Goal: Task Accomplishment & Management: Use online tool/utility

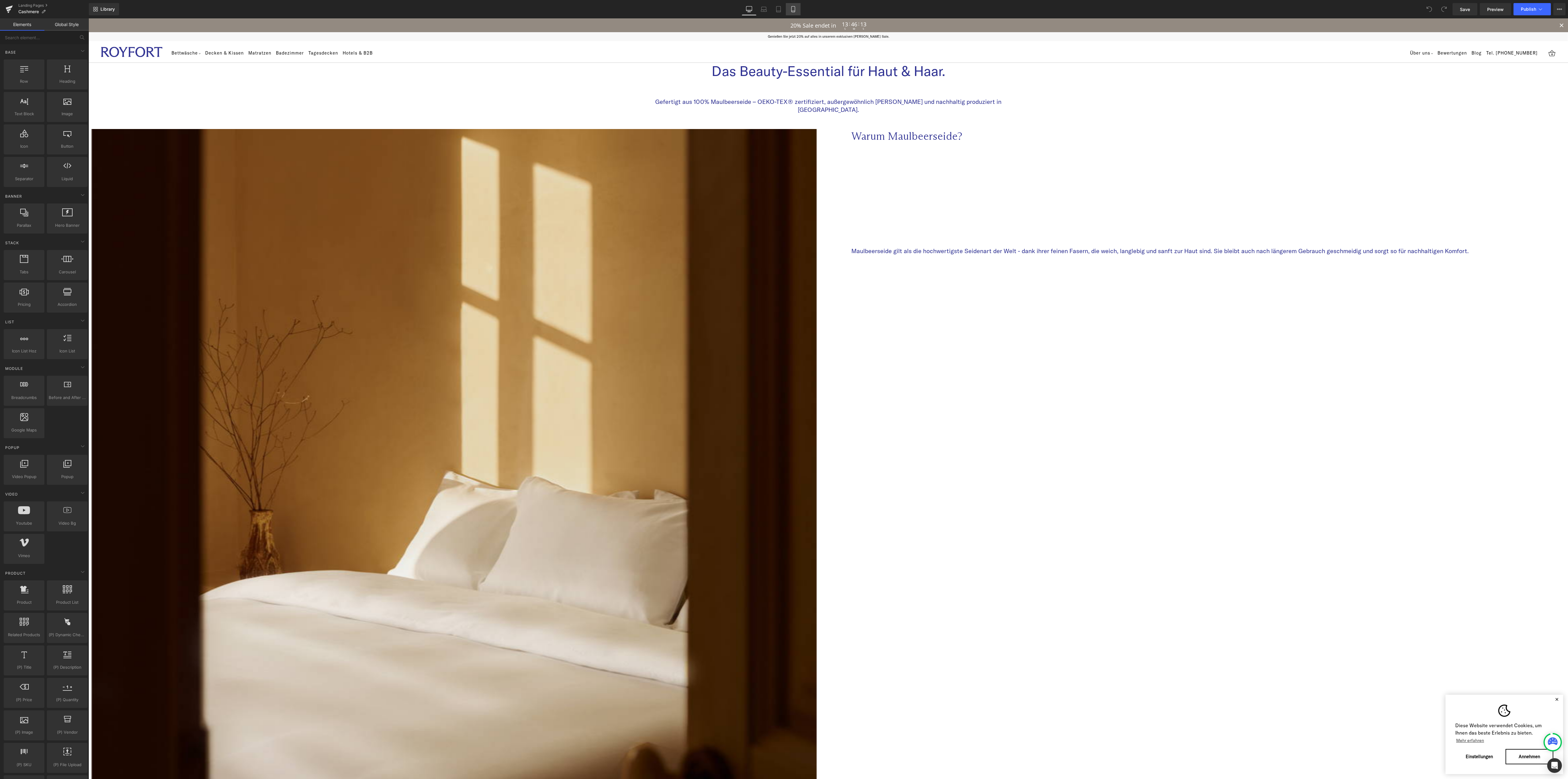
click at [790, 14] on link "Mobile" at bounding box center [793, 9] width 15 height 12
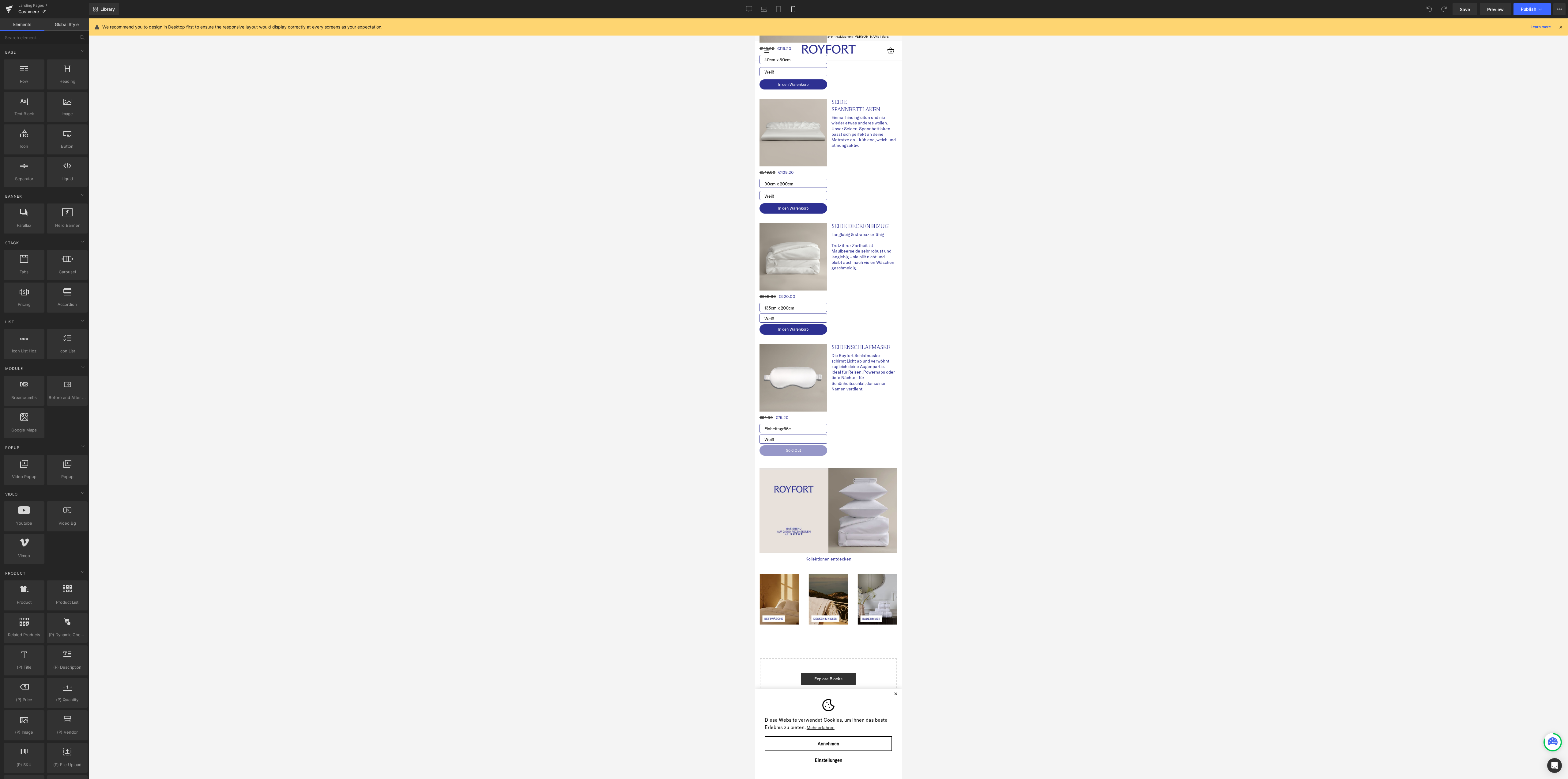
scroll to position [551, 0]
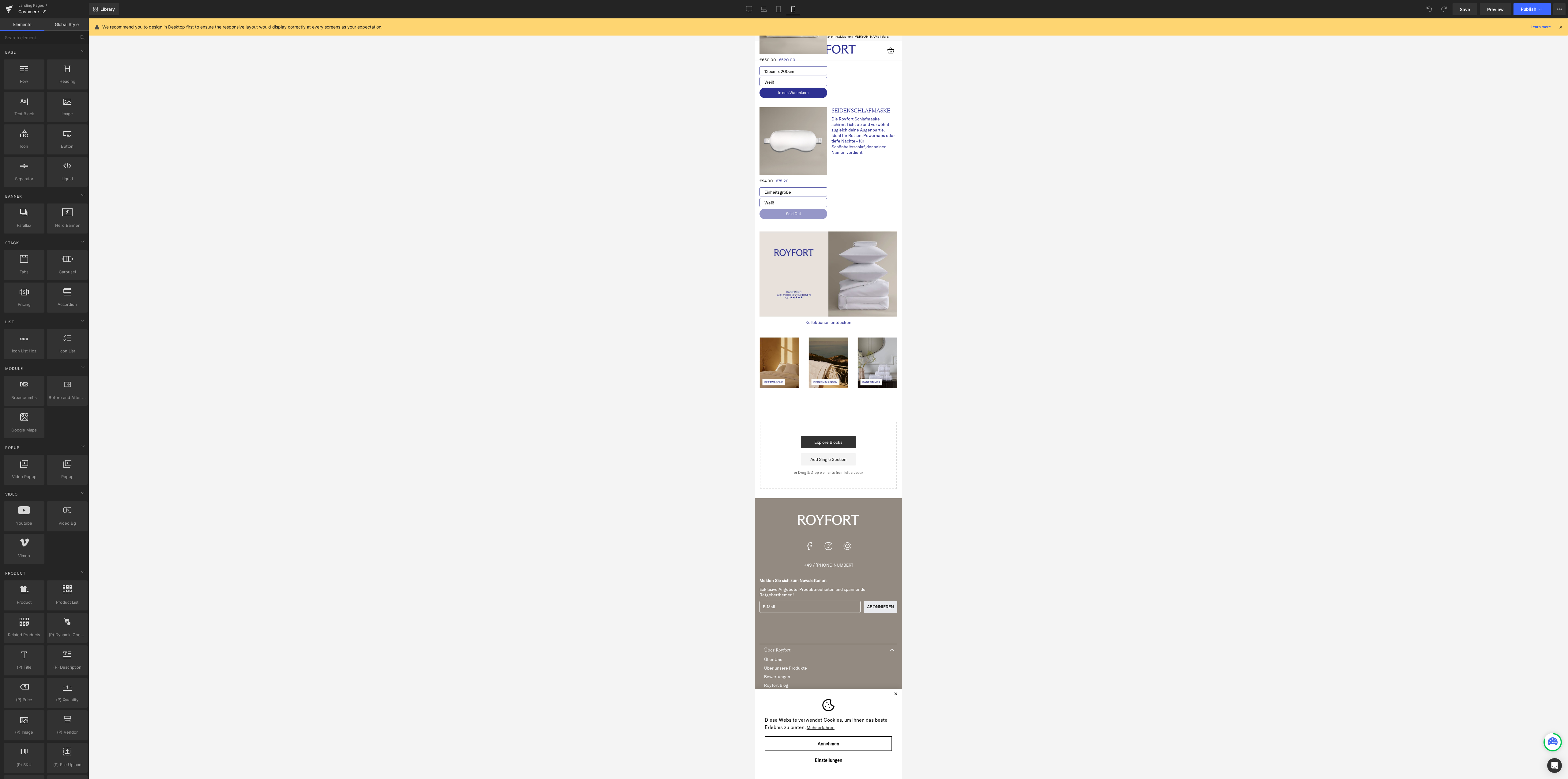
click at [892, 696] on button "✕" at bounding box center [895, 694] width 8 height 4
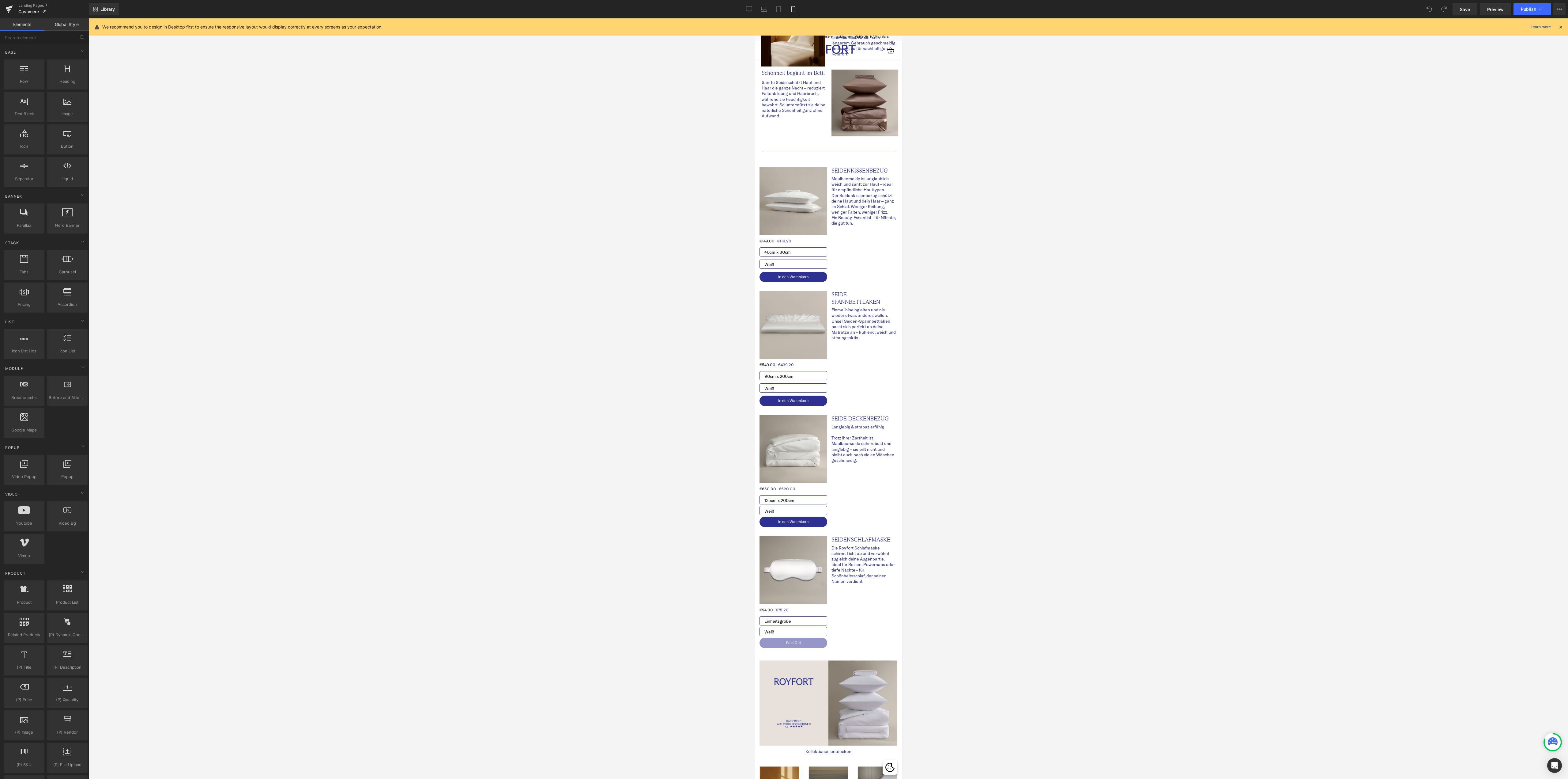
scroll to position [0, 0]
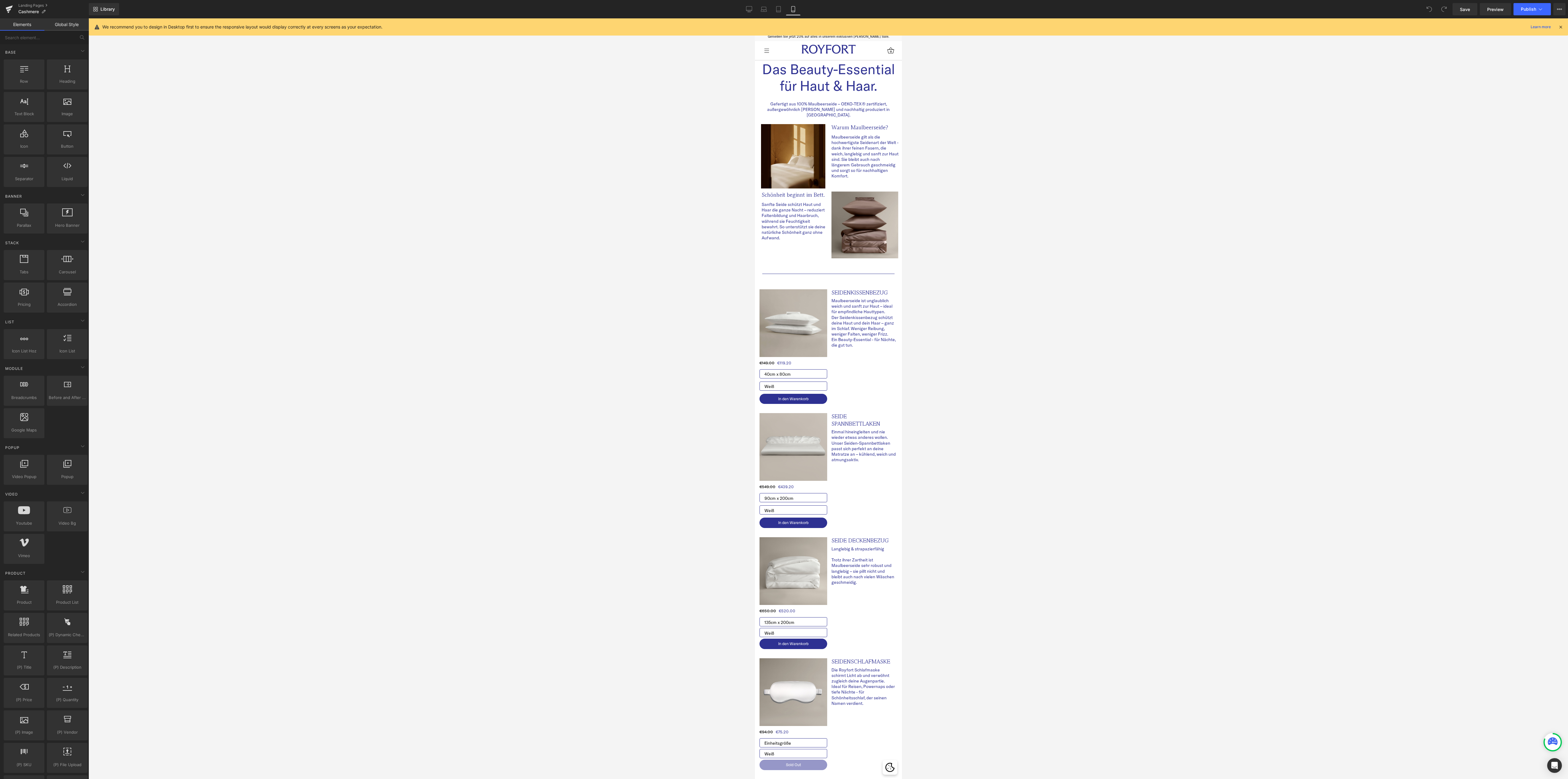
click at [424, 385] on div at bounding box center [828, 398] width 1480 height 761
click at [530, 342] on div at bounding box center [828, 398] width 1480 height 761
click at [750, 10] on icon at bounding box center [749, 10] width 6 height 0
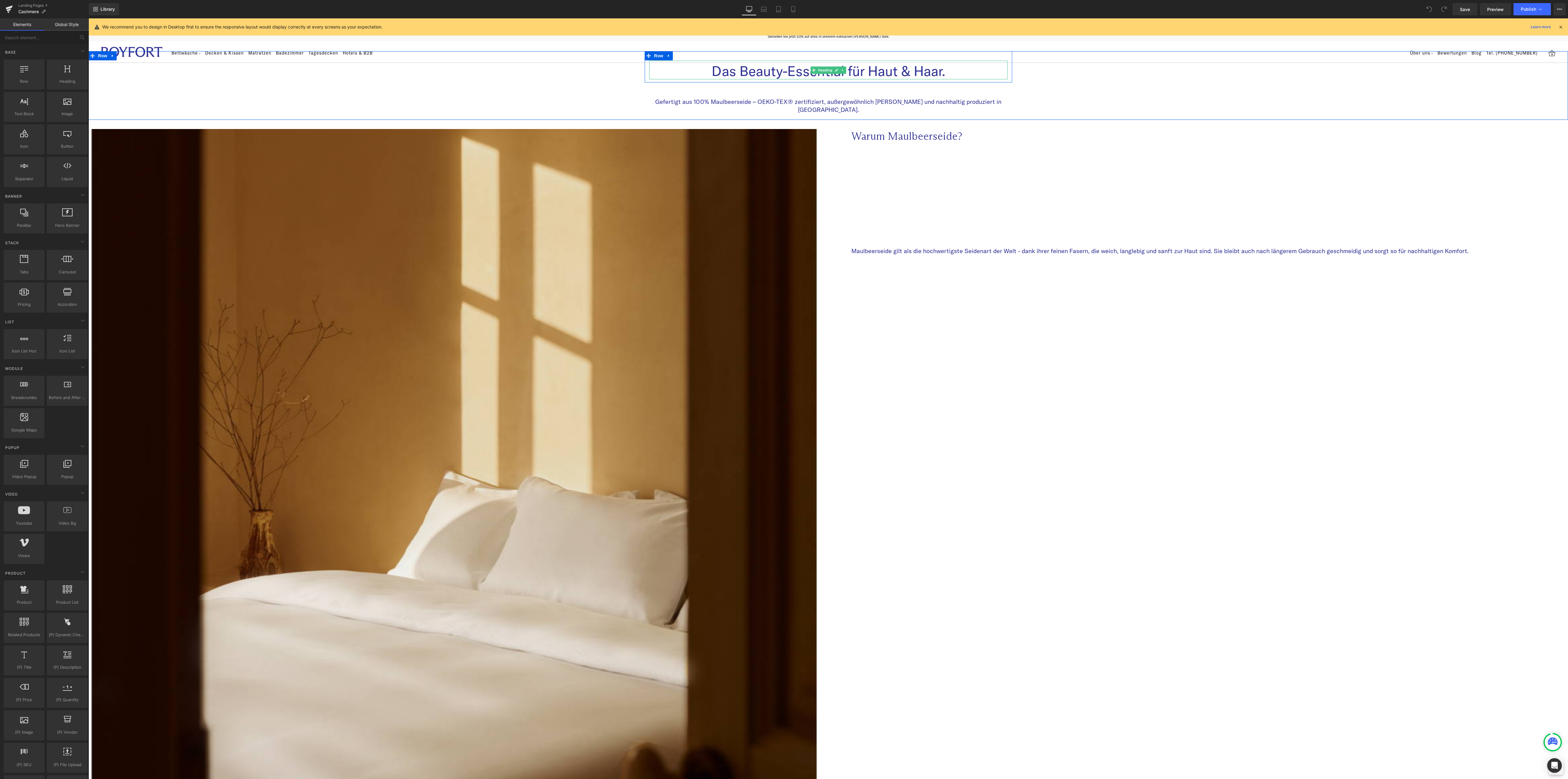
click at [785, 74] on h1 "Das Beauty-Essential für Haut & Haar." at bounding box center [828, 71] width 359 height 16
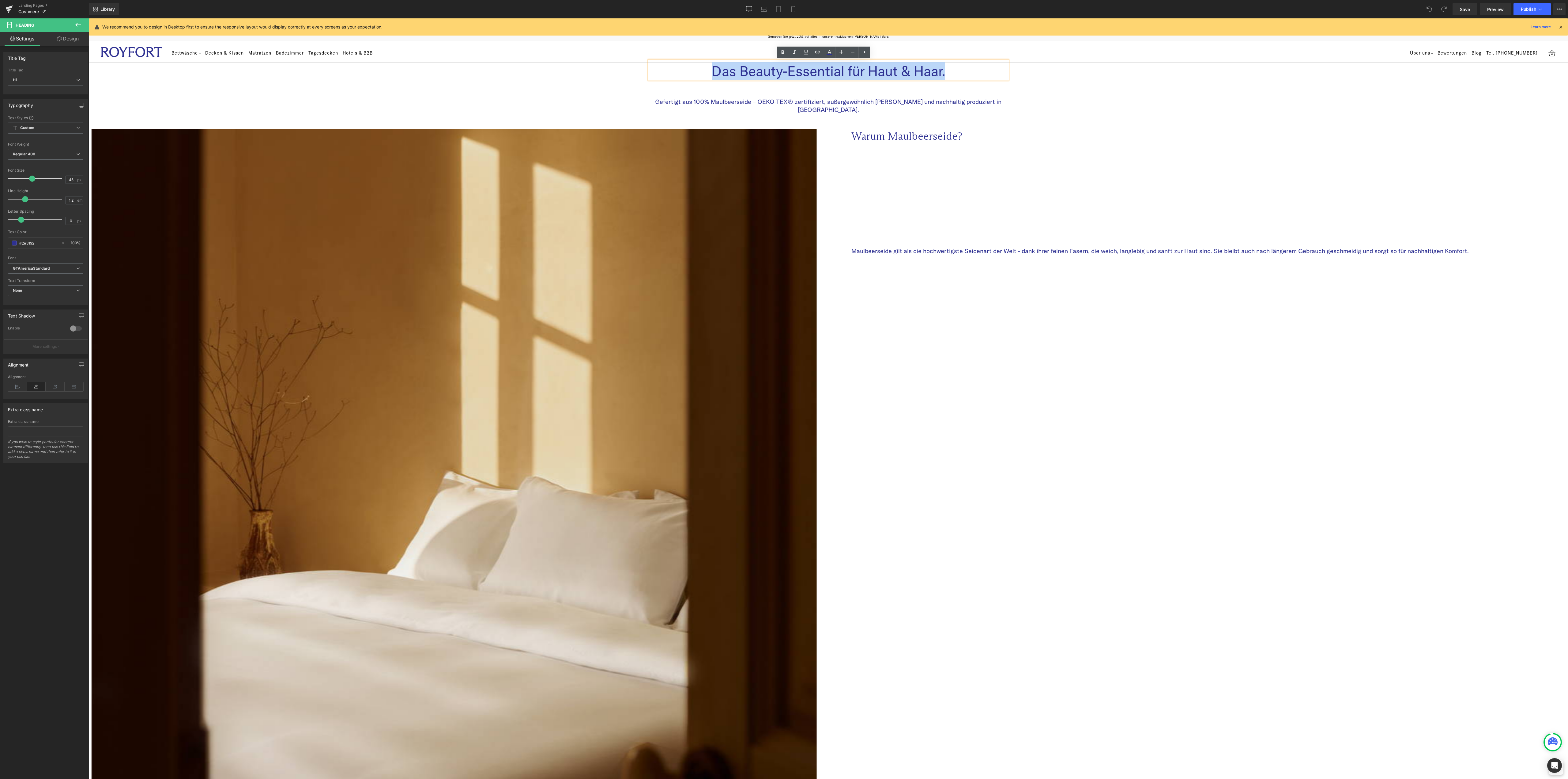
paste div
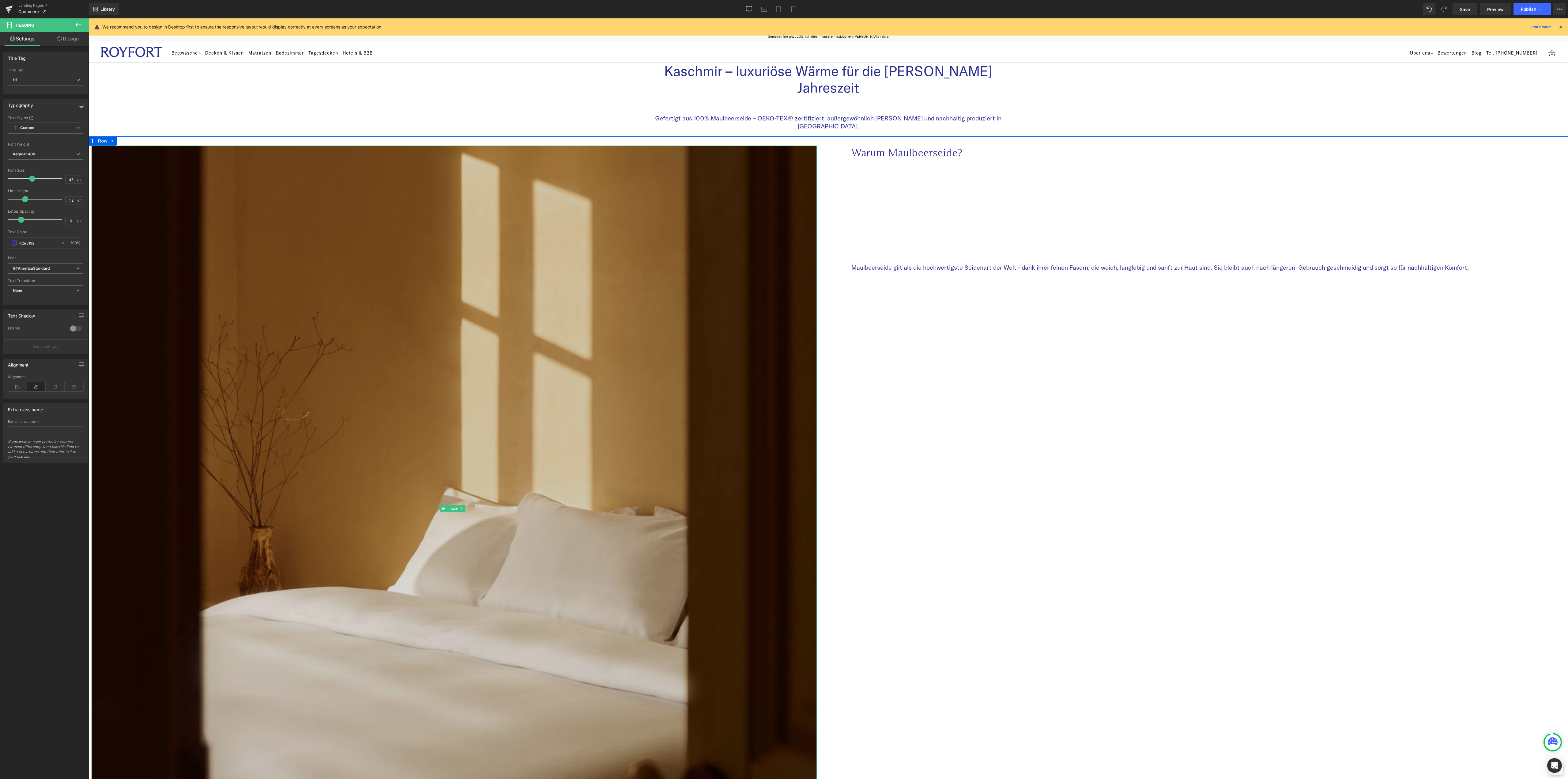
click at [445, 364] on img at bounding box center [452, 508] width 728 height 725
click at [468, 282] on img at bounding box center [452, 508] width 728 height 725
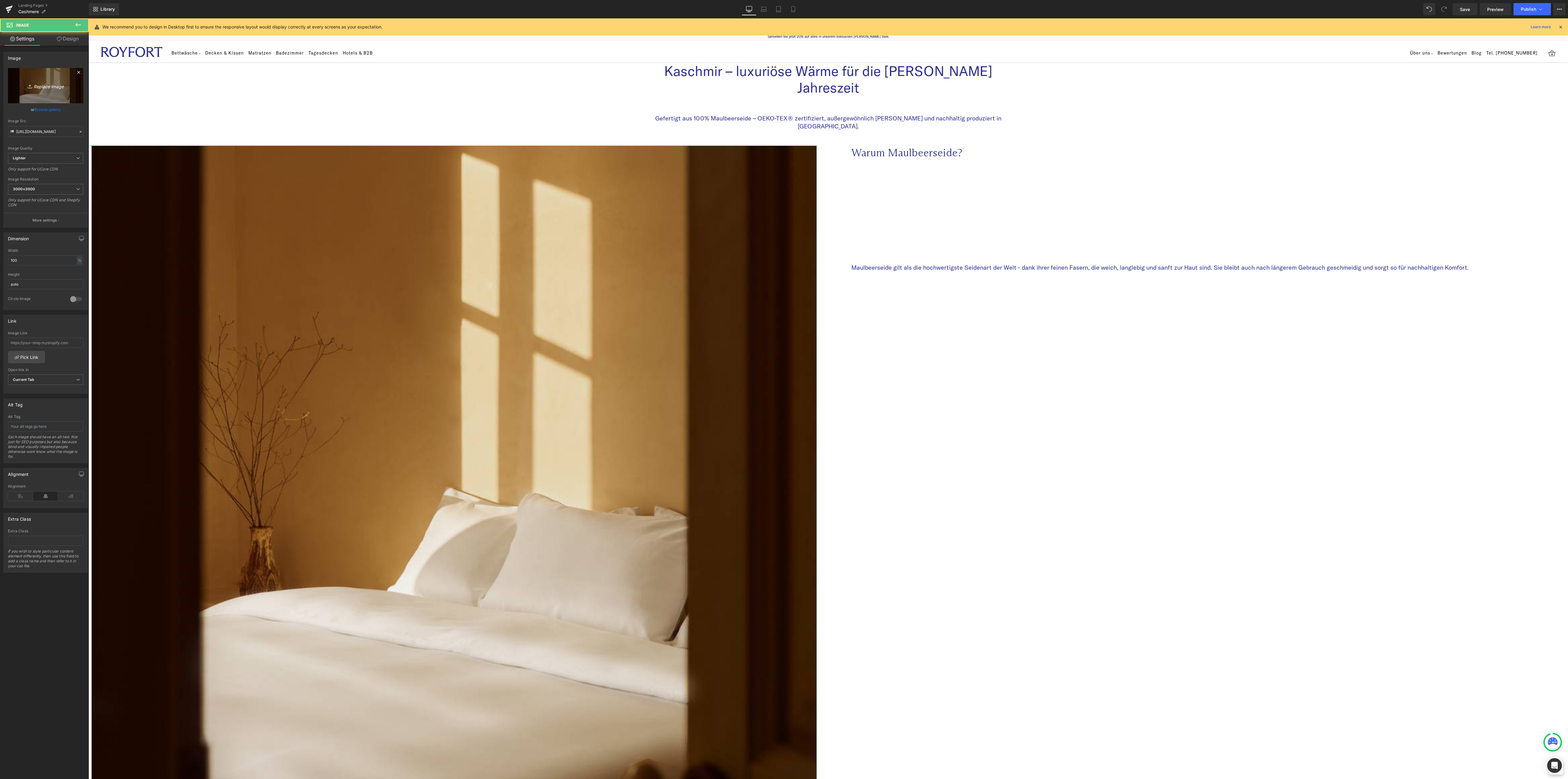
click at [46, 82] on icon "Replace Image" at bounding box center [46, 85] width 49 height 8
type input "C:\fakepath\25-08-Royfort-0252.jpg"
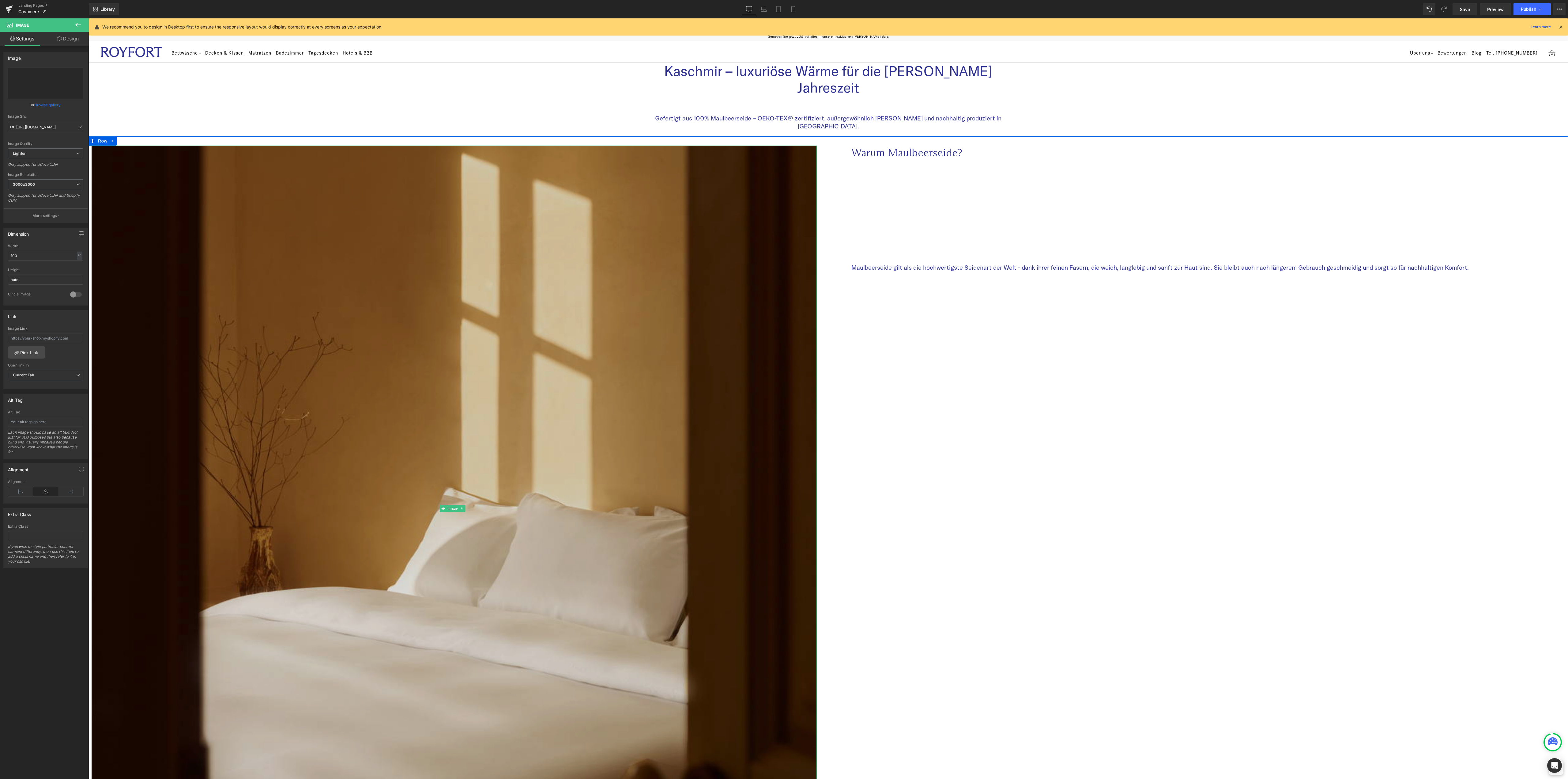
type input "https://ucarecdn.com/ed2462ce-9c6f-4dfa-a4ef-f471c99faf2c/-/format/auto/-/previ…"
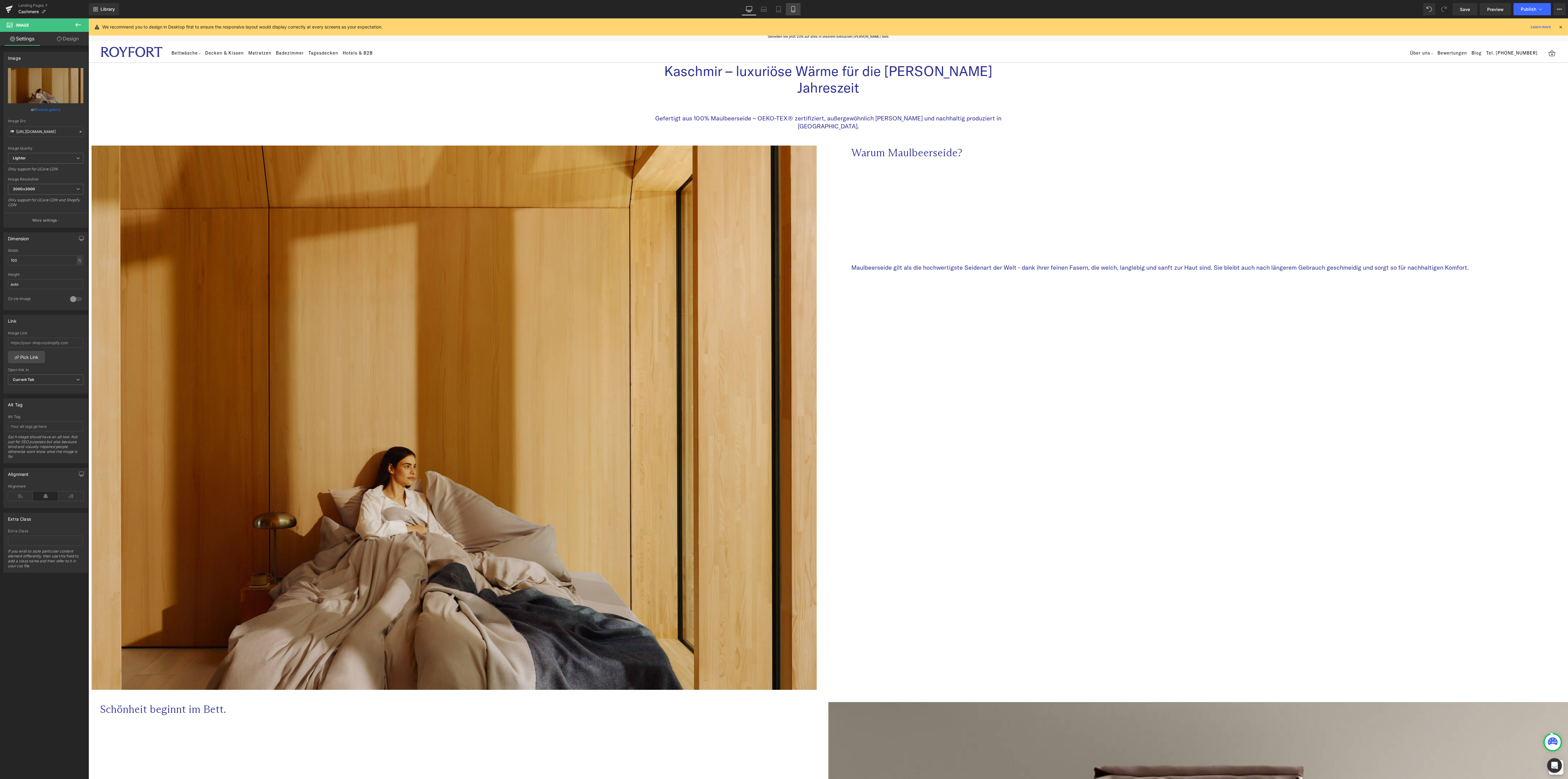
click at [795, 10] on icon at bounding box center [793, 9] width 6 height 6
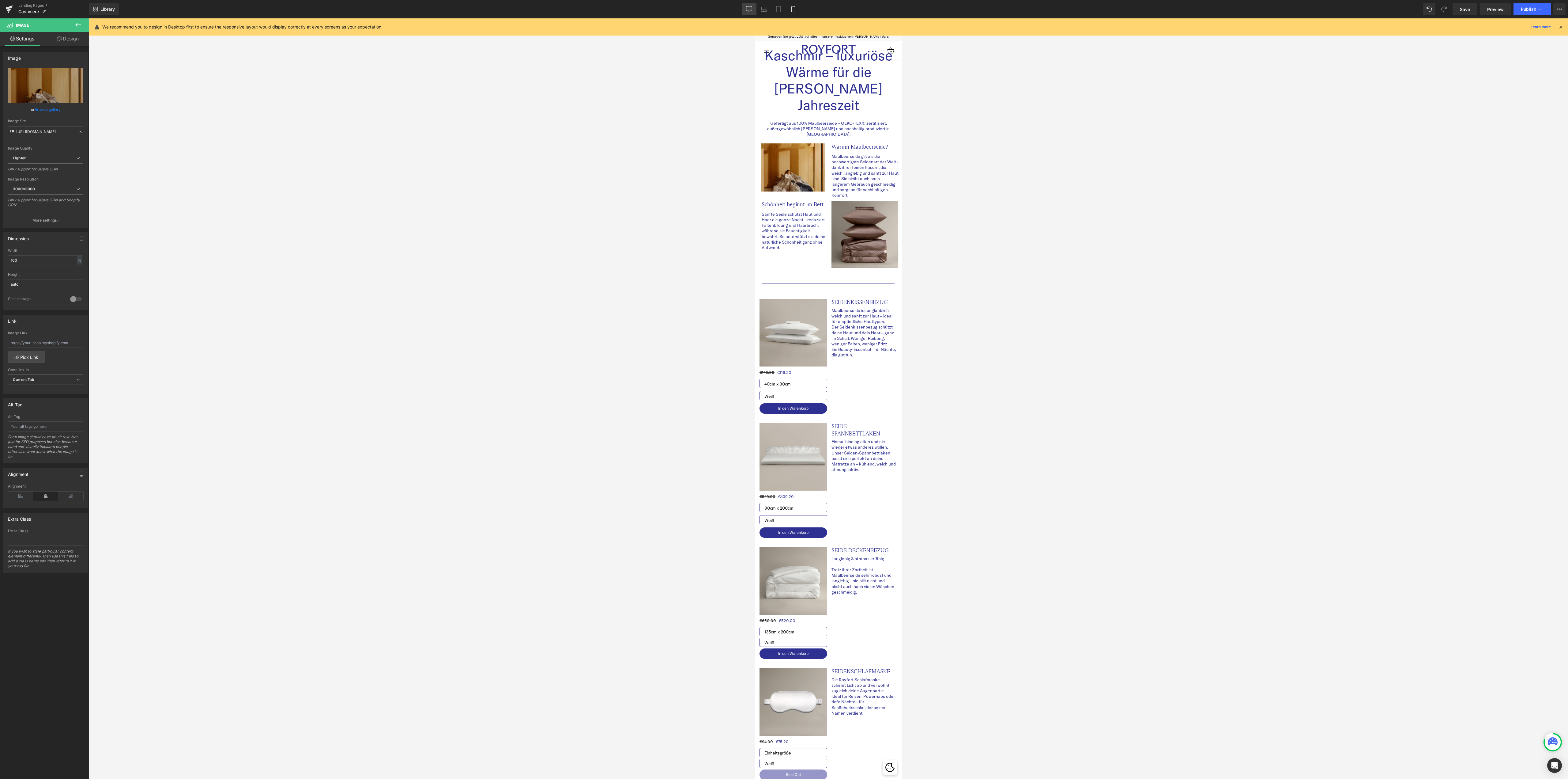
click at [749, 9] on icon at bounding box center [749, 9] width 6 height 6
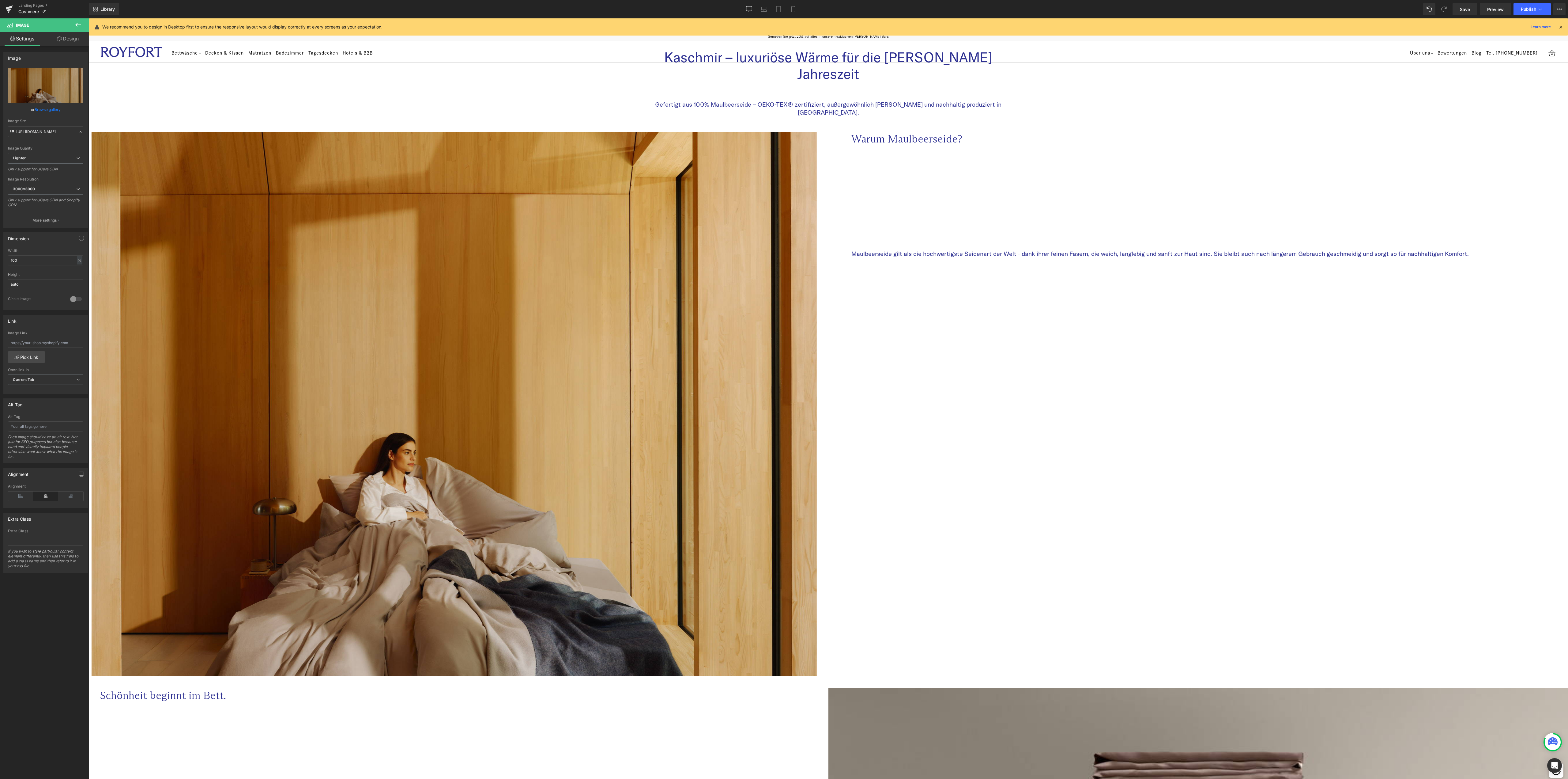
scroll to position [0, 0]
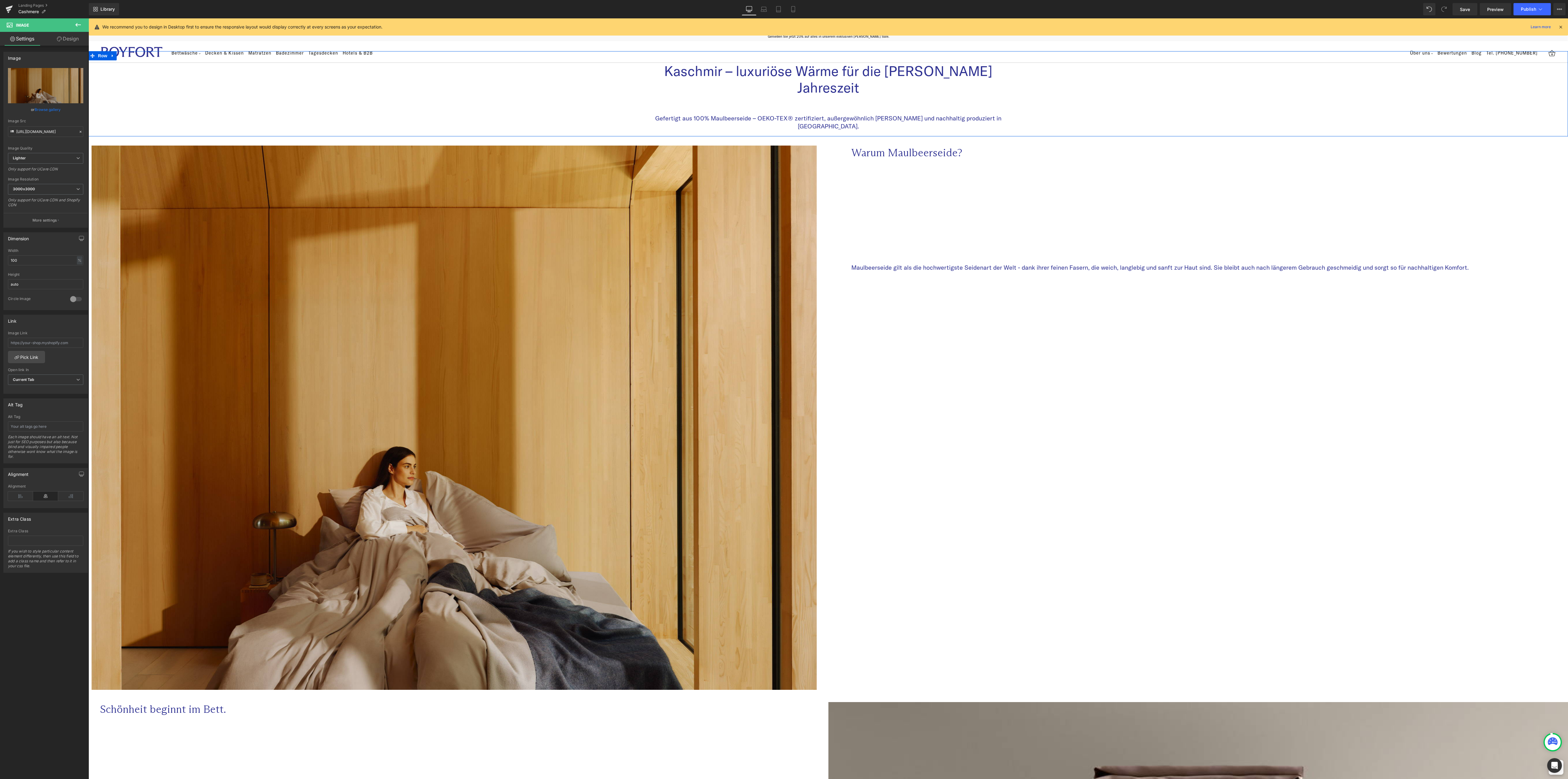
click at [783, 115] on p "Gefertigt aus 100% Maulbeerseide – OEKO-TEX® zertifiziert, außergewöhnlich weic…" at bounding box center [828, 122] width 349 height 16
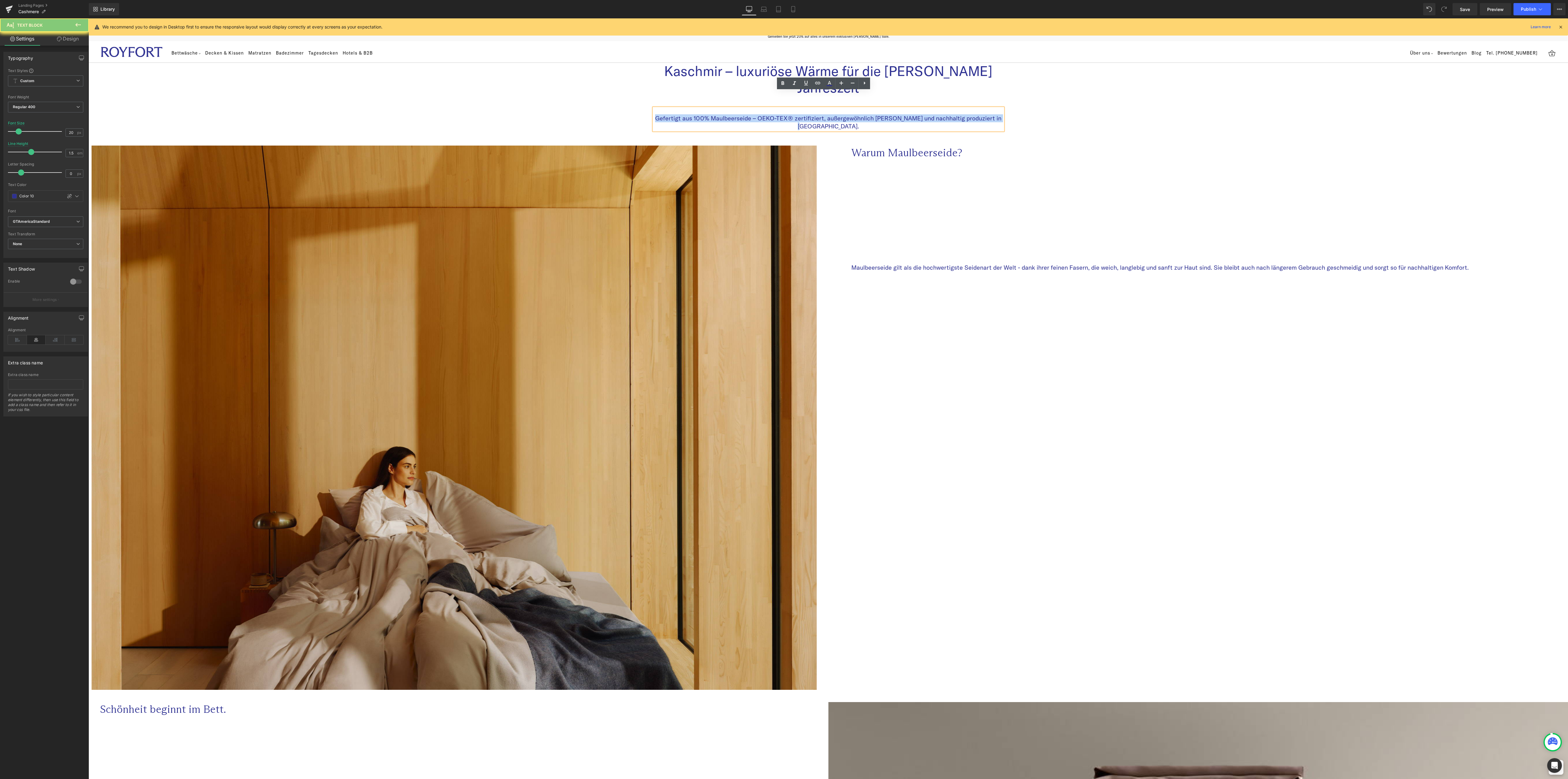
click at [783, 115] on p "Gefertigt aus 100% Maulbeerseide – OEKO-TEX® zertifiziert, außergewöhnlich weic…" at bounding box center [828, 122] width 349 height 16
paste div
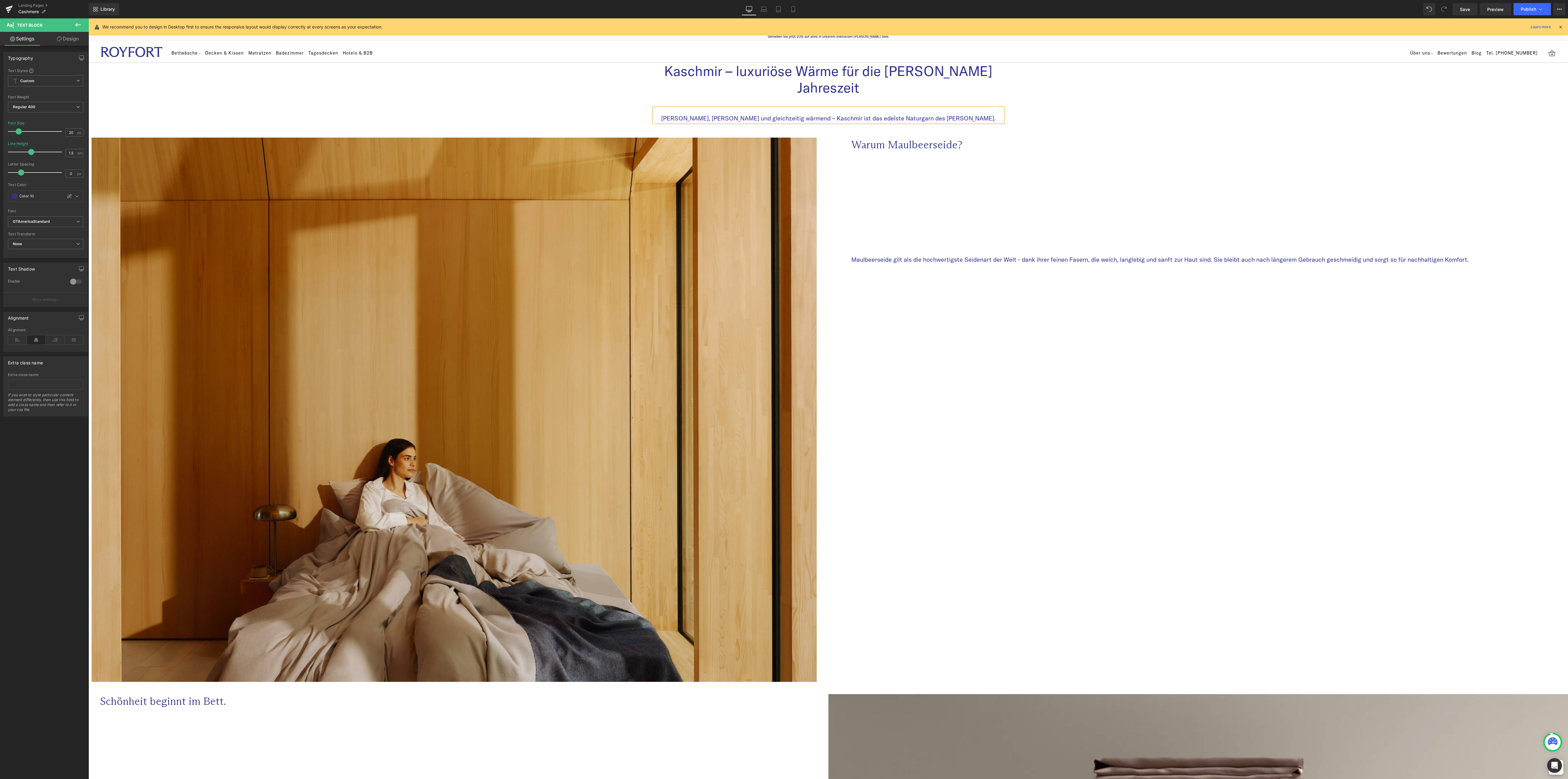
click at [968, 10] on div "Library Desktop Desktop Laptop Tablet Mobile Save Preview Publish Scheduled Vie…" at bounding box center [828, 9] width 1479 height 12
click at [765, 11] on icon at bounding box center [764, 11] width 1 height 0
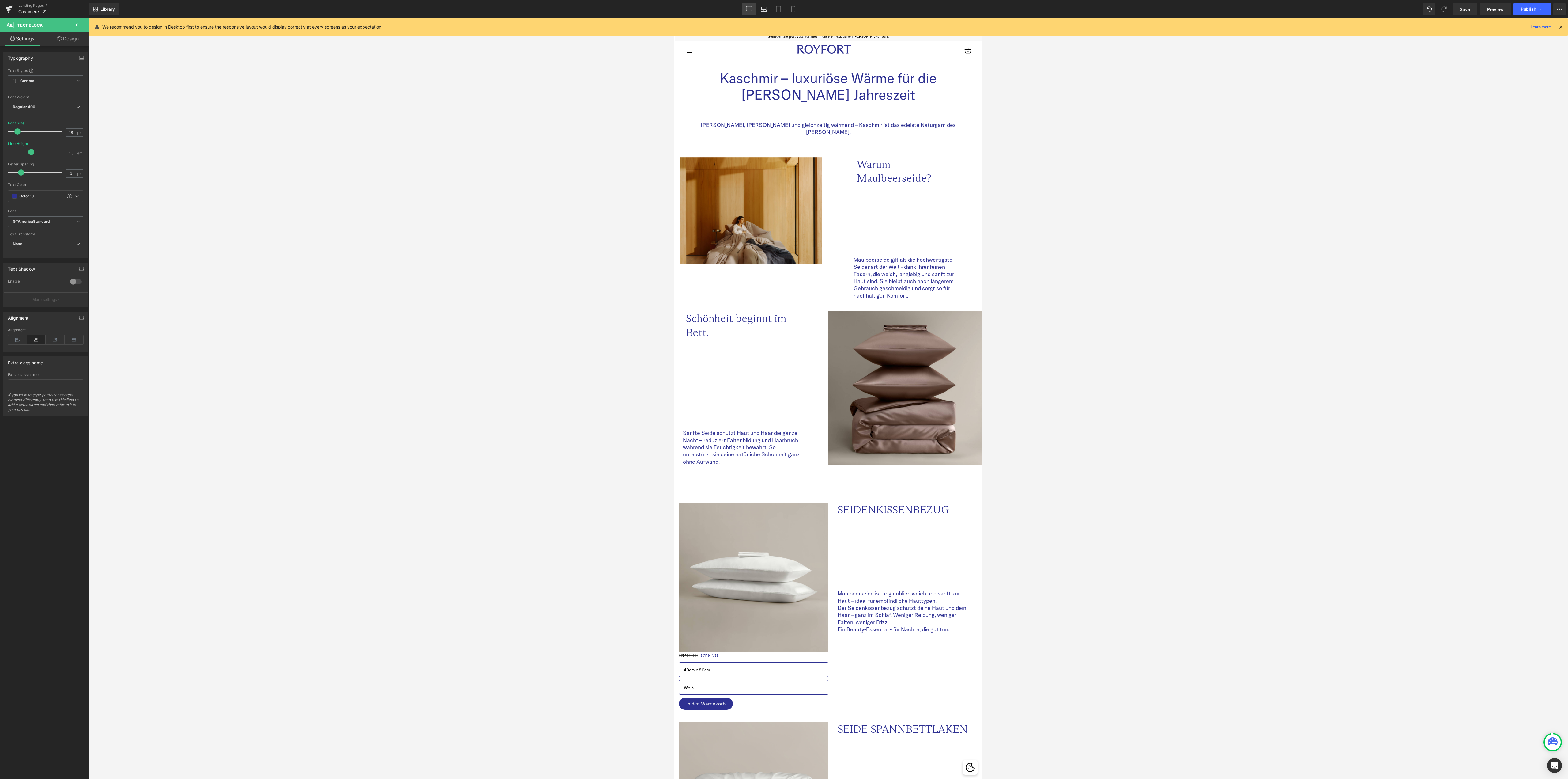
click at [752, 12] on link "Desktop" at bounding box center [749, 9] width 15 height 12
type input "20"
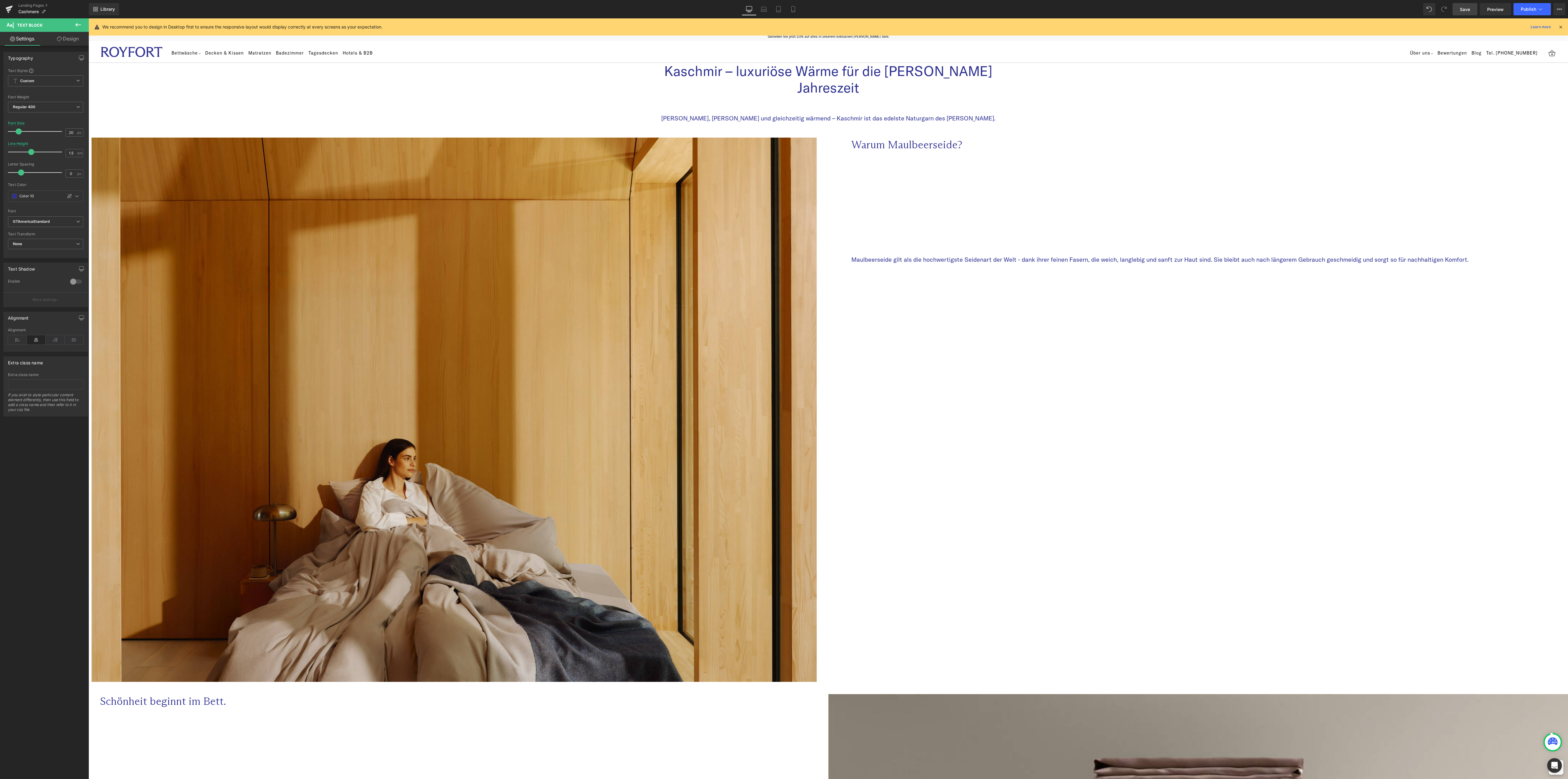
click at [1471, 7] on link "Save" at bounding box center [1465, 9] width 25 height 12
click at [788, 73] on h1 "Kaschmir – luxuriöse Wärme für die kühle Jahreszeit" at bounding box center [828, 79] width 359 height 33
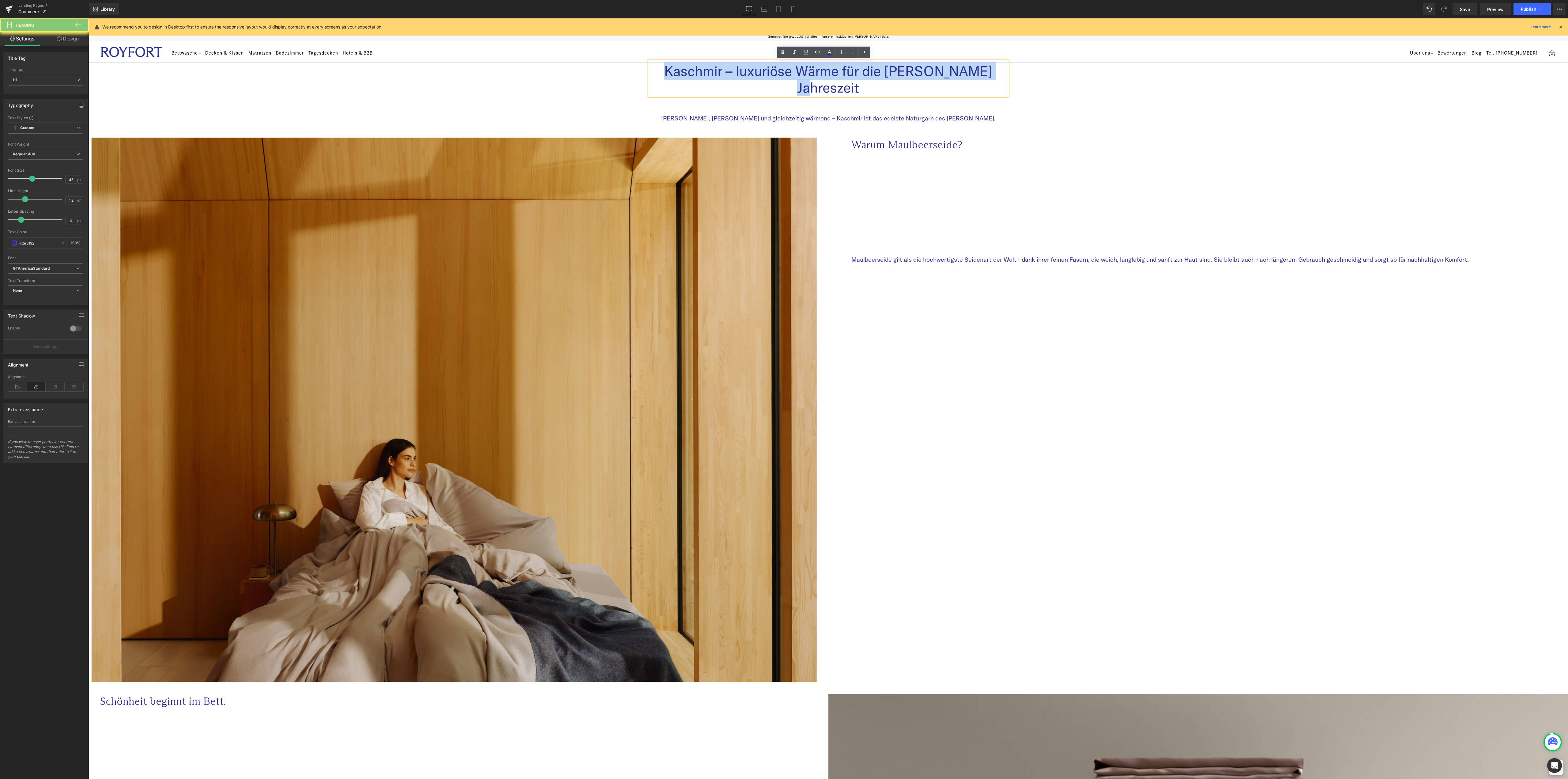
click at [788, 73] on h1 "Kaschmir – luxuriöse Wärme für die kühle Jahreszeit" at bounding box center [828, 79] width 359 height 33
click at [874, 115] on p "Sanft, leicht und gleichzeitig wärmend – Kaschmir ist das edelste Naturgarn des…" at bounding box center [828, 118] width 349 height 8
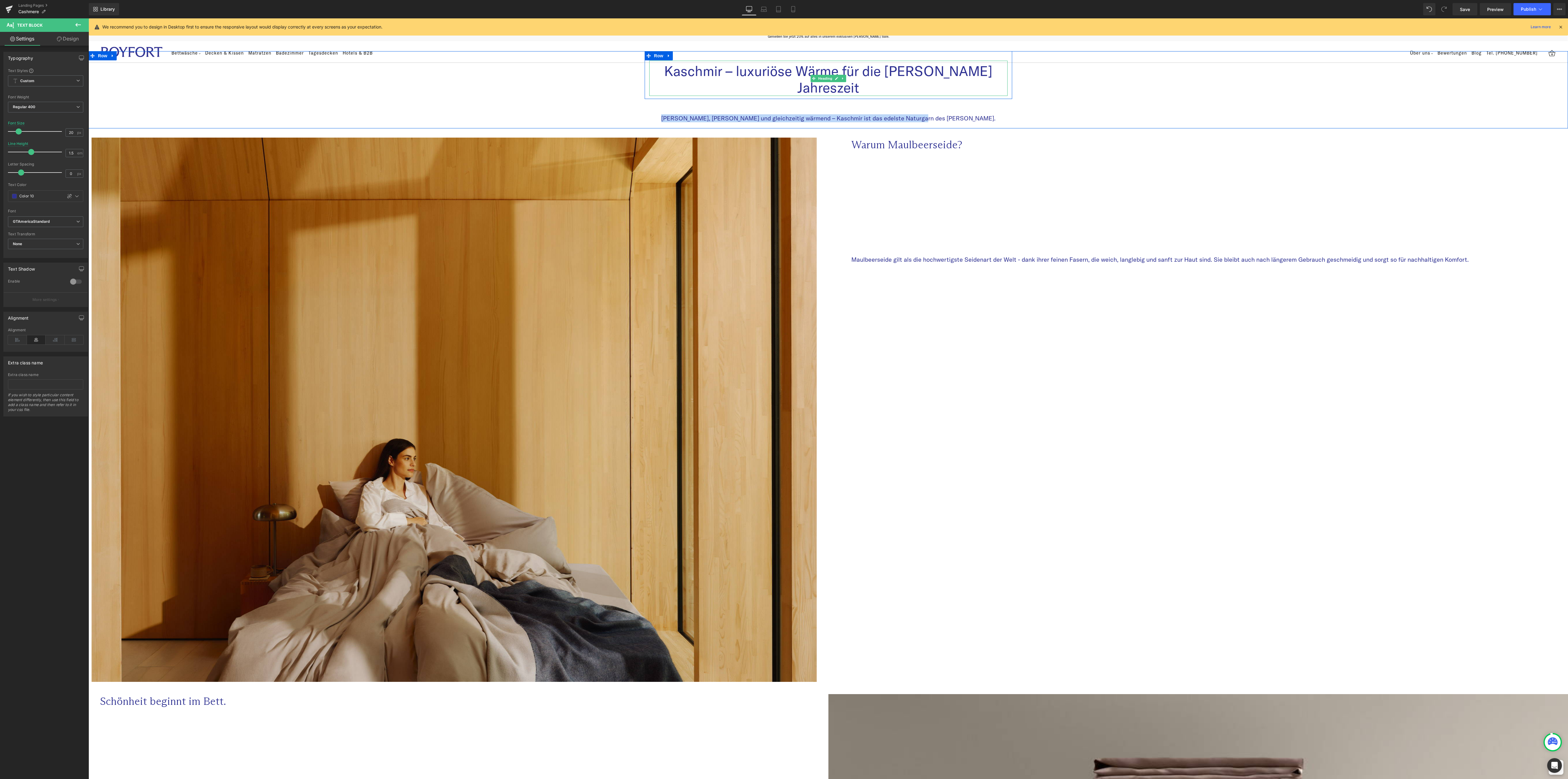
click at [936, 70] on h1 "Kaschmir – luxuriöse Wärme für die kühle Jahreszeit" at bounding box center [828, 79] width 359 height 33
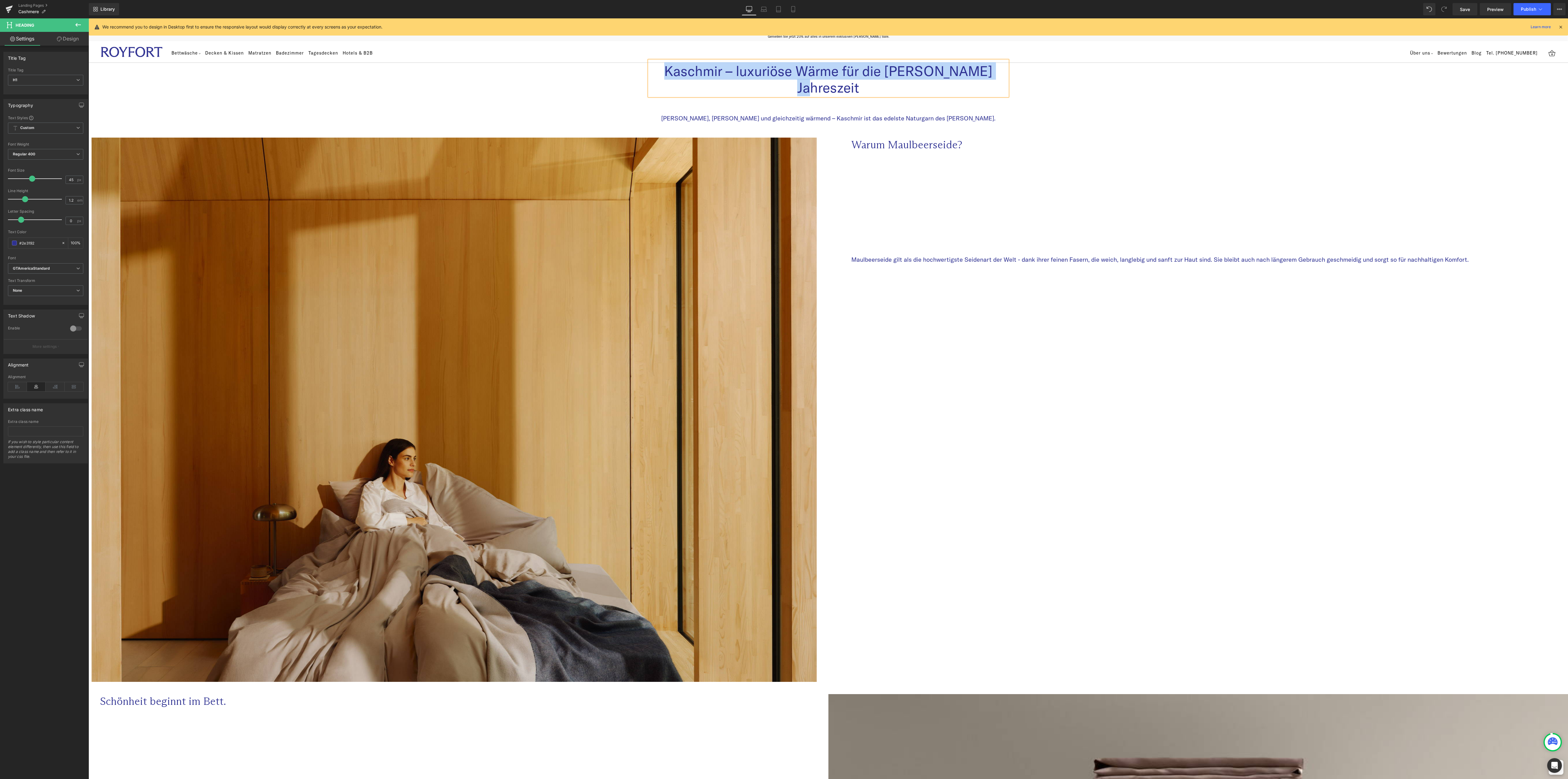
click at [825, 77] on h1 "Kaschmir – luxuriöse Wärme für die kühle Jahreszeit" at bounding box center [828, 79] width 359 height 33
copy h1 "Kaschmir – luxuriöse Wärme für die kühle Jahreszeit"
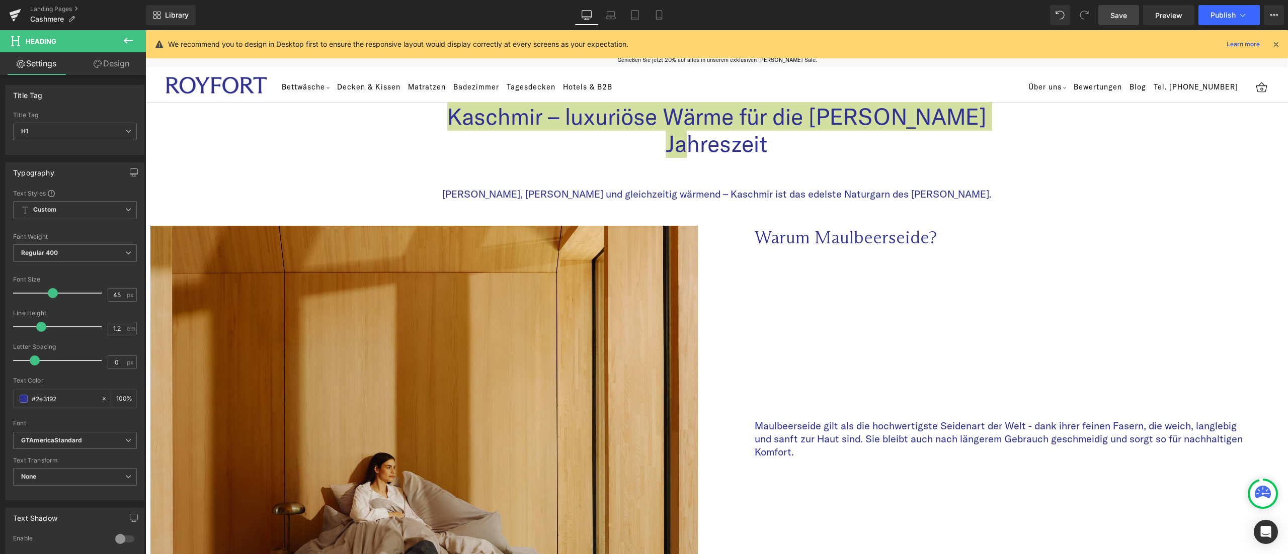
click at [1122, 10] on span "Save" at bounding box center [1118, 15] width 17 height 11
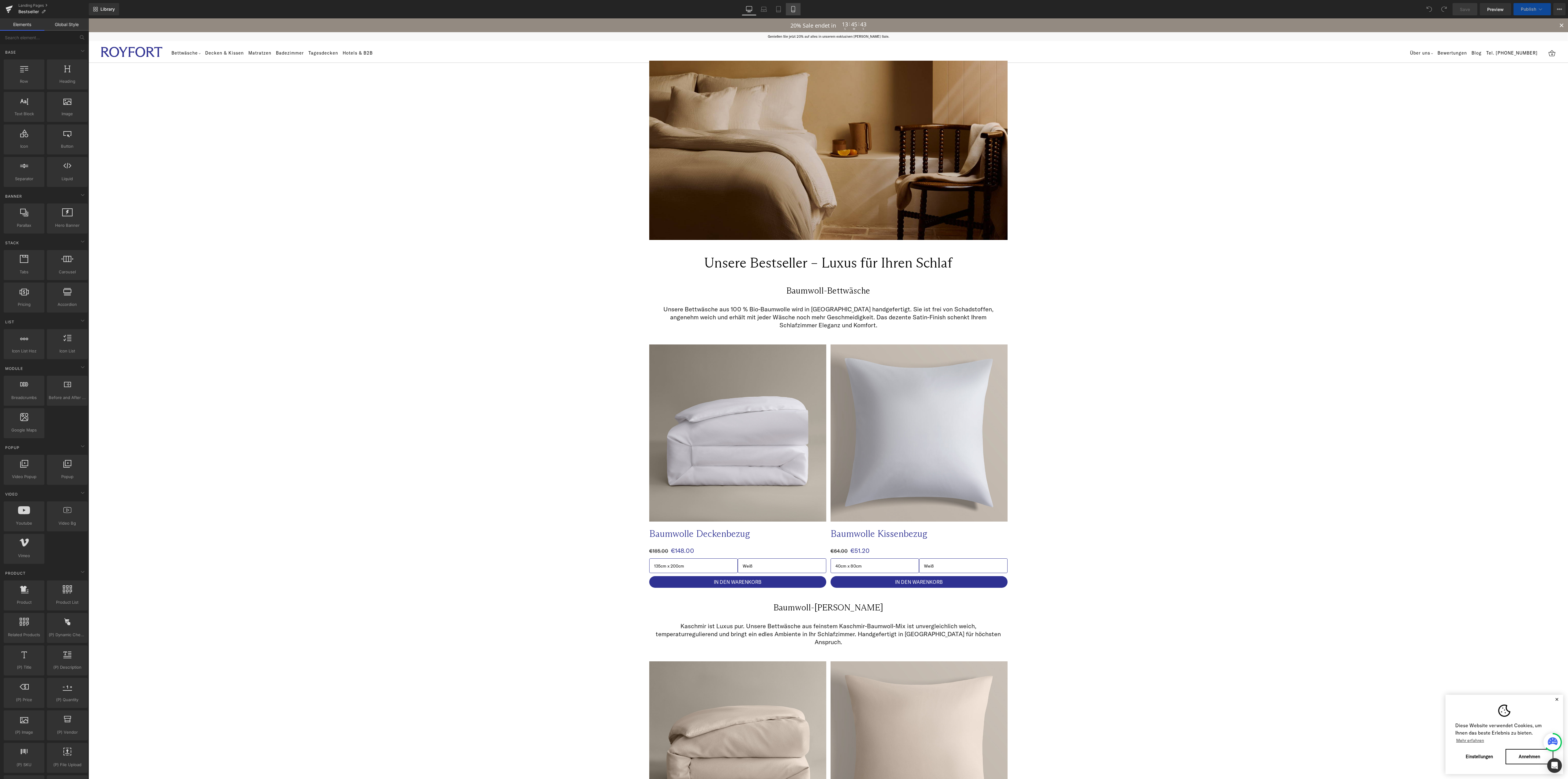
click at [794, 10] on icon at bounding box center [793, 9] width 6 height 6
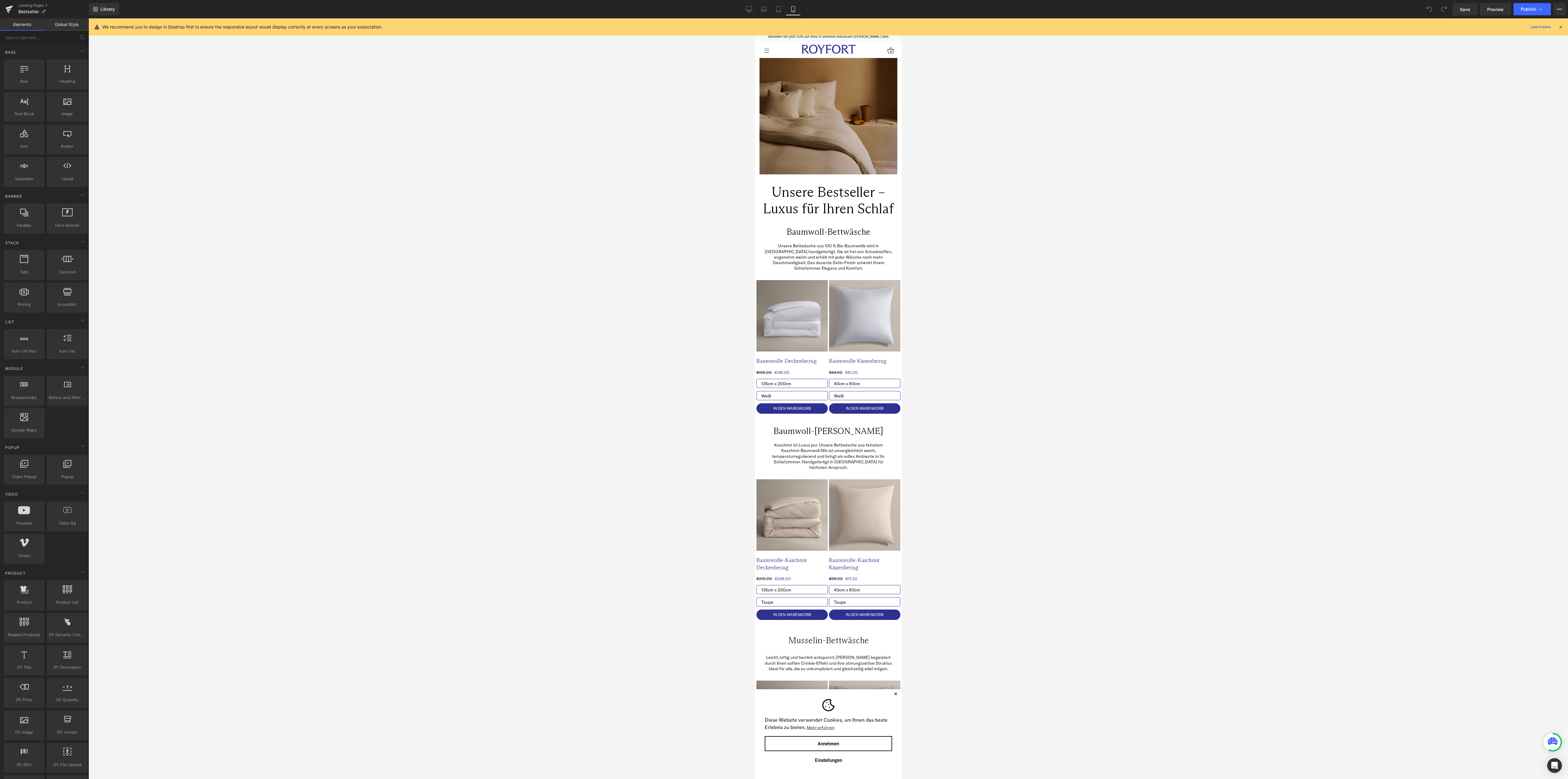
click at [892, 696] on button "✕" at bounding box center [895, 694] width 8 height 4
drag, startPoint x: 895, startPoint y: 624, endPoint x: 1226, endPoint y: 23, distance: 686.1
click at [1090, 197] on div at bounding box center [828, 398] width 1480 height 761
click at [578, 368] on div at bounding box center [828, 398] width 1480 height 761
click at [752, 11] on icon at bounding box center [749, 9] width 6 height 5
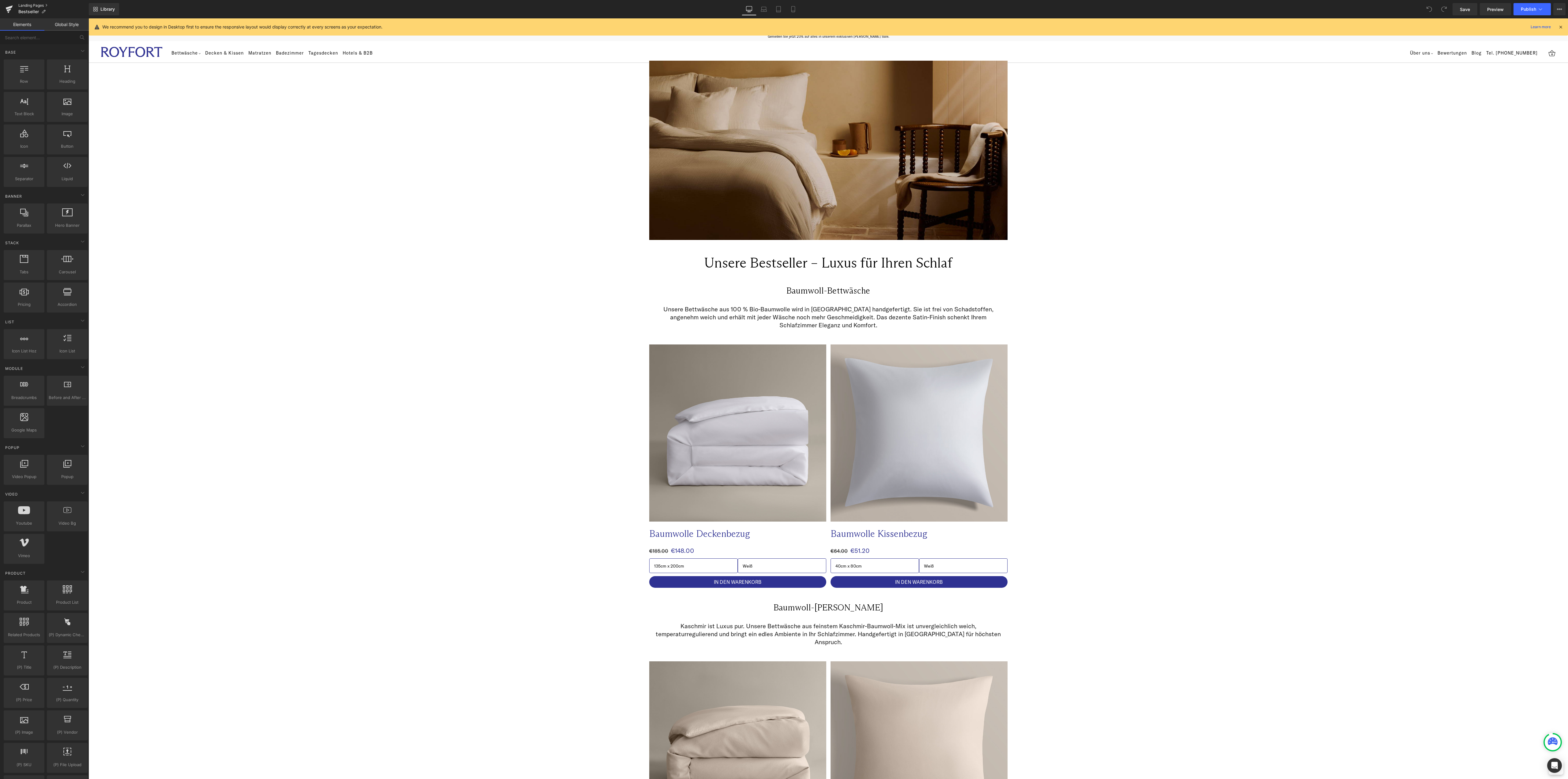
click at [33, 3] on link "Landing Pages" at bounding box center [54, 5] width 71 height 5
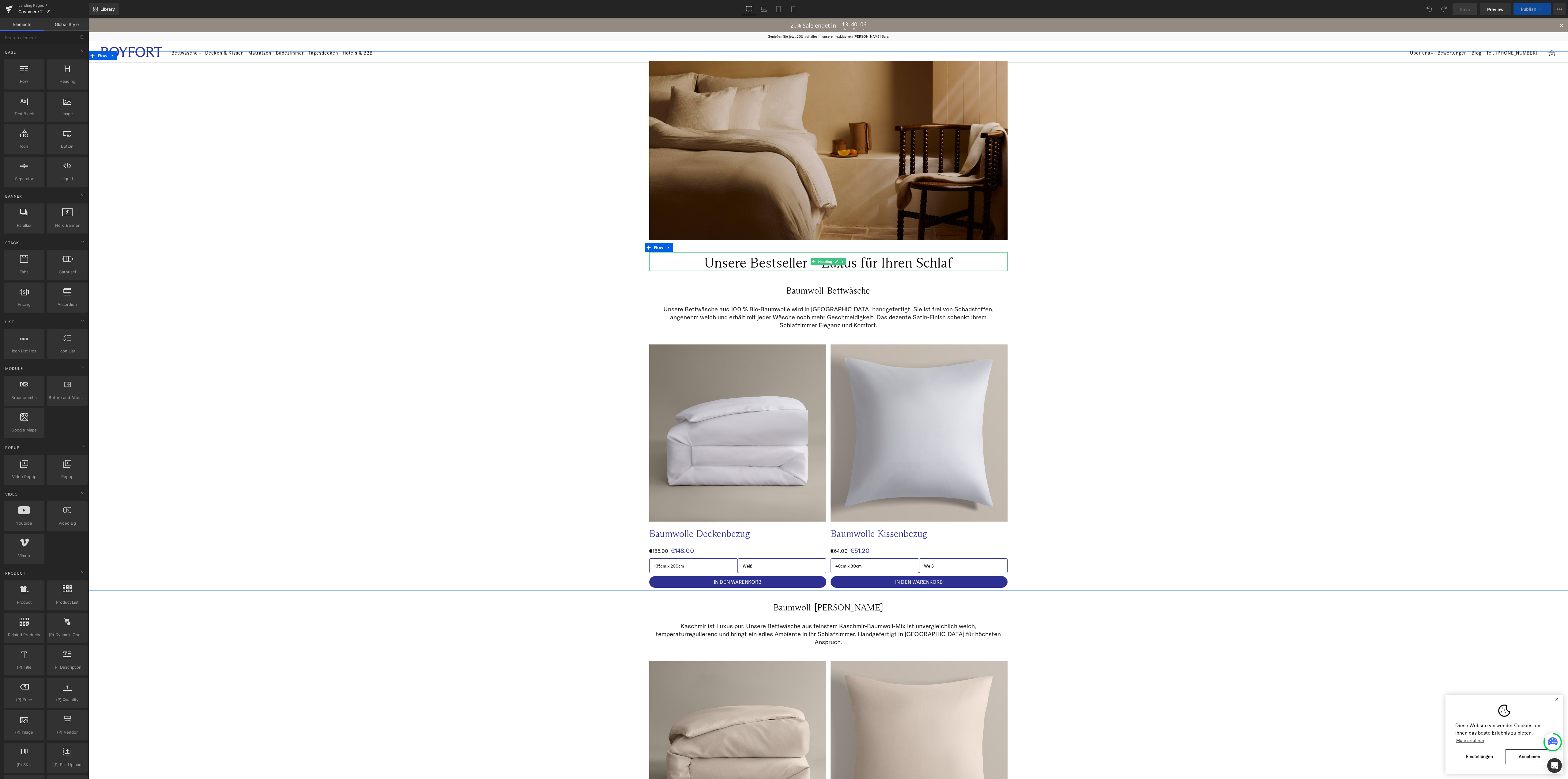
click at [855, 264] on h1 "Unsere Bestseller – Luxus für Ihren Schlaf" at bounding box center [828, 263] width 359 height 16
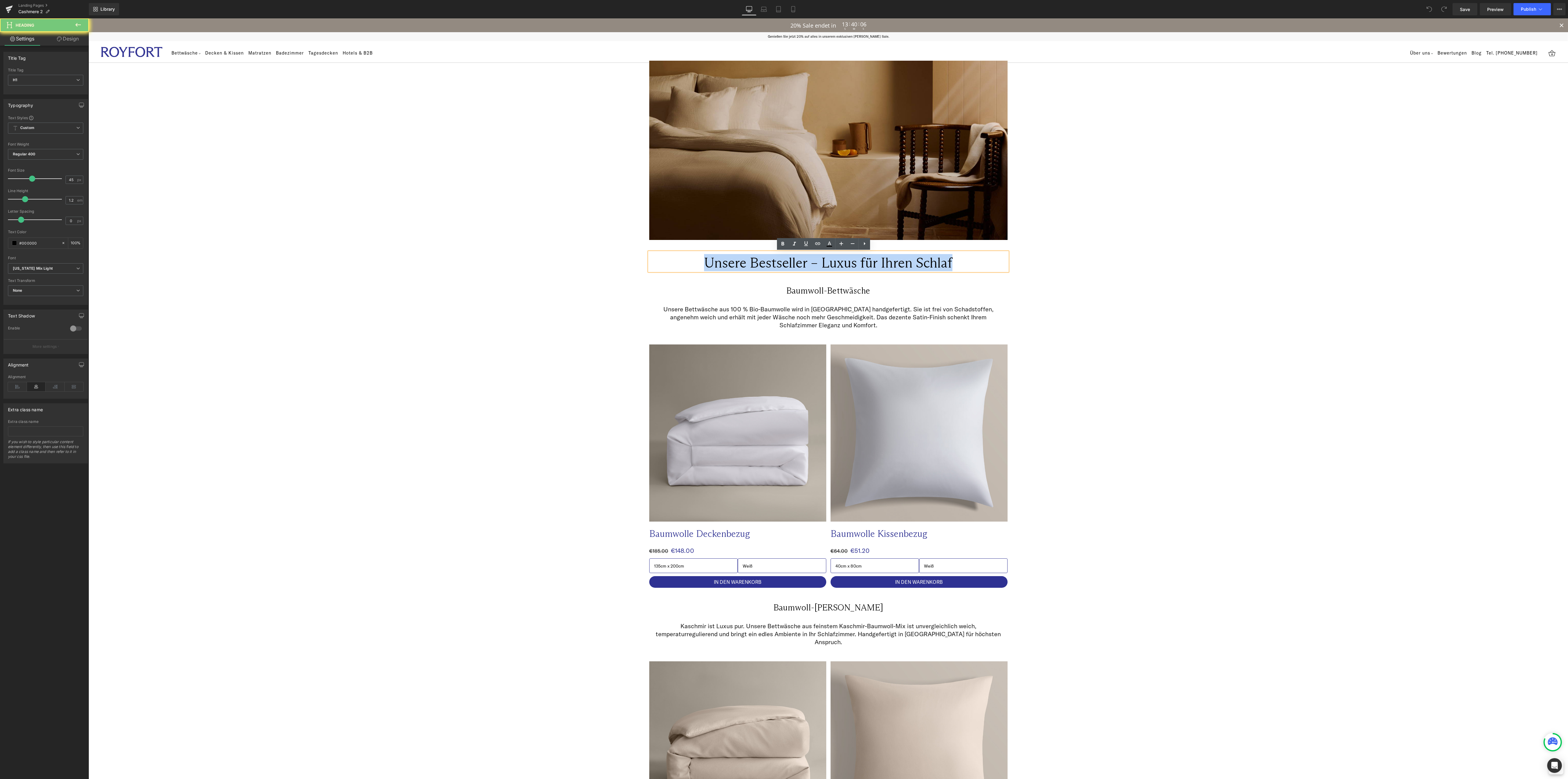
click at [855, 264] on h1 "Unsere Bestseller – Luxus für Ihren Schlaf" at bounding box center [828, 263] width 359 height 16
paste div
click at [772, 312] on p "Unsere Bettwäsche aus 100 % Bio-Baumwolle wird in [GEOGRAPHIC_DATA] handgeferti…" at bounding box center [828, 317] width 349 height 24
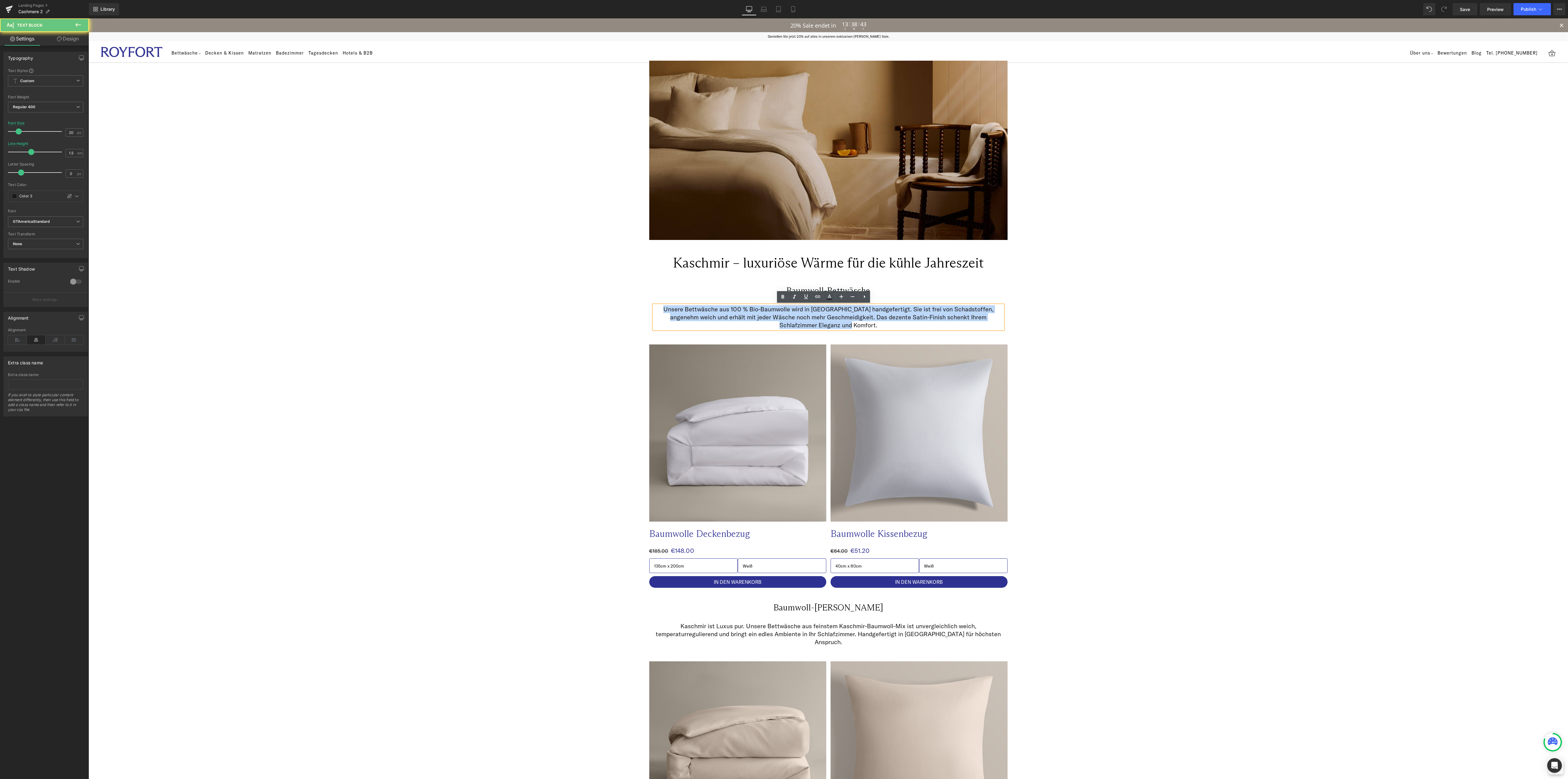
click at [772, 312] on p "Unsere Bettwäsche aus 100 % Bio-Baumwolle wird in [GEOGRAPHIC_DATA] handgeferti…" at bounding box center [828, 317] width 349 height 24
paste div
click at [771, 315] on p "Unsere Kaschmir-Bettwäsche ist mehr als ein Stoff: Sie ist ein Erlebnis. Das Ge…" at bounding box center [828, 317] width 349 height 24
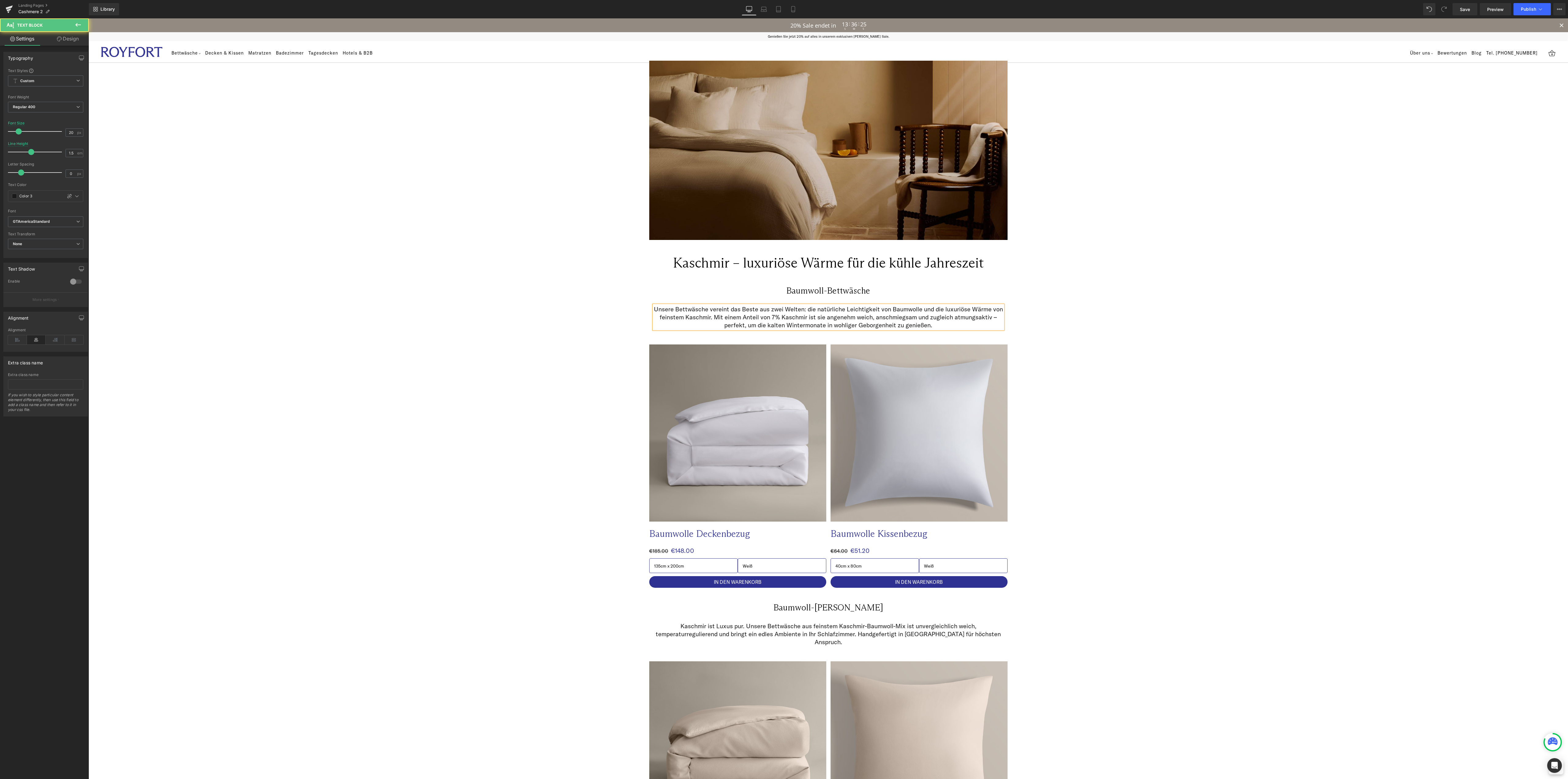
click at [788, 309] on p "Unsere Bettwäsche vereint das Beste aus zwei Welten: die natürliche Leichtigkei…" at bounding box center [828, 317] width 349 height 24
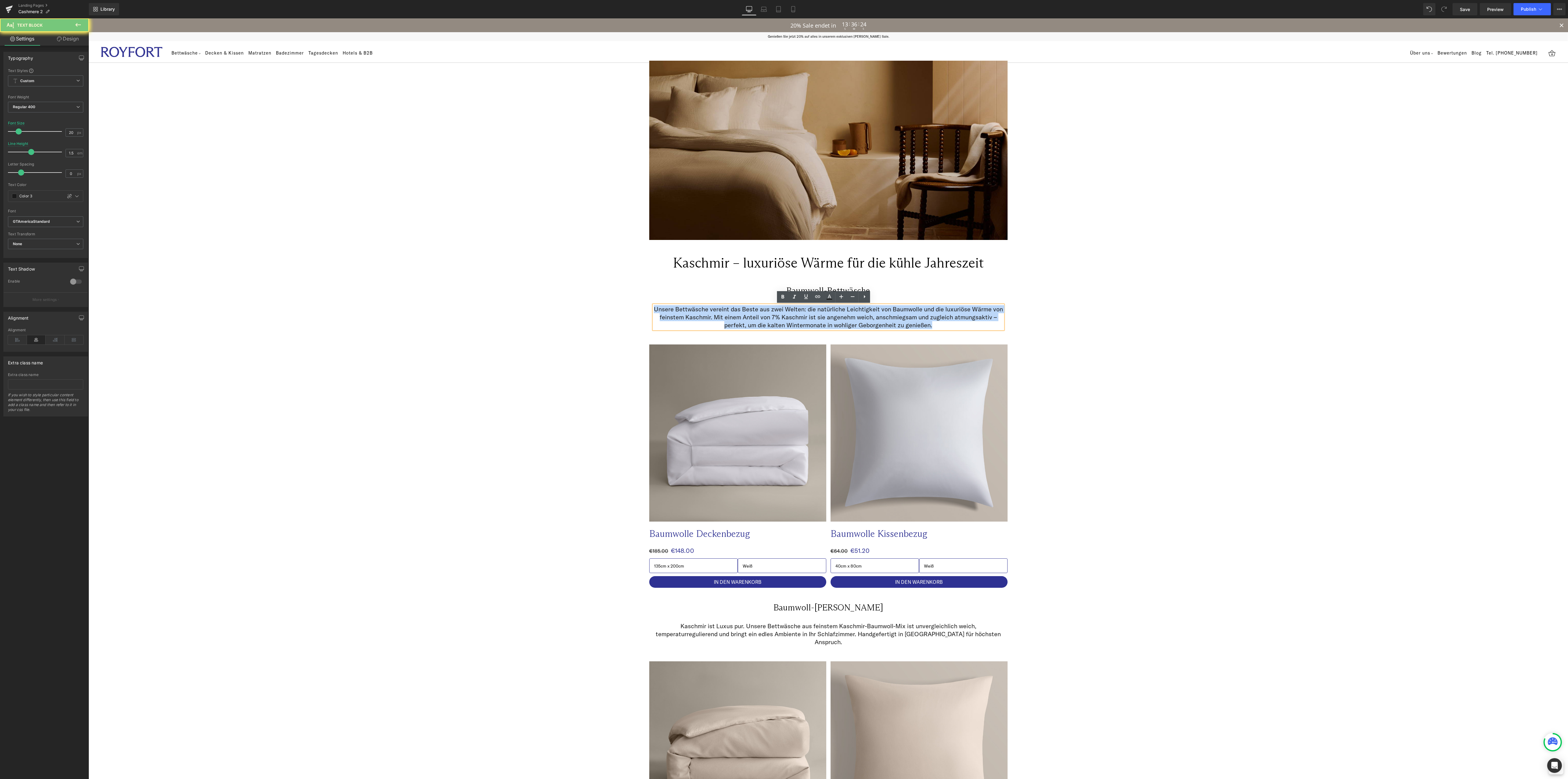
click at [788, 309] on p "Unsere Bettwäsche vereint das Beste aus zwei Welten: die natürliche Leichtigkei…" at bounding box center [828, 317] width 349 height 24
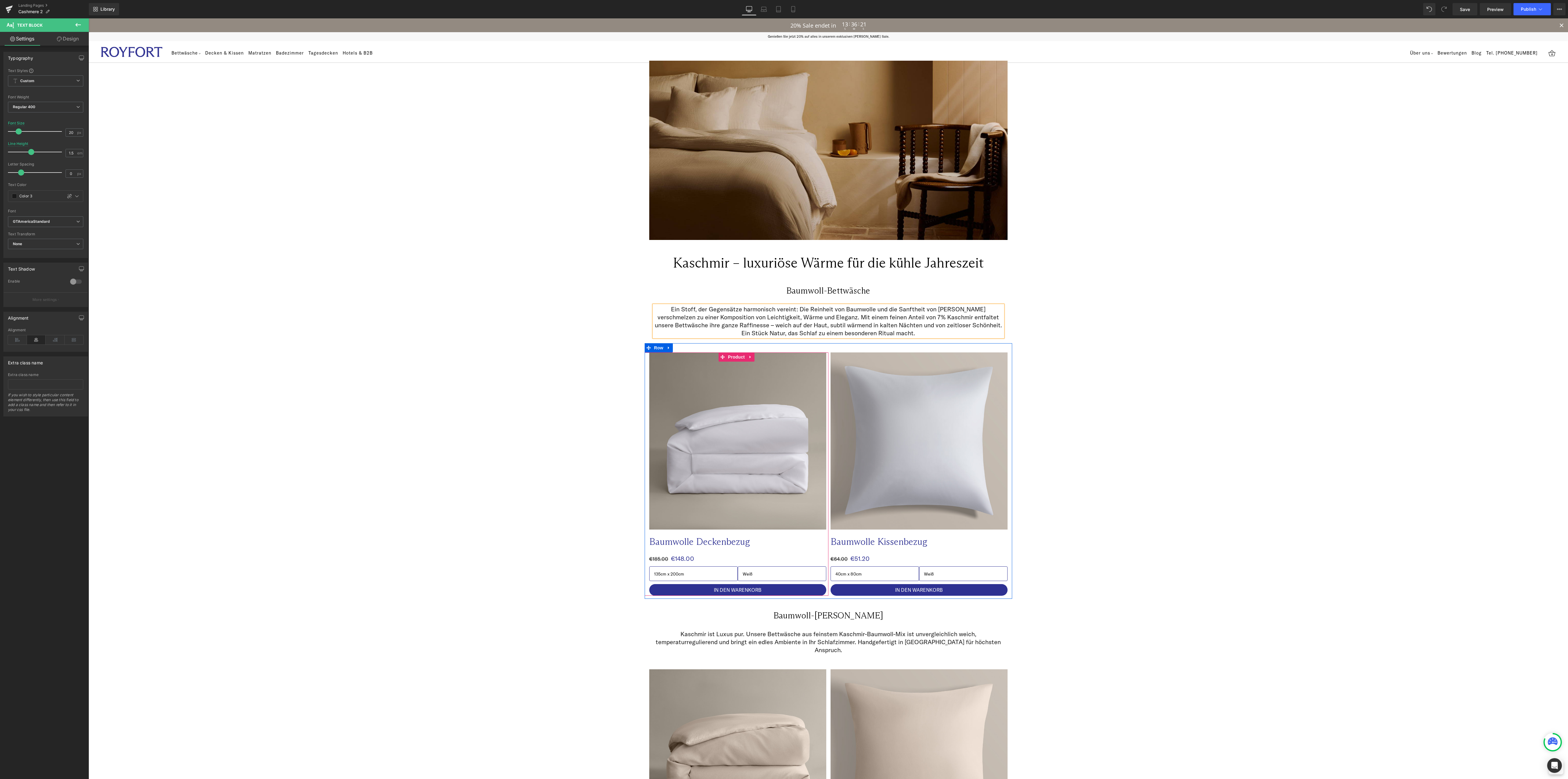
click at [693, 545] on p "Baumwolle Deckenbezug" at bounding box center [726, 541] width 153 height 12
click at [1109, 540] on div "Sale Off (P) Image Baumwolle Deckenbezug Text Block €185.00 €148.00 (P) Price 1…" at bounding box center [828, 471] width 1480 height 256
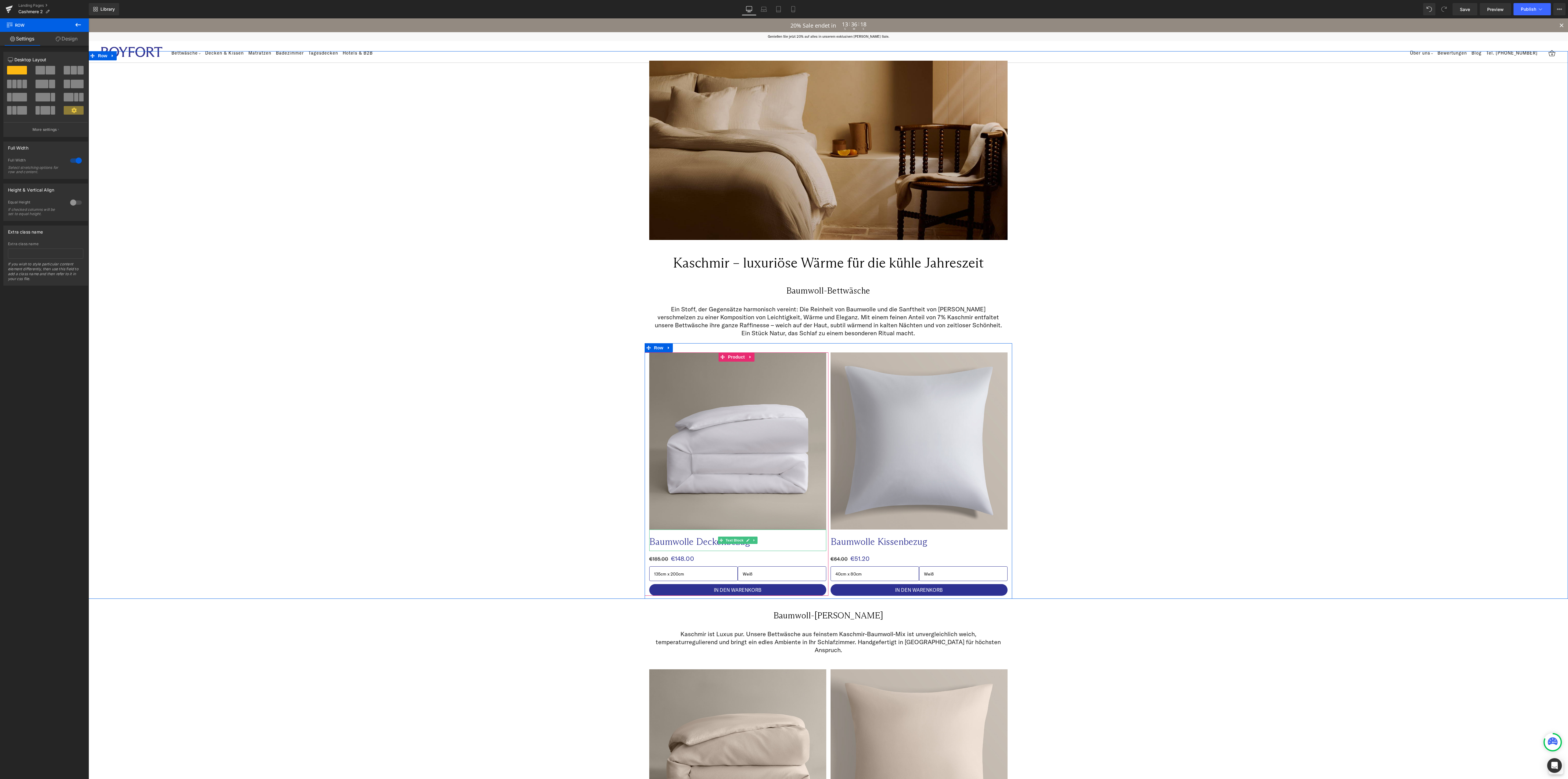
click at [684, 541] on p "Baumwolle Deckenbezug" at bounding box center [726, 541] width 153 height 12
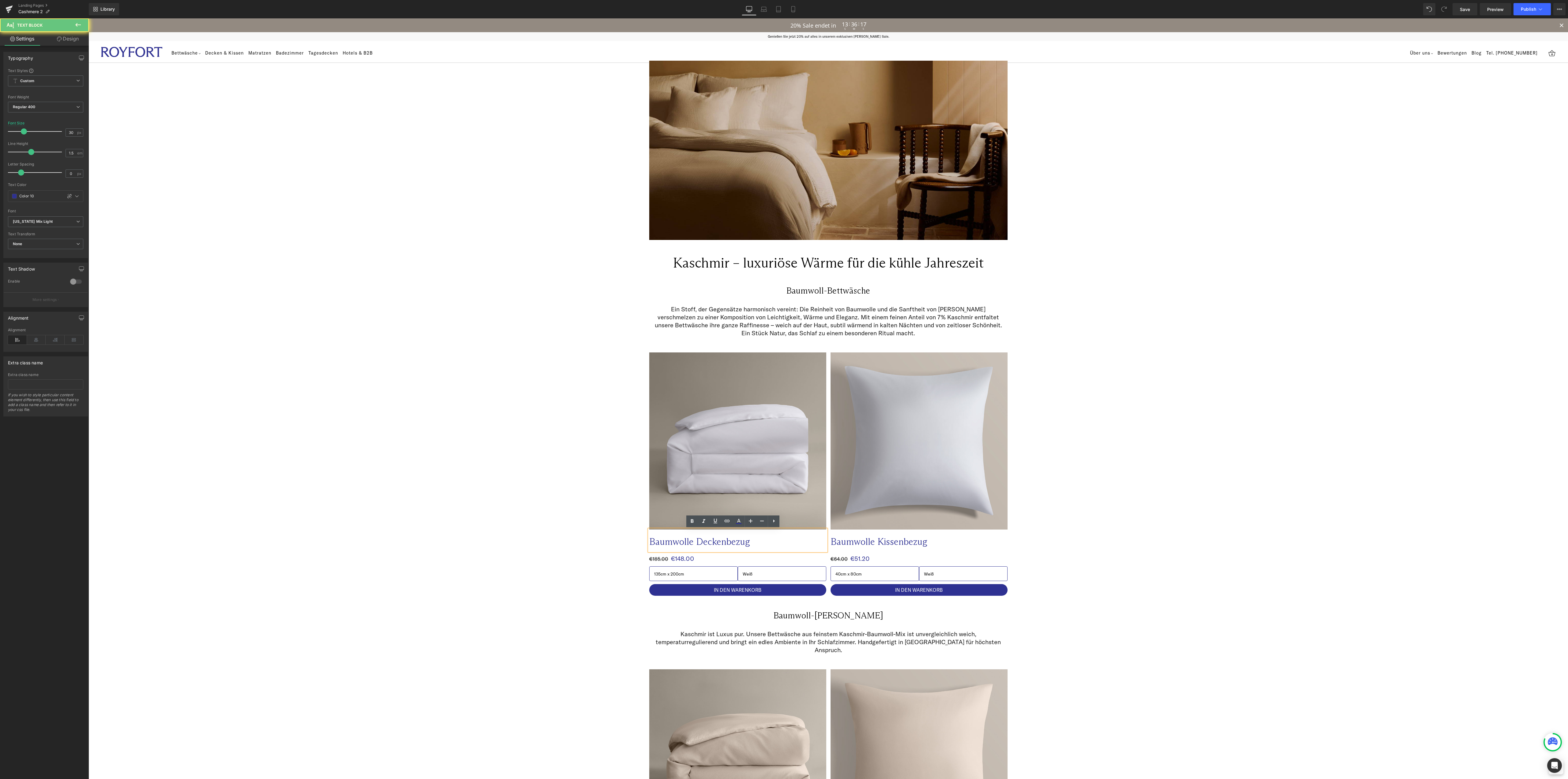
click at [684, 541] on p "Baumwolle Deckenbezug" at bounding box center [726, 541] width 153 height 12
drag, startPoint x: 730, startPoint y: 442, endPoint x: 499, endPoint y: 300, distance: 271.2
click at [730, 442] on span "(P) Image" at bounding box center [738, 440] width 23 height 9
click at [594, 322] on div "Image Image Row Kaschmir – luxuriöse Wärme für die kühle Jahreszeit Heading Row…" at bounding box center [828, 325] width 1480 height 548
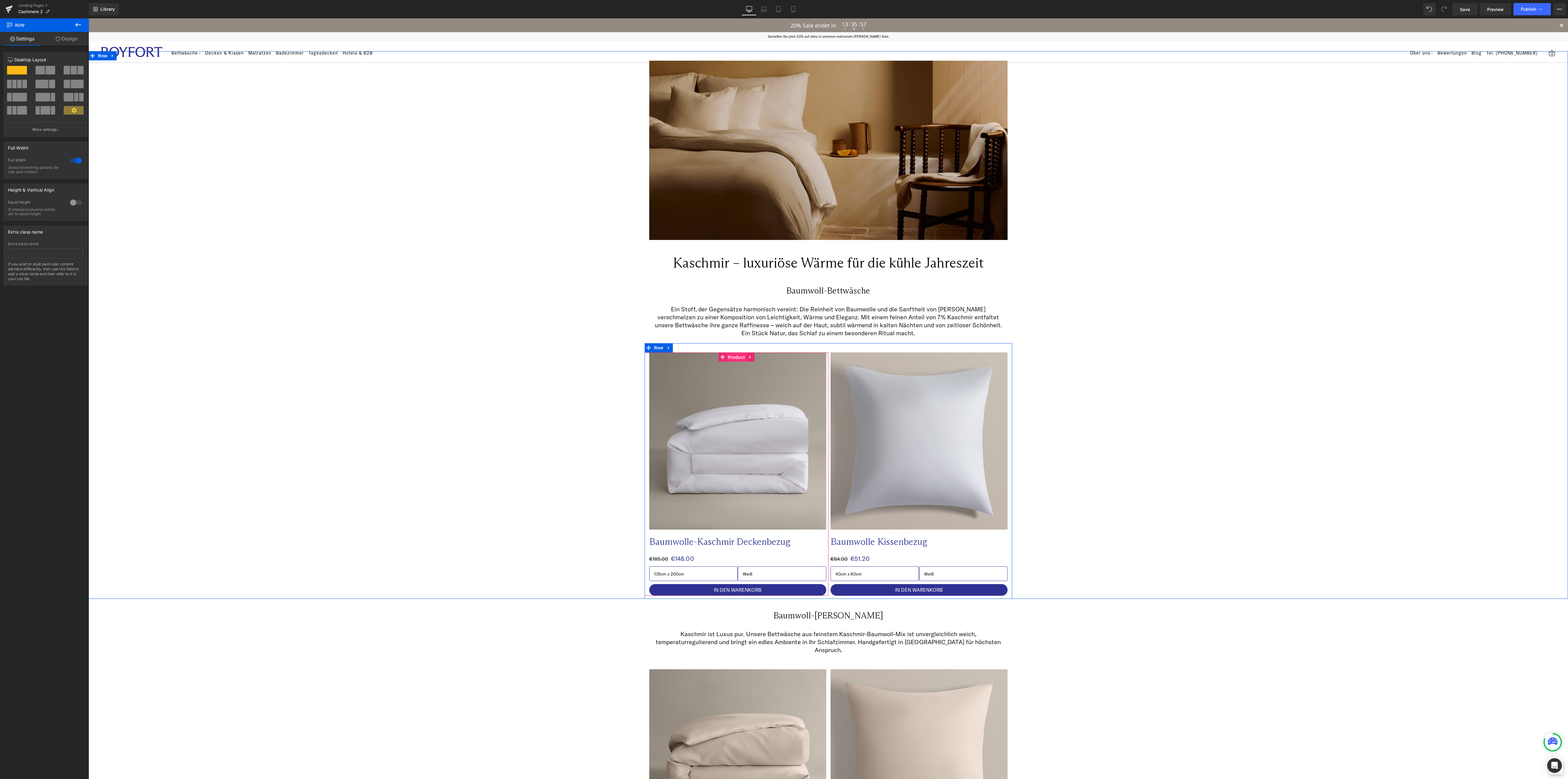
click at [731, 357] on span "Product" at bounding box center [736, 357] width 20 height 9
click at [45, 84] on link "Pick a Product" at bounding box center [46, 88] width 71 height 10
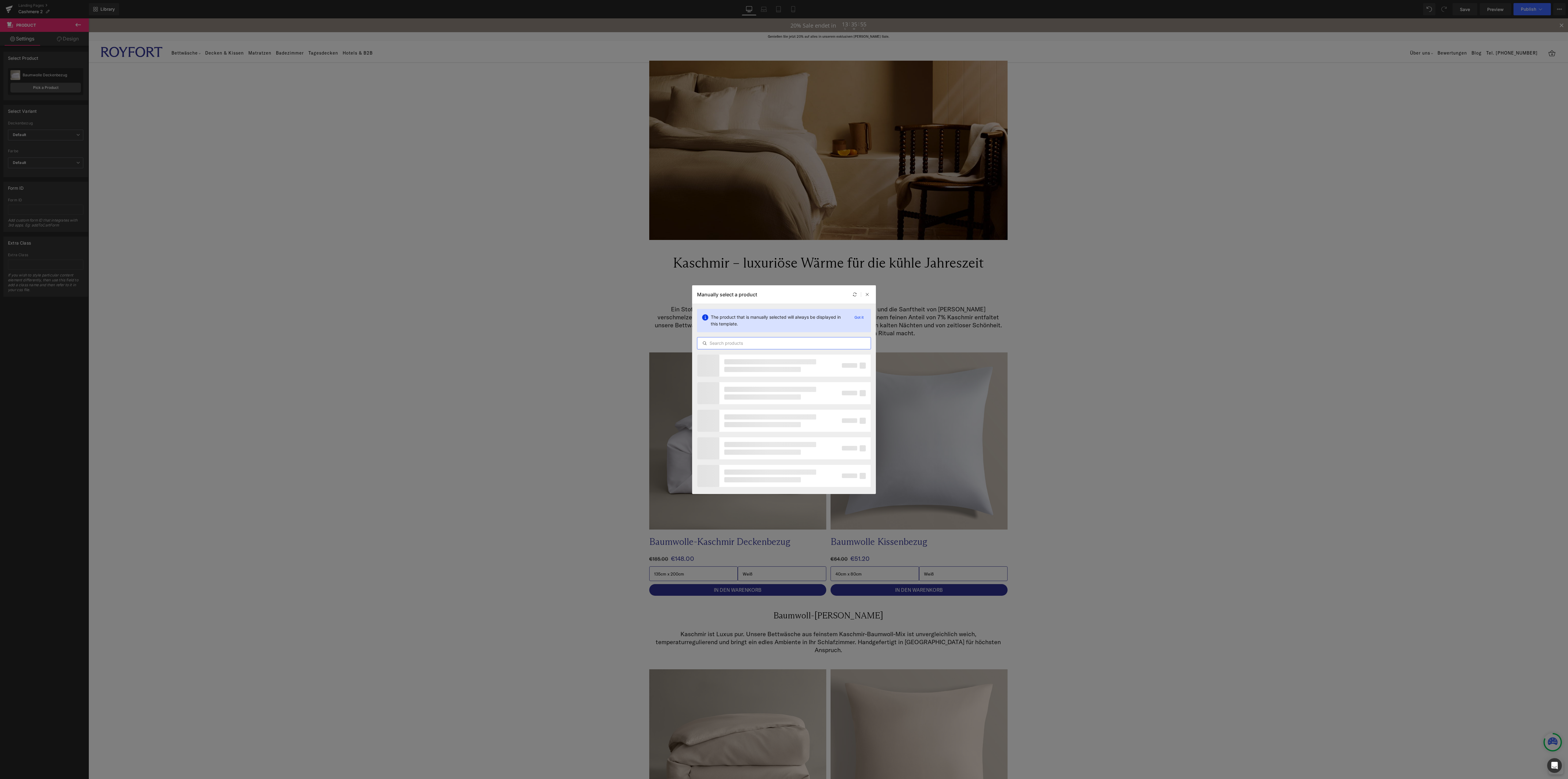
click at [769, 344] on input "text" at bounding box center [784, 343] width 173 height 7
type input "kaschmir"
click at [764, 403] on div "Baumwolle-Kaschmir Deckenbezug" at bounding box center [759, 406] width 63 height 5
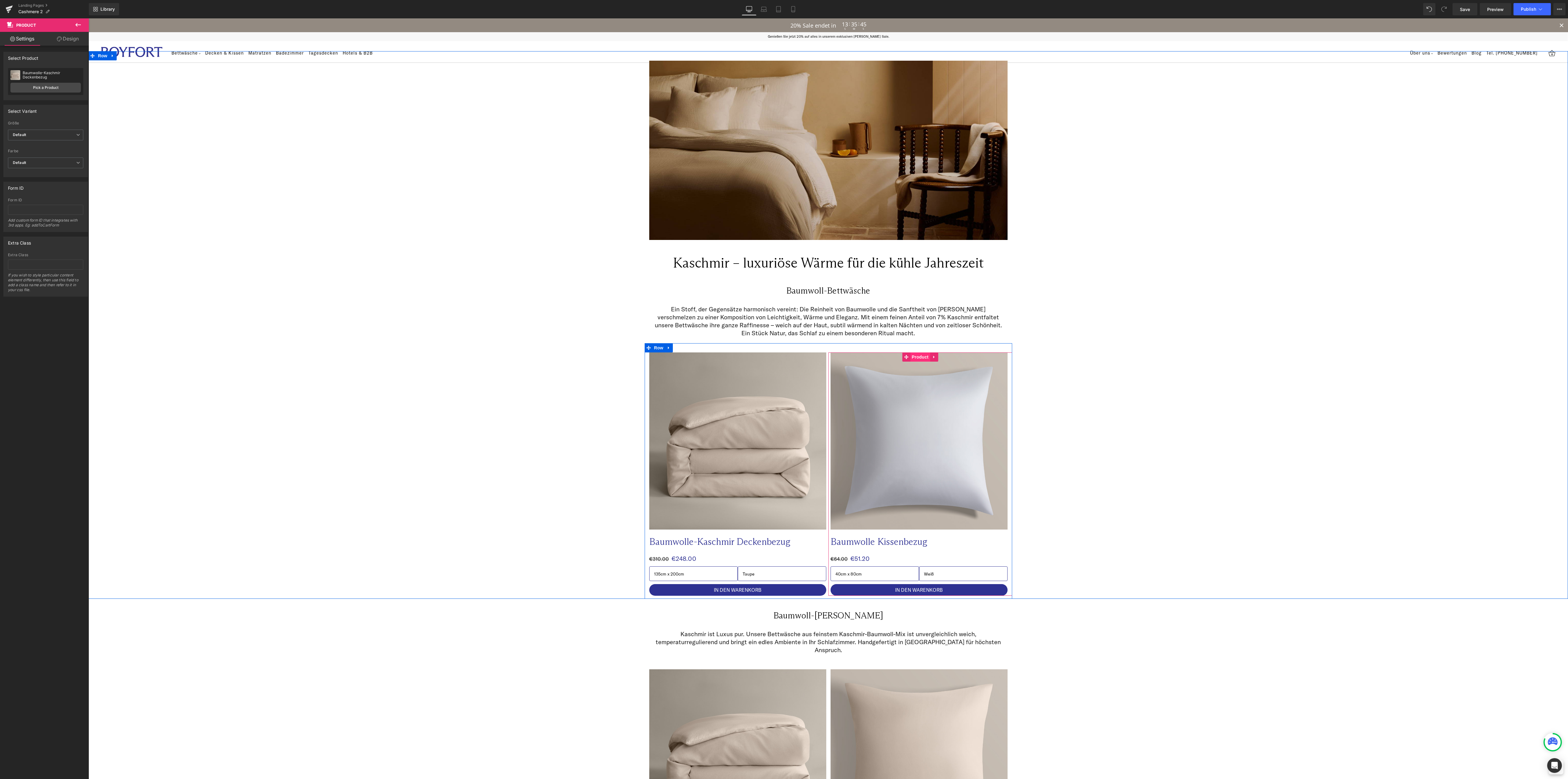
click at [919, 359] on span "Product" at bounding box center [920, 357] width 20 height 9
click at [45, 85] on link "Pick a Product" at bounding box center [46, 88] width 71 height 10
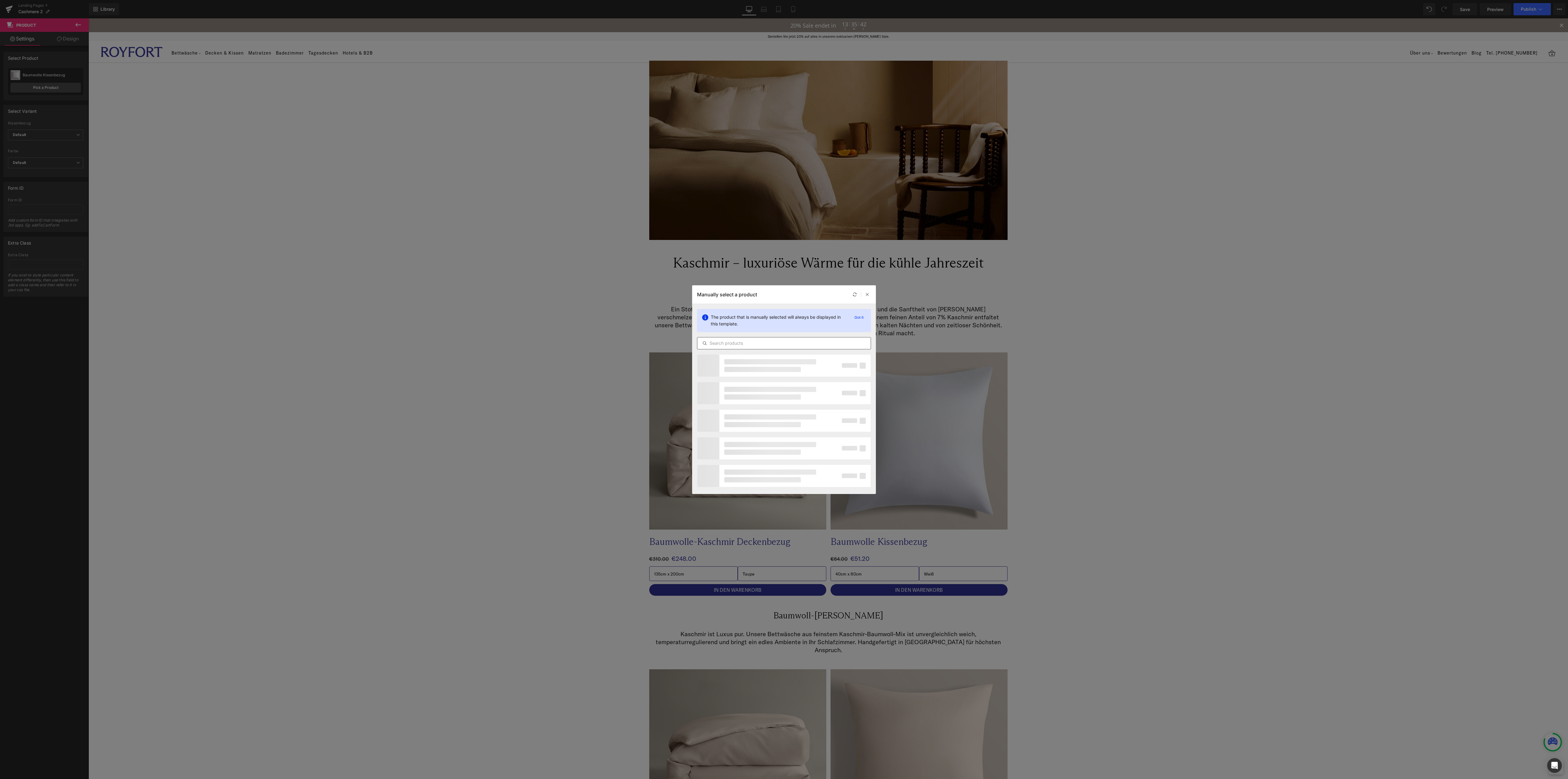
click at [727, 342] on input "text" at bounding box center [784, 343] width 173 height 7
type input "kaschmir"
click at [768, 433] on div "Baumwolle-Kaschmir Kissenbezug" at bounding box center [758, 431] width 61 height 5
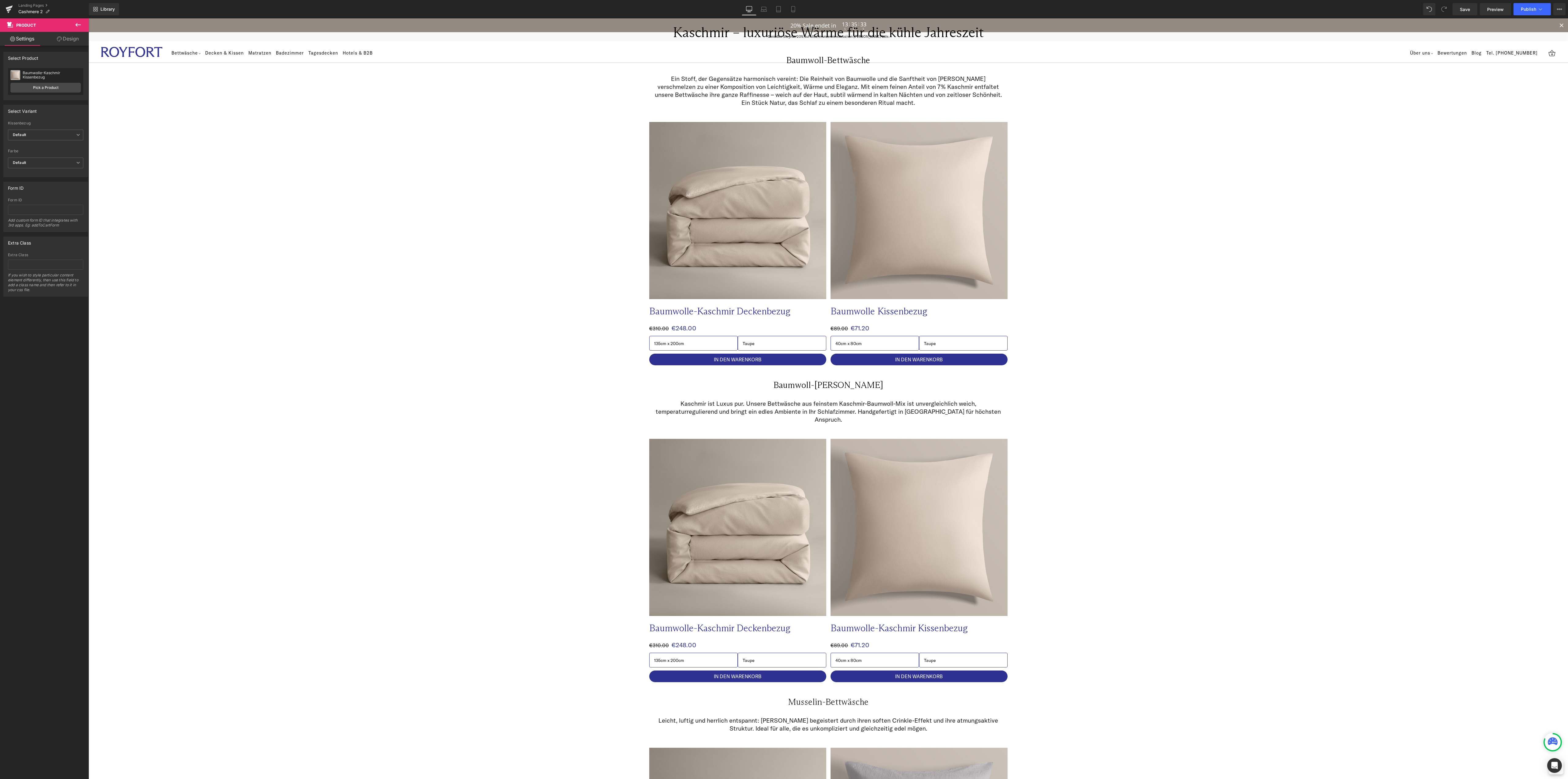
scroll to position [122, 0]
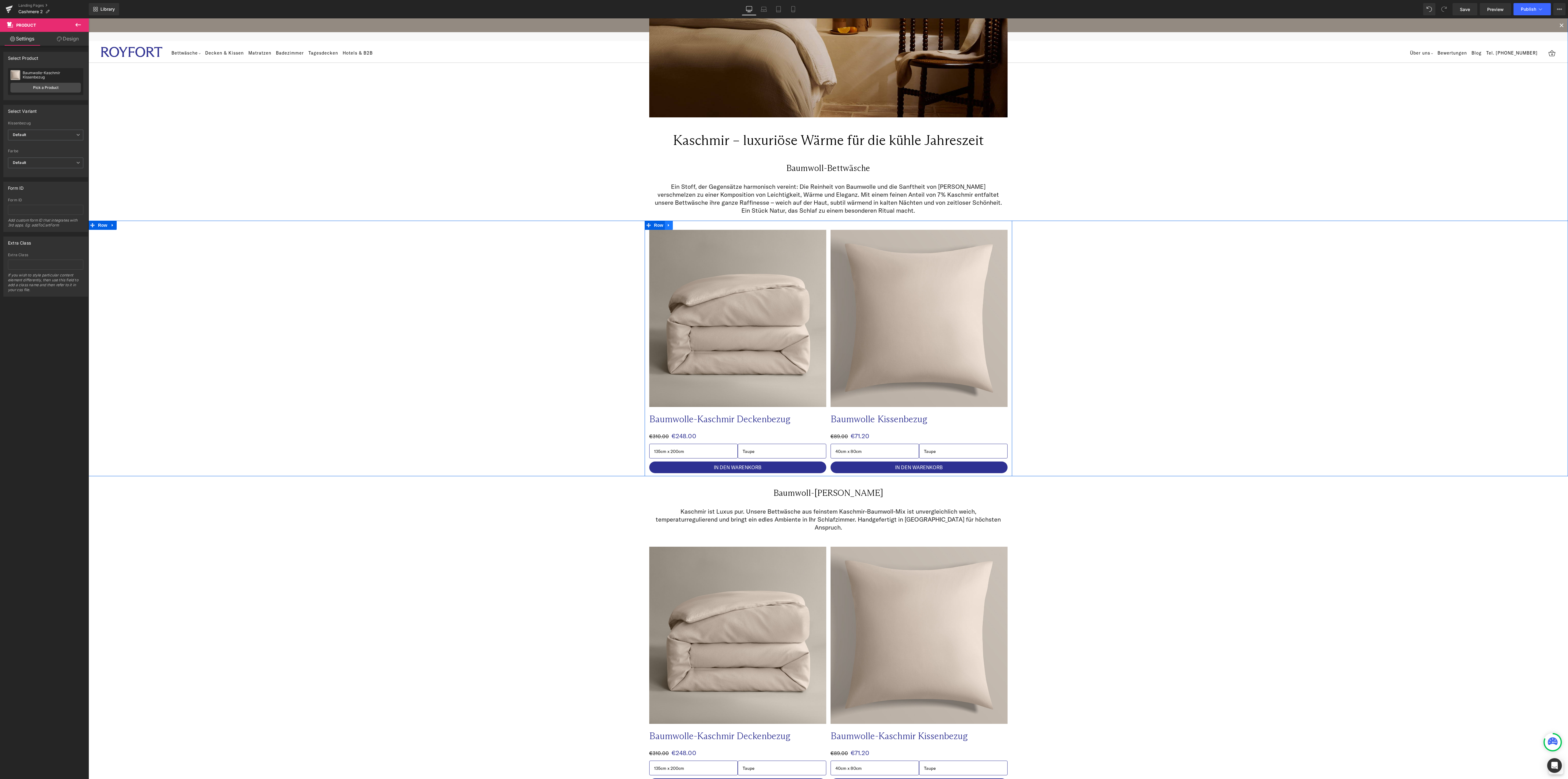
click at [668, 225] on icon at bounding box center [668, 225] width 1 height 3
click at [682, 225] on icon at bounding box center [684, 225] width 4 height 4
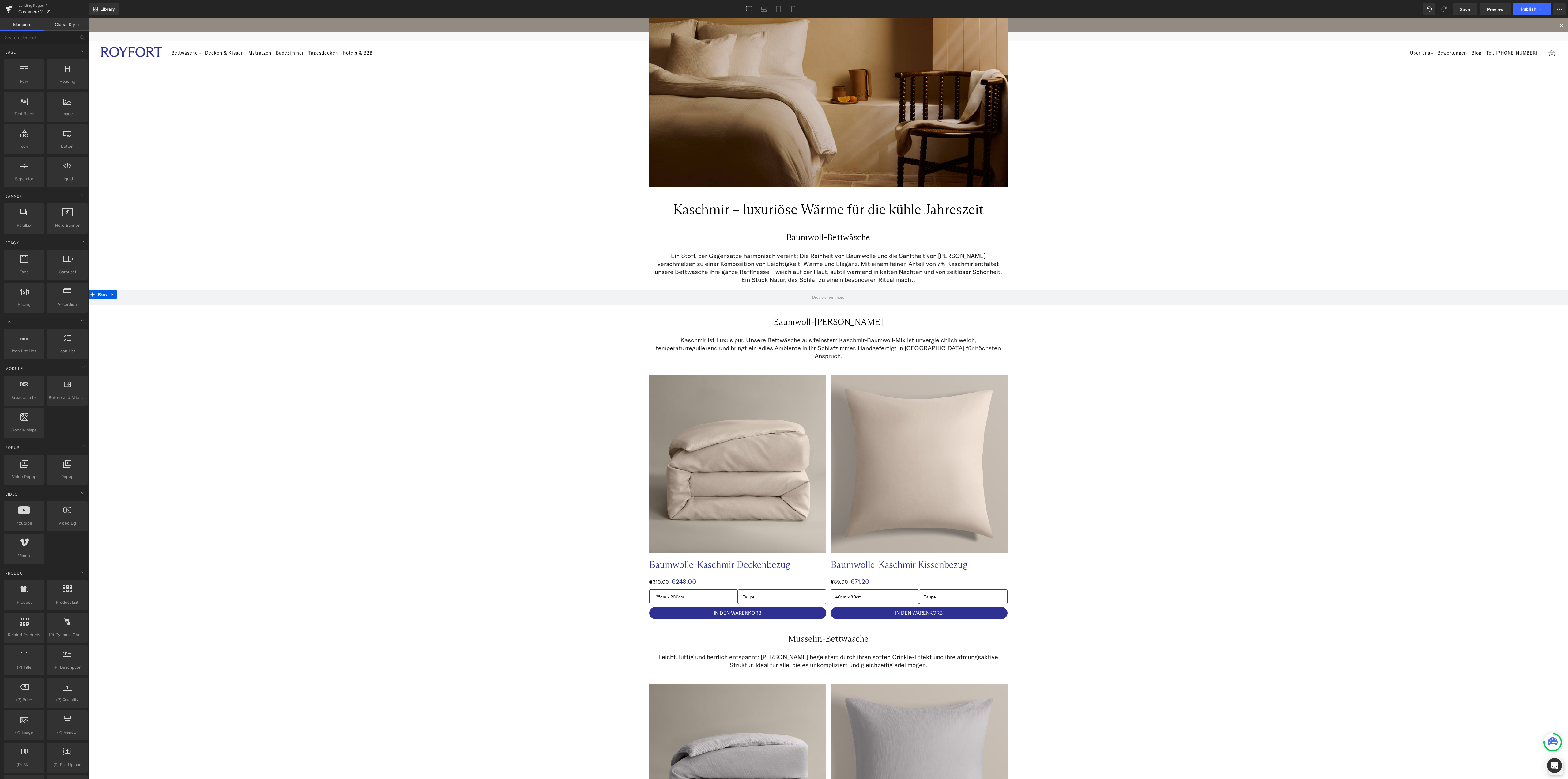
scroll to position [0, 0]
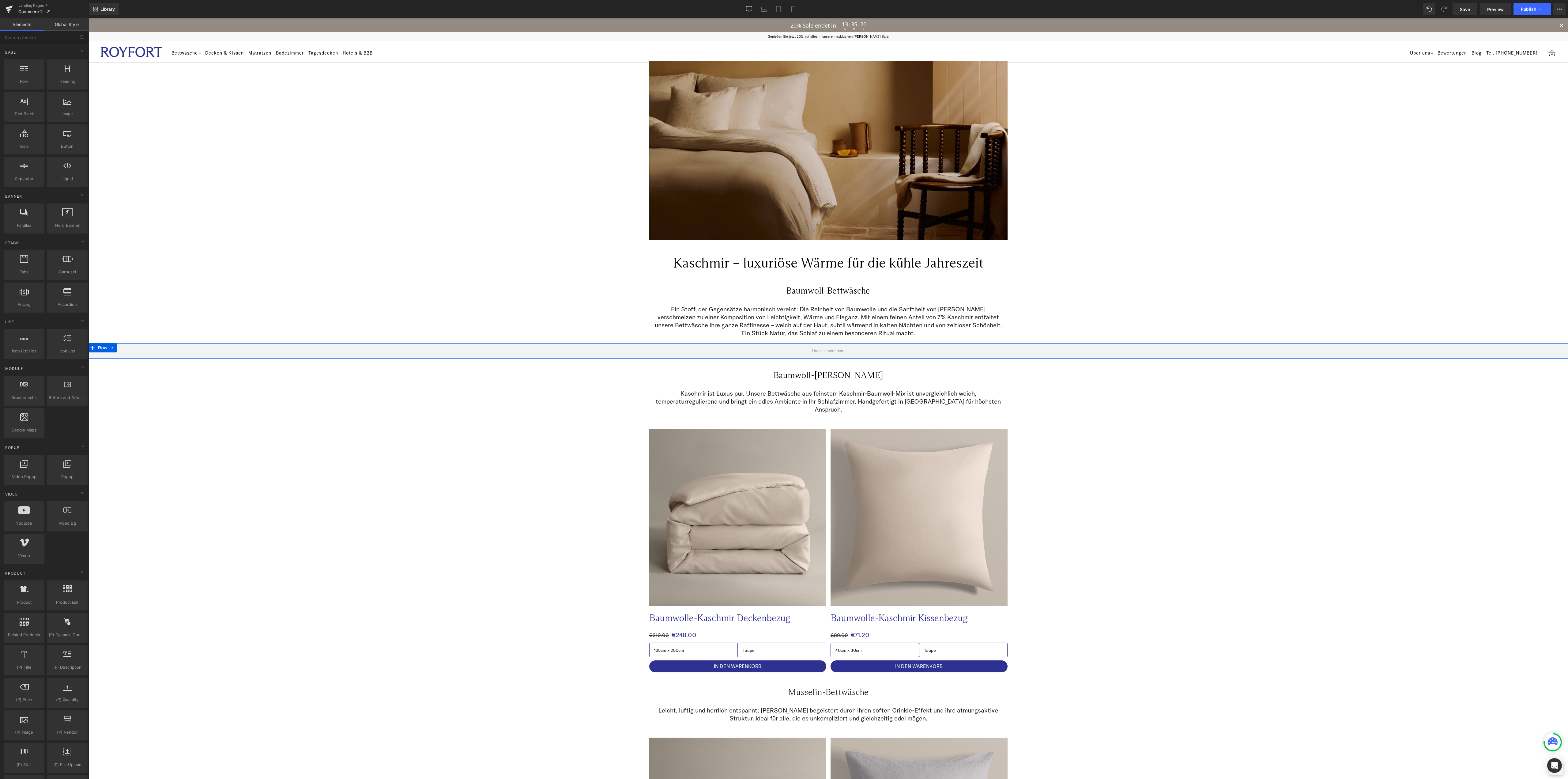
click at [1149, 9] on div "Library Desktop Desktop Laptop Tablet Mobile Save Preview Publish Scheduled Vie…" at bounding box center [828, 9] width 1479 height 12
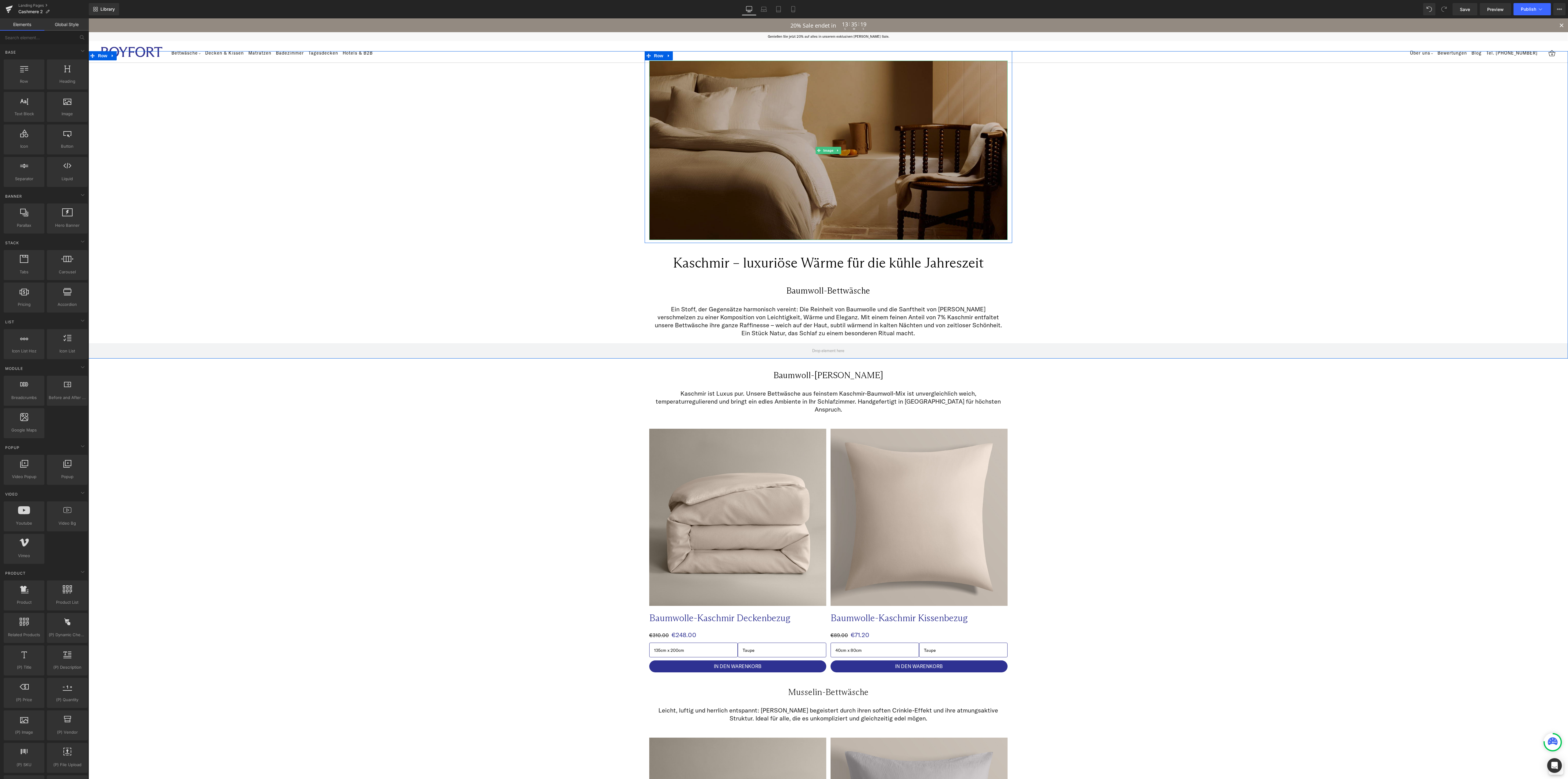
click at [808, 108] on img at bounding box center [828, 150] width 359 height 179
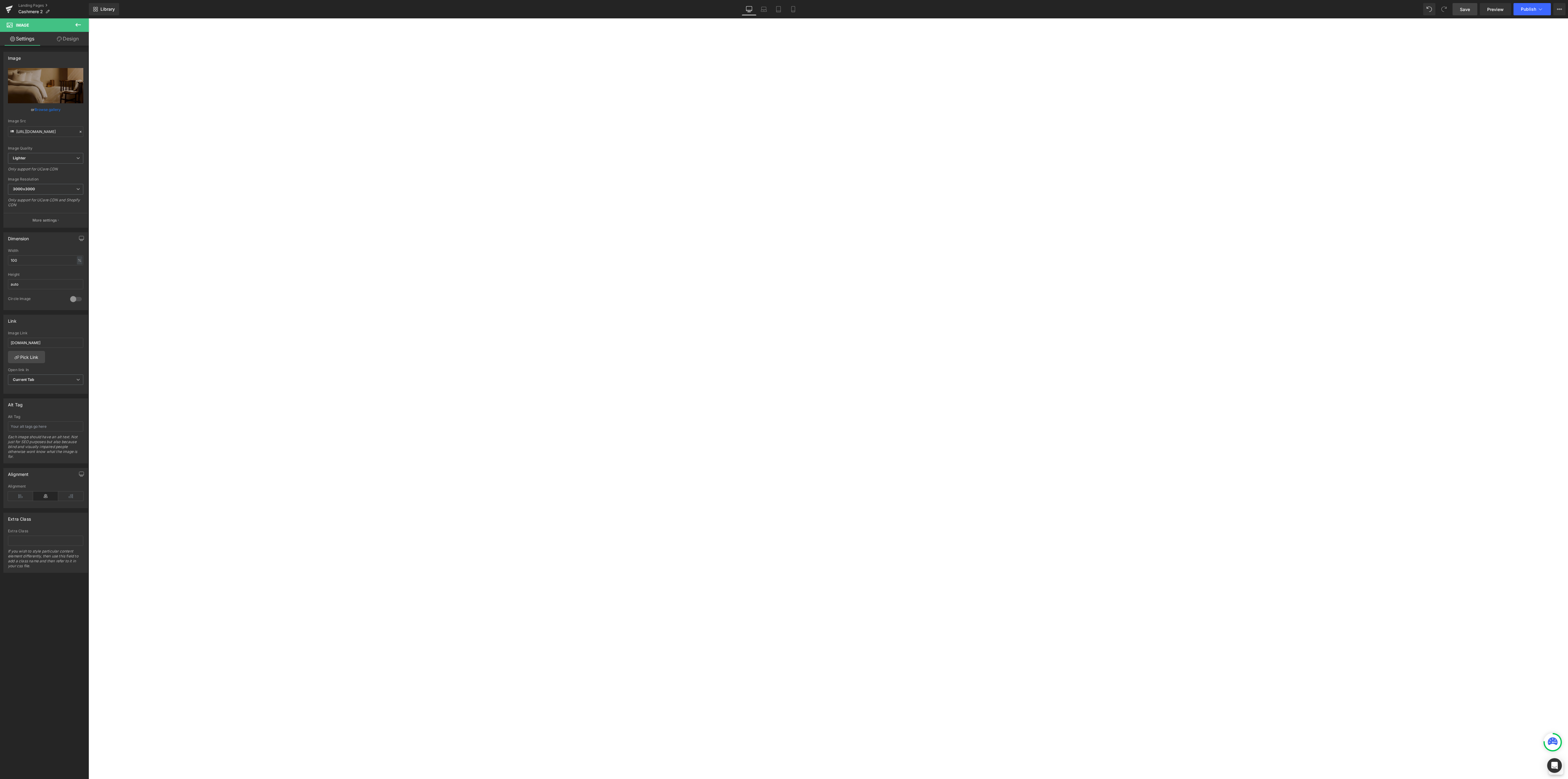
click at [1469, 10] on span "Save" at bounding box center [1465, 9] width 10 height 7
click at [82, 21] on button at bounding box center [78, 25] width 21 height 13
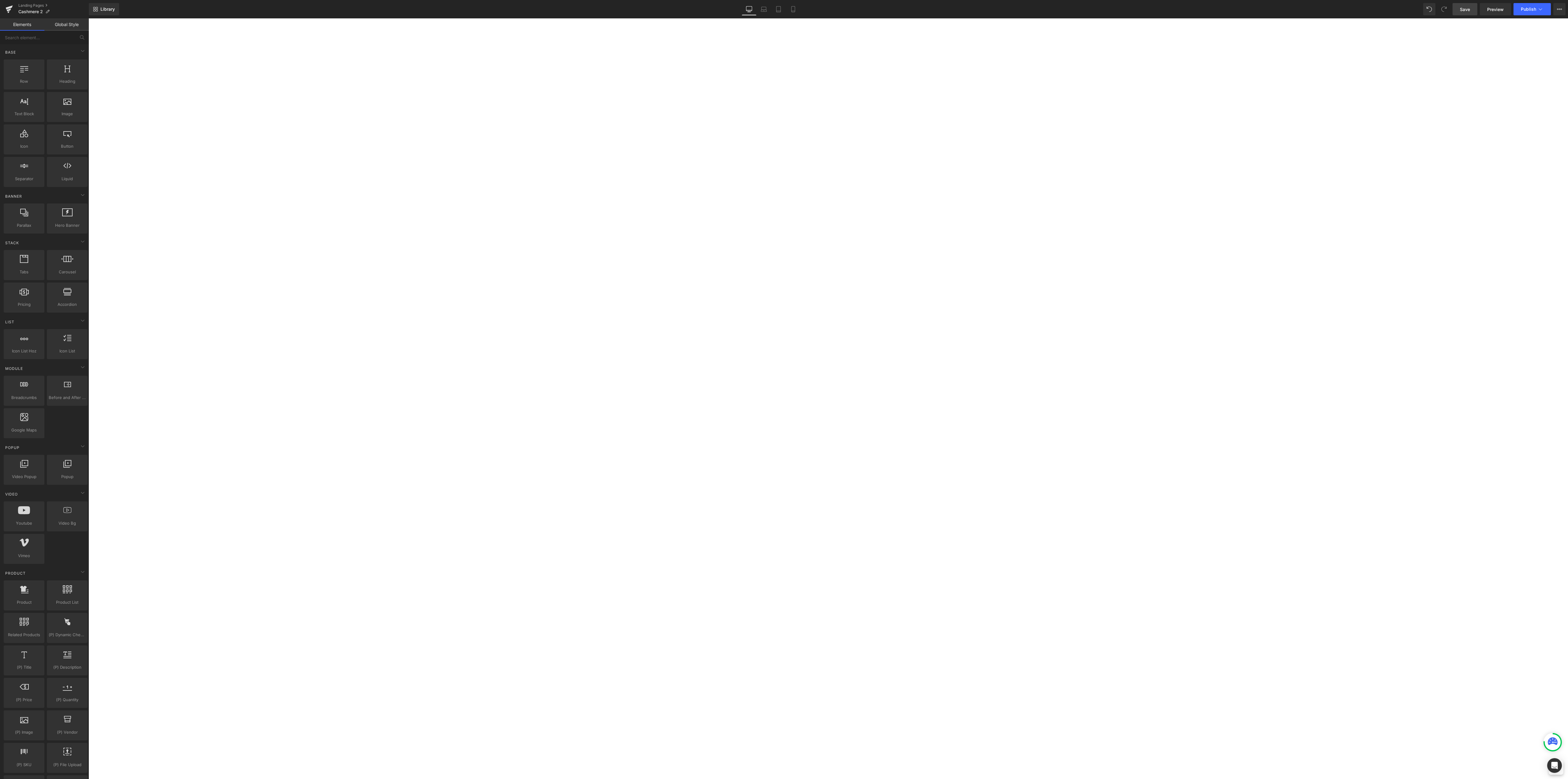
click at [1465, 9] on span "Save" at bounding box center [1465, 9] width 10 height 7
click at [32, 7] on link "Landing Pages" at bounding box center [54, 5] width 71 height 5
click at [765, 11] on icon at bounding box center [764, 11] width 1 height 0
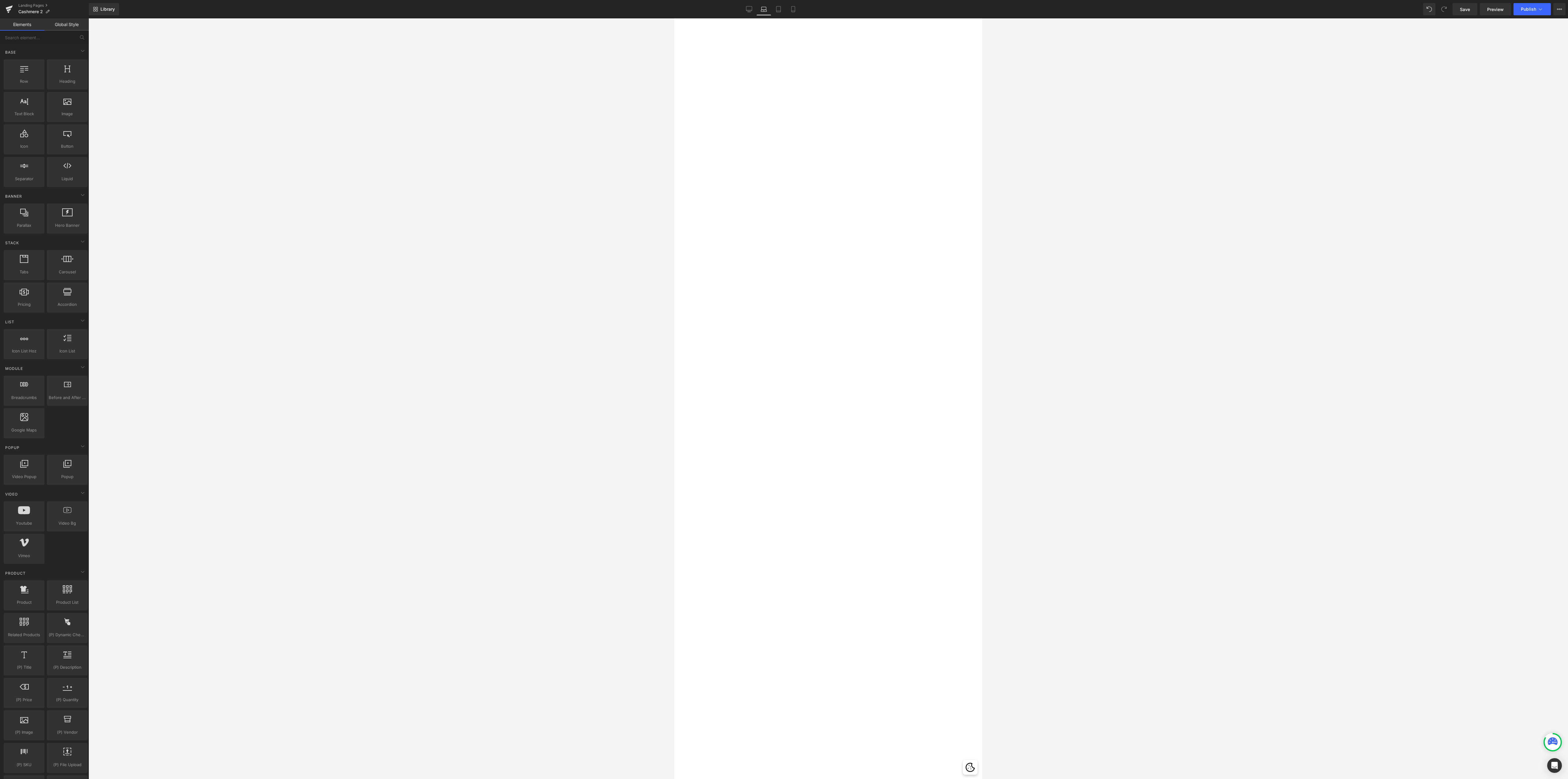
click at [741, 9] on div "Library Laptop Desktop Laptop Tablet Mobile Save Preview Publish Scheduled View…" at bounding box center [828, 9] width 1479 height 12
click at [751, 10] on icon at bounding box center [749, 9] width 6 height 6
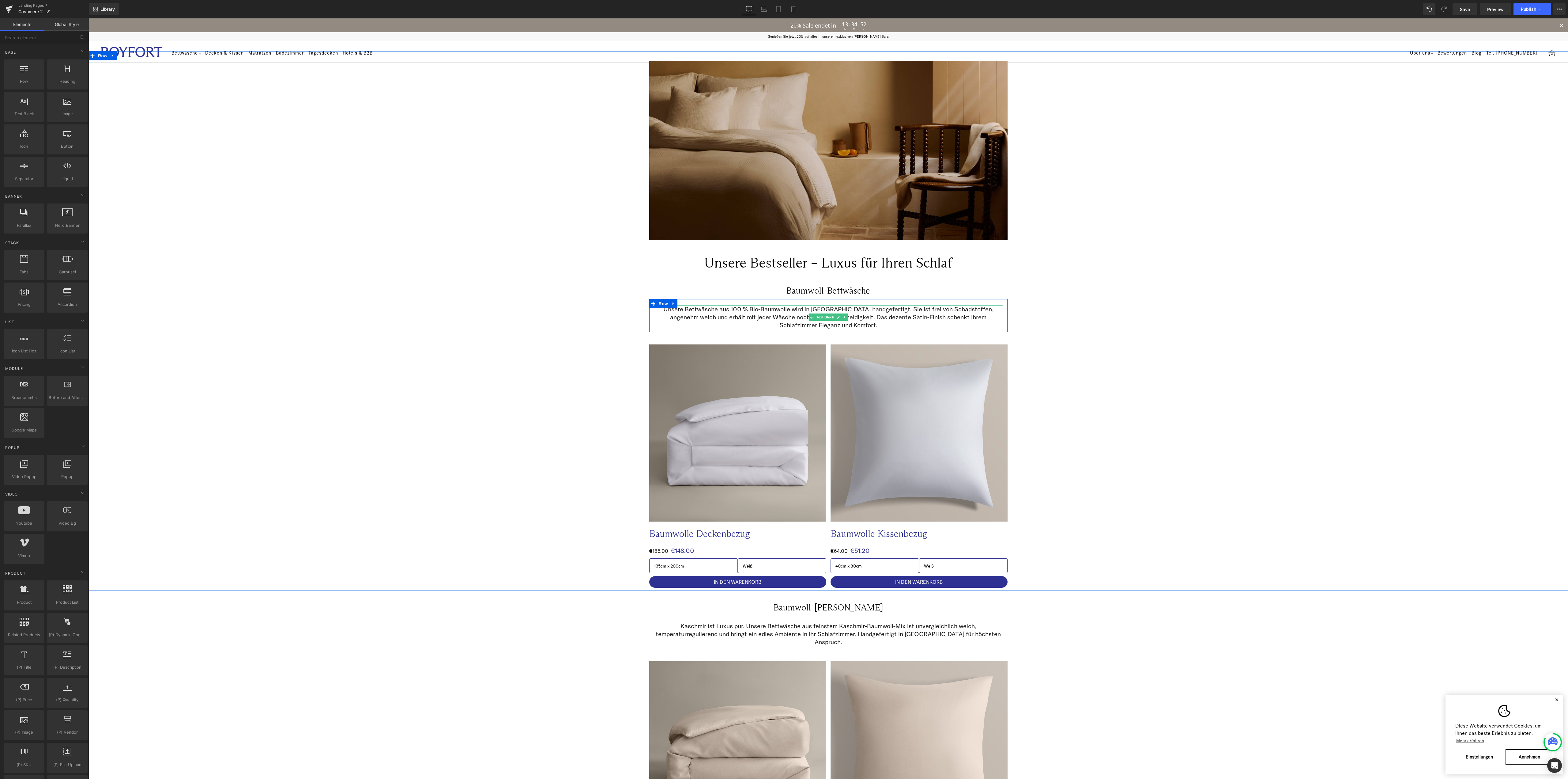
click at [762, 310] on p "Unsere Bettwäsche aus 100 % Bio-Baumwolle wird in [GEOGRAPHIC_DATA] handgeferti…" at bounding box center [828, 317] width 349 height 24
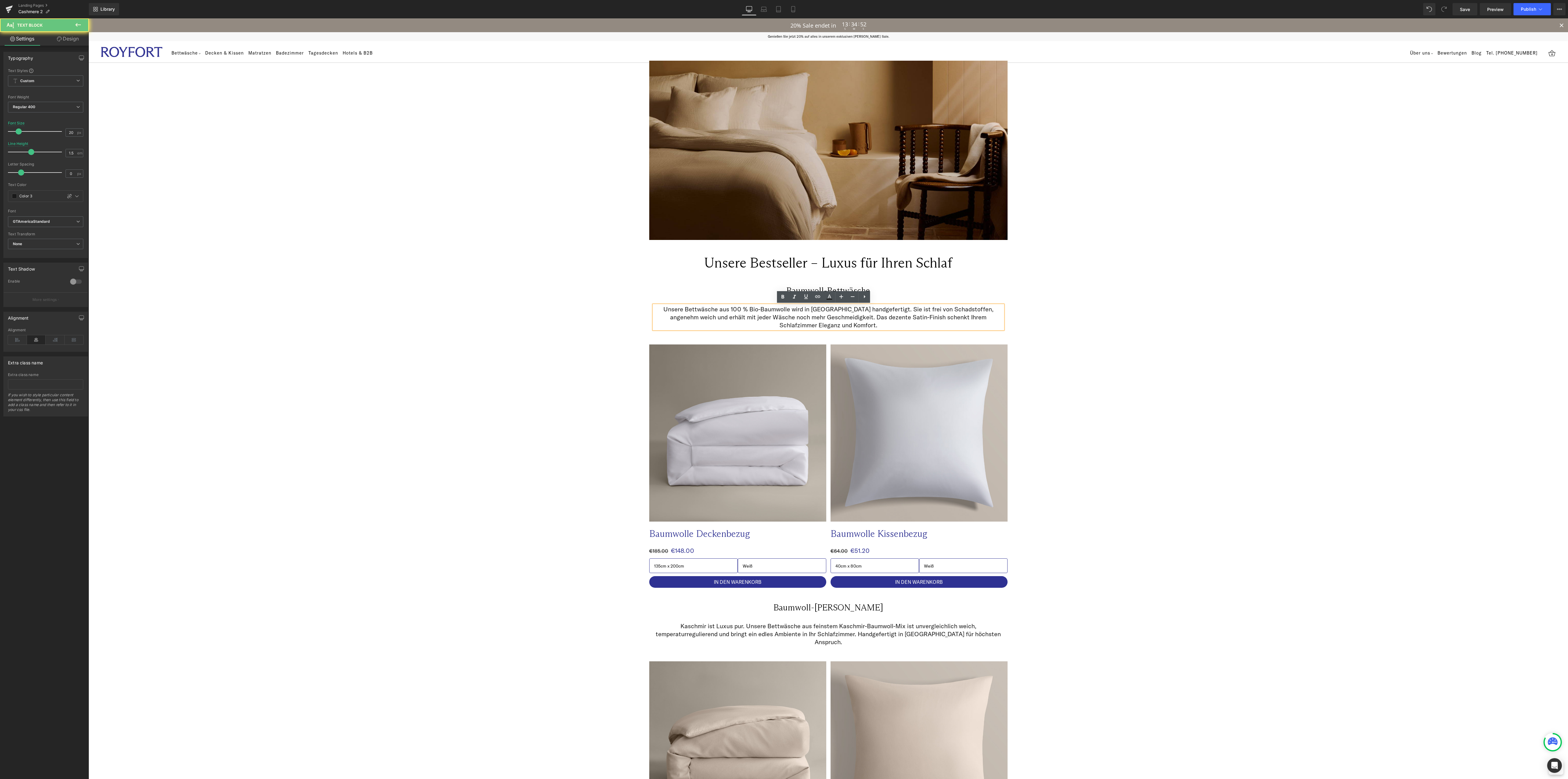
click at [762, 310] on p "Unsere Bettwäsche aus 100 % Bio-Baumwolle wird in [GEOGRAPHIC_DATA] handgeferti…" at bounding box center [828, 317] width 349 height 24
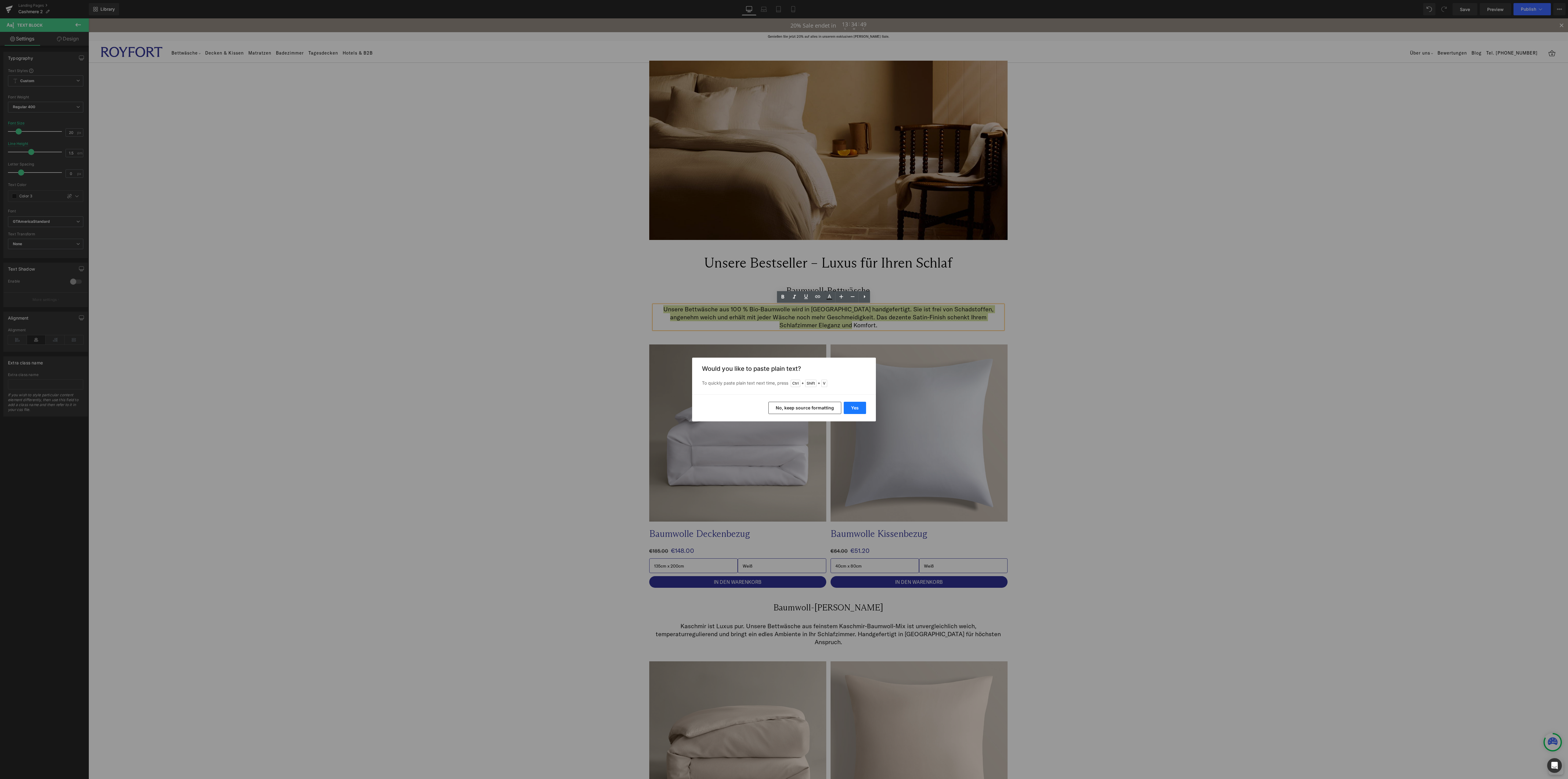
click at [853, 405] on button "Yes" at bounding box center [855, 408] width 23 height 12
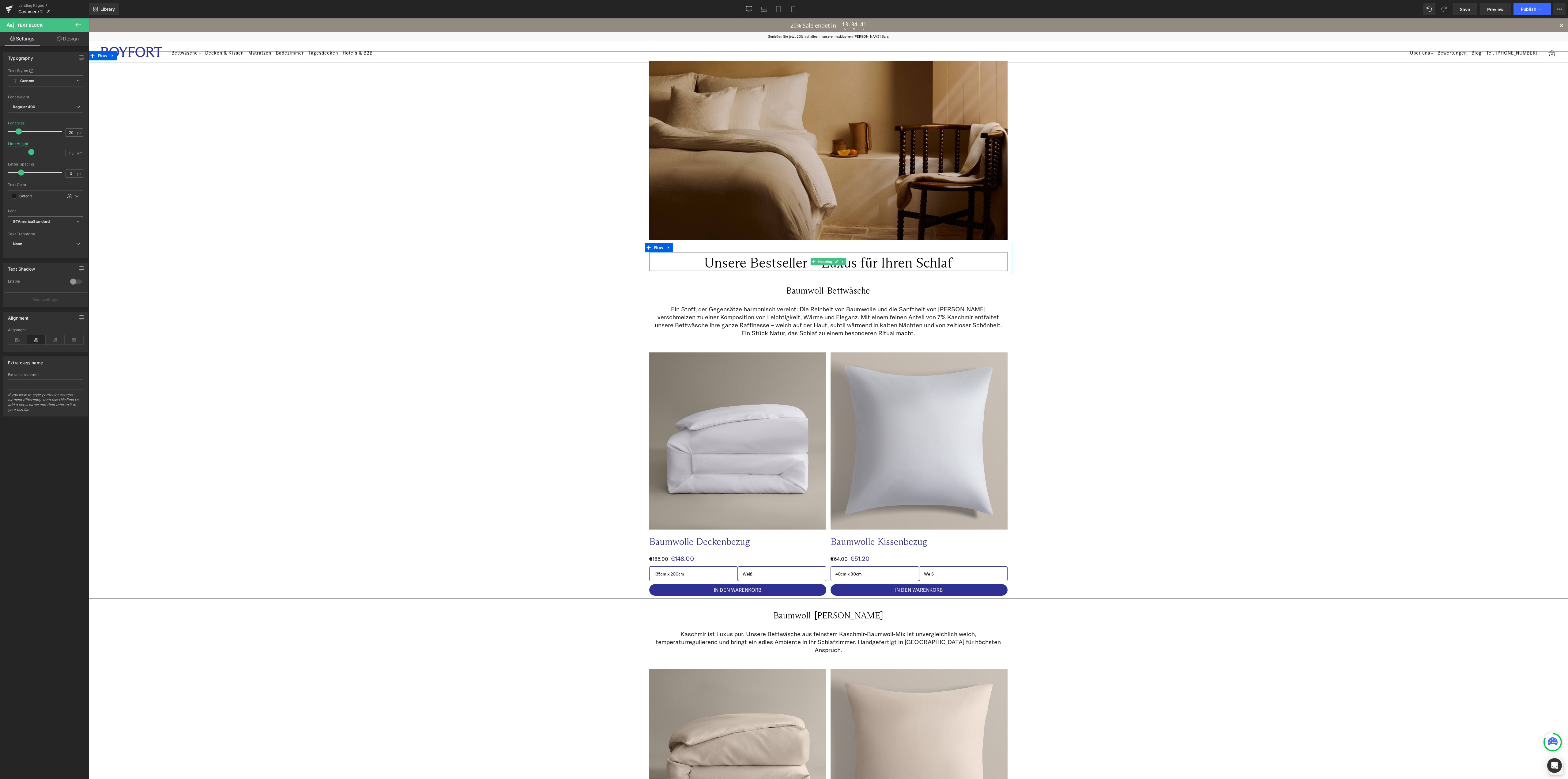
click at [847, 259] on h1 "Unsere Bestseller – Luxus für Ihren Schlaf" at bounding box center [828, 263] width 359 height 16
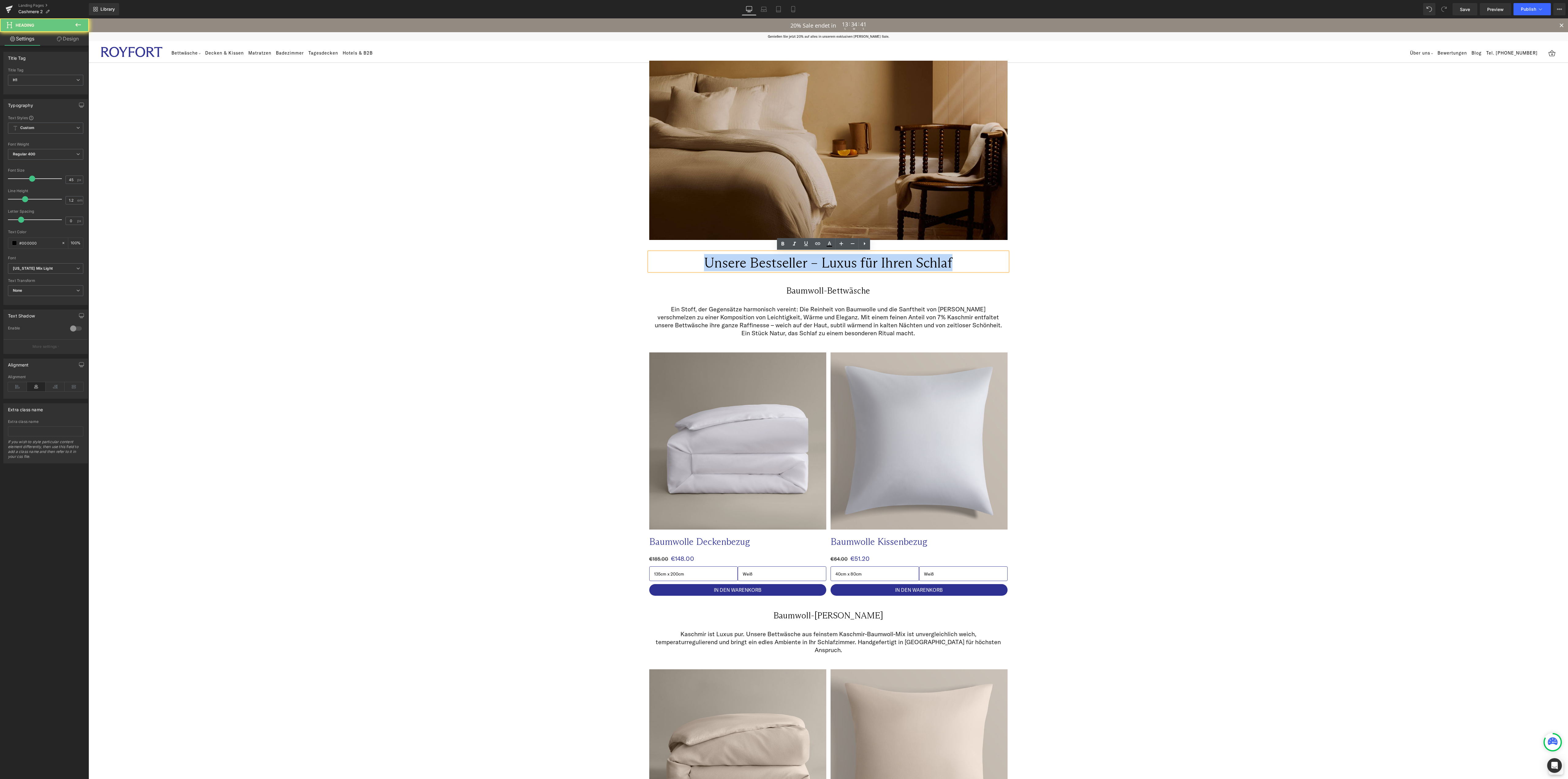
click at [847, 259] on h1 "Unsere Bestseller – Luxus für Ihren Schlaf" at bounding box center [828, 263] width 359 height 16
paste div
click at [315, 292] on div "Image Image Row Kaschmir – luxuriöse Wärme für die kühle Jahreszeit Heading Row…" at bounding box center [828, 325] width 1480 height 548
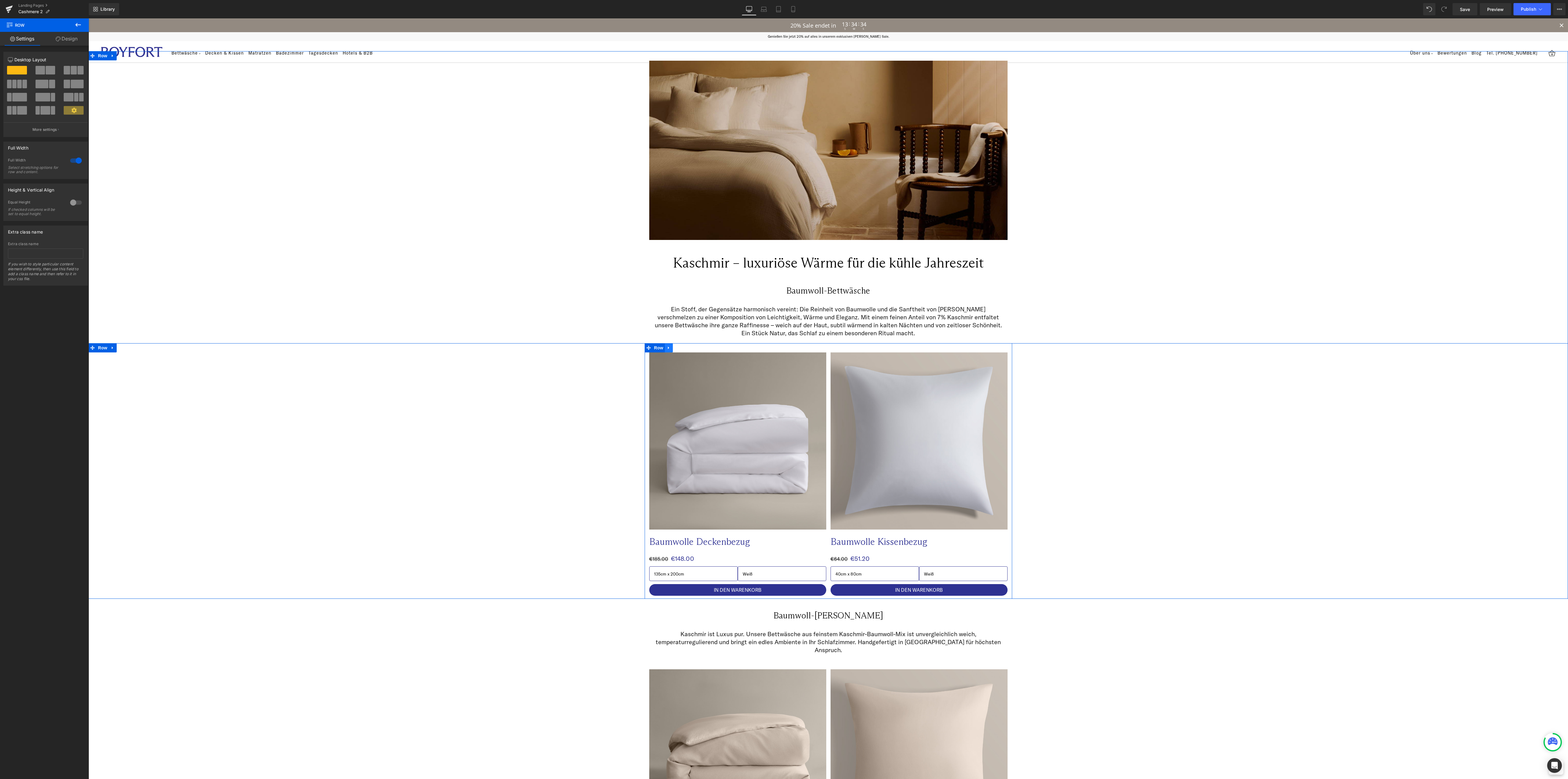
click at [667, 348] on icon at bounding box center [668, 348] width 4 height 5
click at [683, 348] on link at bounding box center [684, 348] width 8 height 9
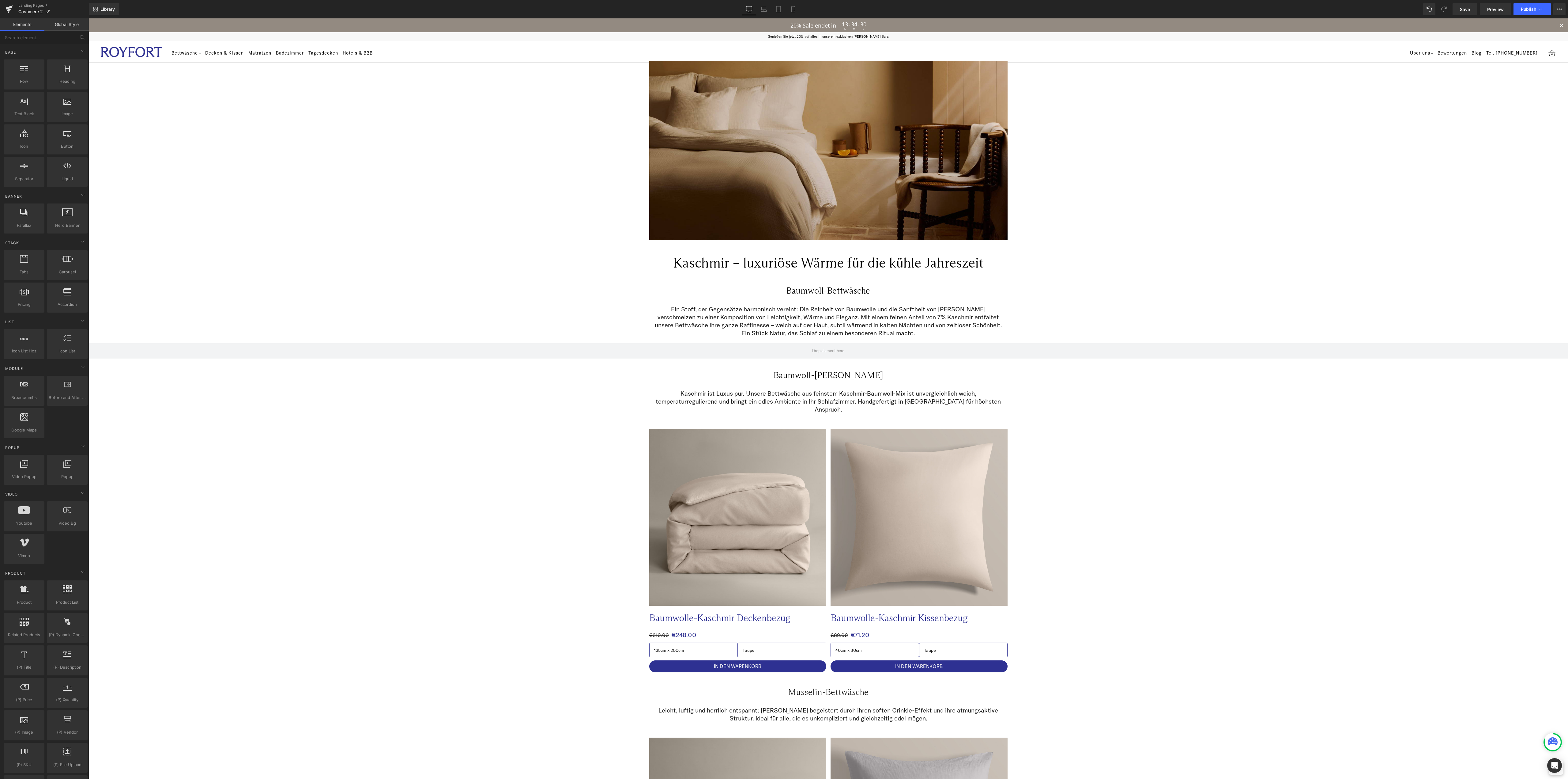
click at [1154, 9] on div "Library Desktop Desktop Laptop Tablet Mobile Save Preview Publish Scheduled Vie…" at bounding box center [828, 9] width 1479 height 12
click at [112, 362] on icon at bounding box center [113, 363] width 1 height 3
click at [125, 362] on link at bounding box center [128, 363] width 8 height 9
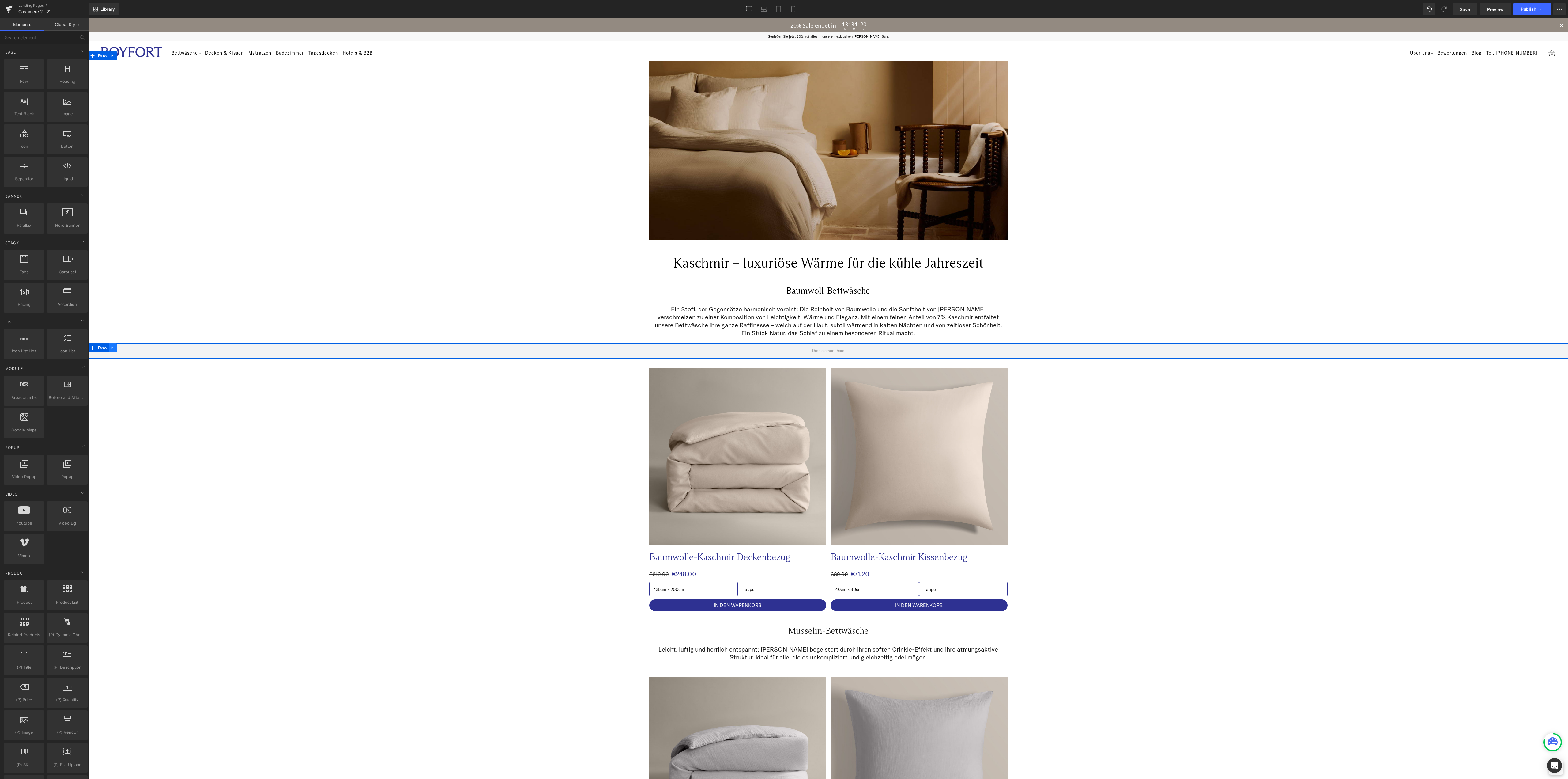
click at [109, 344] on link at bounding box center [113, 348] width 8 height 9
click at [127, 348] on icon at bounding box center [128, 348] width 4 height 4
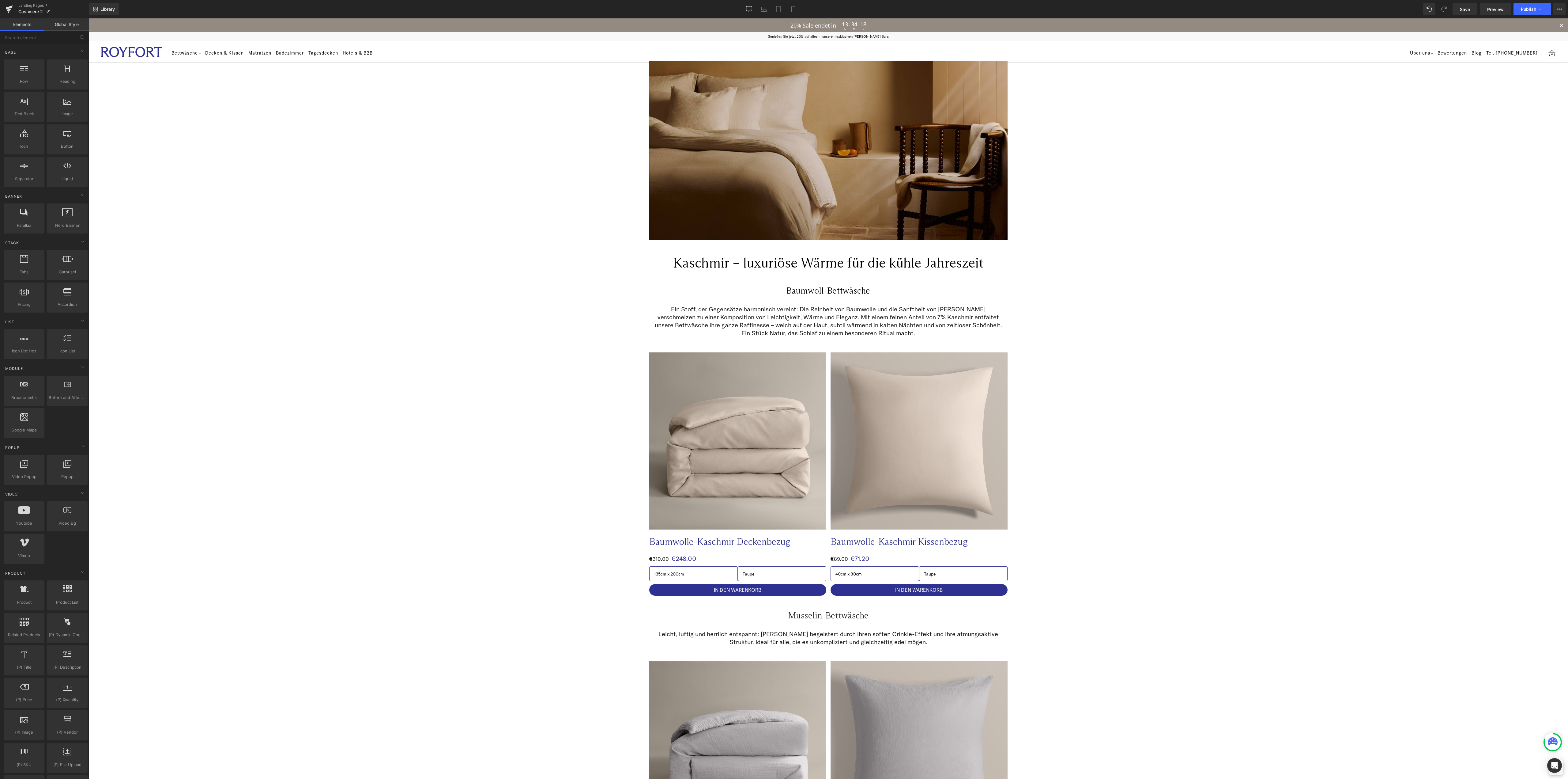
click at [1091, 18] on div "20% Sale endet in 13 : 34 : 18 S M S" at bounding box center [828, 25] width 1480 height 14
click at [822, 150] on span "Image" at bounding box center [828, 150] width 13 height 7
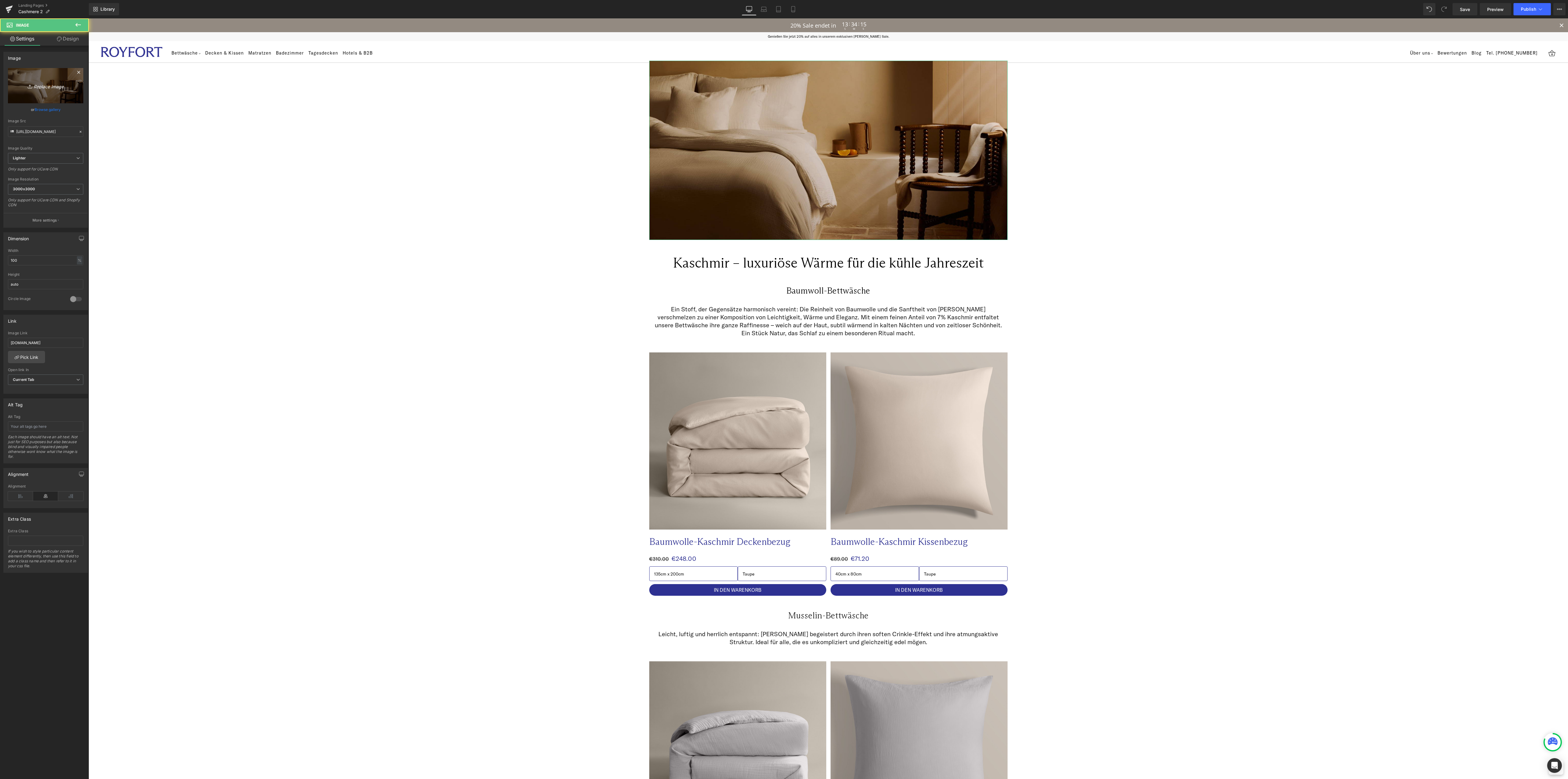
click at [49, 83] on icon "Replace Image" at bounding box center [46, 85] width 49 height 8
type input "C:\fakepath\Cashmere 1.png"
click at [1051, 12] on div "Library Desktop Desktop Laptop Tablet Mobile Save Preview Publish Scheduled Vie…" at bounding box center [828, 9] width 1479 height 12
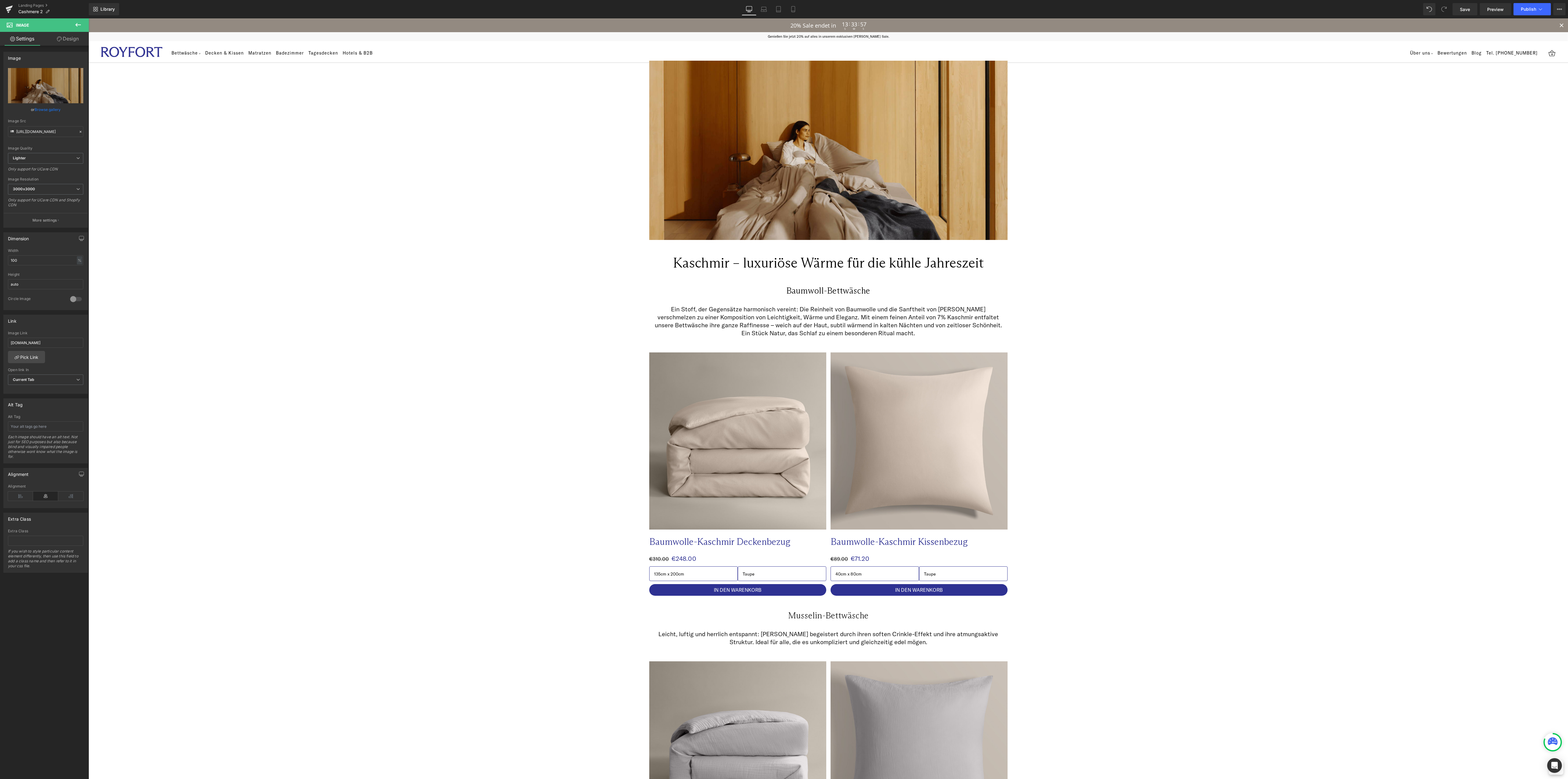
click at [1159, 14] on div "Library Desktop Desktop Laptop Tablet Mobile Save Preview Publish Scheduled Vie…" at bounding box center [828, 9] width 1479 height 12
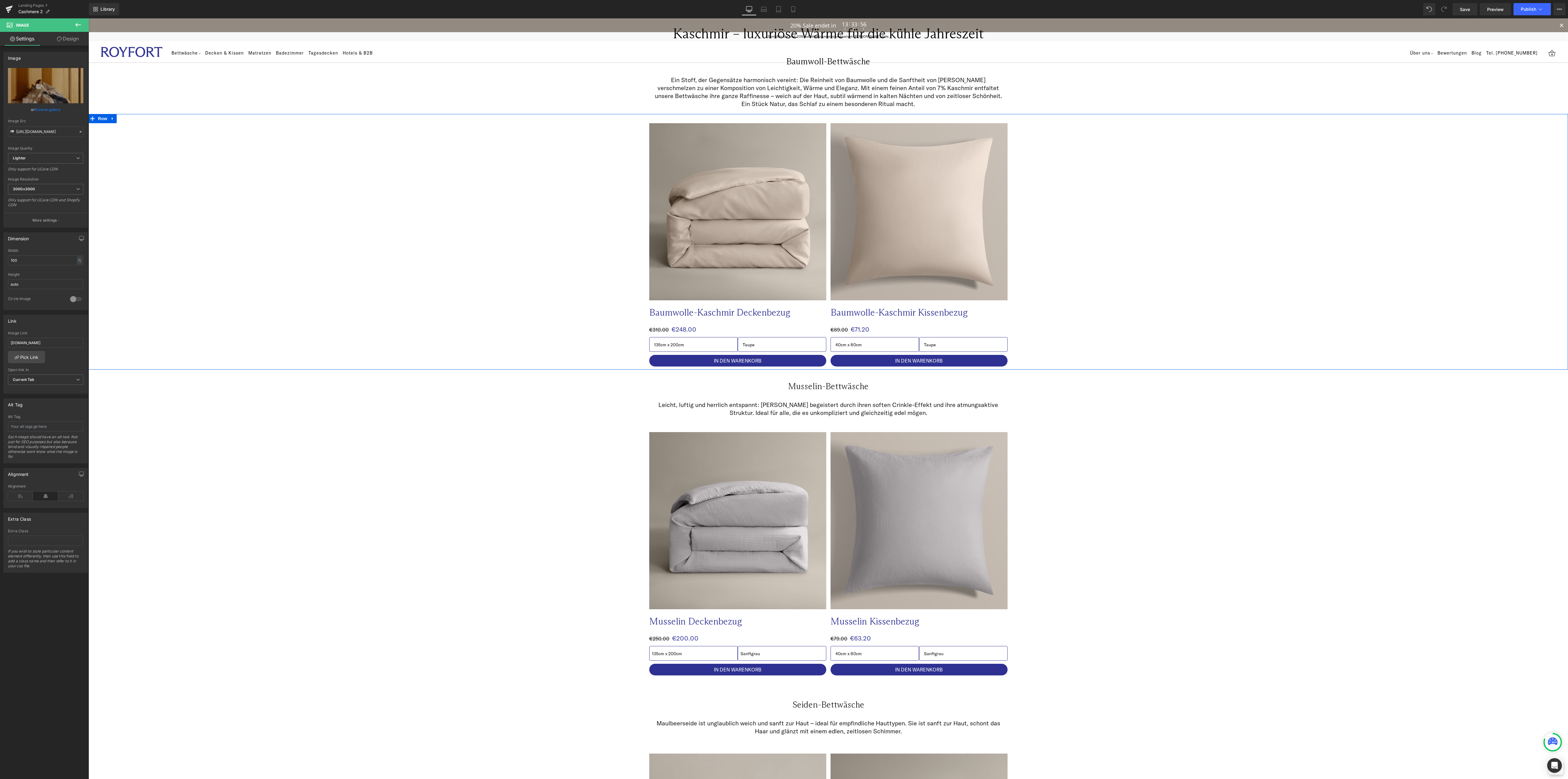
scroll to position [245, 0]
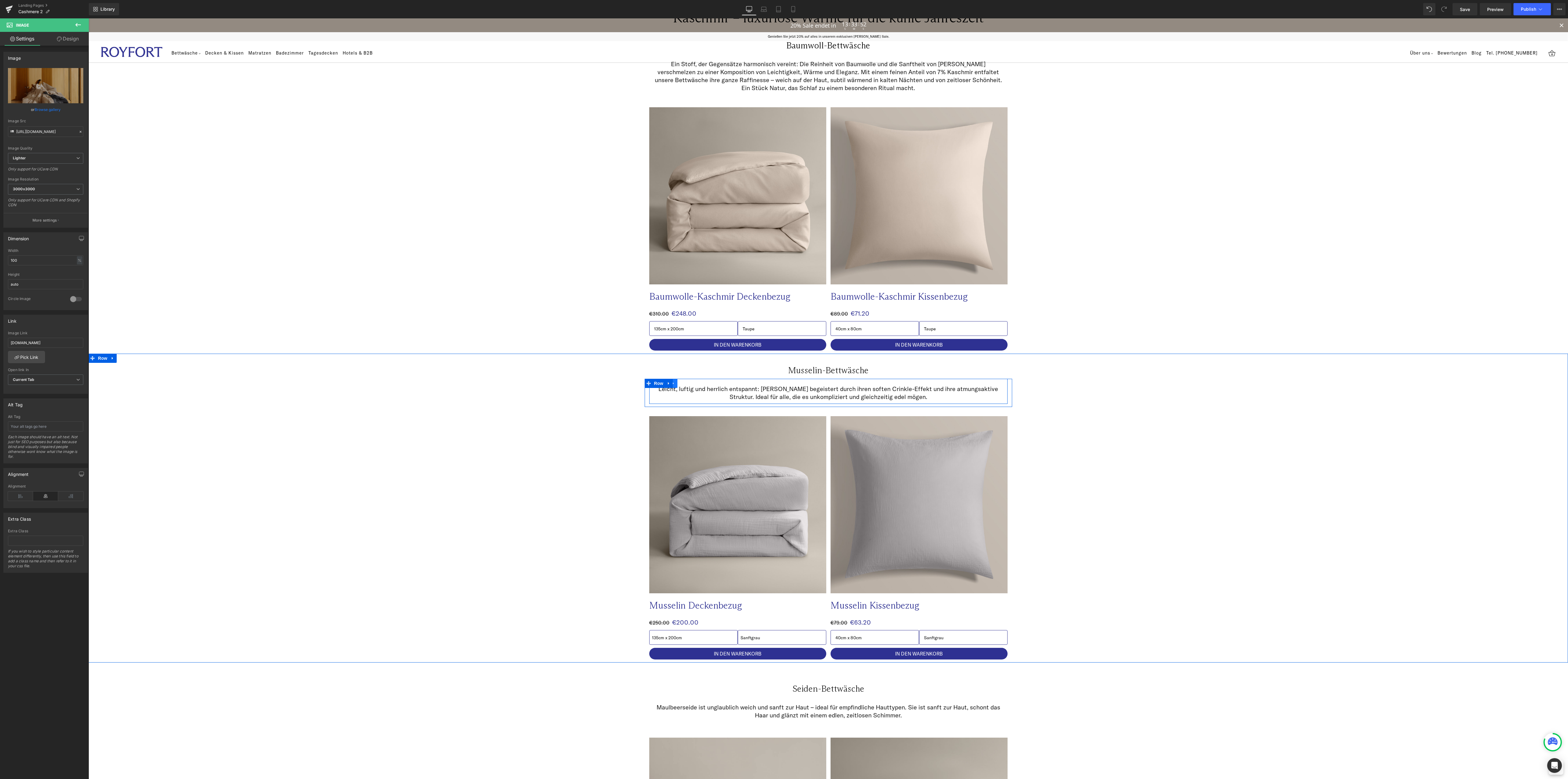
click at [671, 383] on icon at bounding box center [673, 383] width 4 height 5
click at [687, 384] on link at bounding box center [689, 383] width 8 height 9
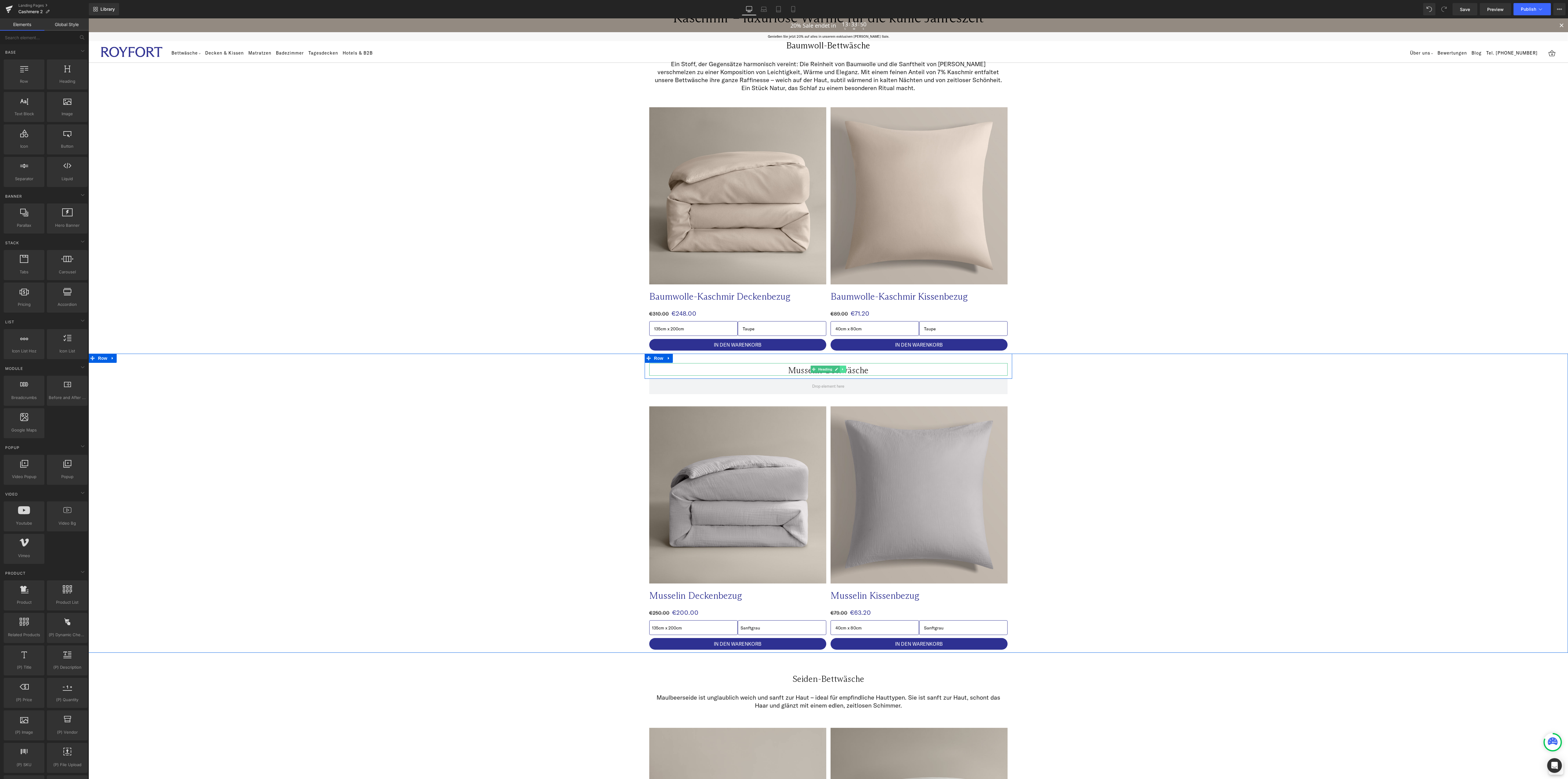
click at [842, 368] on icon at bounding box center [843, 370] width 1 height 2
click at [844, 369] on icon at bounding box center [846, 370] width 4 height 4
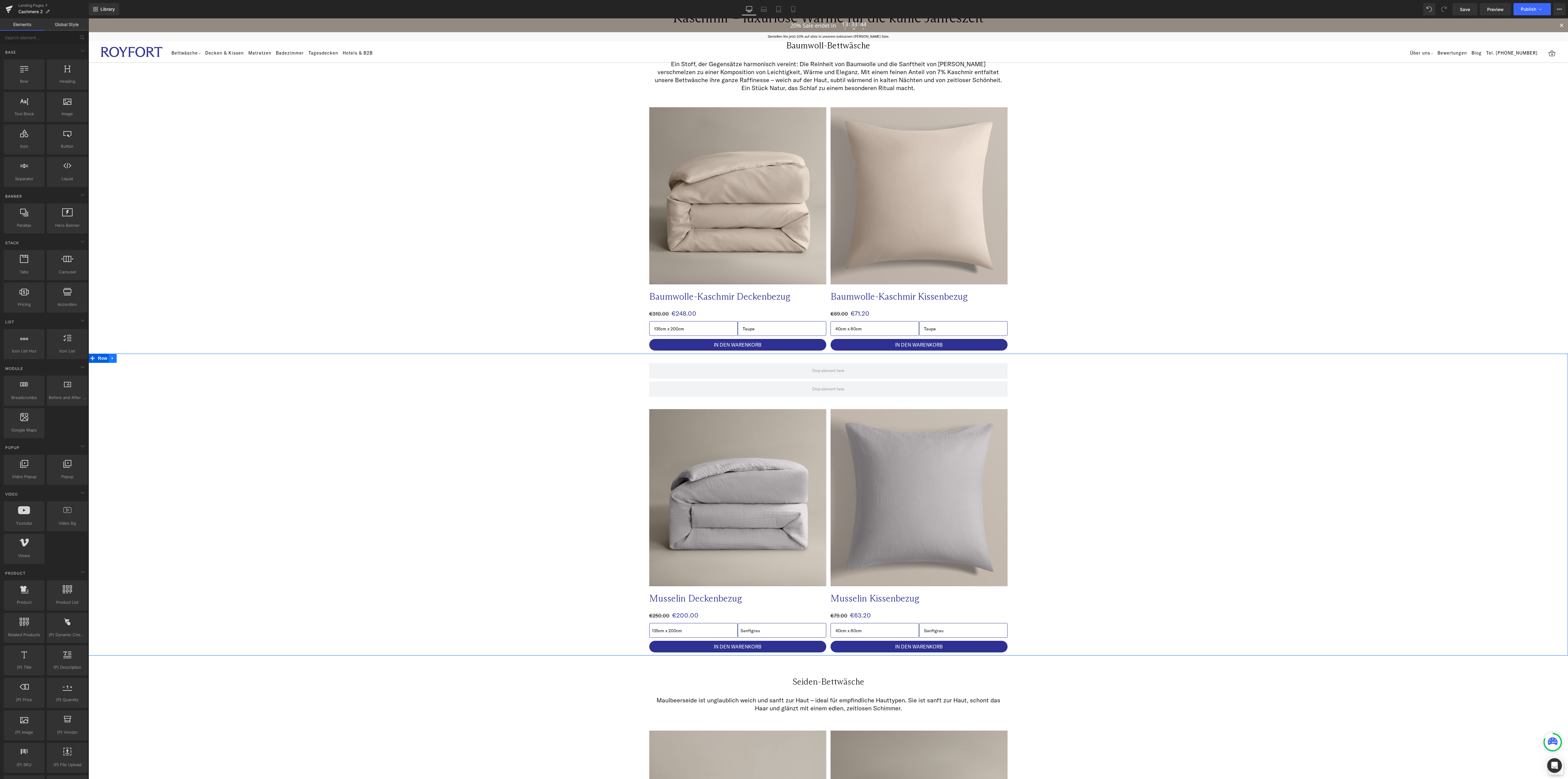
click at [111, 358] on icon at bounding box center [113, 358] width 4 height 5
click at [127, 359] on icon at bounding box center [128, 358] width 4 height 4
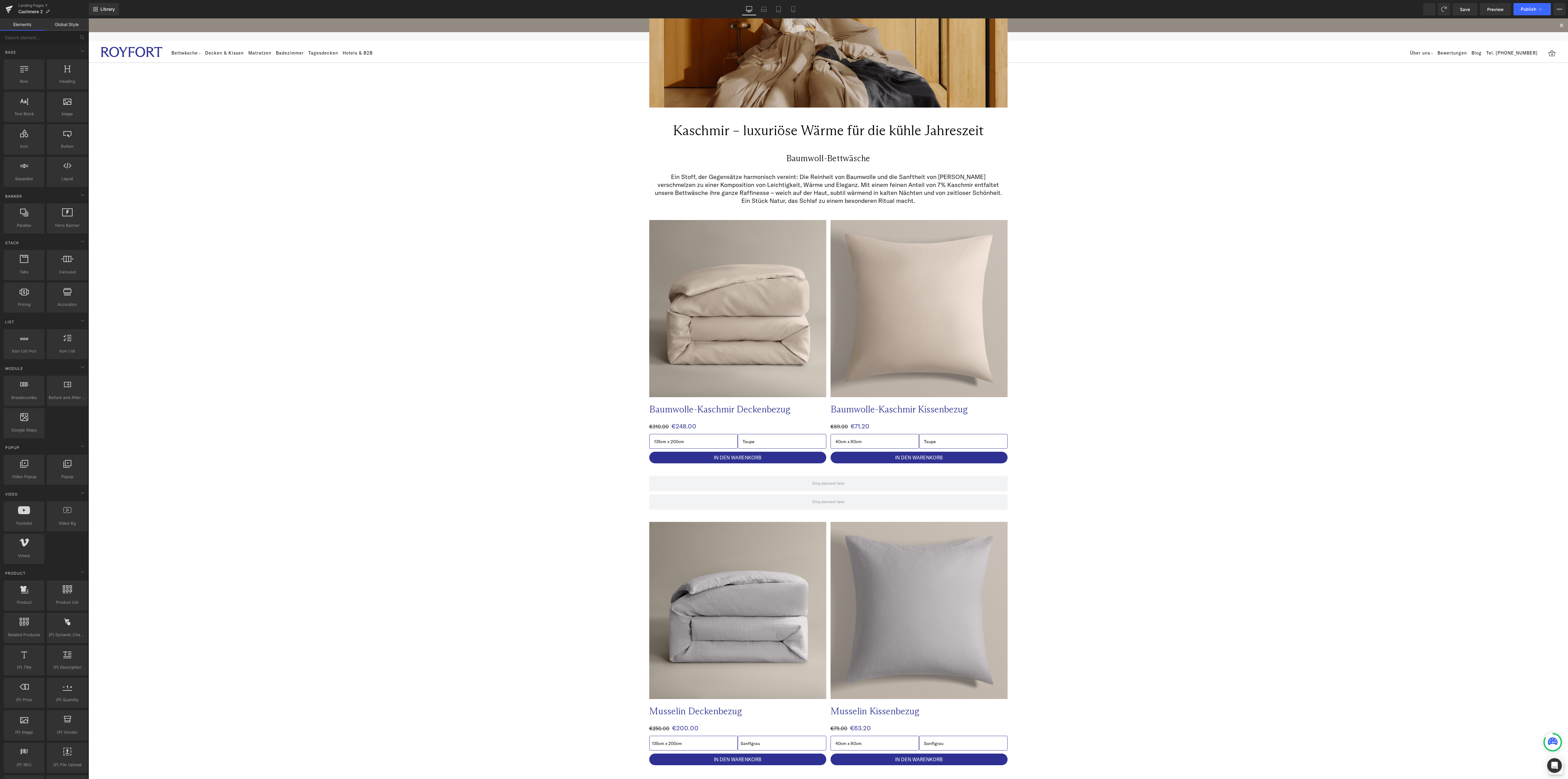
scroll to position [368, 0]
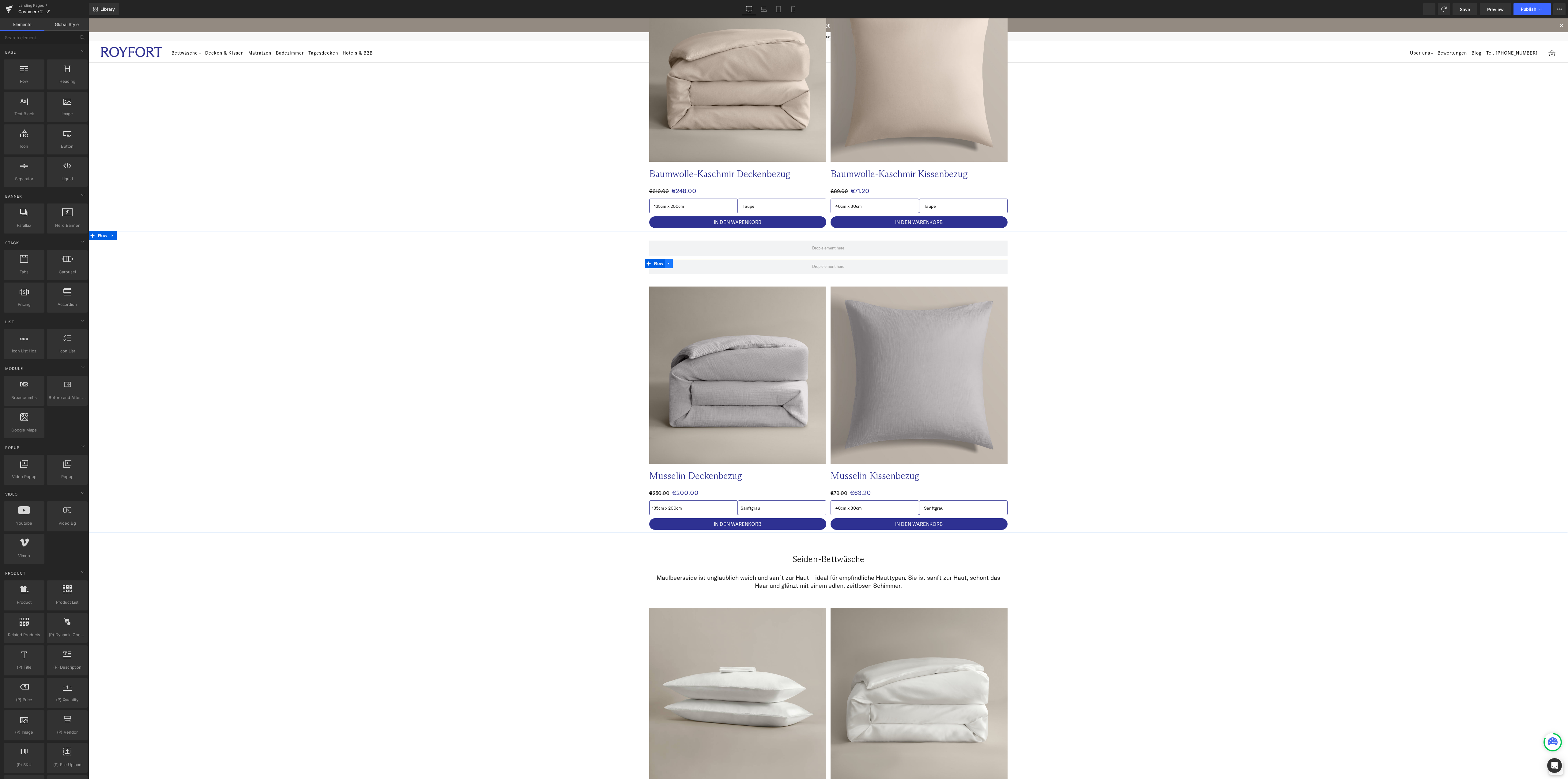
click at [667, 263] on icon at bounding box center [668, 264] width 4 height 5
click at [682, 263] on icon at bounding box center [684, 264] width 4 height 5
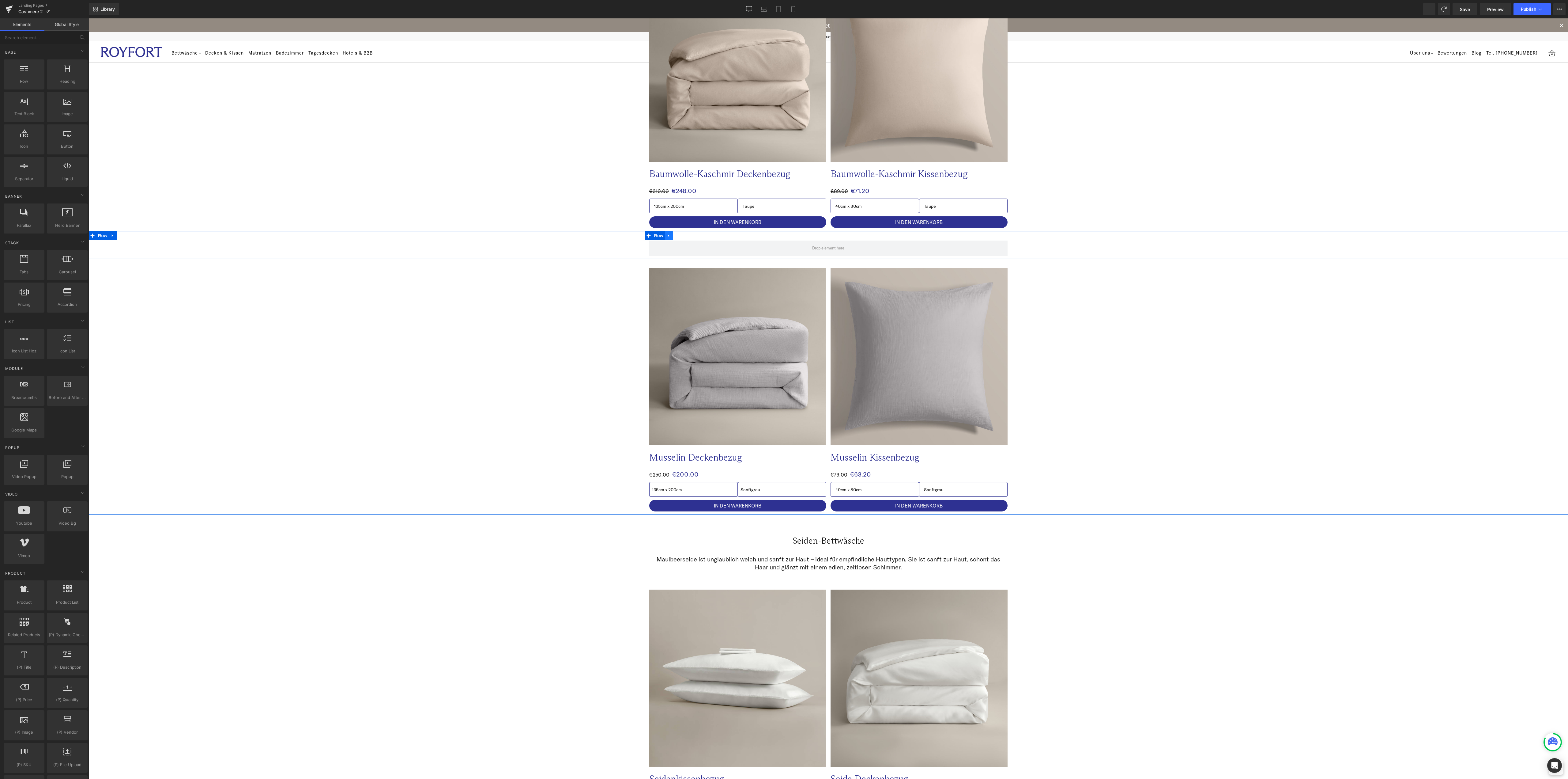
click at [667, 233] on icon at bounding box center [668, 236] width 4 height 5
click at [682, 235] on icon at bounding box center [684, 235] width 4 height 4
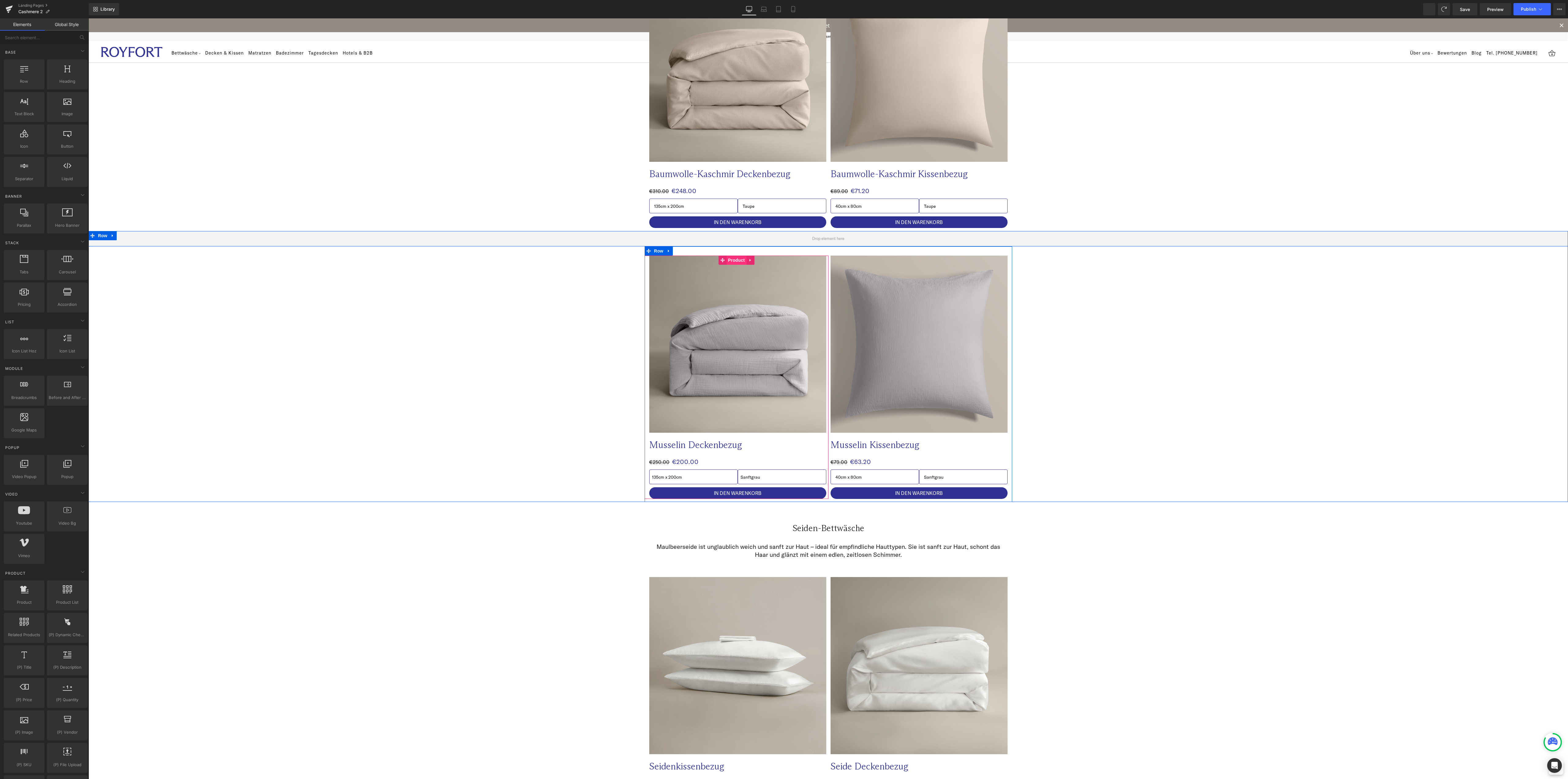
click at [729, 261] on span "Product" at bounding box center [736, 260] width 20 height 9
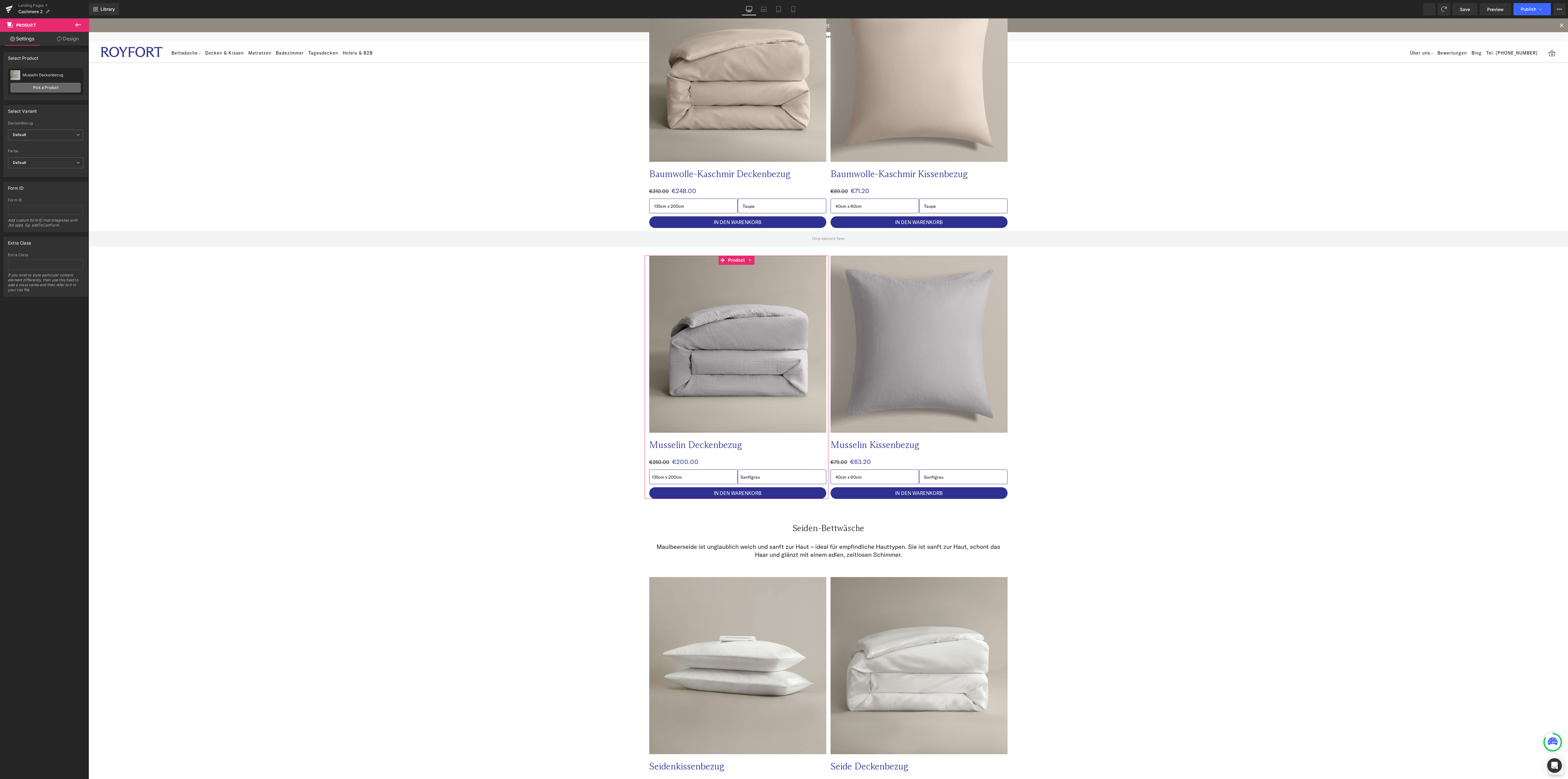
click at [55, 89] on link "Pick a Product" at bounding box center [46, 88] width 71 height 10
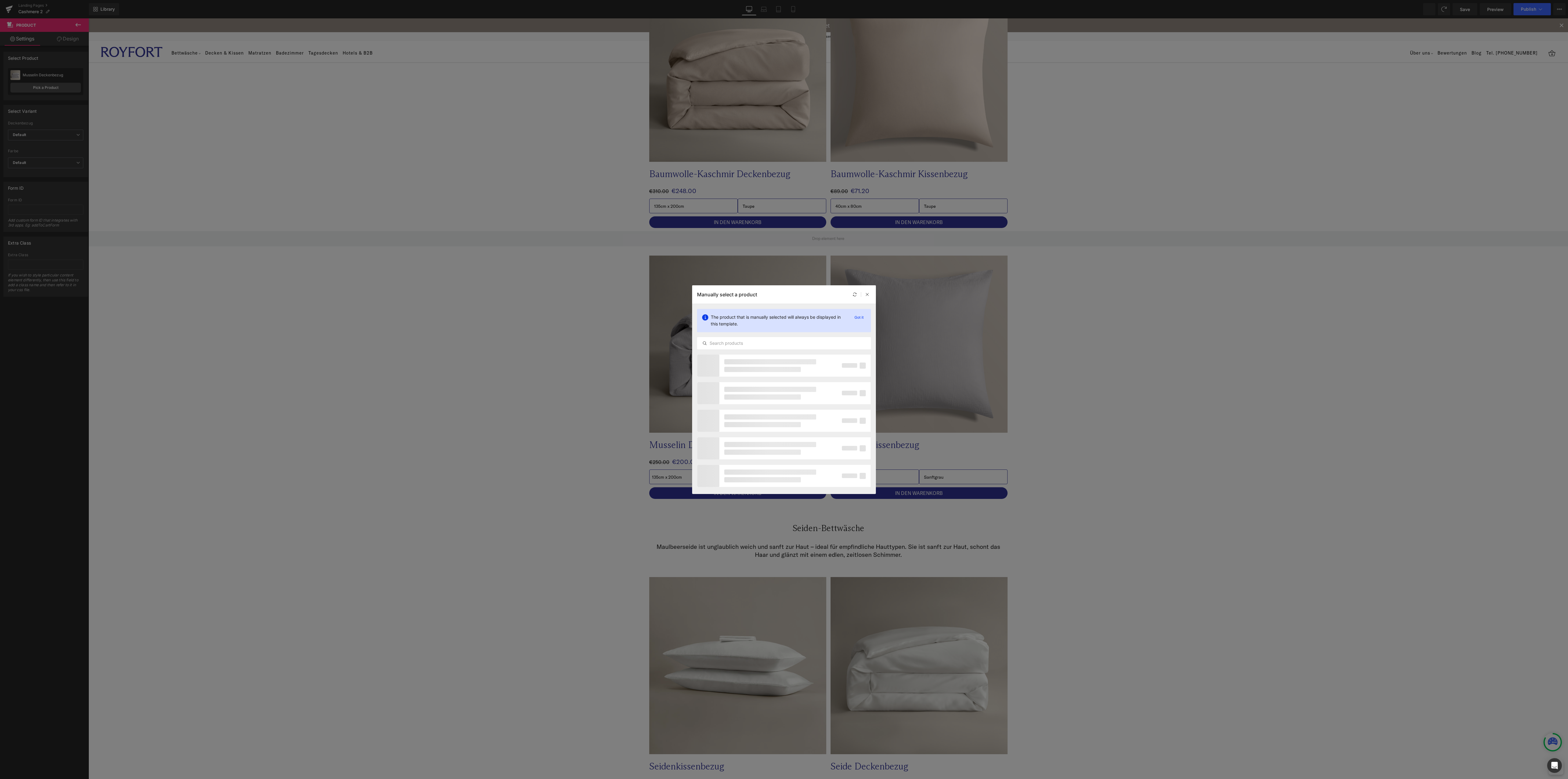
click at [748, 353] on div "The product that is manually selected will always be displayed in this template…" at bounding box center [784, 329] width 184 height 51
click at [748, 345] on input "text" at bounding box center [784, 343] width 173 height 7
type input "kaschmir"
drag, startPoint x: 770, startPoint y: 480, endPoint x: 681, endPoint y: 460, distance: 91.2
click at [770, 480] on div "Baumwolle-Kaschmir Spannbettlaken" at bounding box center [761, 482] width 66 height 5
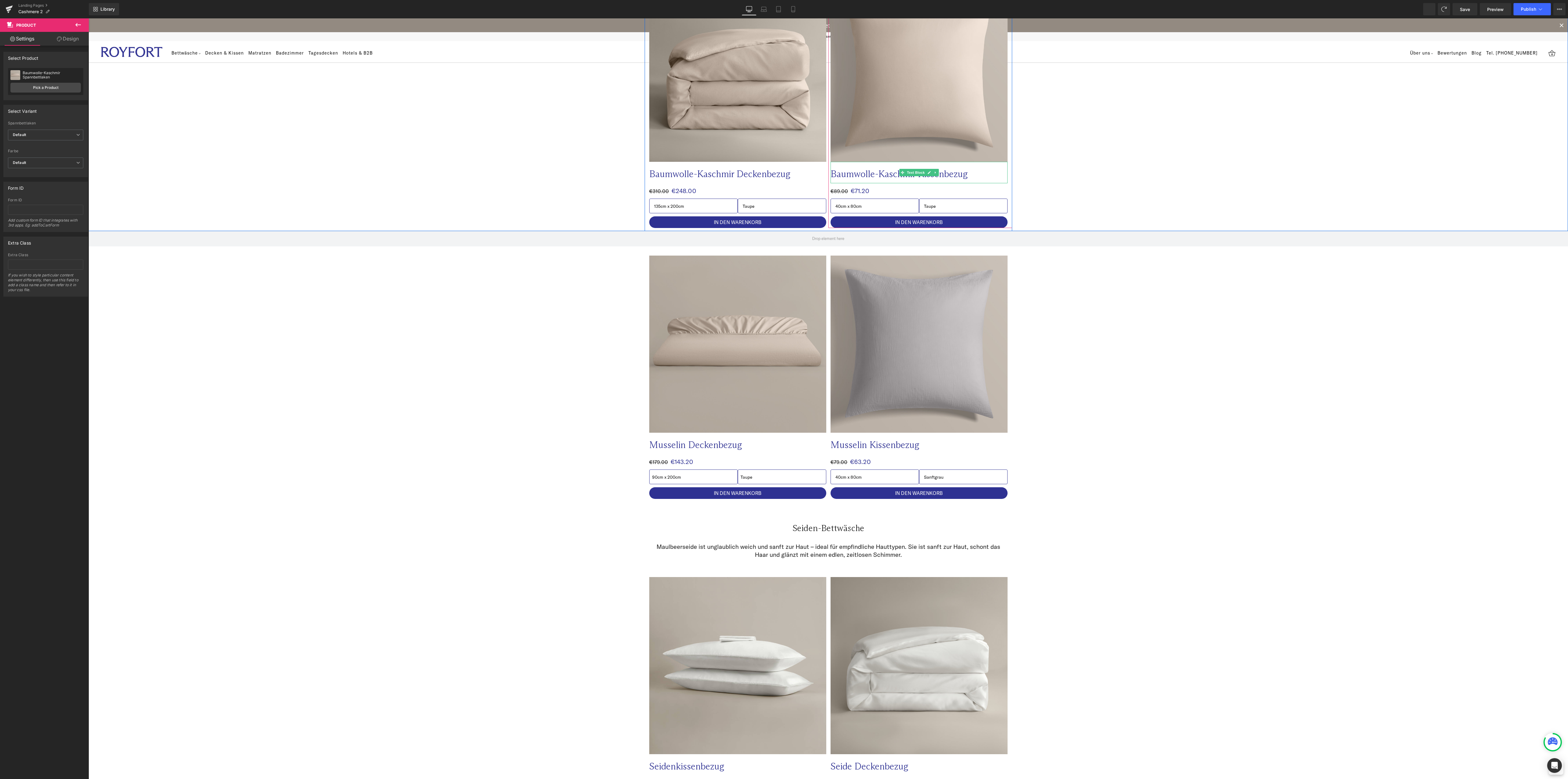
click at [936, 171] on p "Baumwolle-Kaschmir Kissenbezug" at bounding box center [906, 174] width 153 height 12
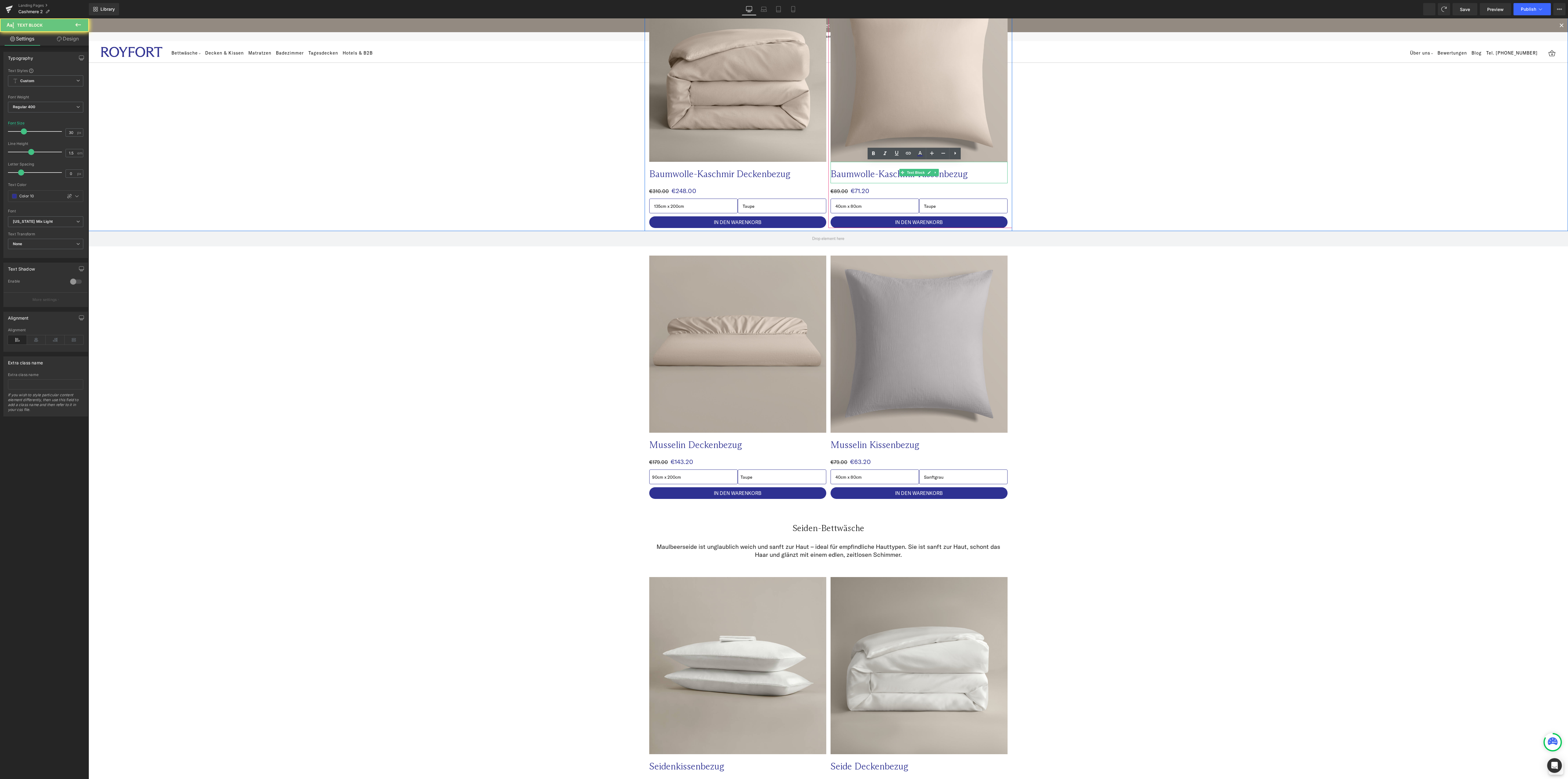
click at [936, 171] on p "Baumwolle-Kaschmir Kissenbezug" at bounding box center [906, 174] width 153 height 12
copy p "Baumwolle-Kaschmir Kissenbezug"
click at [690, 440] on p "Musselin Deckenbezug" at bounding box center [726, 445] width 153 height 12
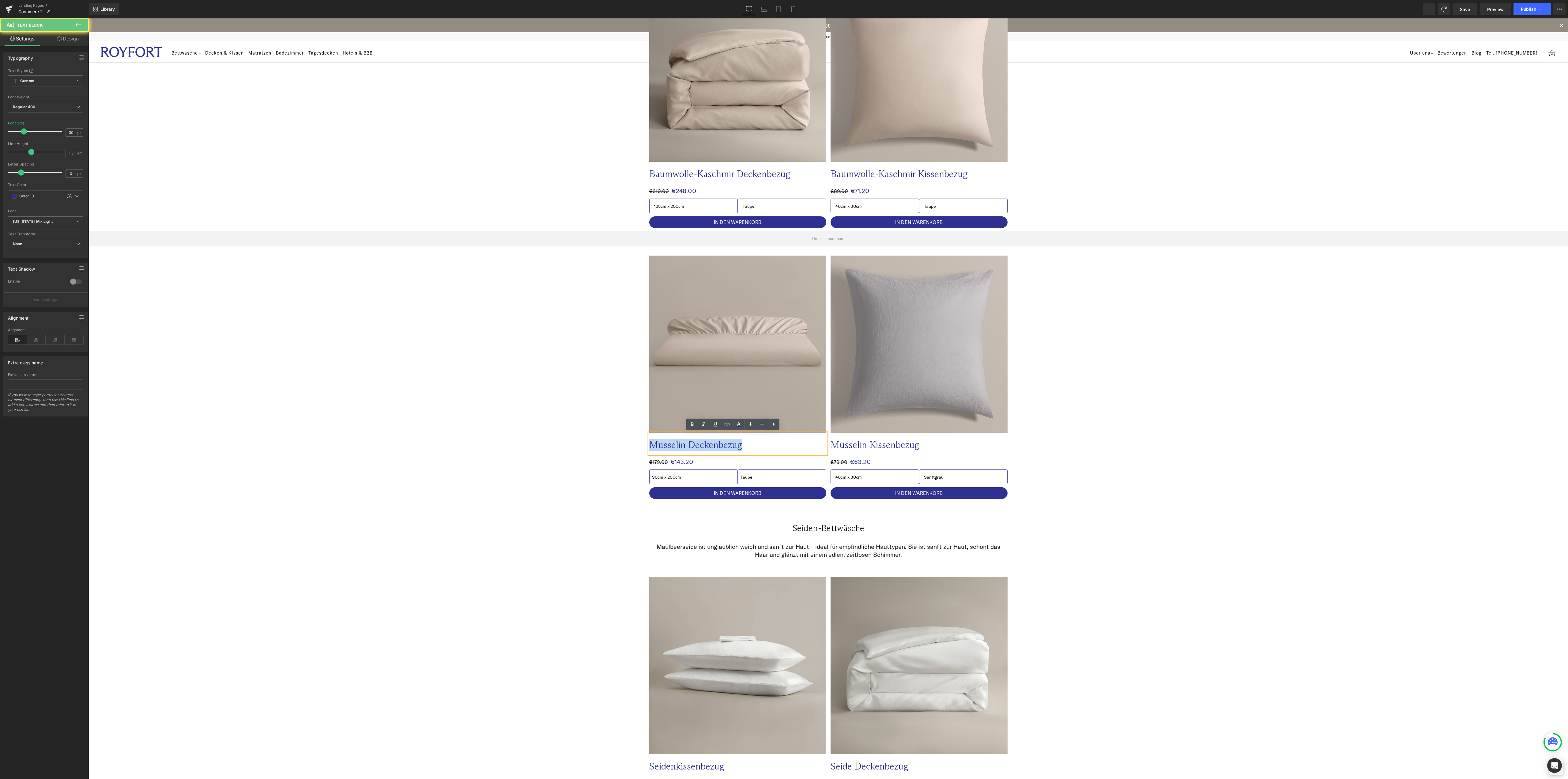
click at [690, 440] on p "Musselin Deckenbezug" at bounding box center [726, 445] width 153 height 12
paste div
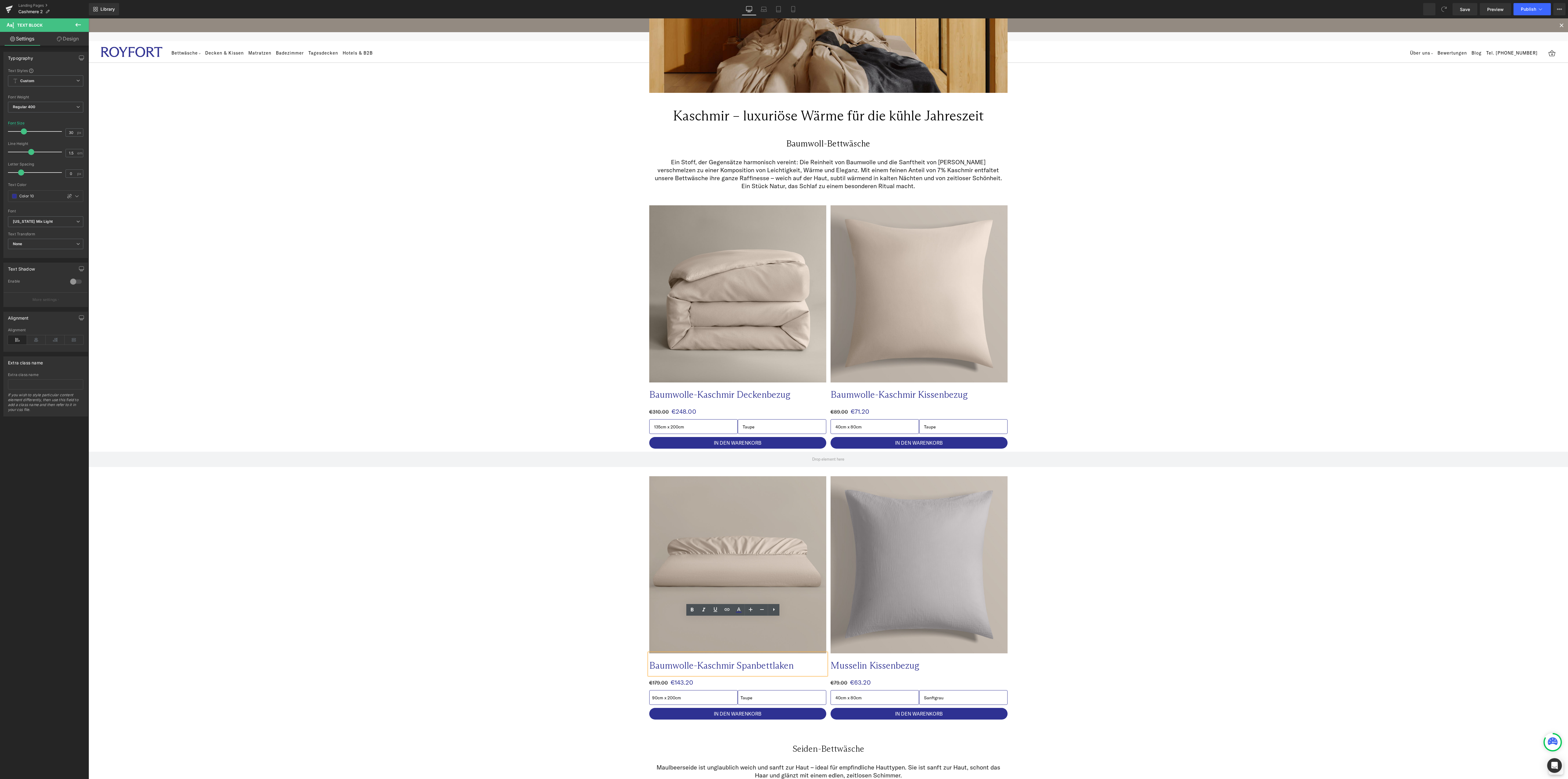
scroll to position [122, 0]
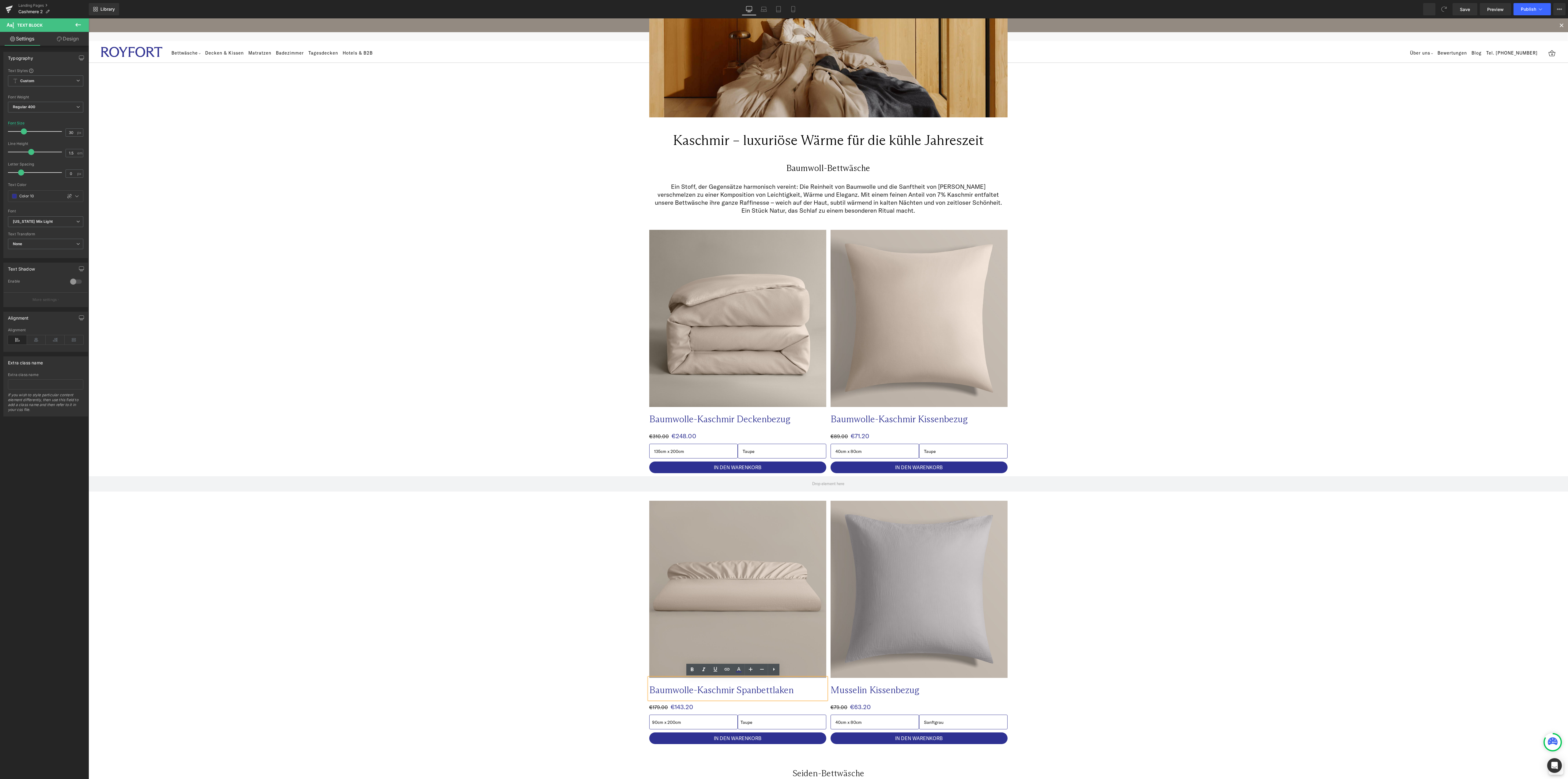
click at [1230, 9] on div "Library Desktop Desktop Laptop Tablet Mobile Save Preview Publish Scheduled Vie…" at bounding box center [828, 9] width 1479 height 12
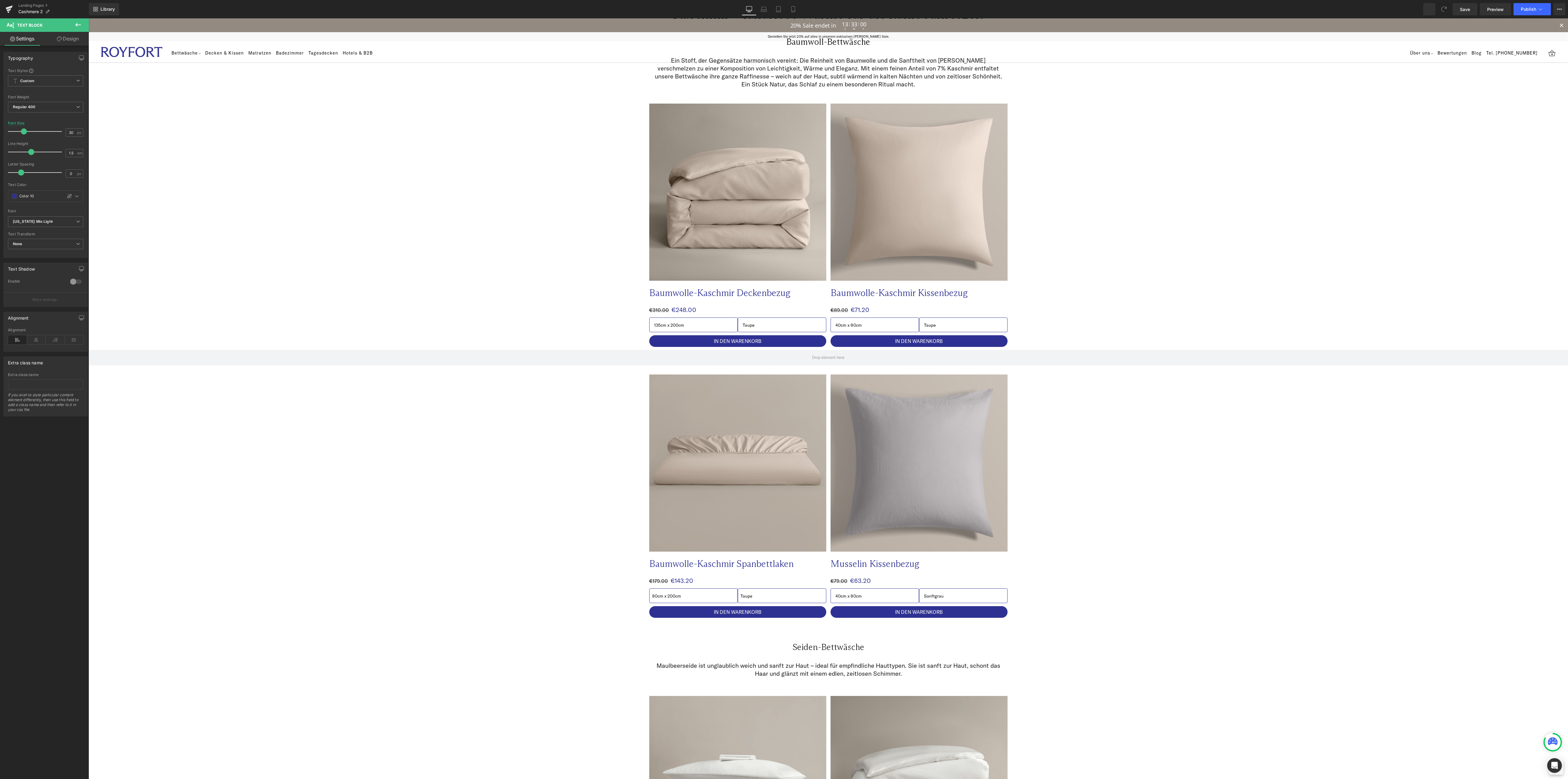
scroll to position [368, 0]
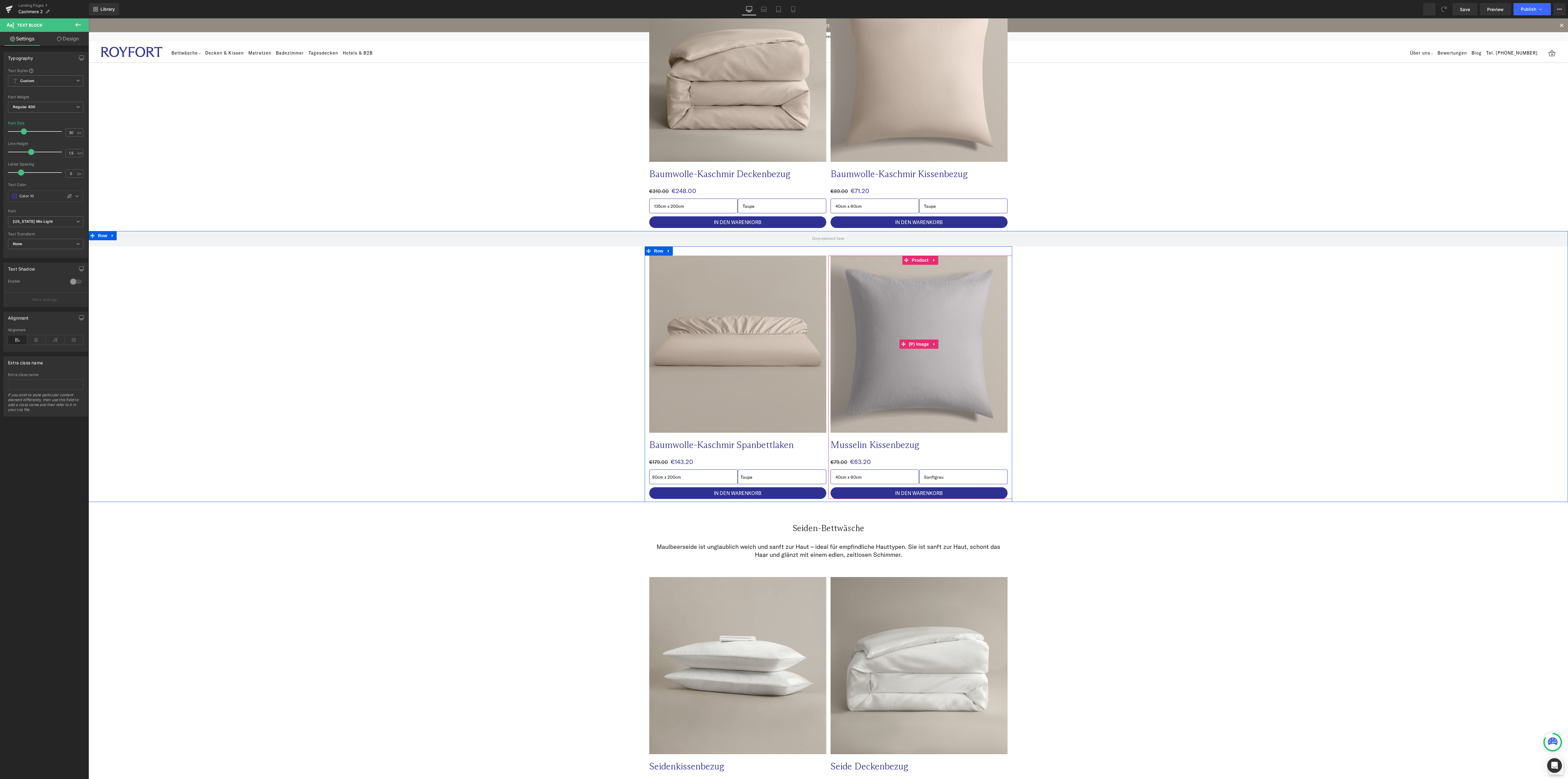
drag, startPoint x: 917, startPoint y: 261, endPoint x: 301, endPoint y: 151, distance: 625.7
click at [917, 261] on span "Product" at bounding box center [920, 260] width 20 height 9
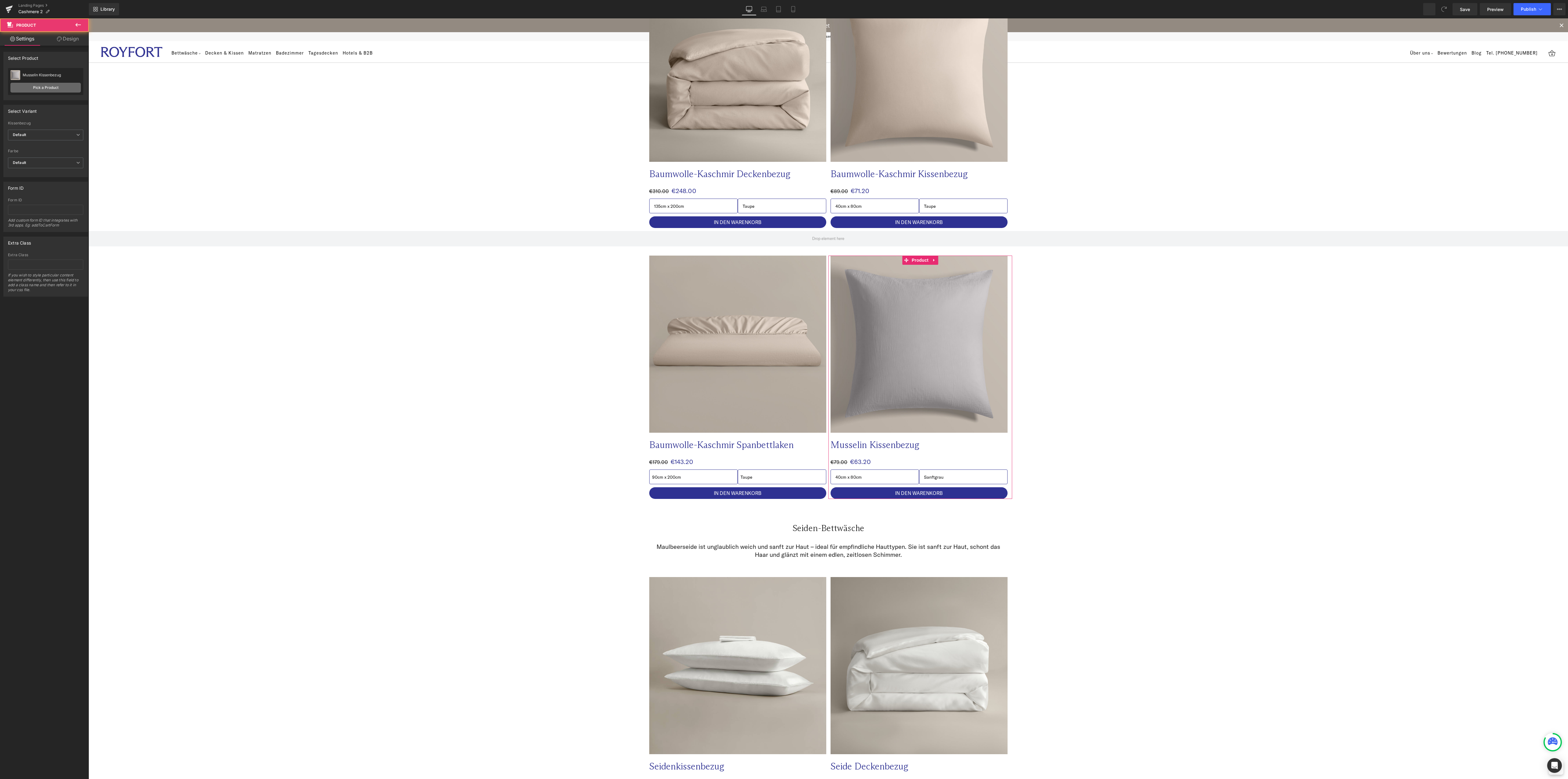
click at [49, 90] on link "Pick a Product" at bounding box center [46, 88] width 71 height 10
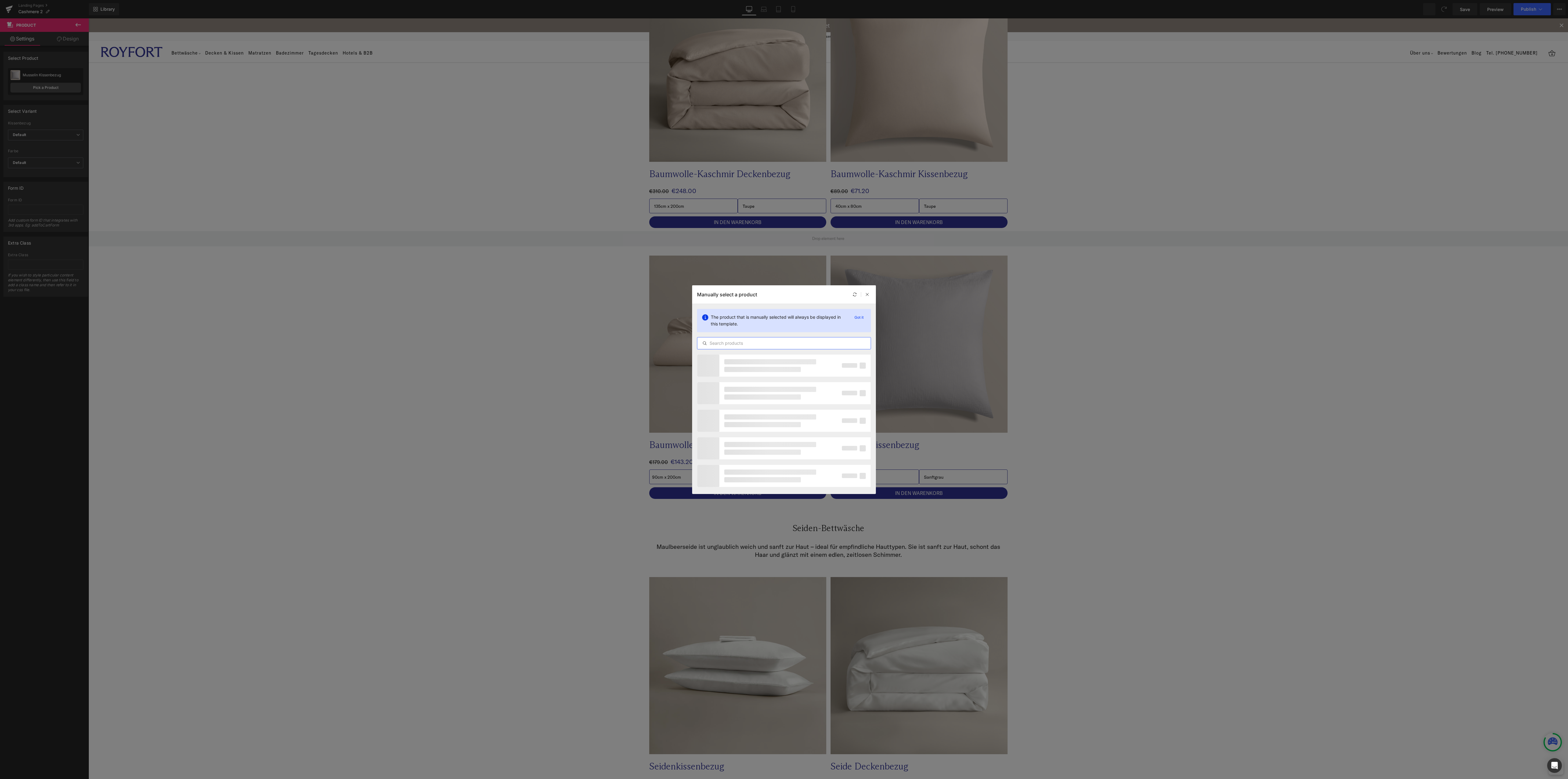
click at [736, 345] on input "text" at bounding box center [784, 343] width 173 height 7
type input "schafwolle"
click at [774, 384] on div "Schafwolle-[PERSON_NAME]" at bounding box center [741, 379] width 77 height 21
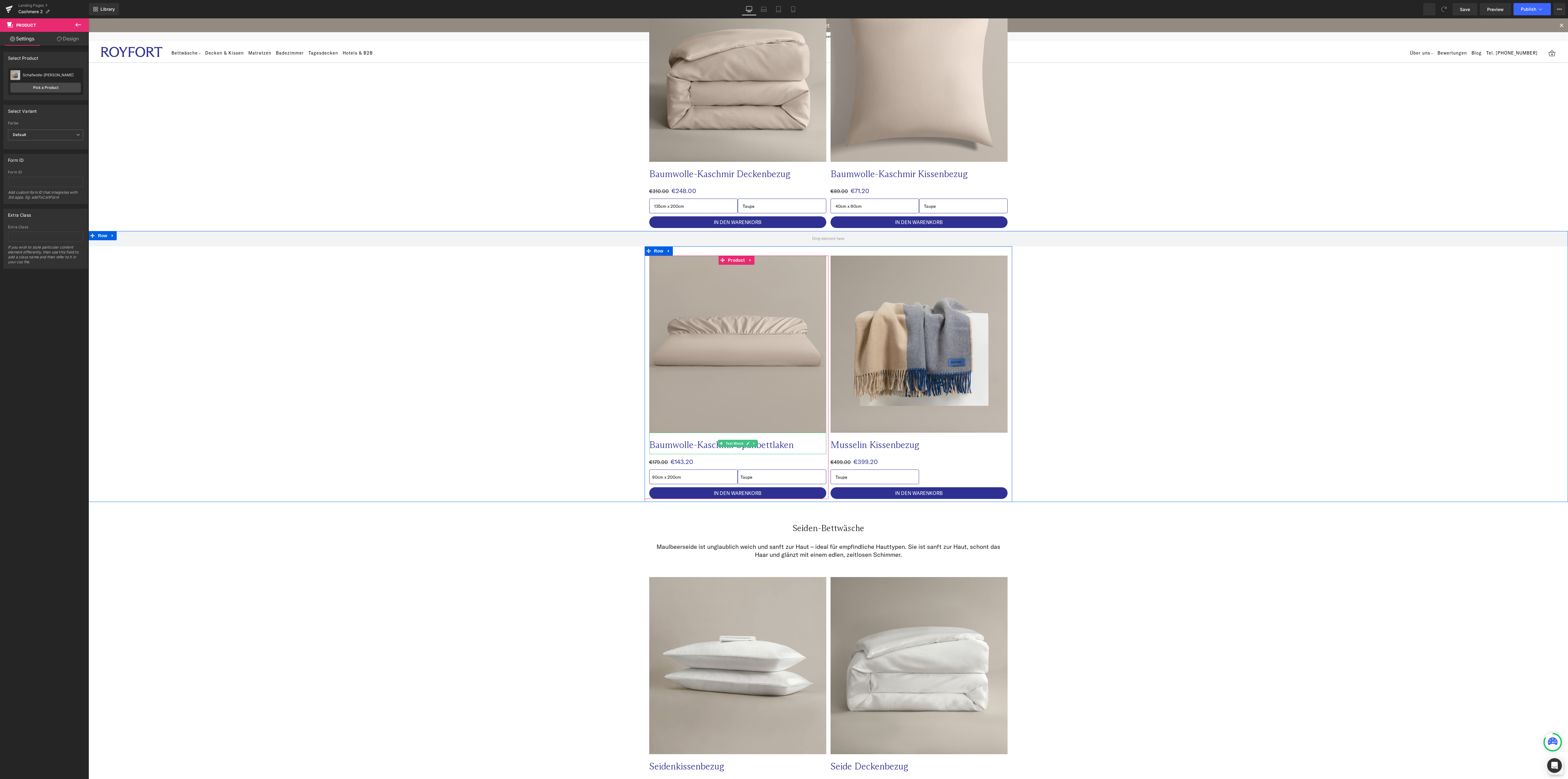
click at [783, 443] on p "Baumwolle-Kaschmir Spanbettlaken" at bounding box center [726, 445] width 153 height 12
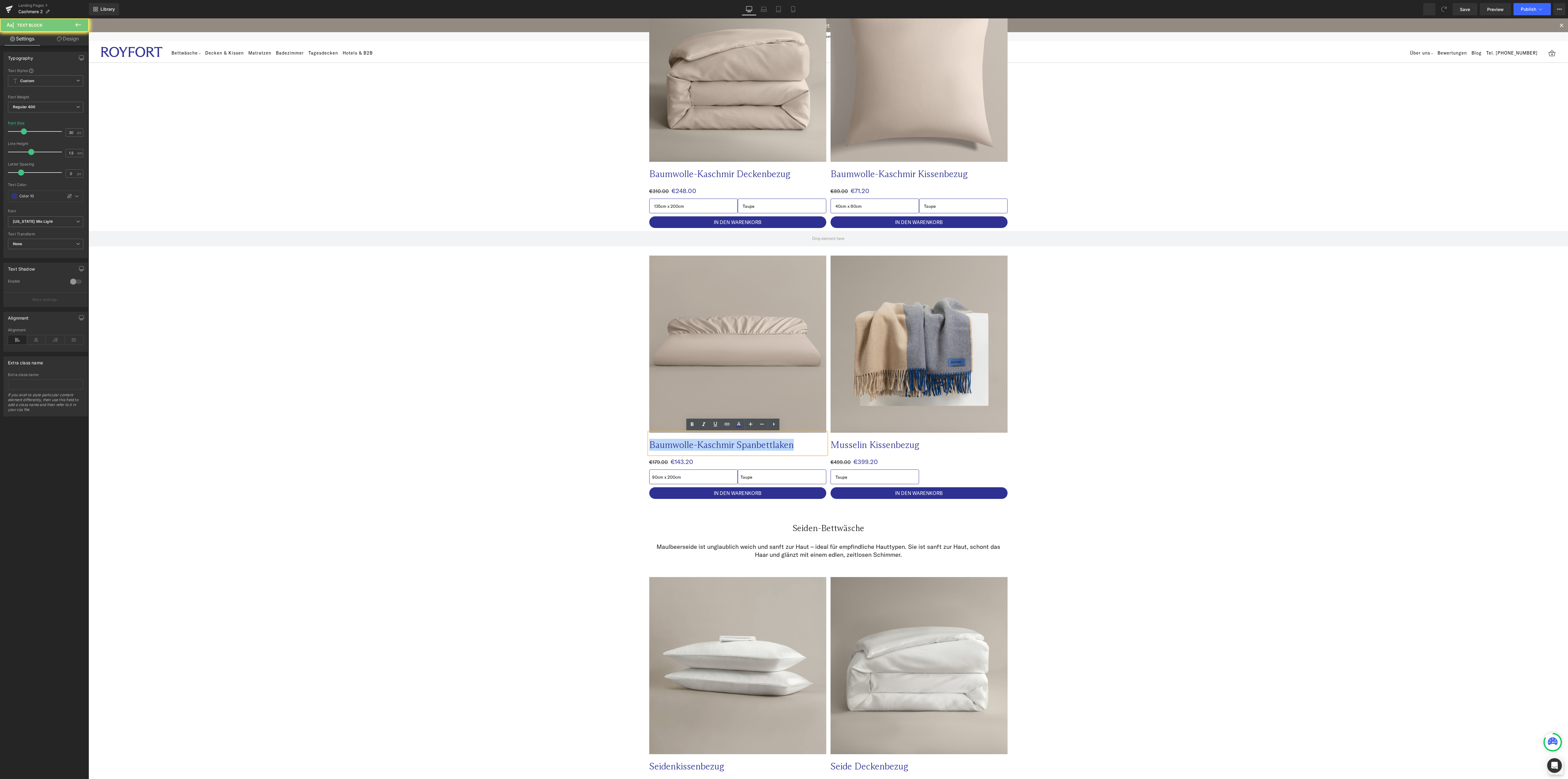
click at [783, 443] on p "Baumwolle-Kaschmir Spanbettlaken" at bounding box center [726, 445] width 153 height 12
copy p "Baumwolle-Kaschmir Spanbettlaken"
click at [855, 446] on p "Musselin Kissenbezug" at bounding box center [906, 445] width 153 height 12
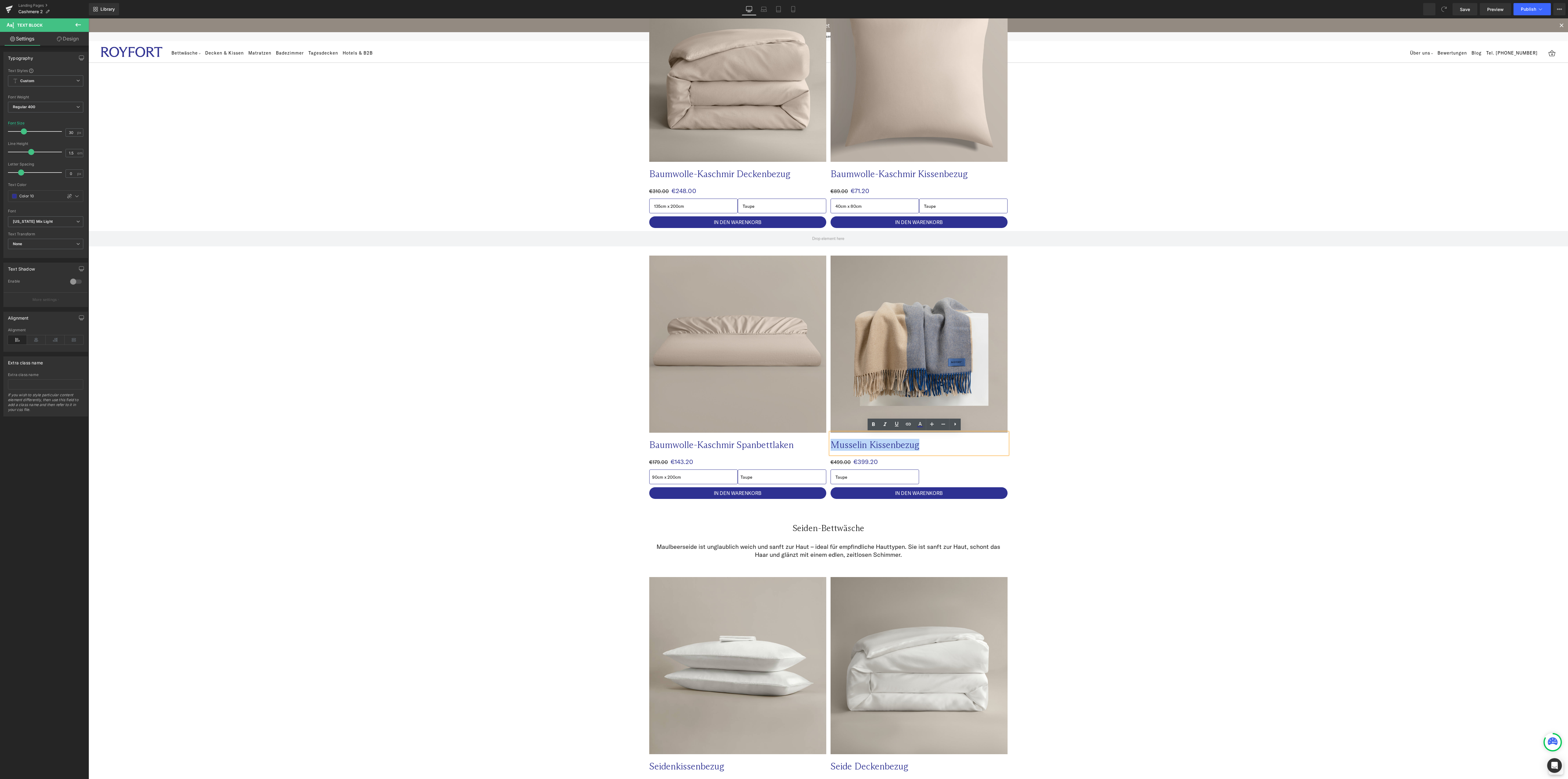
paste div
drag, startPoint x: 866, startPoint y: 445, endPoint x: 828, endPoint y: 445, distance: 38.0
click at [830, 445] on p "Baumwolle-Kaschmir Spanbettlaken" at bounding box center [906, 445] width 153 height 12
drag, startPoint x: 964, startPoint y: 447, endPoint x: 917, endPoint y: 449, distance: 47.0
click at [917, 449] on p "Schafwolle-Kaschmir Spanbettlaken" at bounding box center [906, 445] width 153 height 12
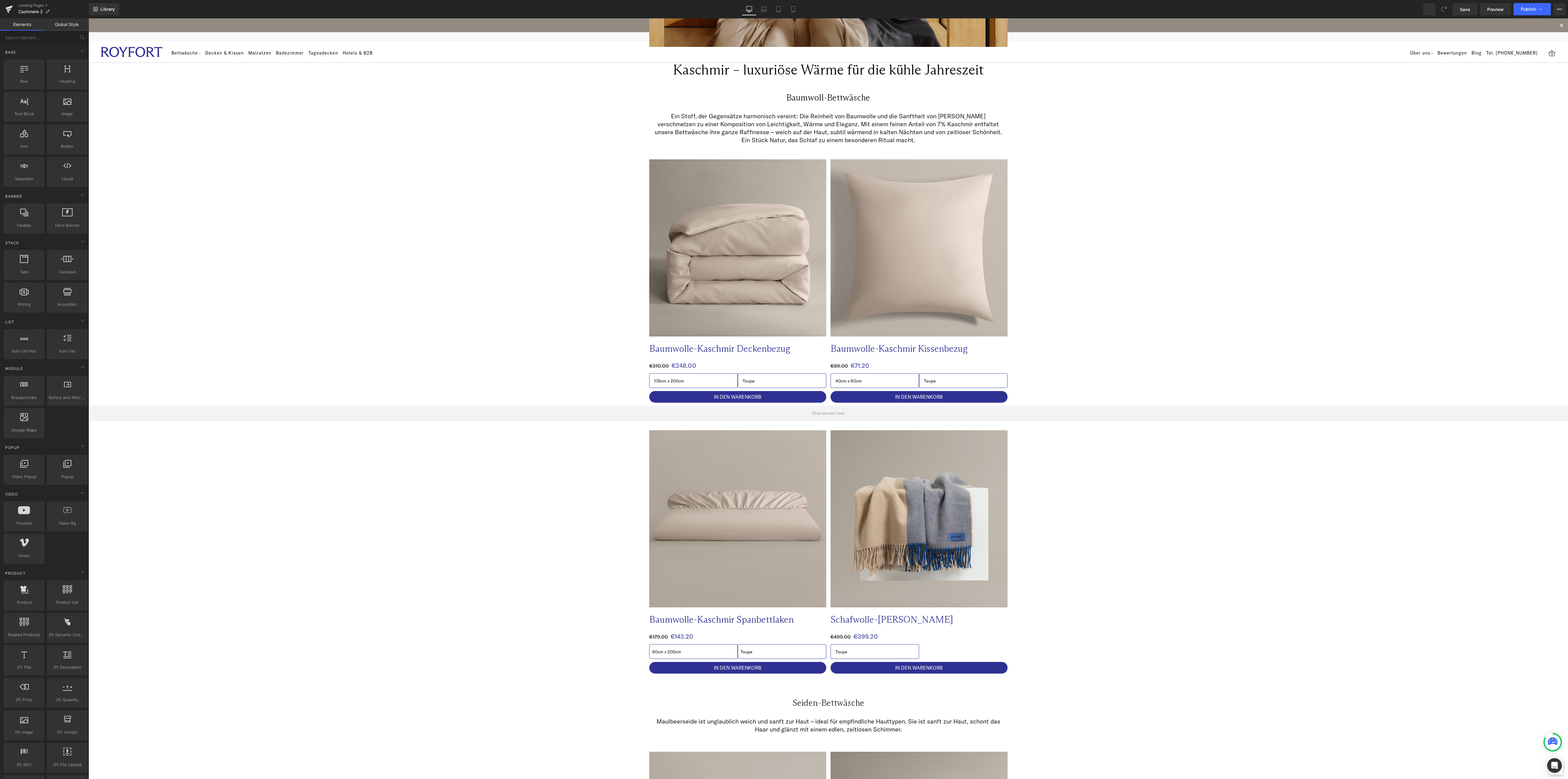
scroll to position [0, 0]
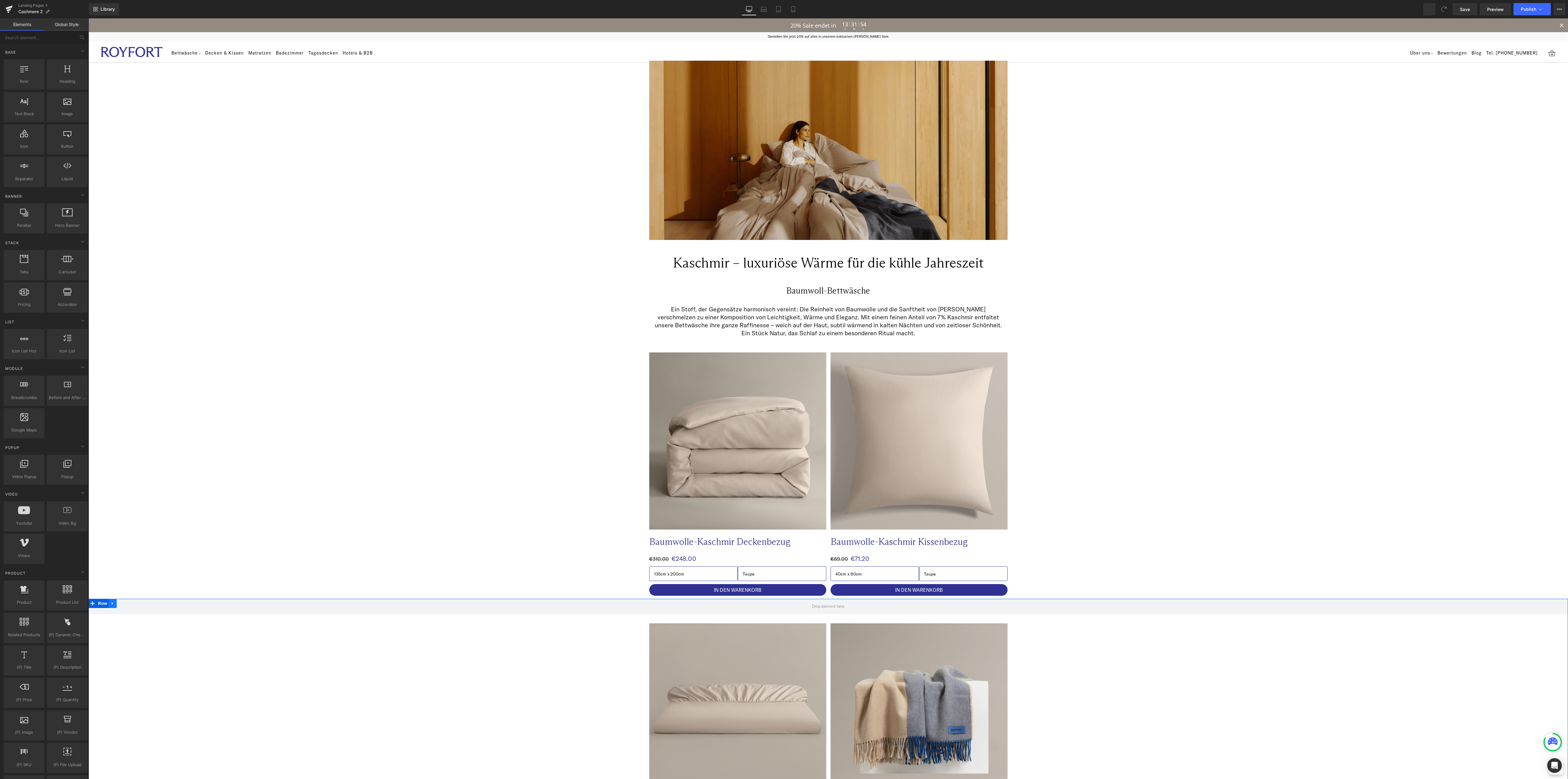
click at [112, 603] on icon at bounding box center [113, 604] width 1 height 3
click at [127, 604] on icon at bounding box center [128, 603] width 4 height 4
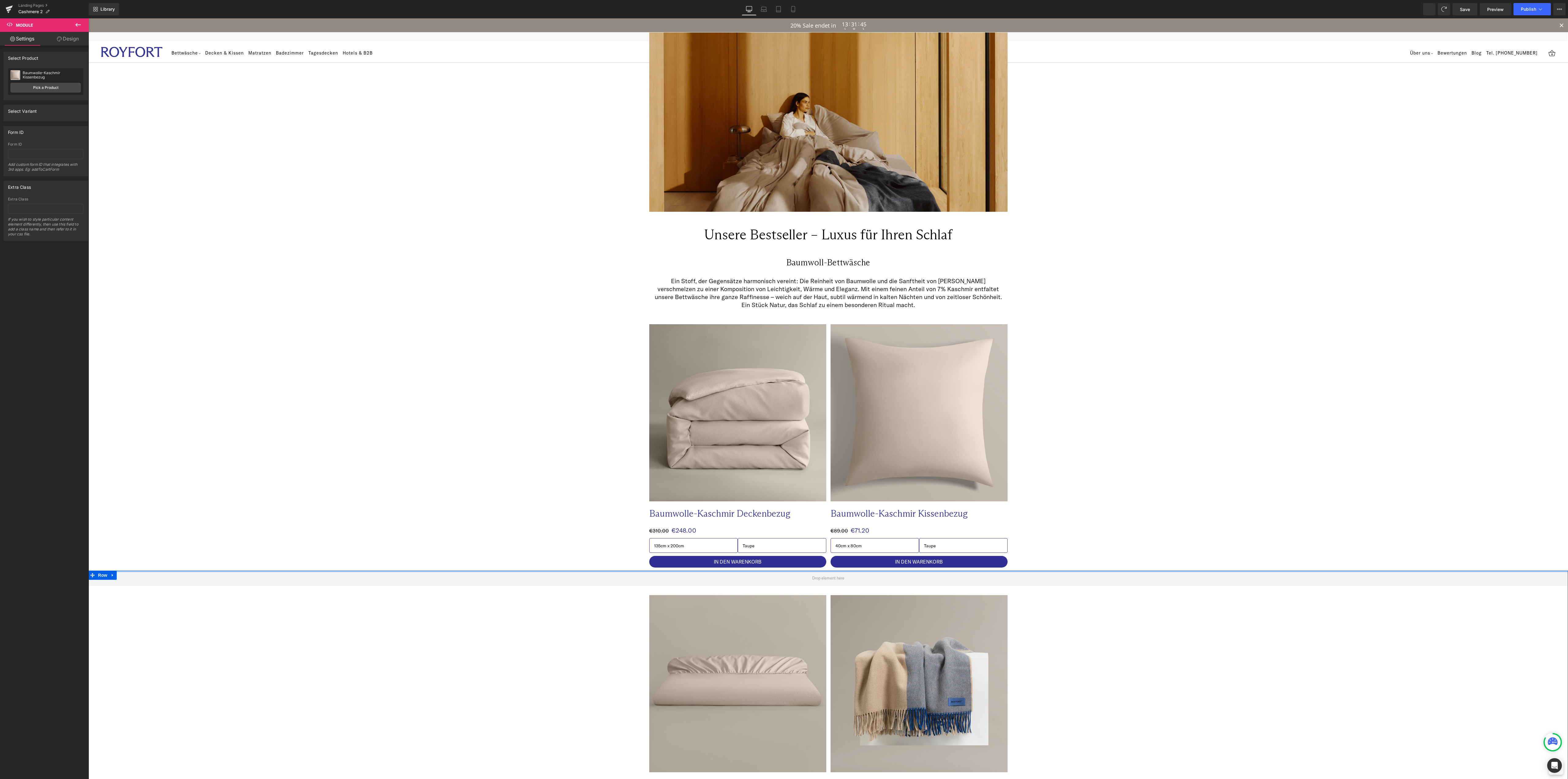
scroll to position [245, 0]
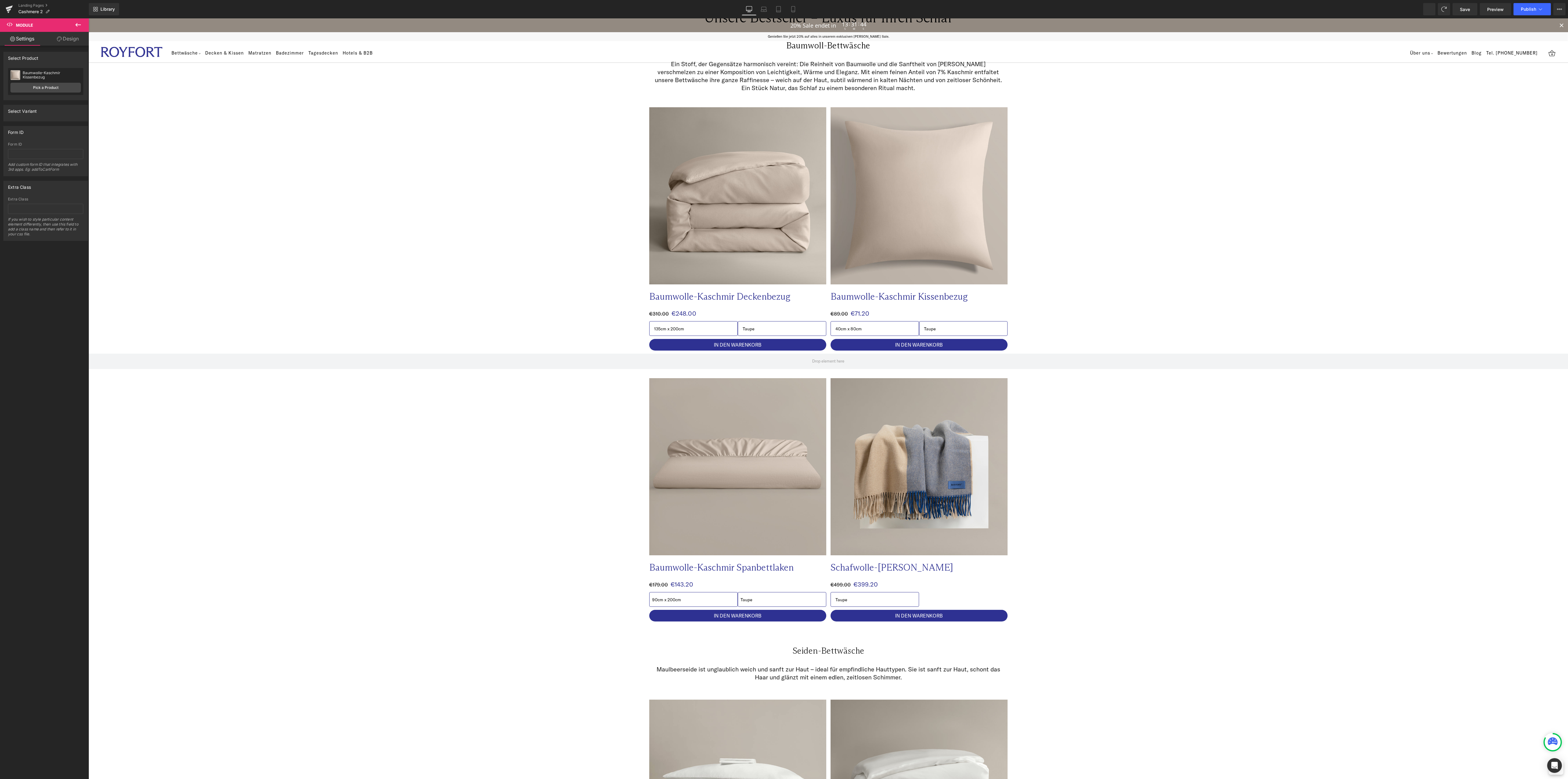
click at [1227, 569] on div "Row Sale Off (P) Image Baumwolle-Kaschmir Spanbettlaken Text Block €179.00 €143…" at bounding box center [828, 489] width 1480 height 271
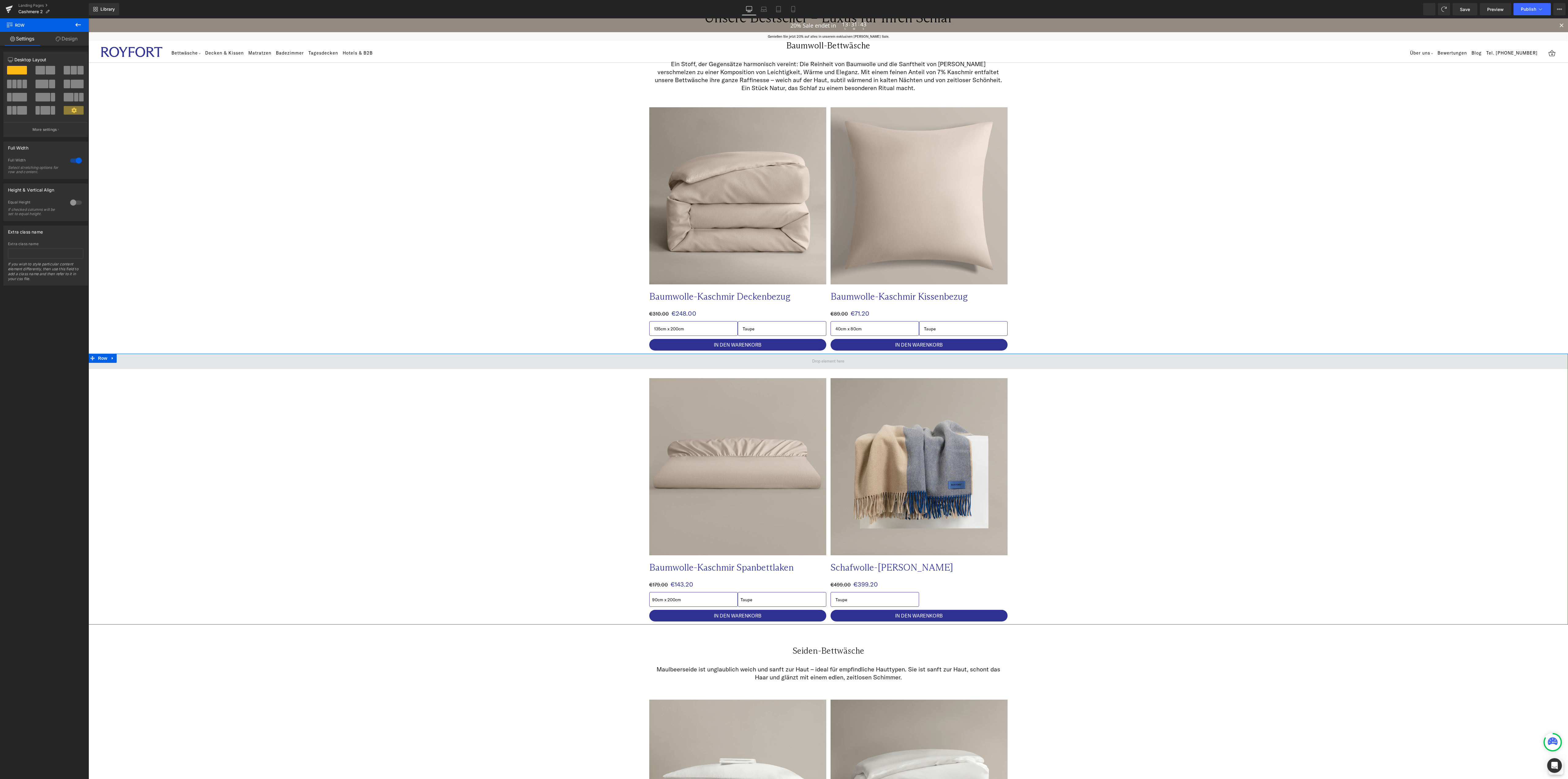
click at [634, 364] on span at bounding box center [828, 361] width 1480 height 15
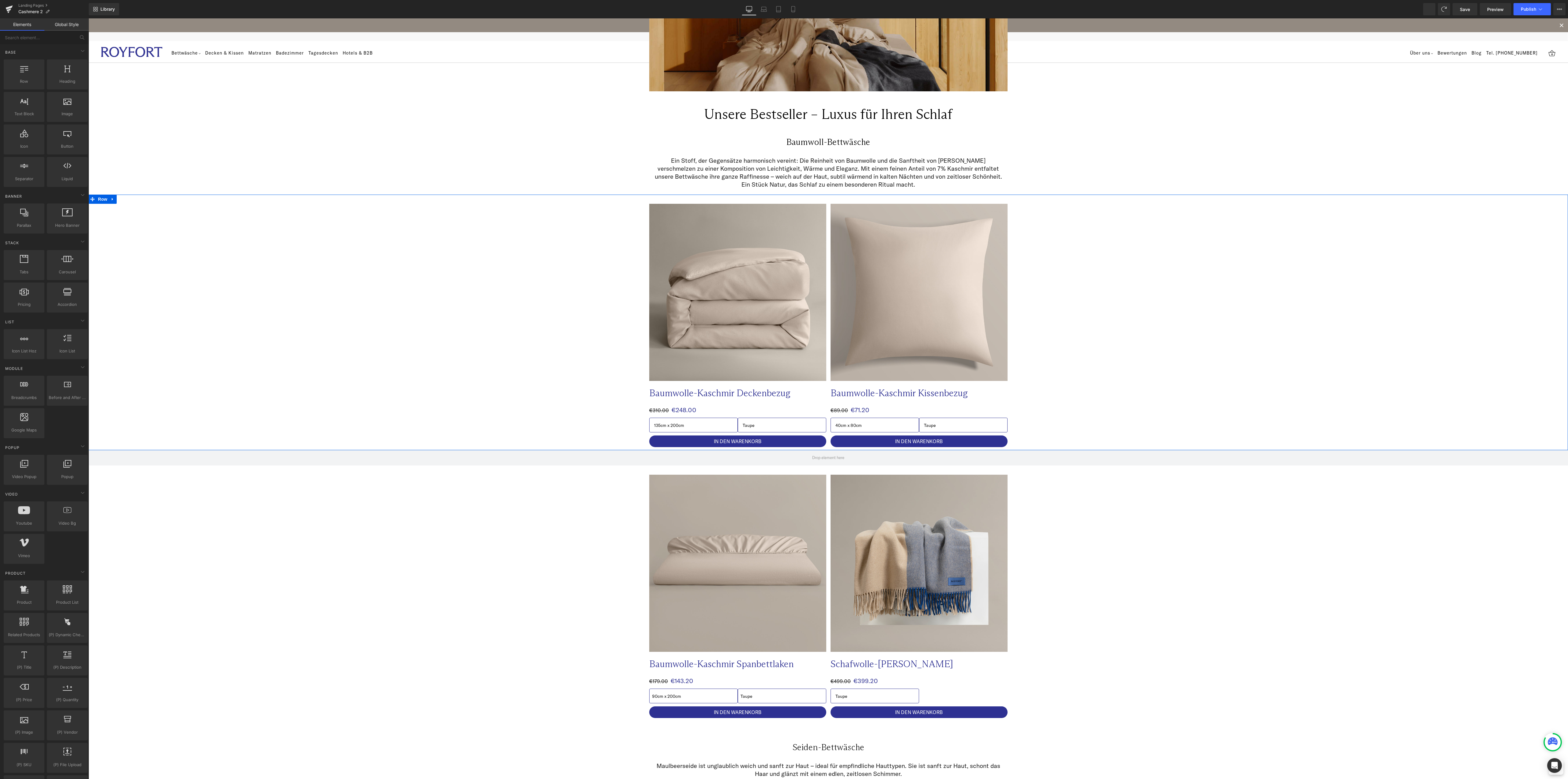
scroll to position [122, 0]
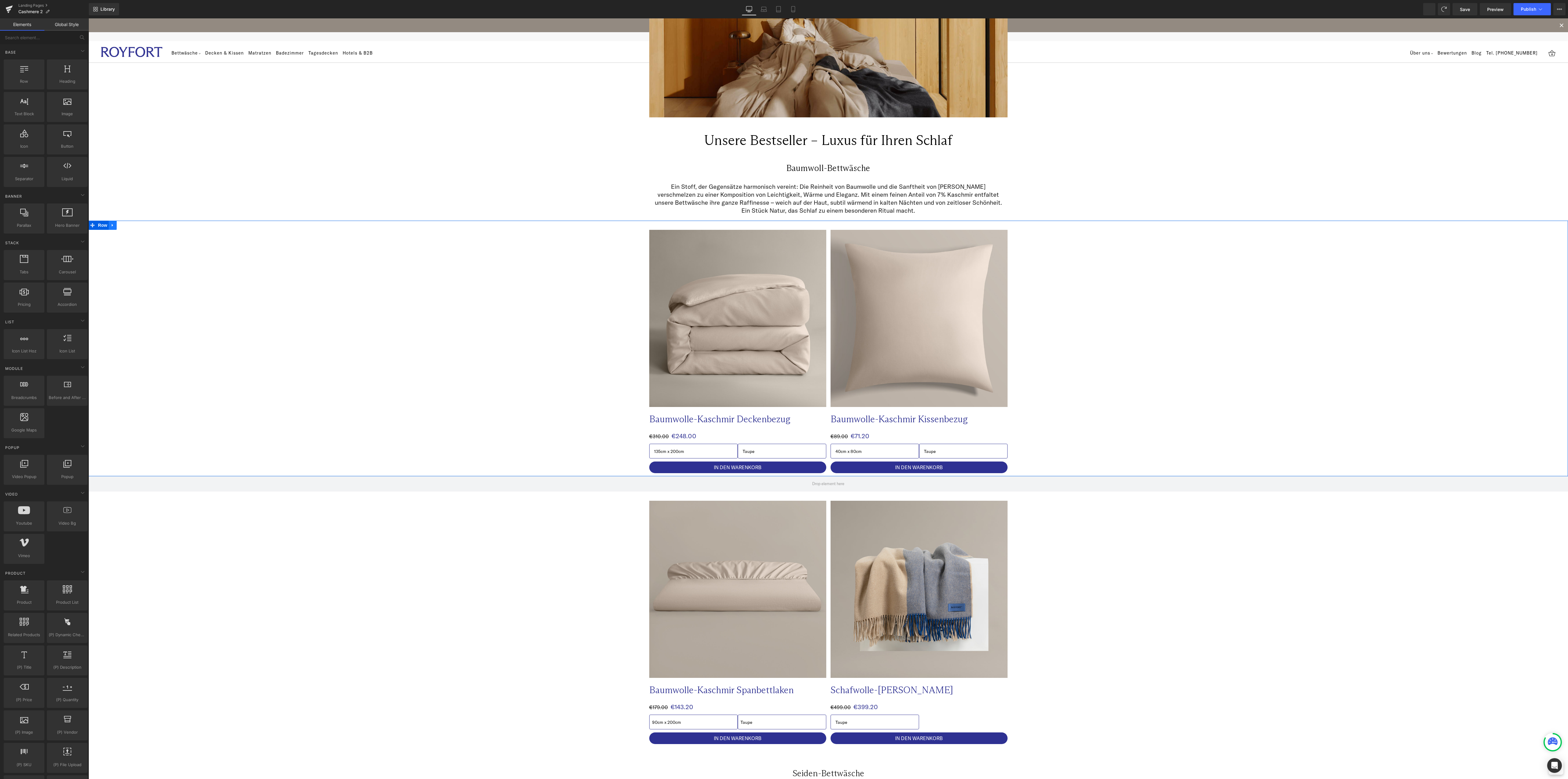
click at [111, 225] on icon at bounding box center [113, 225] width 4 height 5
click at [119, 224] on icon at bounding box center [121, 225] width 4 height 4
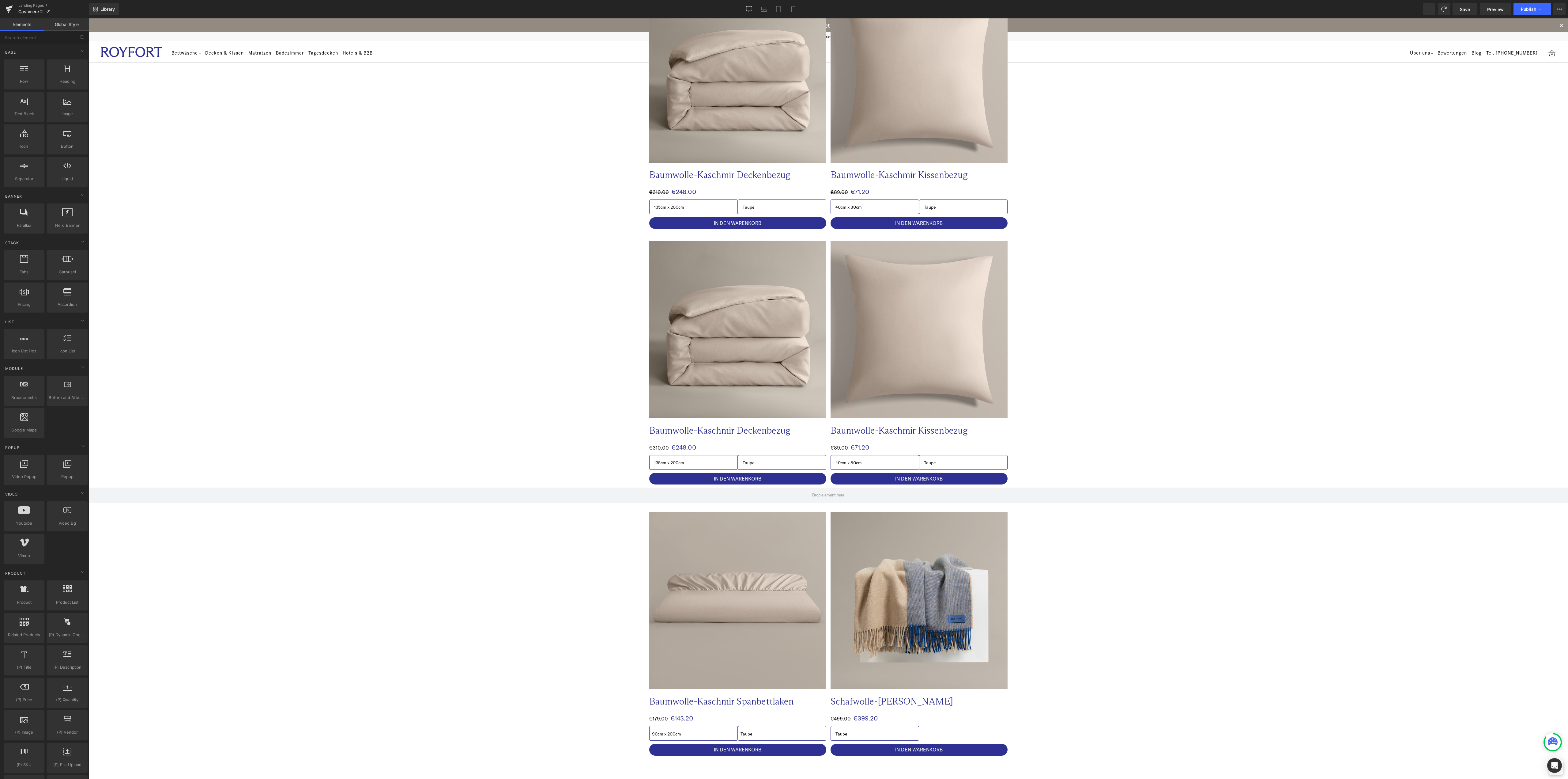
scroll to position [368, 0]
click at [111, 491] on icon at bounding box center [113, 492] width 4 height 5
click at [127, 490] on icon at bounding box center [128, 491] width 4 height 4
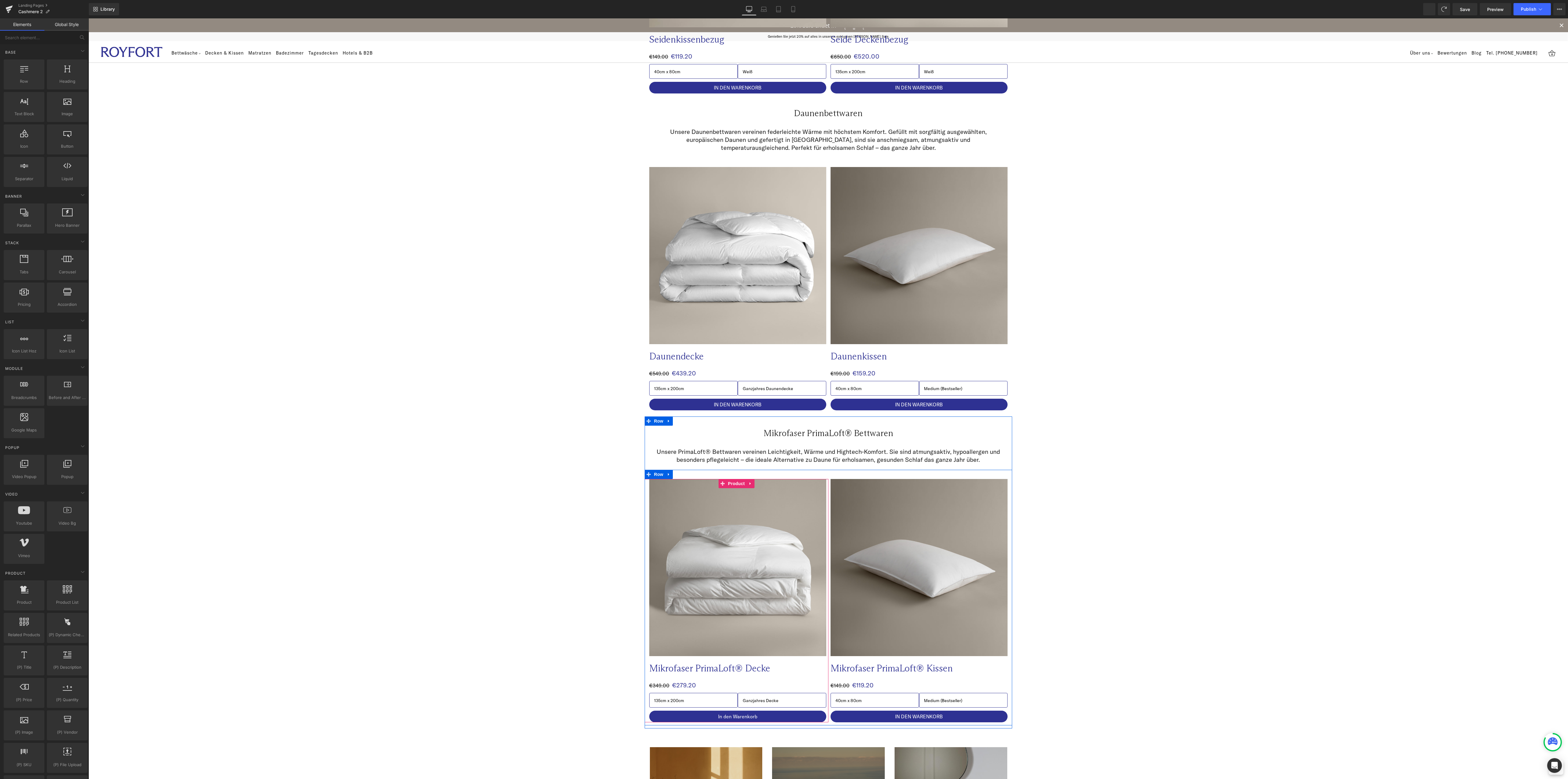
scroll to position [1165, 0]
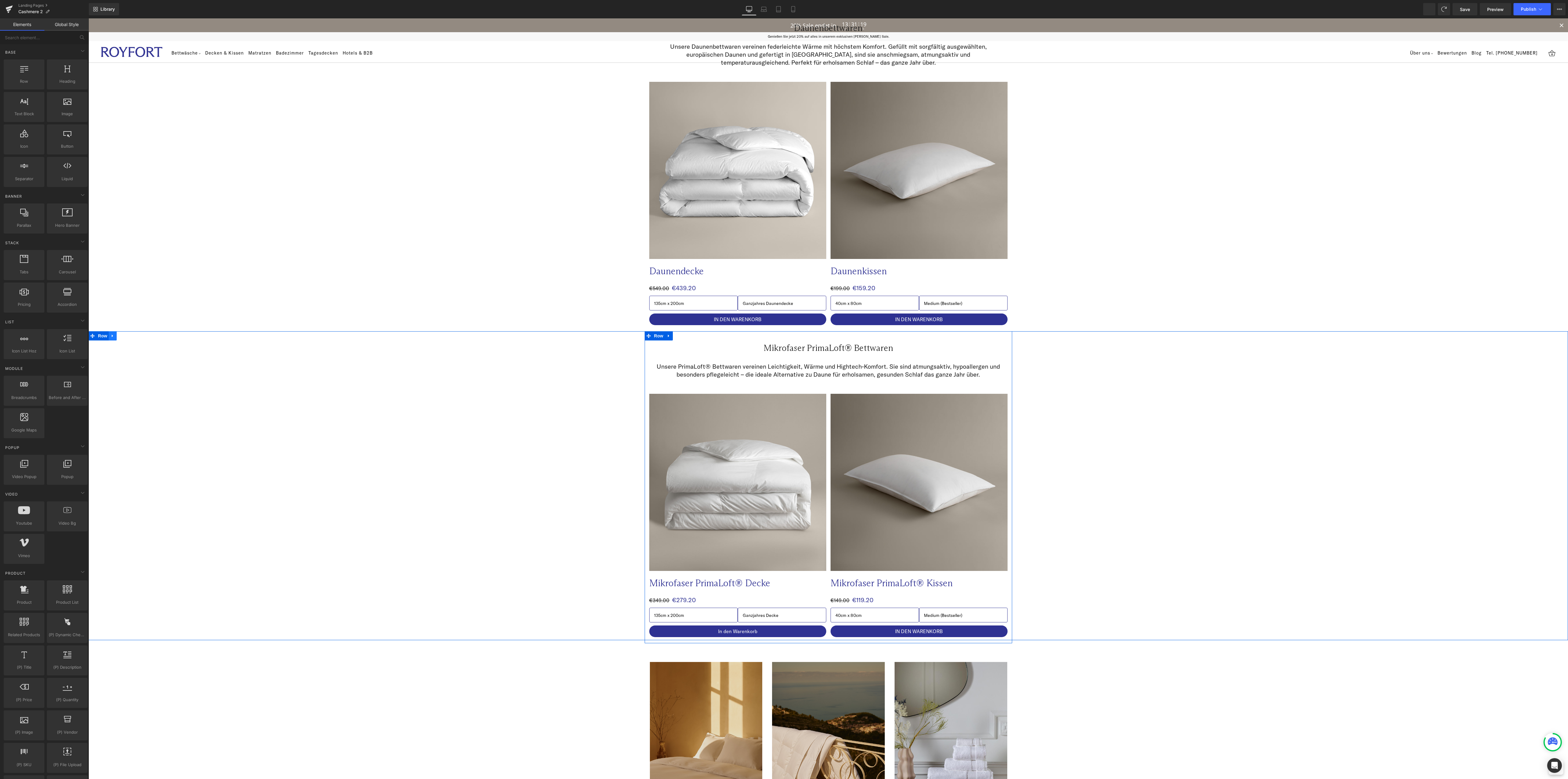
click at [112, 337] on icon at bounding box center [113, 336] width 1 height 3
click at [125, 333] on link at bounding box center [128, 336] width 8 height 9
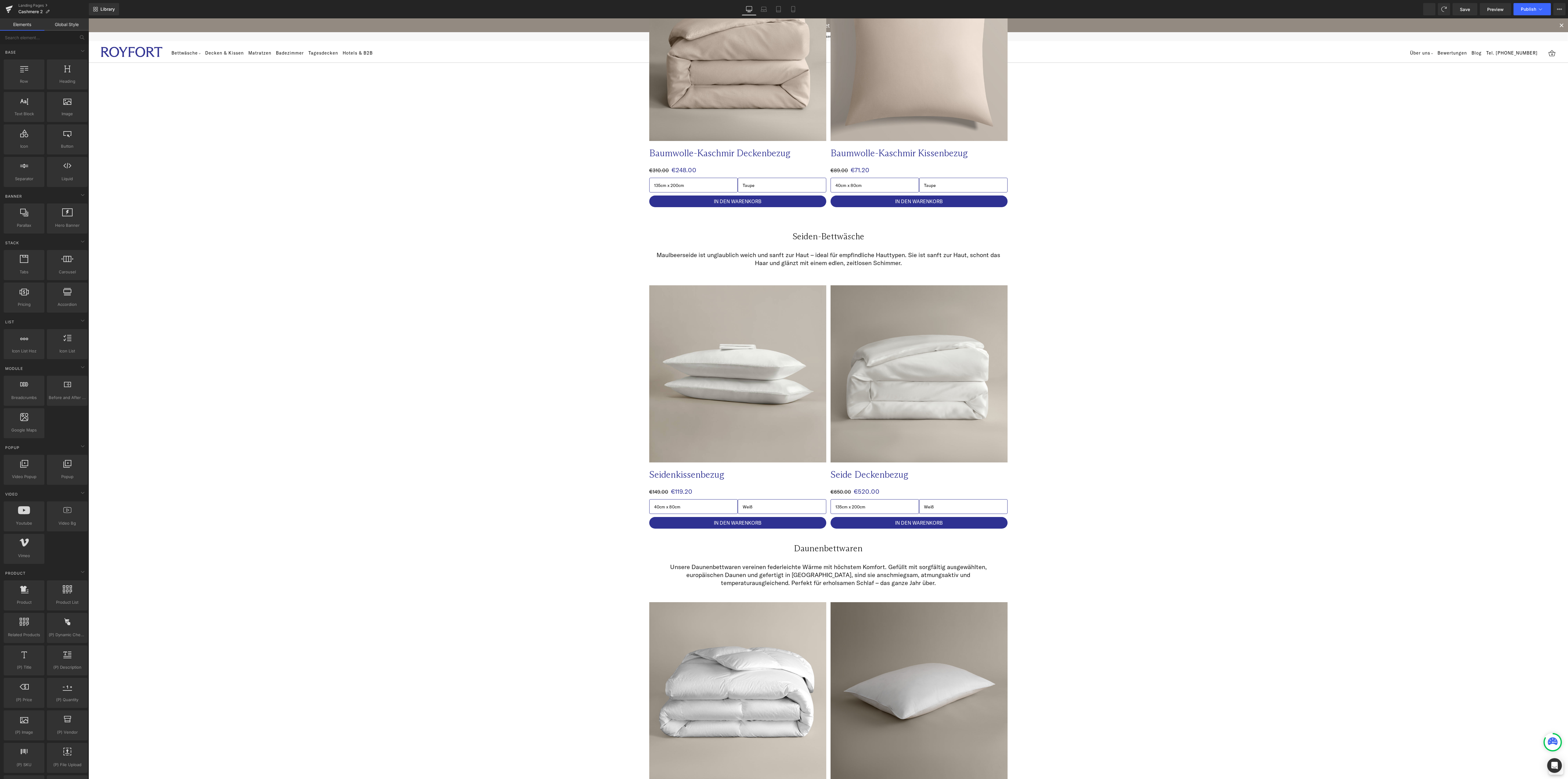
scroll to position [613, 0]
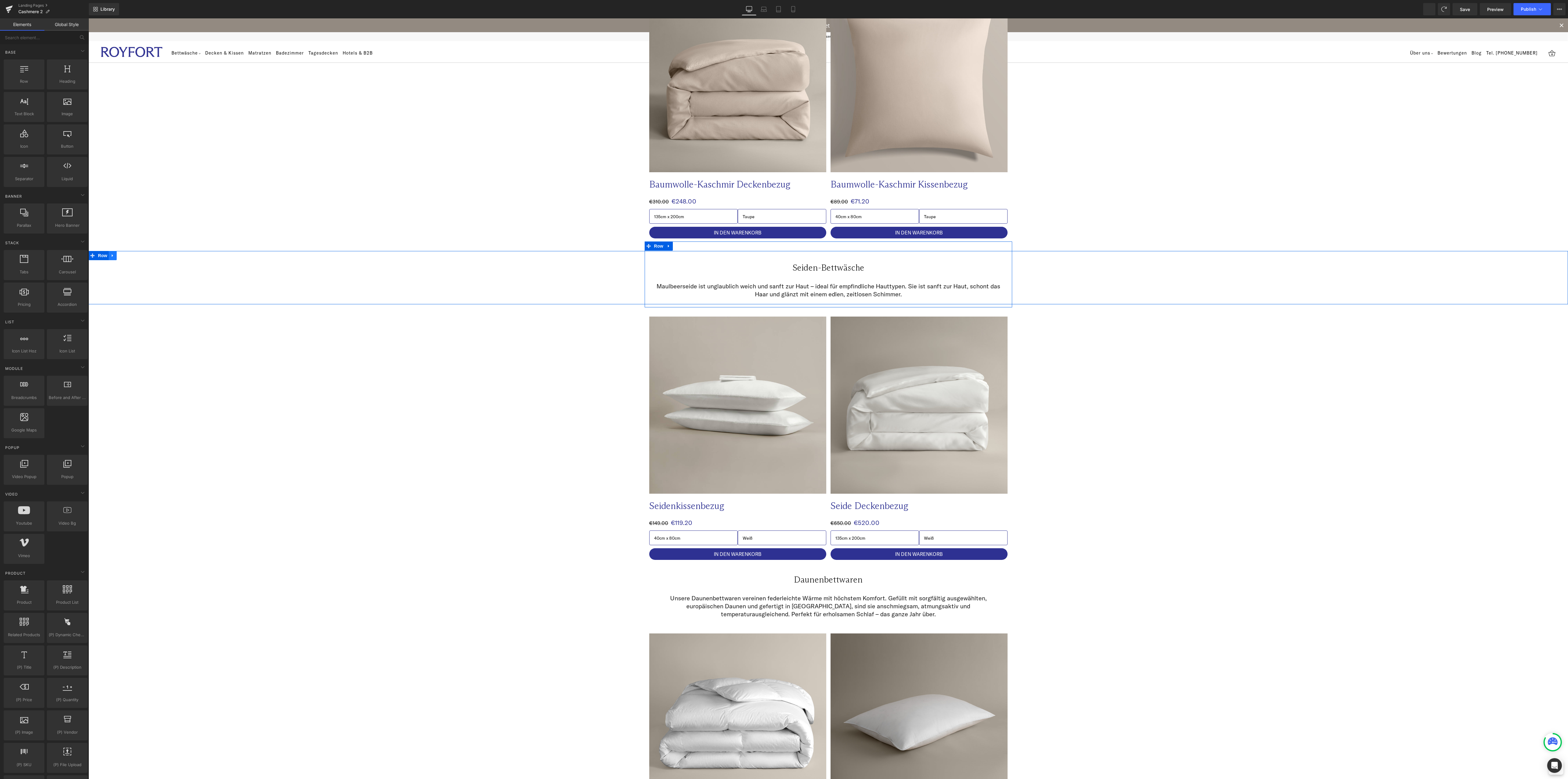
click at [109, 259] on link at bounding box center [113, 255] width 8 height 9
click at [127, 254] on icon at bounding box center [128, 255] width 4 height 4
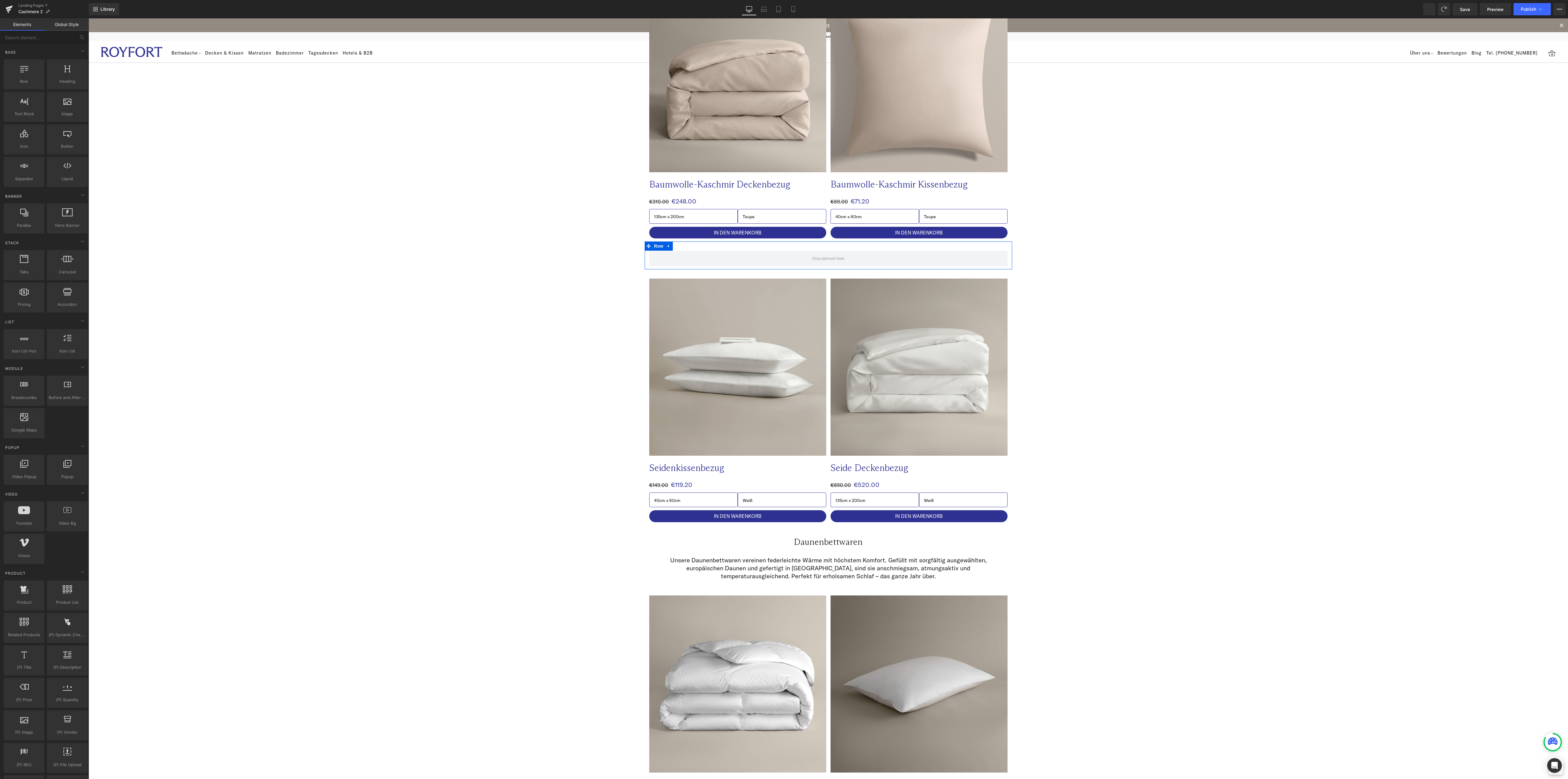
click at [667, 248] on icon at bounding box center [668, 246] width 4 height 5
click at [682, 248] on icon at bounding box center [684, 245] width 4 height 4
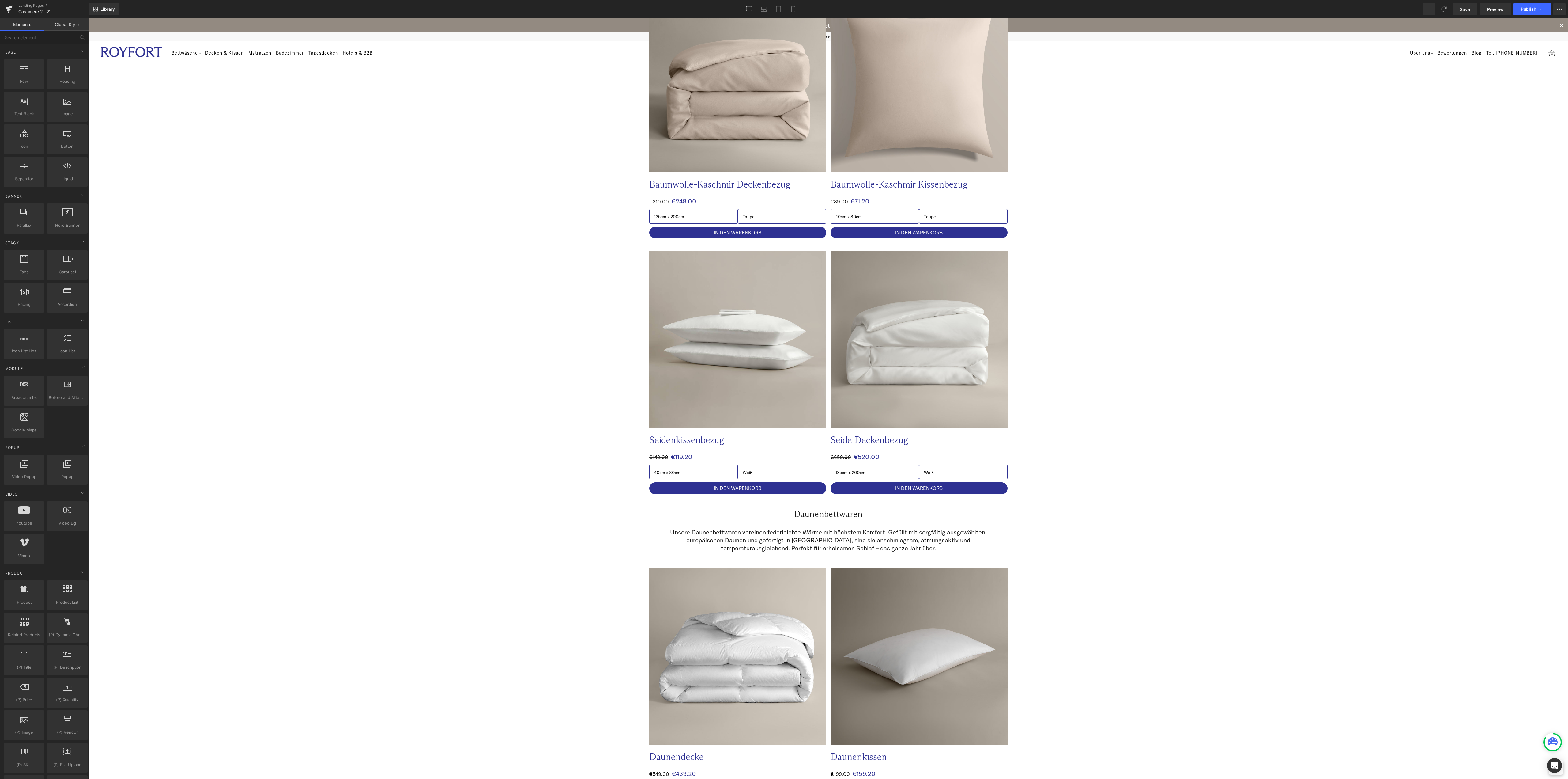
click at [503, 408] on div "Image Image Row Unsere Bestseller – Luxus für Ihren Schlaf Heading Row Baumwoll…" at bounding box center [828, 408] width 1480 height 1940
click at [667, 246] on icon at bounding box center [668, 246] width 4 height 5
click at [682, 247] on icon at bounding box center [684, 246] width 4 height 5
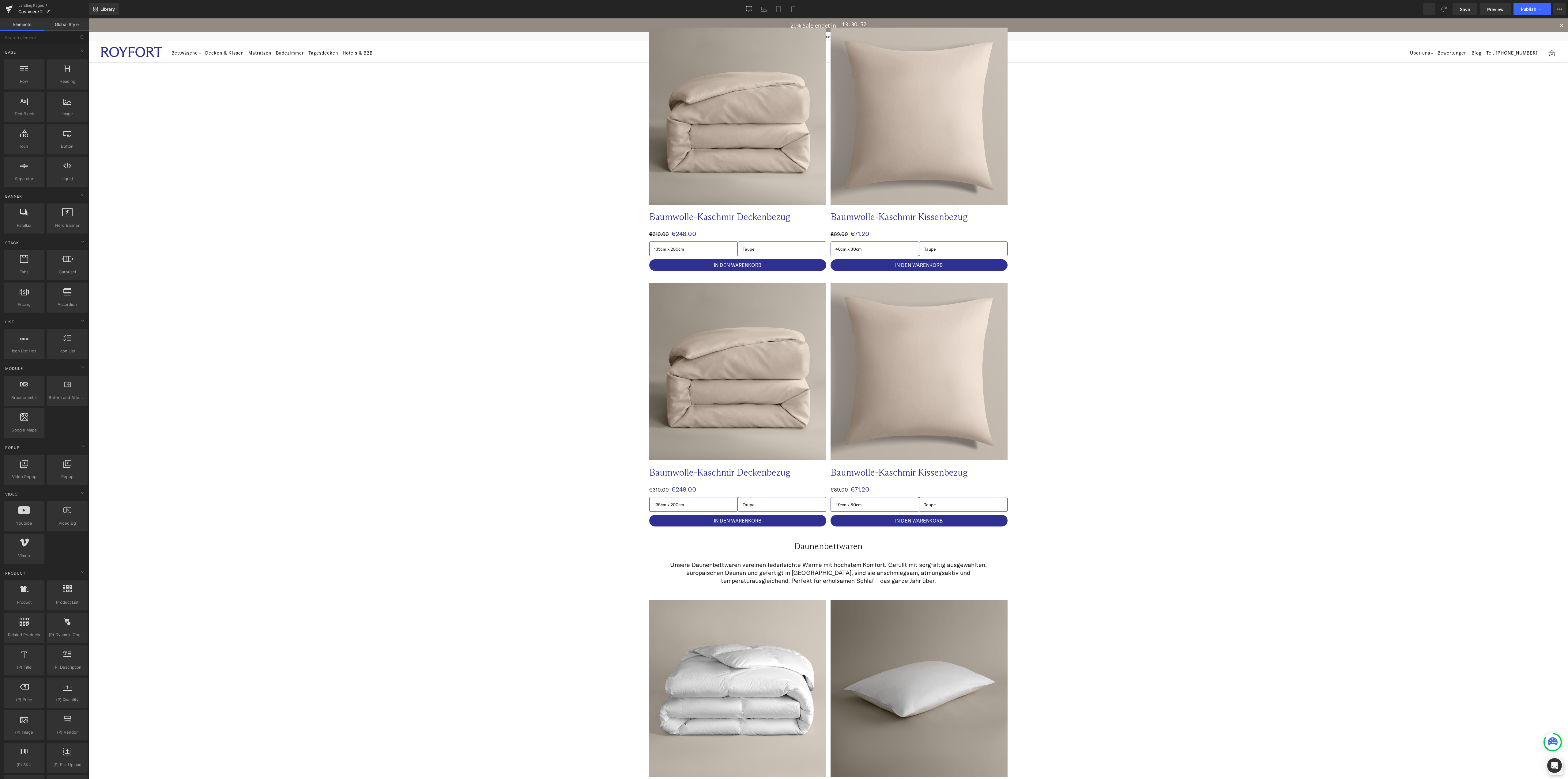
scroll to position [306, 0]
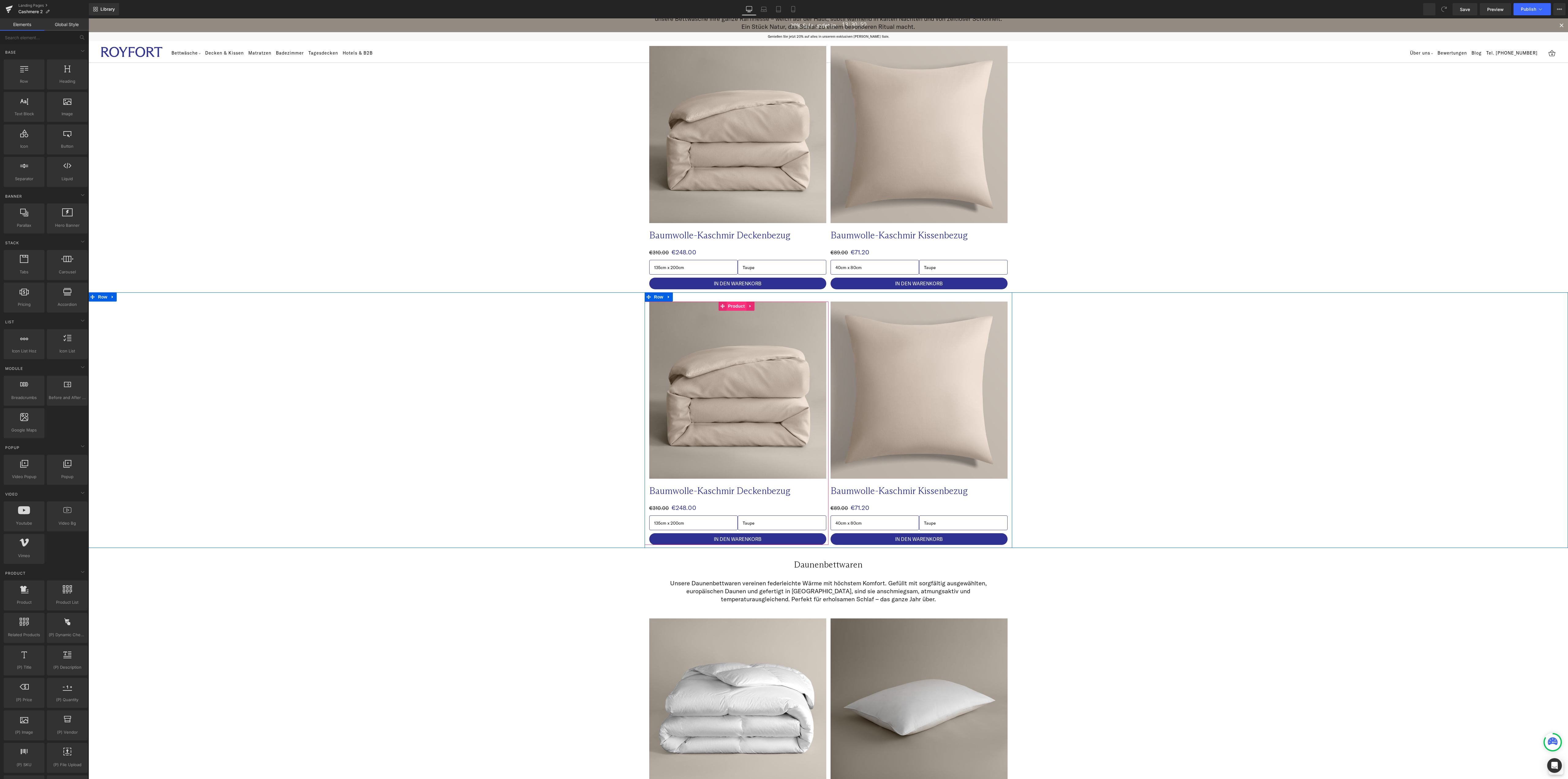
click at [730, 308] on span "Product" at bounding box center [736, 306] width 20 height 9
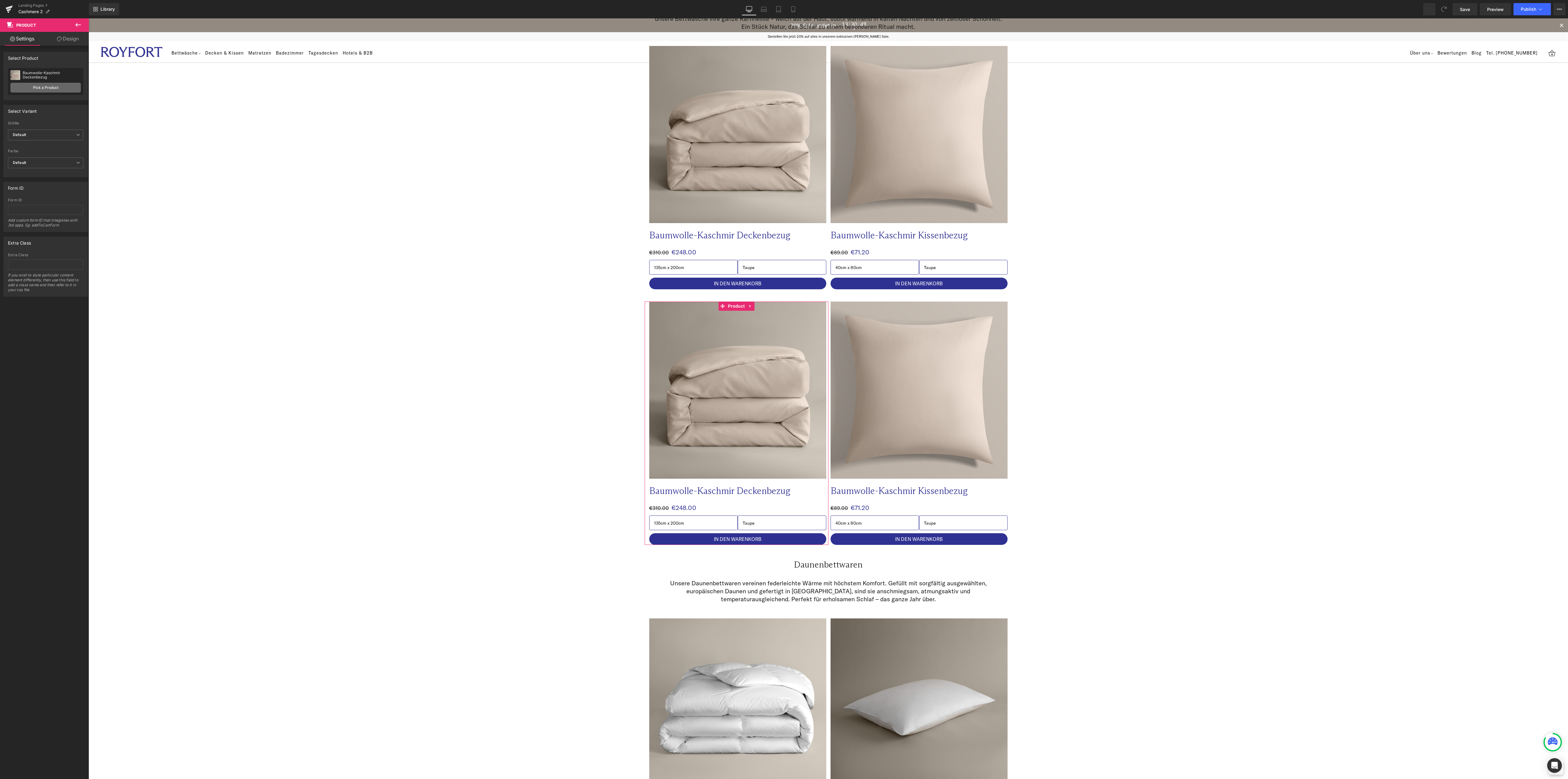
click at [40, 88] on link "Pick a Product" at bounding box center [46, 88] width 71 height 10
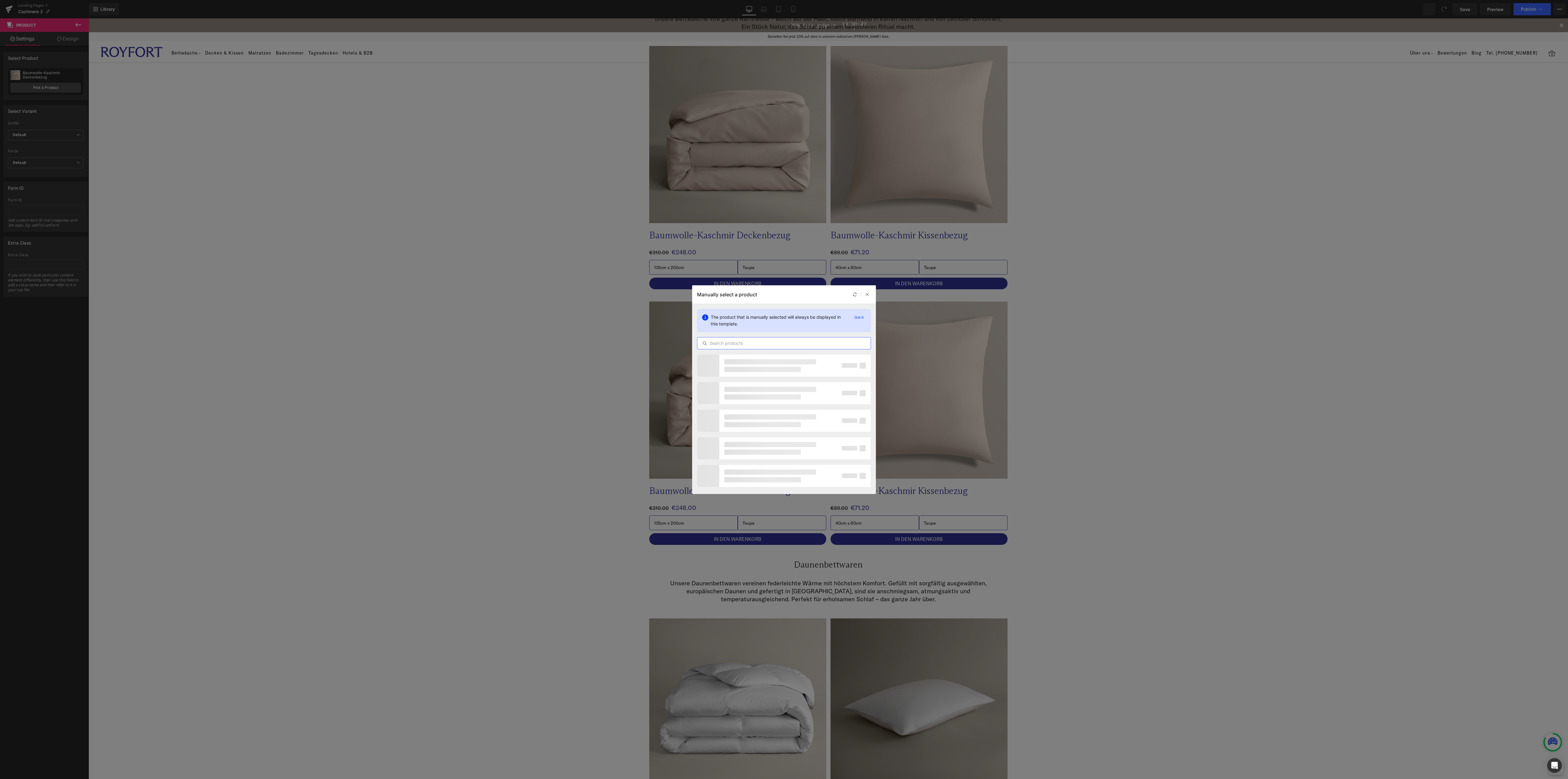
click at [751, 344] on input "text" at bounding box center [784, 343] width 173 height 7
type input "kaschmir"
click at [774, 481] on div "Baumwolle-Kaschmir Spannbettlaken" at bounding box center [761, 482] width 66 height 5
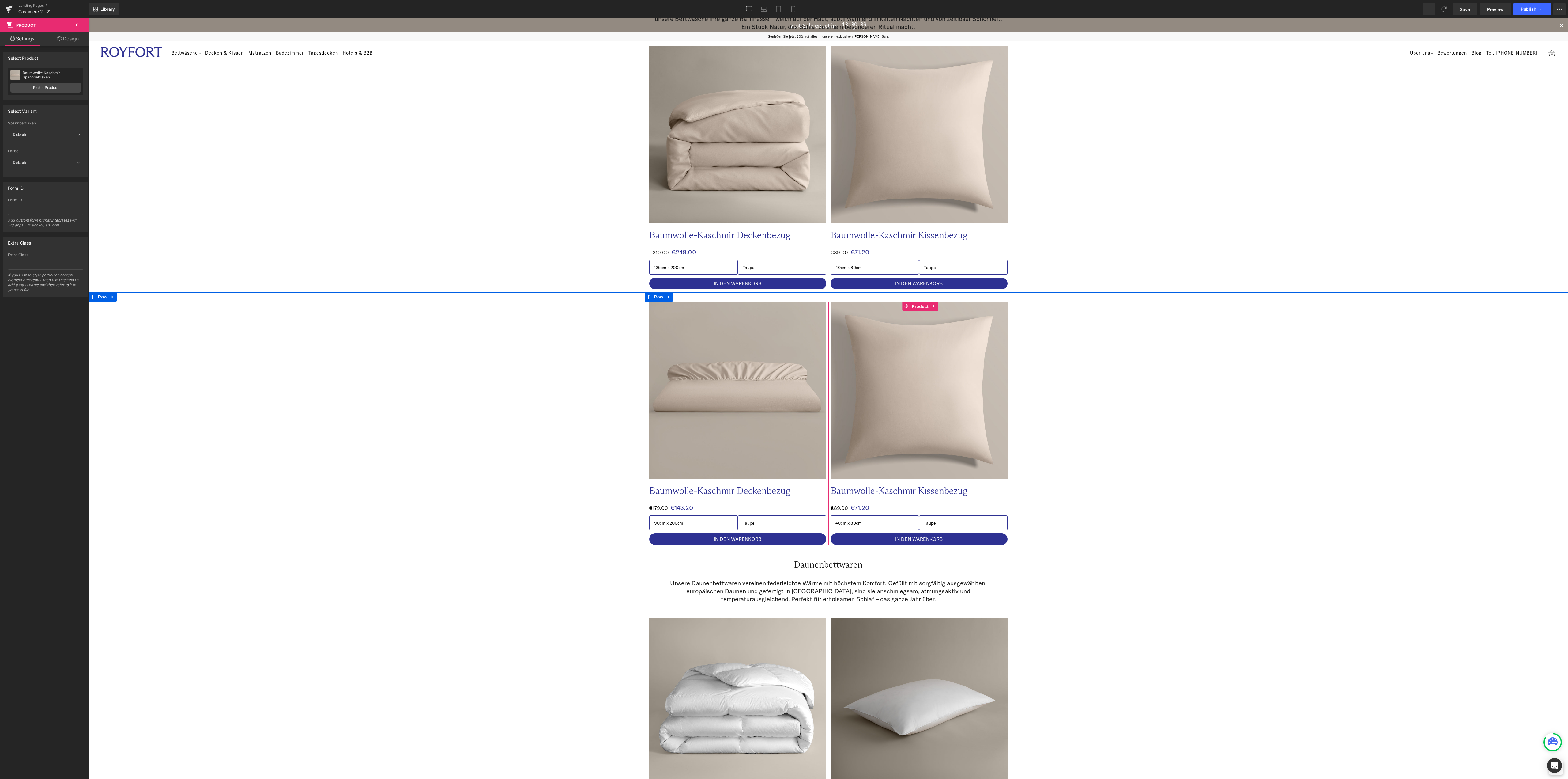
click at [919, 308] on span "Product" at bounding box center [920, 306] width 20 height 9
click at [61, 83] on link "Pick a Product" at bounding box center [46, 88] width 71 height 10
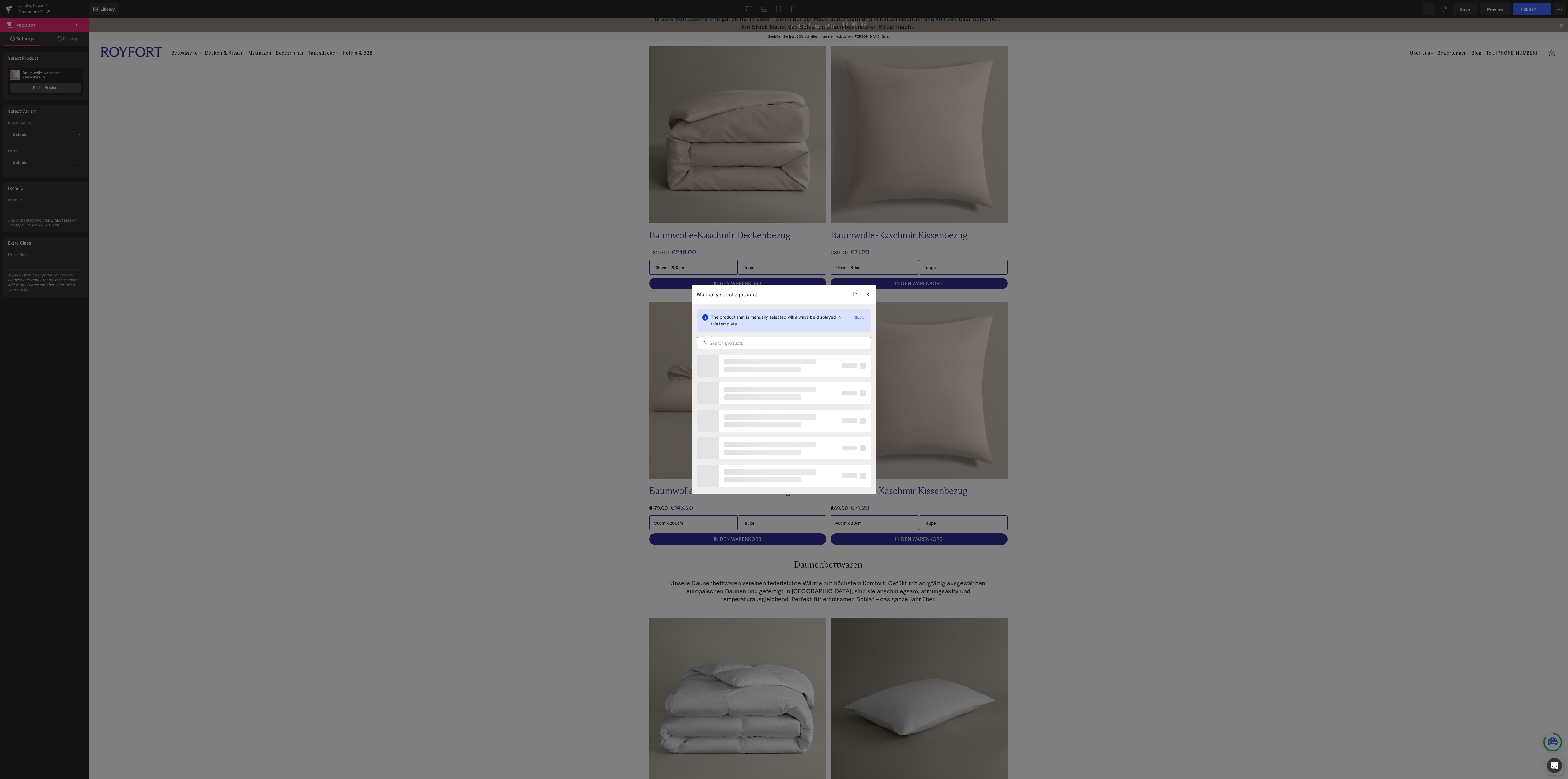
click at [769, 347] on input "text" at bounding box center [784, 343] width 173 height 7
drag, startPoint x: 735, startPoint y: 340, endPoint x: 728, endPoint y: 345, distance: 8.6
click at [728, 345] on input "schafwole" at bounding box center [784, 343] width 173 height 7
type input "schafwol"
click at [799, 378] on div "Schafwolle-[PERSON_NAME] Active" at bounding box center [785, 379] width 166 height 21
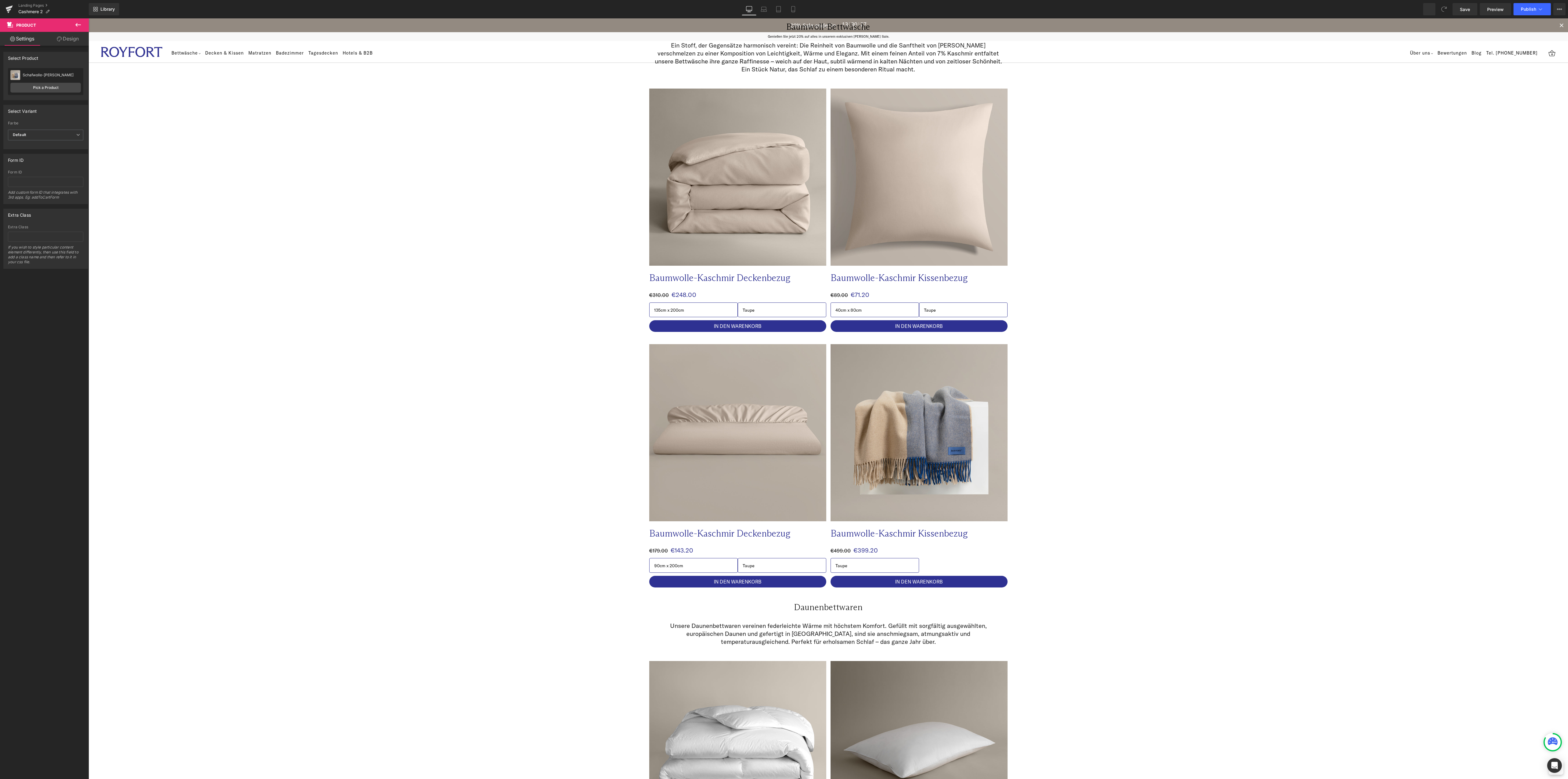
scroll to position [245, 0]
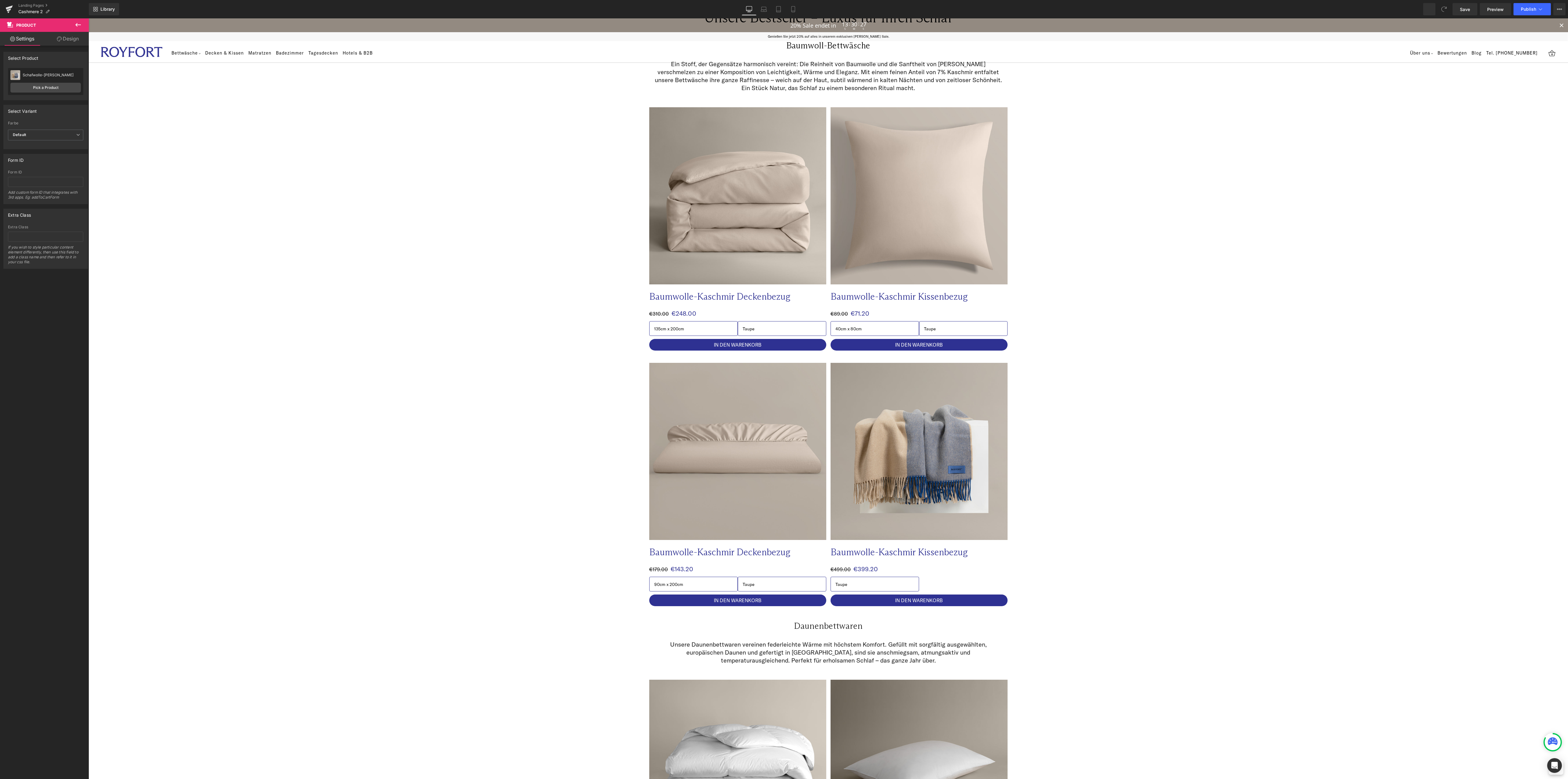
click at [749, 556] on p "Baumwolle-Kaschmir Deckenbezug" at bounding box center [726, 552] width 153 height 12
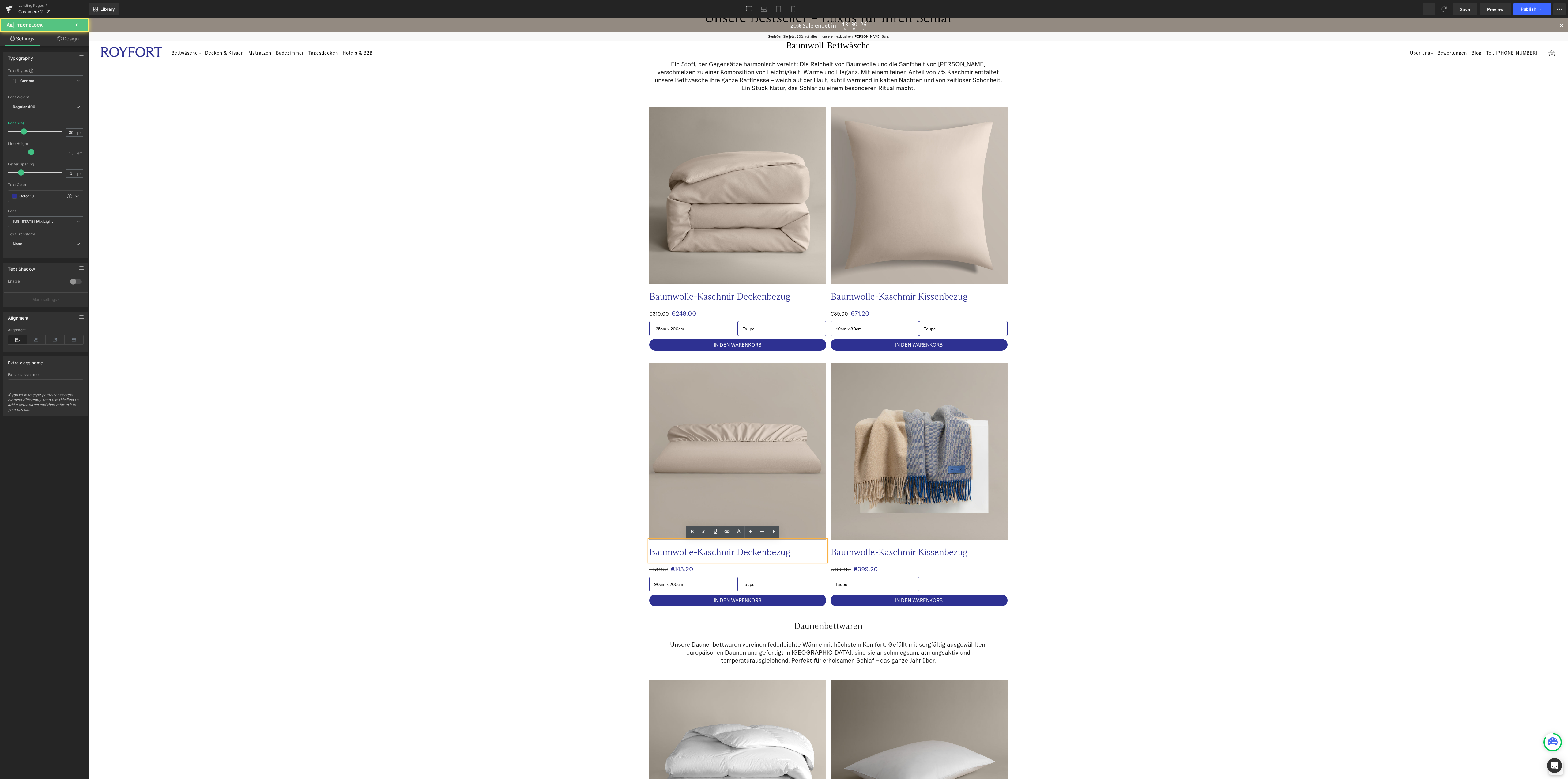
click at [783, 552] on p "Baumwolle-Kaschmir Deckenbezug" at bounding box center [726, 552] width 153 height 12
drag, startPoint x: 772, startPoint y: 555, endPoint x: 734, endPoint y: 555, distance: 38.0
click at [734, 555] on p "Baumwolle-Kaschmir Deckenbezug" at bounding box center [726, 552] width 153 height 12
drag, startPoint x: 869, startPoint y: 550, endPoint x: 827, endPoint y: 552, distance: 42.0
click at [830, 552] on p "Baumwolle-Kaschmir Kissenbezug" at bounding box center [906, 552] width 153 height 12
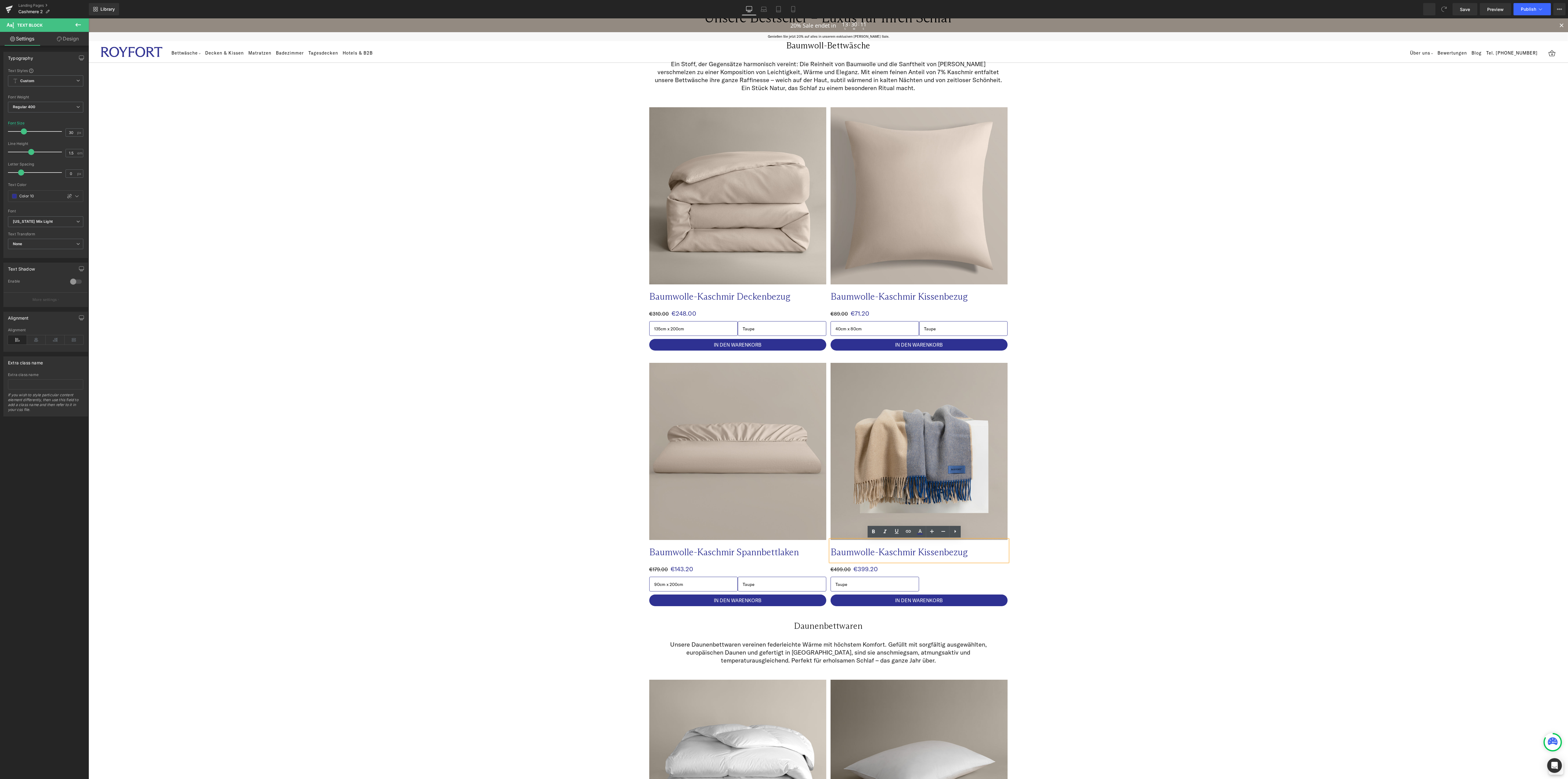
click at [906, 554] on p "Baumwolle-Kaschmir Kissenbezug" at bounding box center [906, 552] width 153 height 12
drag, startPoint x: 867, startPoint y: 554, endPoint x: 830, endPoint y: 552, distance: 37.1
click at [830, 552] on p "Baumwolle-Kaschmir Kissenbezug" at bounding box center [906, 552] width 153 height 12
drag, startPoint x: 966, startPoint y: 550, endPoint x: 911, endPoint y: 551, distance: 55.0
click at [911, 551] on p "Schafwolle-Kaschmir Kissenbezug" at bounding box center [906, 552] width 153 height 12
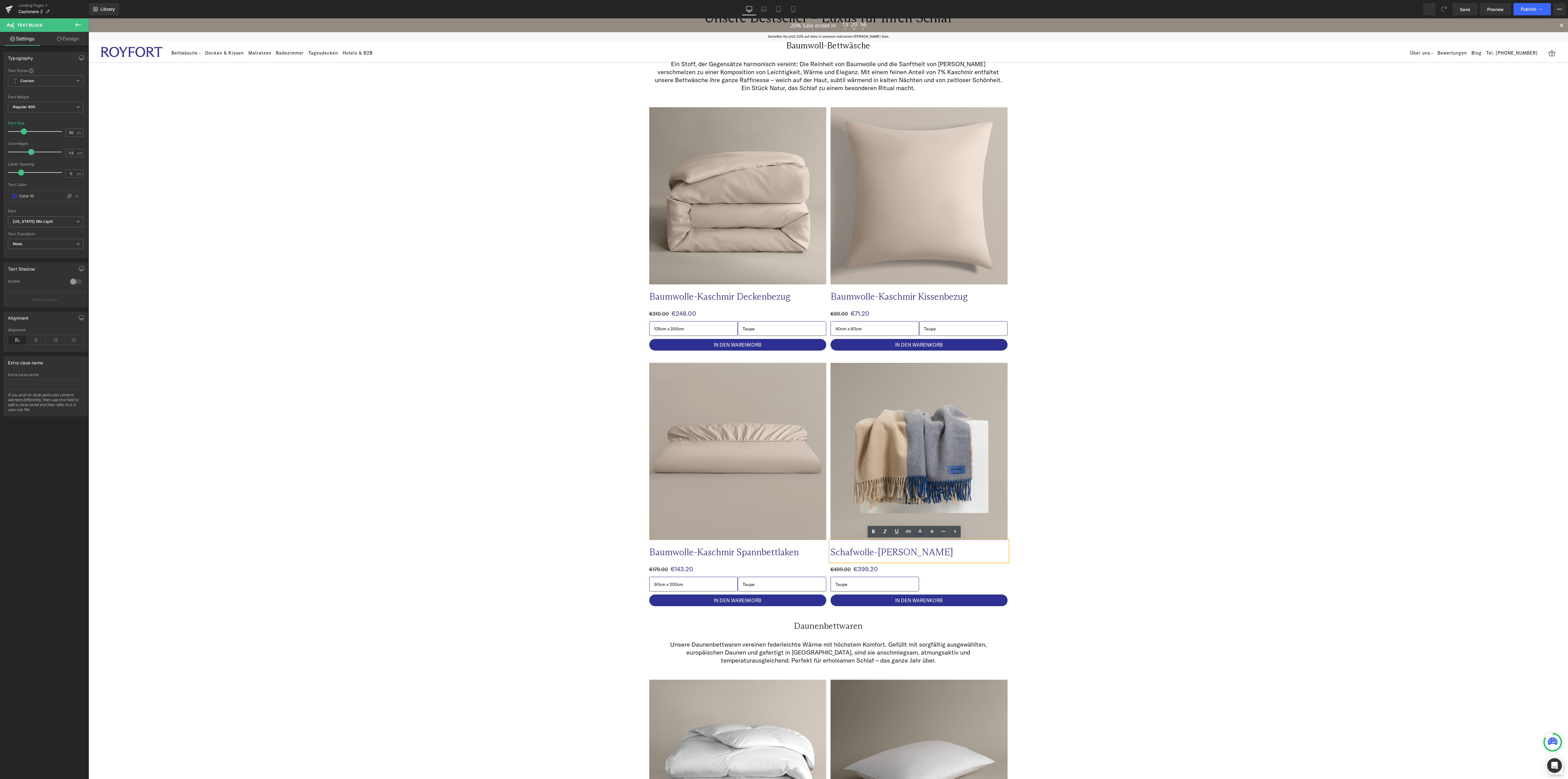
drag, startPoint x: 396, startPoint y: 606, endPoint x: 413, endPoint y: 606, distance: 17.0
click at [399, 606] on div "Sale Off (P) Image Baumwolle-Kaschmir Spannbettlaken Text Block €179.00 €143.20…" at bounding box center [828, 482] width 1480 height 256
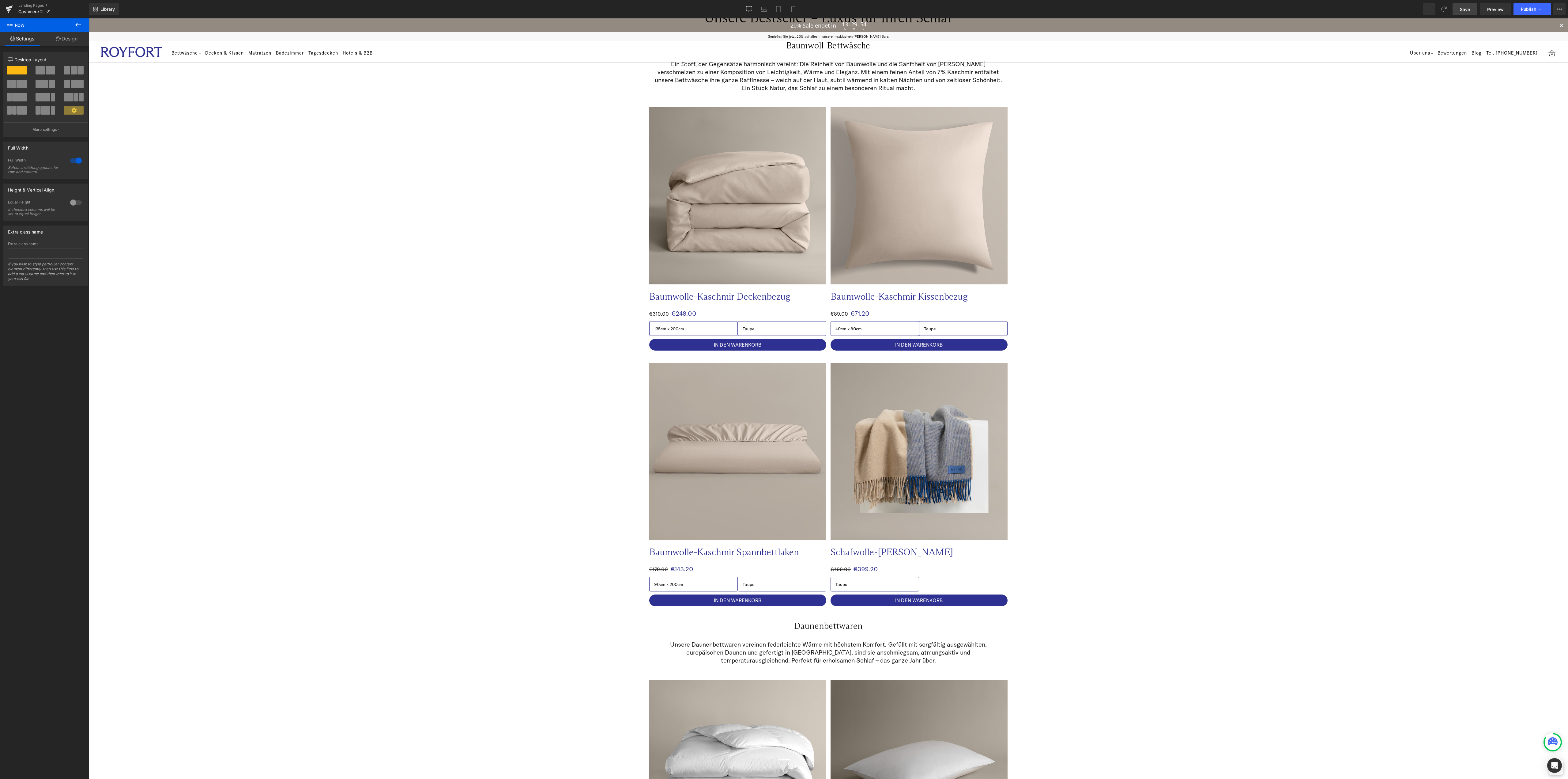
click at [1469, 11] on span "Save" at bounding box center [1465, 9] width 10 height 7
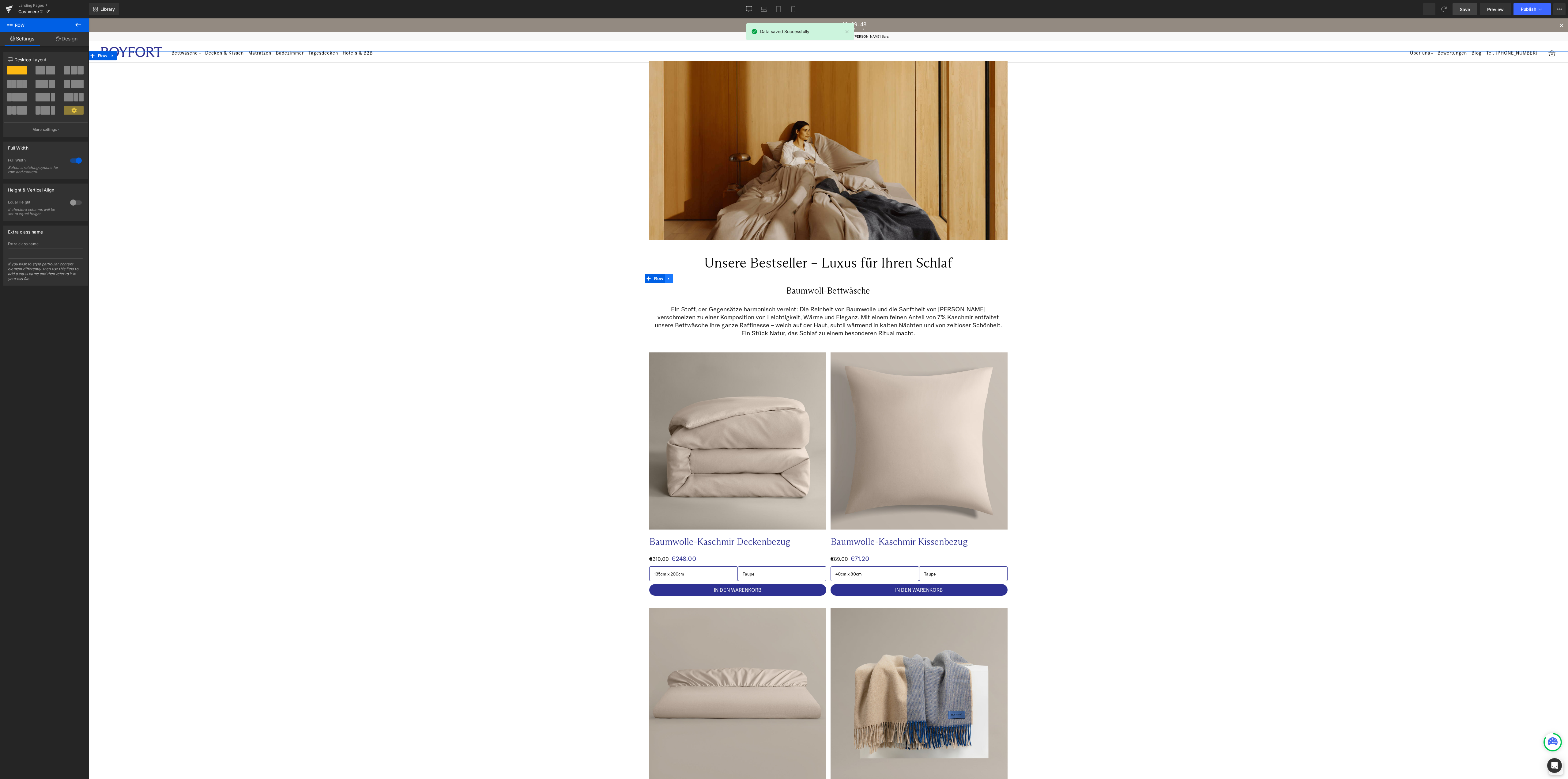
click at [668, 278] on icon at bounding box center [668, 278] width 1 height 3
click at [682, 280] on icon at bounding box center [684, 278] width 4 height 4
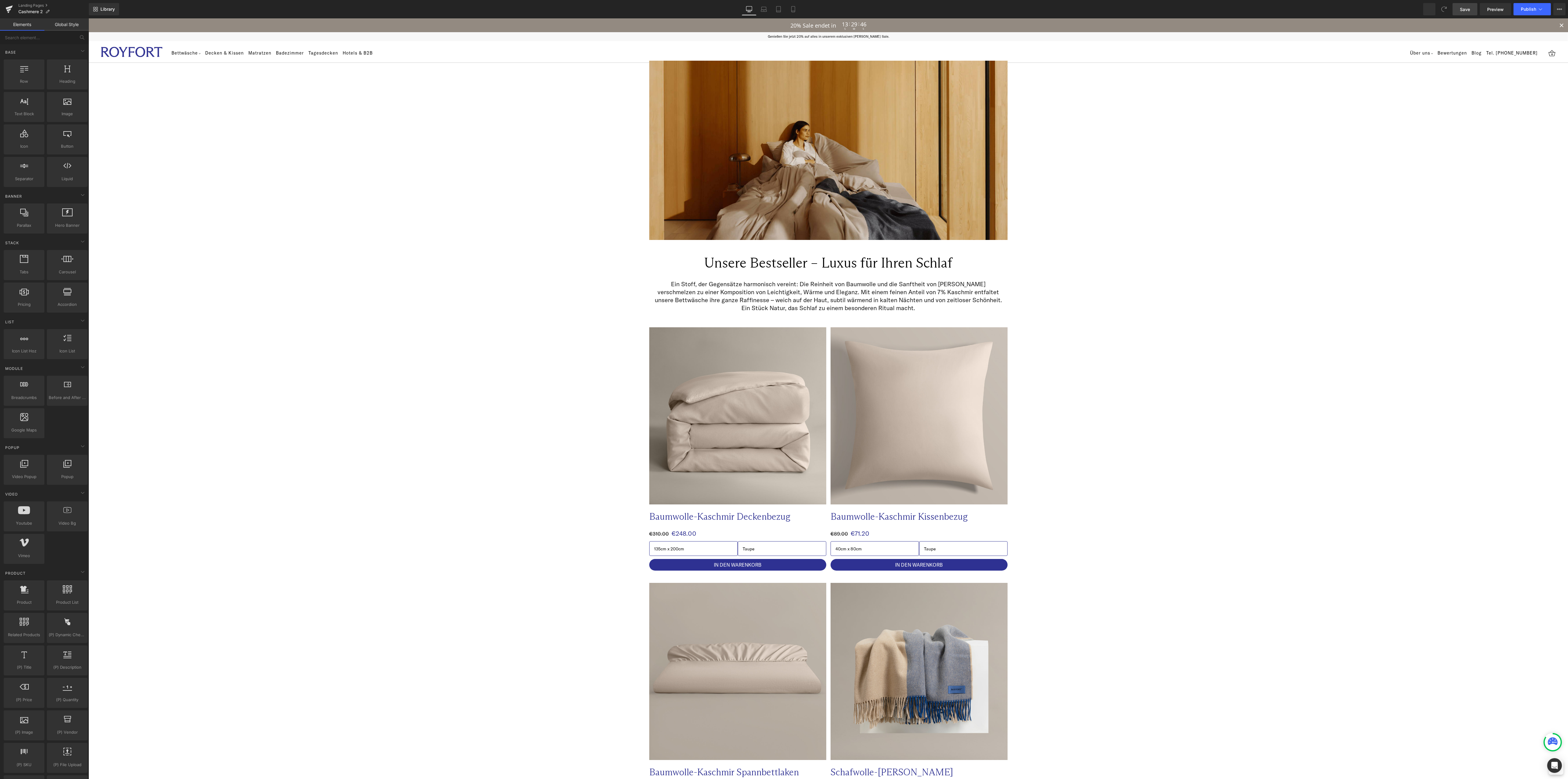
click at [1153, 24] on div "20% Sale endet in 13 : 29 : 46 S M S" at bounding box center [828, 25] width 1480 height 14
click at [872, 263] on h1 "Unsere Bestseller – Luxus für Ihren Schlaf" at bounding box center [828, 263] width 359 height 16
click at [1174, 30] on div "20% Sale endet in 13 : 29 : 37 S M S" at bounding box center [828, 25] width 1480 height 14
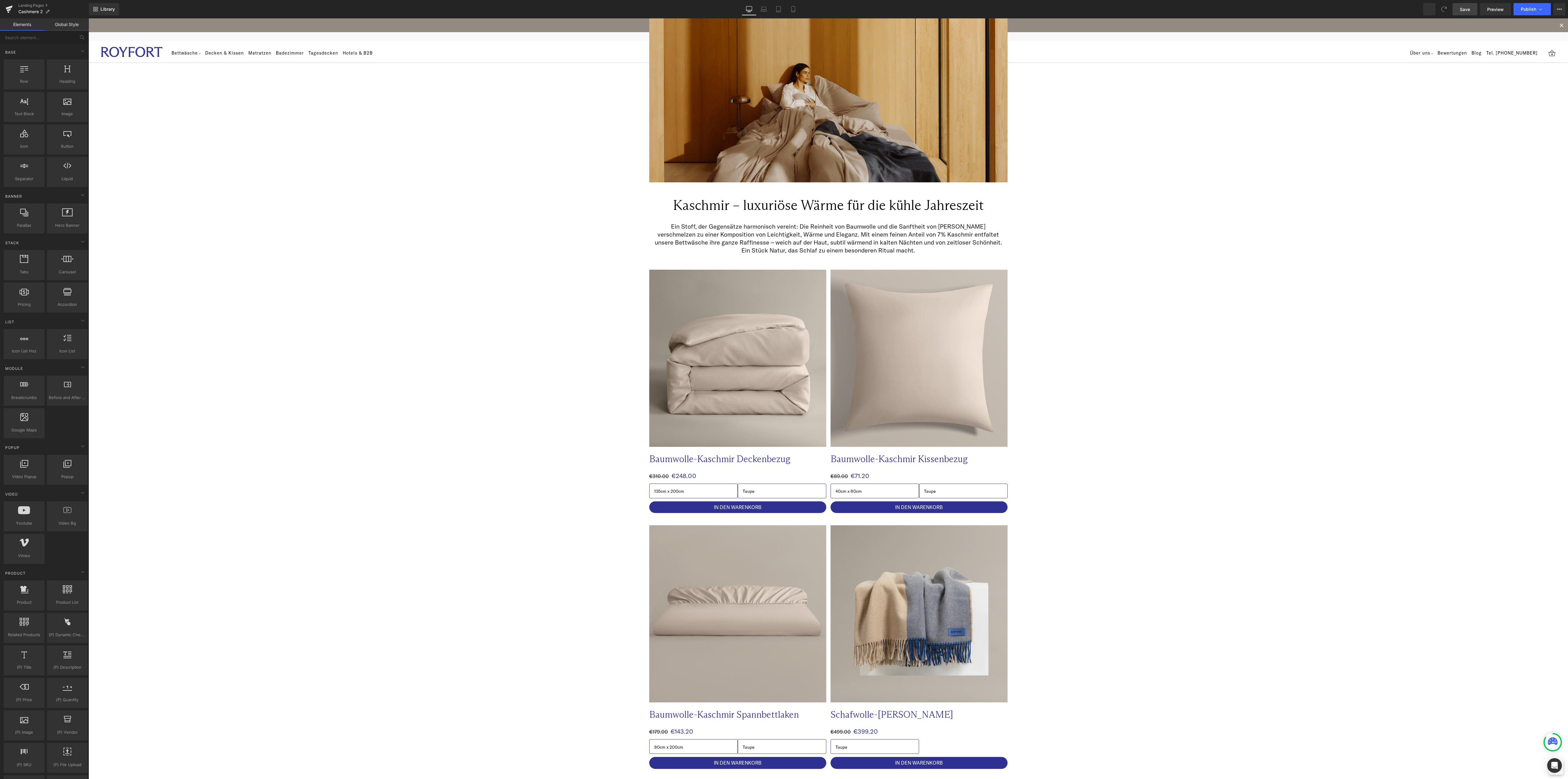
scroll to position [122, 0]
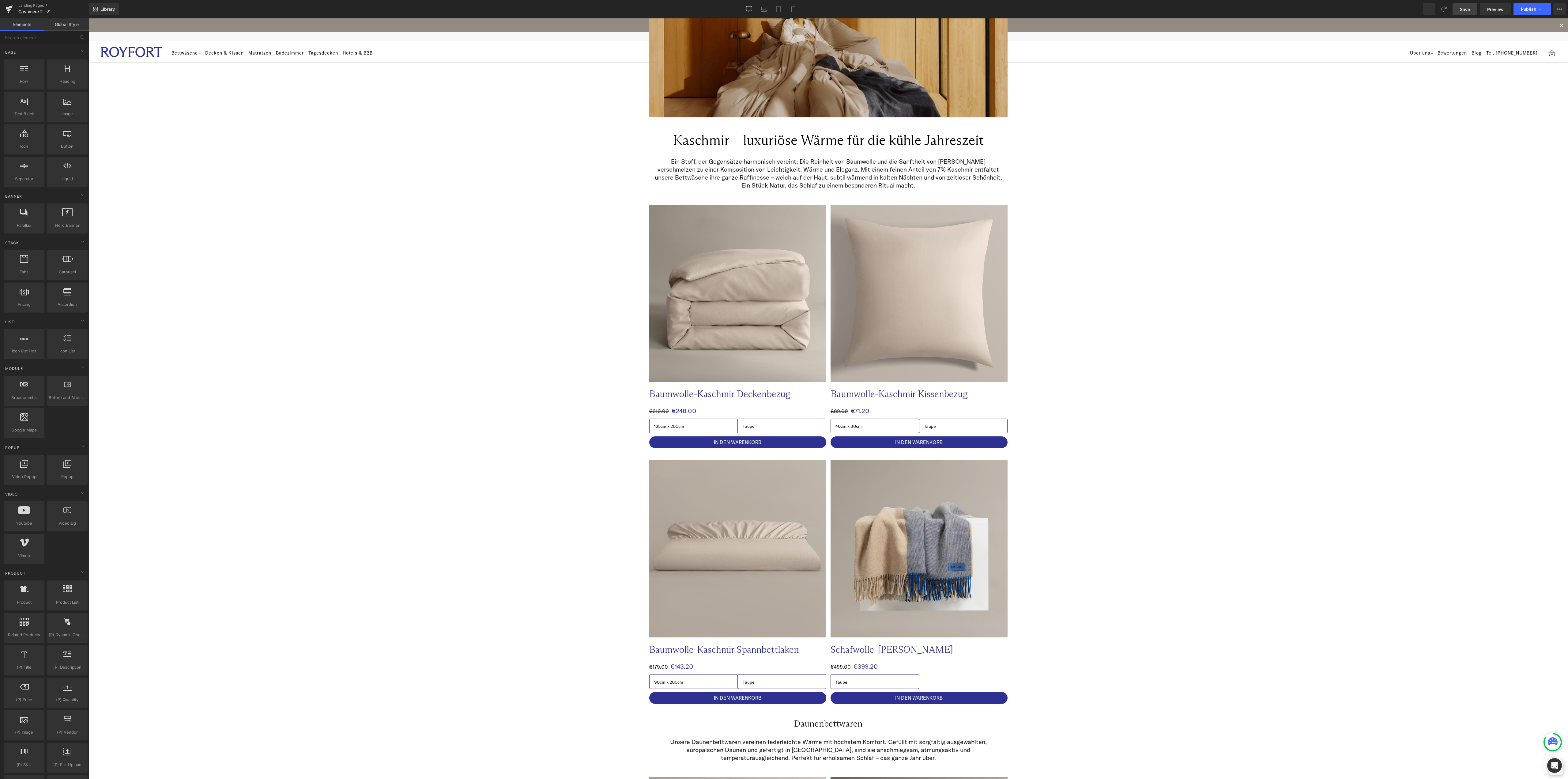
click at [1267, 24] on div "Image Image Row Kaschmir – luxuriöse Wärme für die kühle Jahreszeit Heading Row…" at bounding box center [828, 62] width 1480 height 267
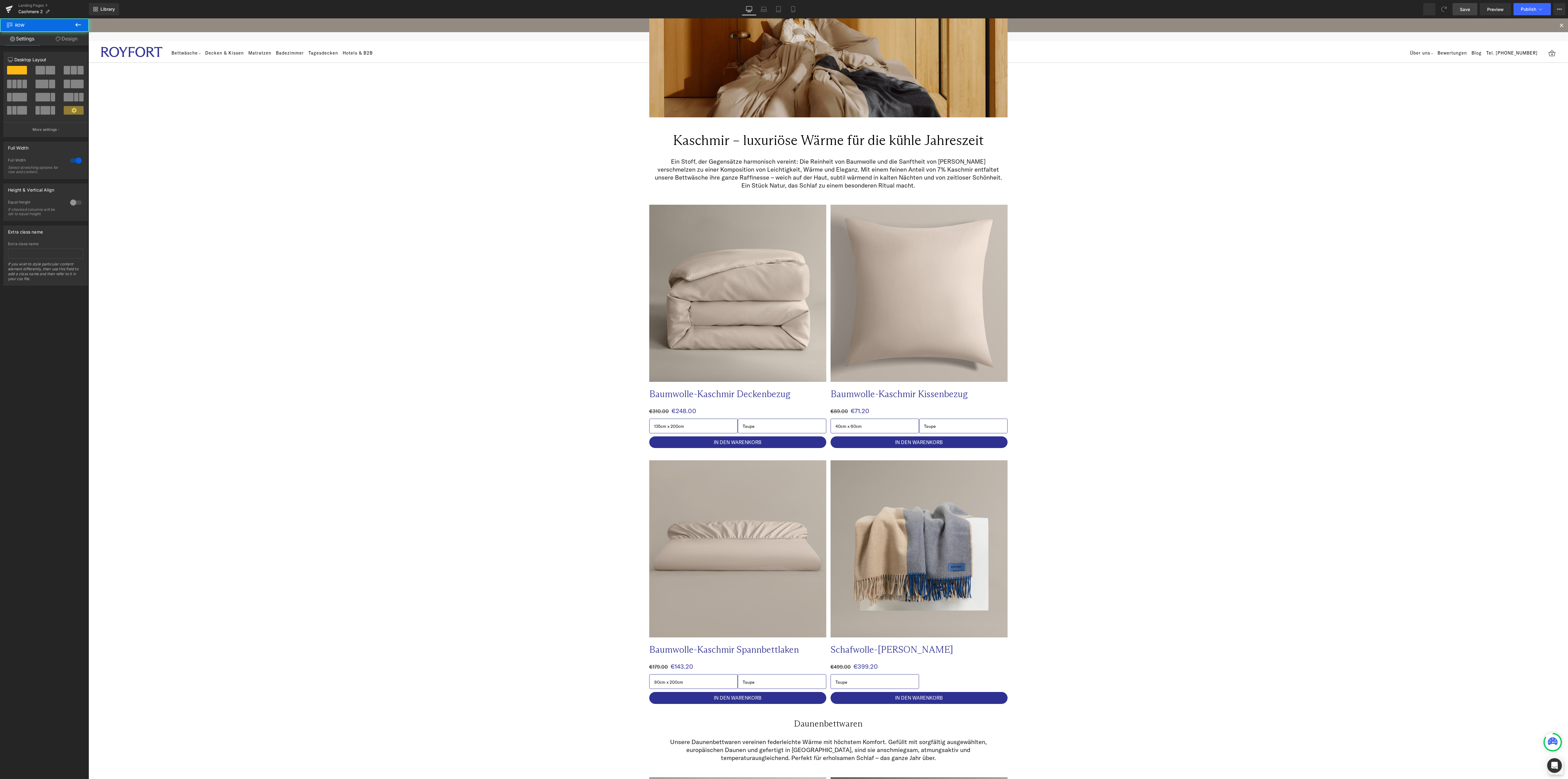
click at [1468, 12] on span "Save" at bounding box center [1465, 9] width 10 height 7
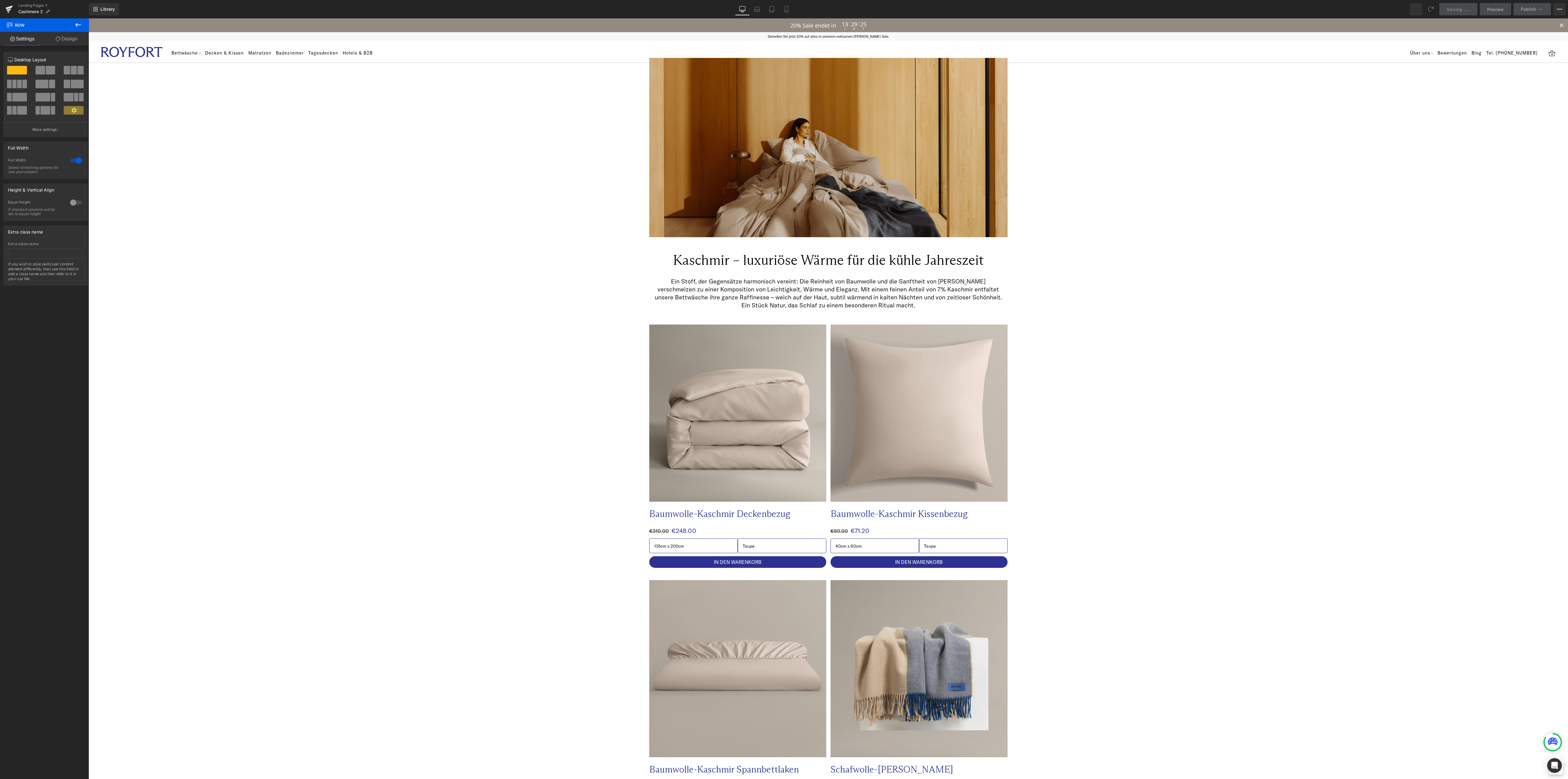
scroll to position [0, 0]
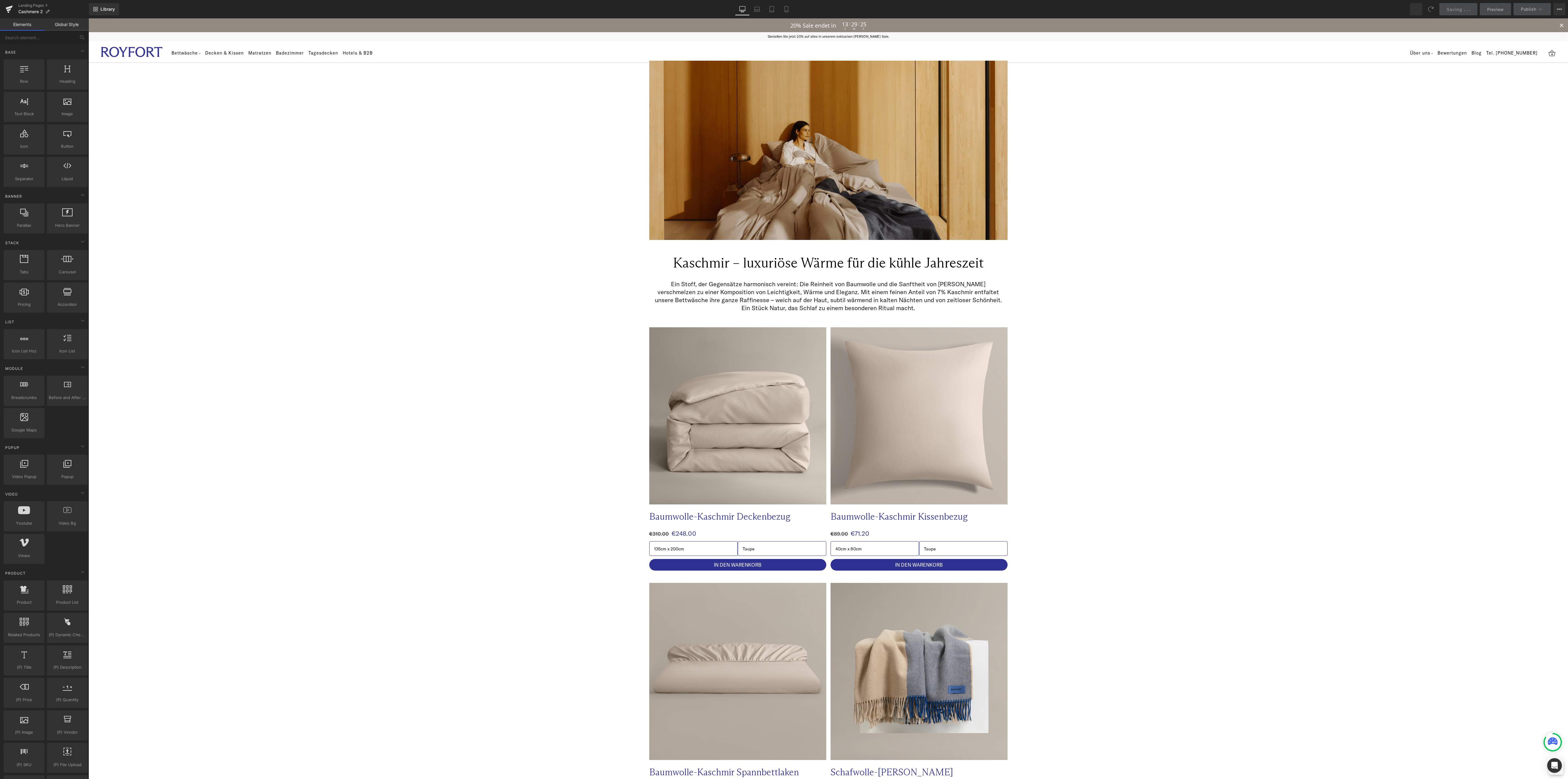
click at [1171, 24] on div "20% Sale endet in 13 : 29 : 25 S M S" at bounding box center [828, 25] width 1480 height 14
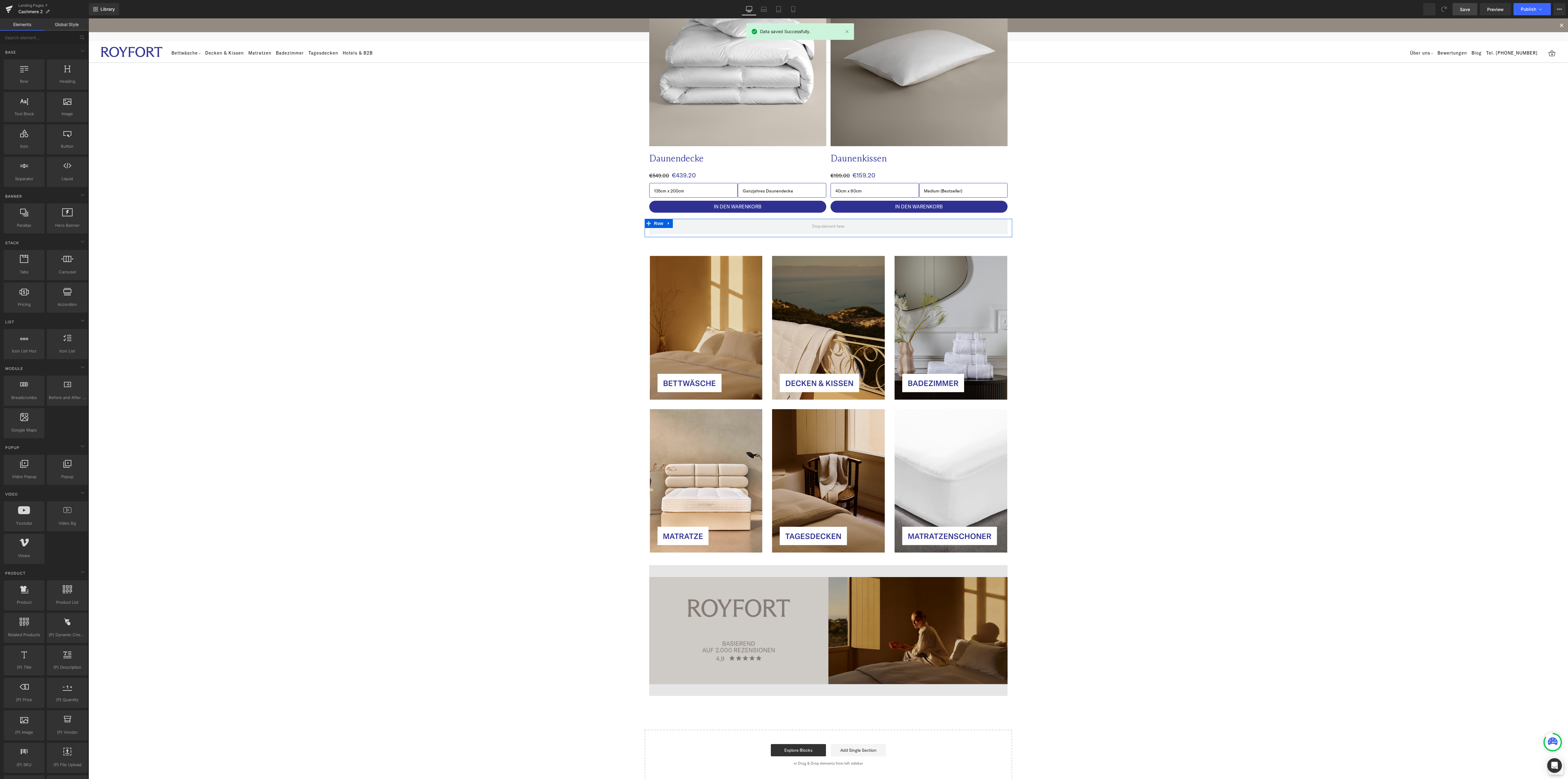
scroll to position [1056, 0]
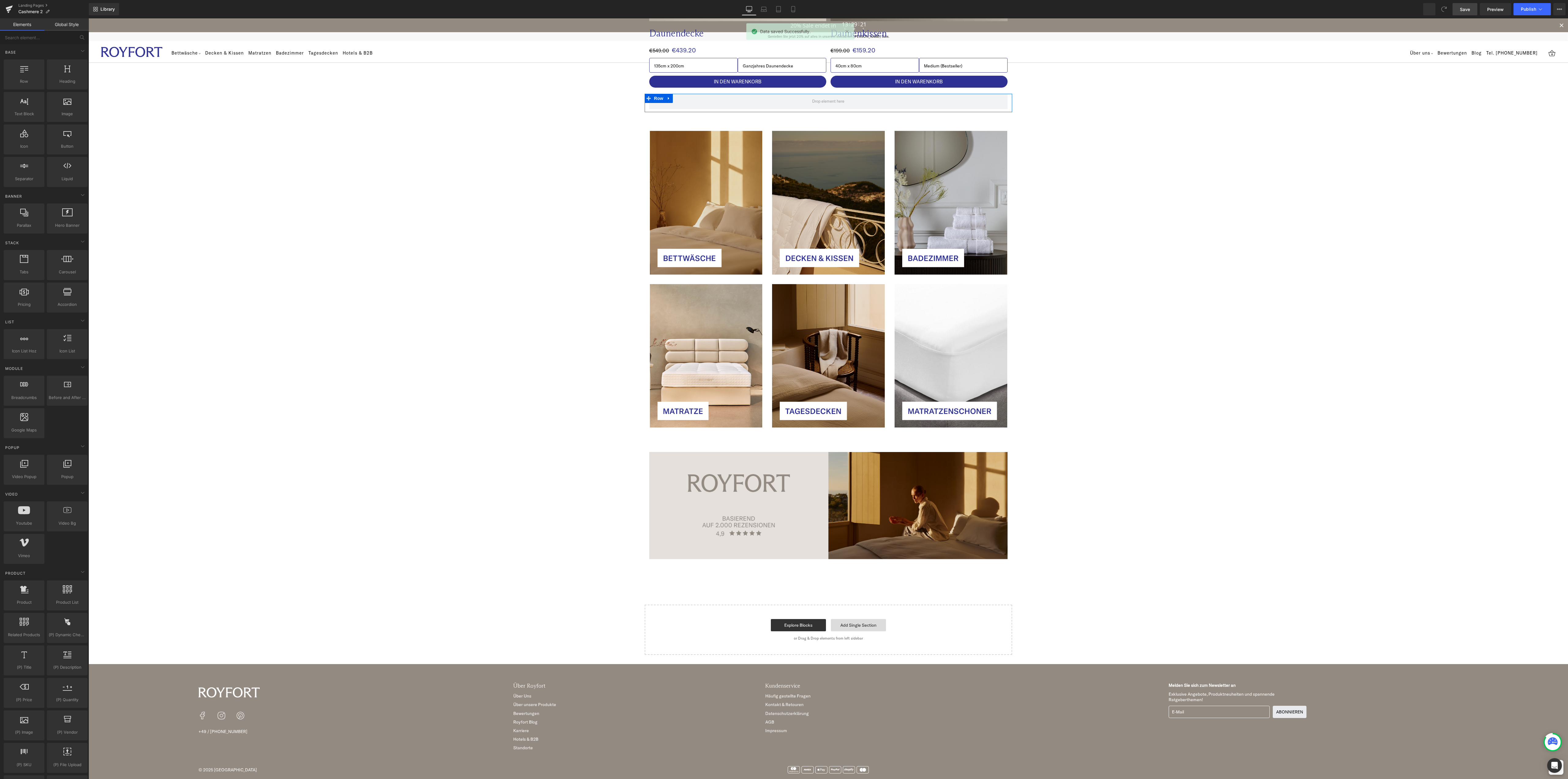
click at [847, 626] on link "Add Single Section" at bounding box center [858, 625] width 55 height 12
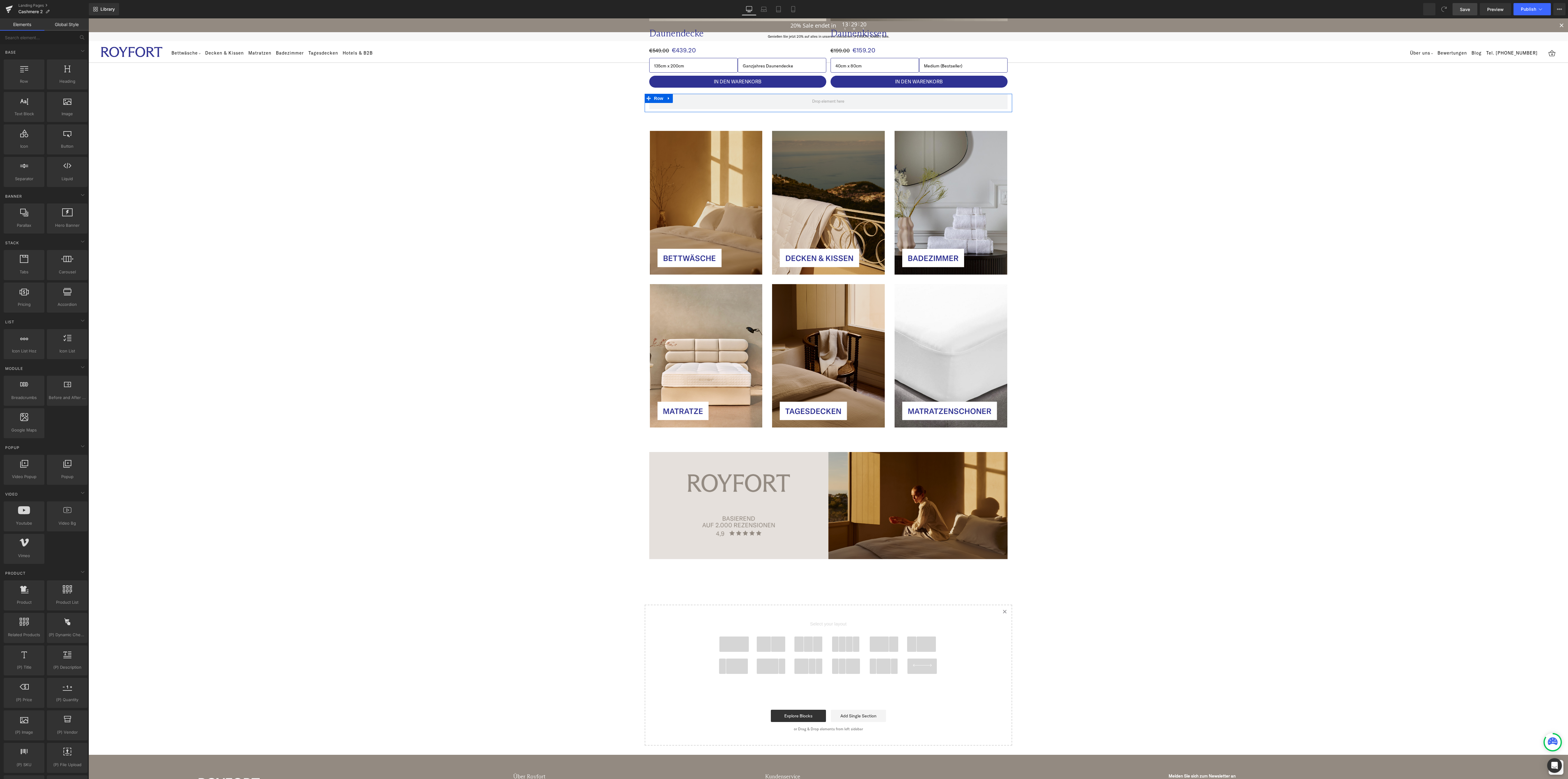
click at [733, 644] on span at bounding box center [734, 644] width 29 height 15
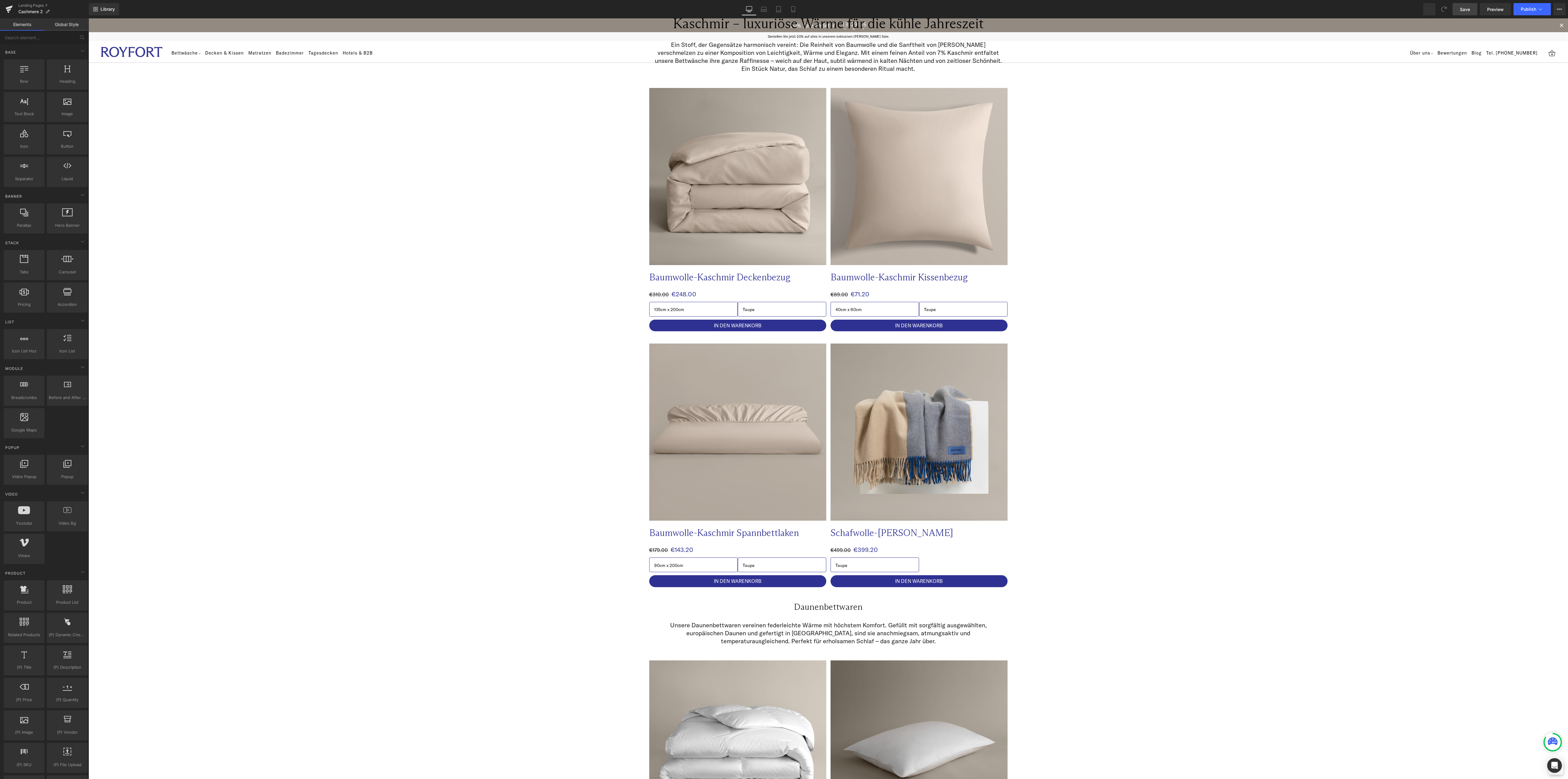
scroll to position [230, 0]
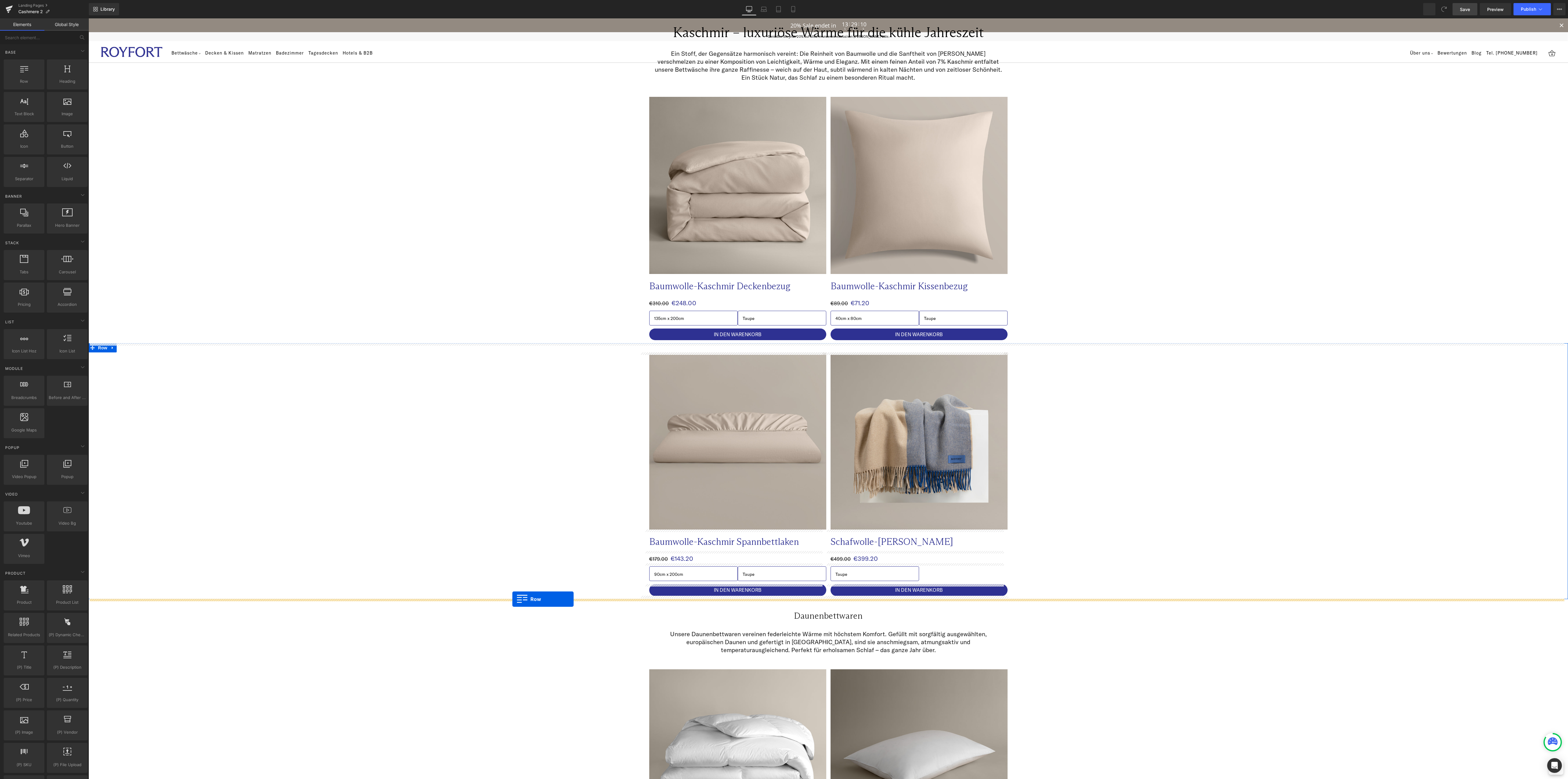
drag, startPoint x: 645, startPoint y: 546, endPoint x: 513, endPoint y: 599, distance: 142.2
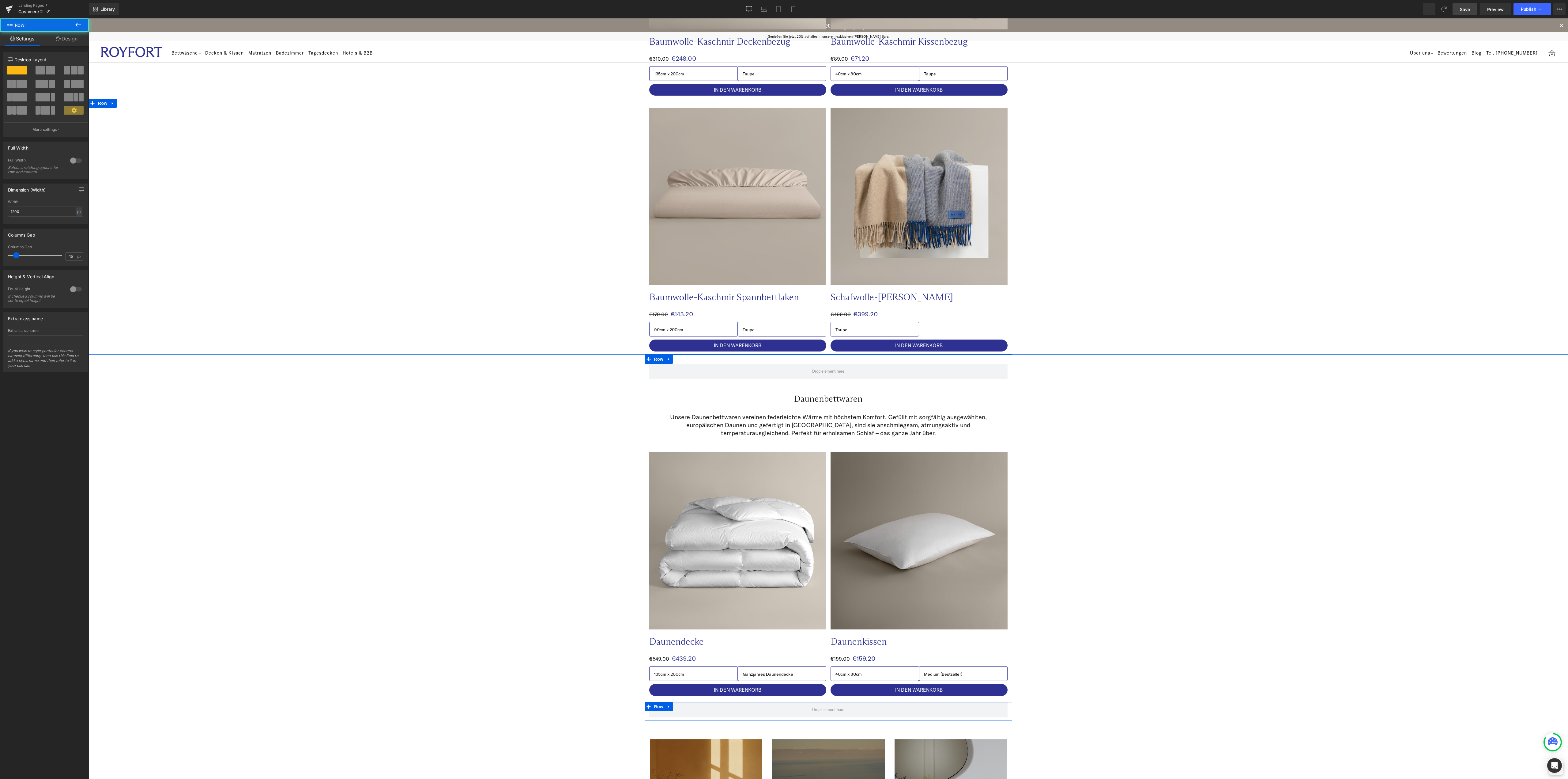
scroll to position [476, 0]
drag, startPoint x: 772, startPoint y: 412, endPoint x: 639, endPoint y: 400, distance: 133.5
click at [772, 412] on div "Unsere Daunenbettwaren vereinen federleichte Wärme mit höchstem Komfort. Gefüll…" at bounding box center [828, 423] width 359 height 33
click at [657, 370] on span at bounding box center [828, 370] width 359 height 15
click at [362, 446] on div "Row Daunenbettwaren Heading Row Unsere Daunenbettwaren vereinen federleichte Wä…" at bounding box center [828, 526] width 1480 height 345
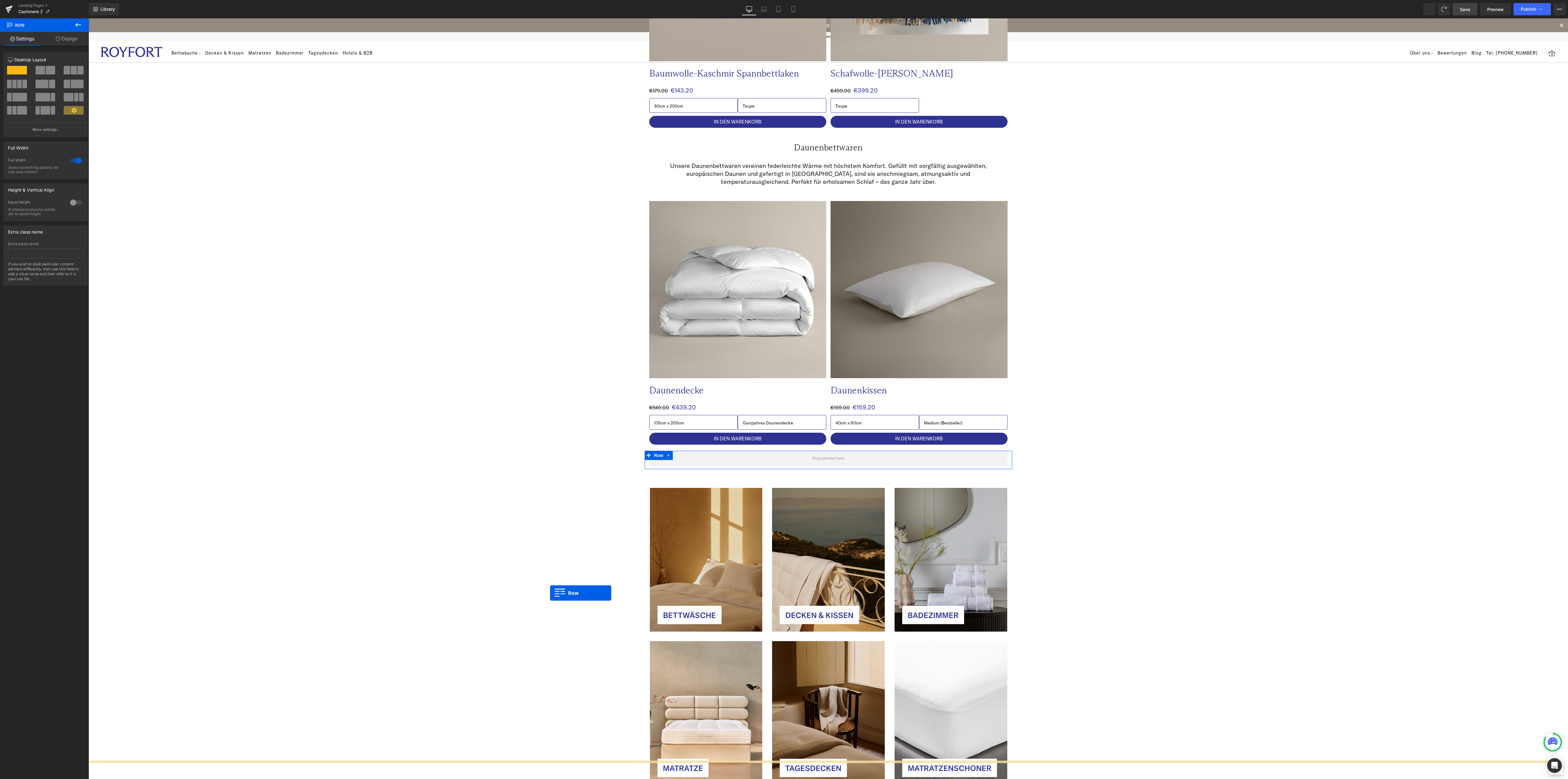
scroll to position [683, 0]
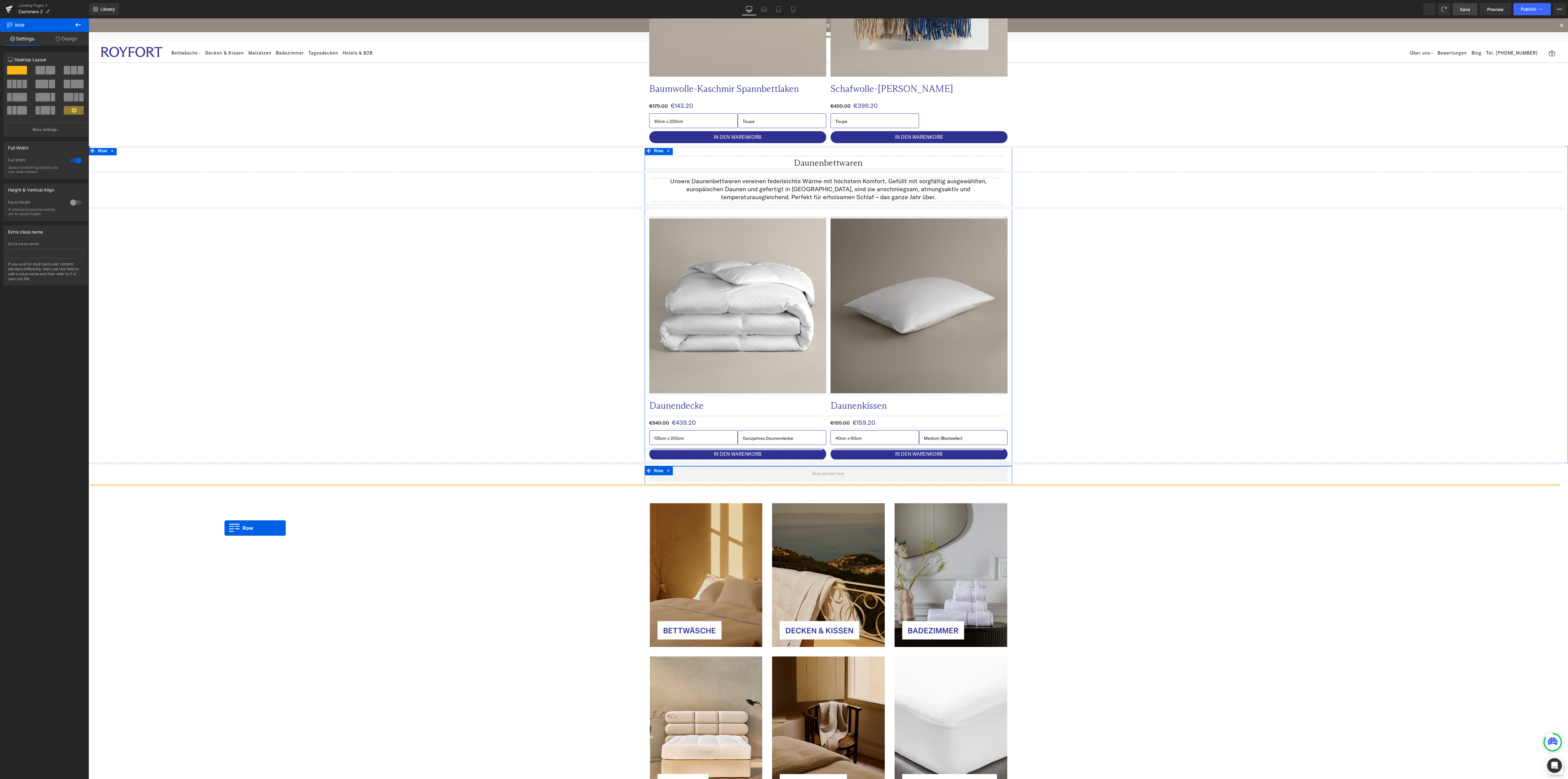
drag, startPoint x: 645, startPoint y: 644, endPoint x: 238, endPoint y: 532, distance: 422.1
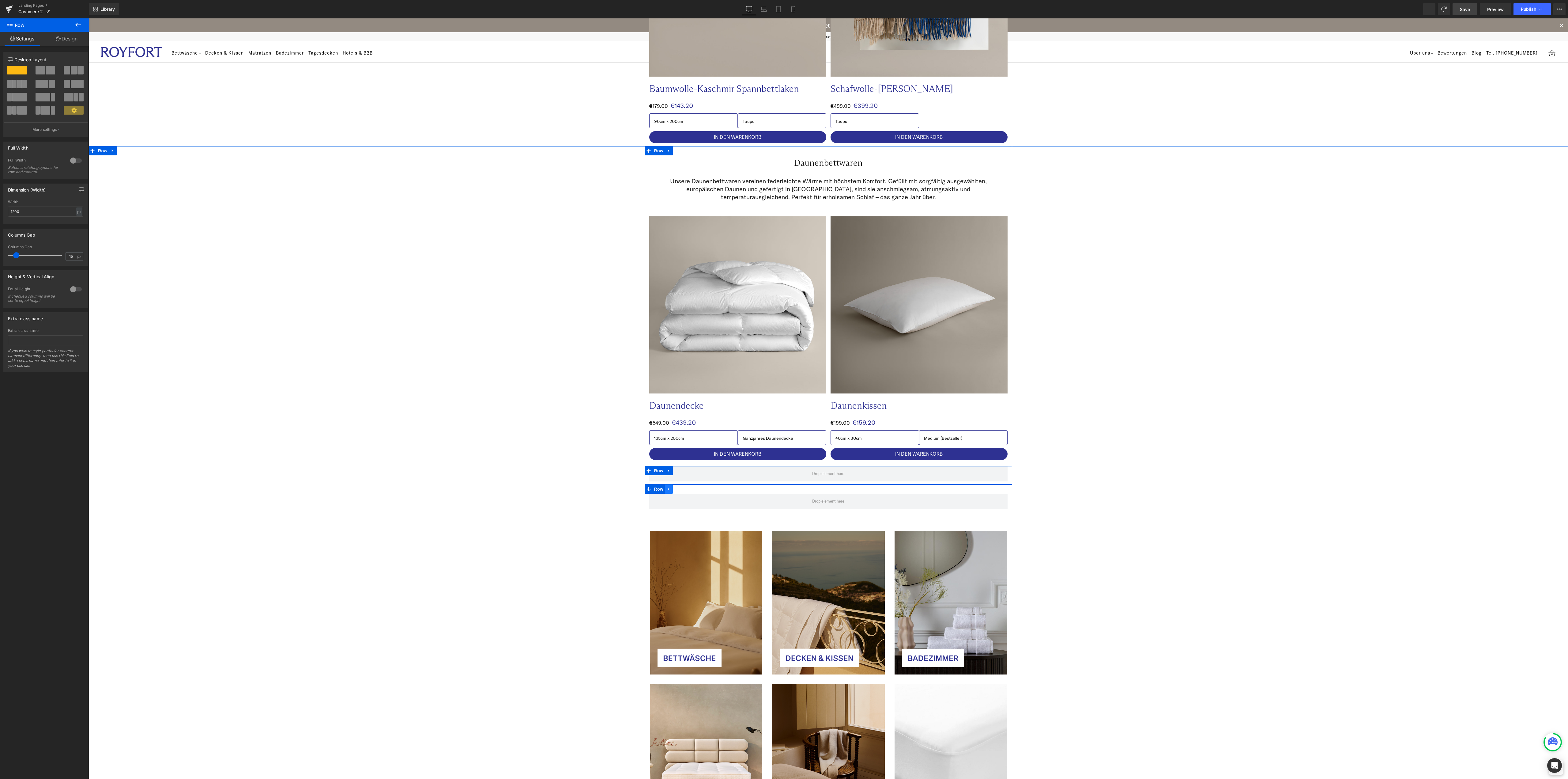
click at [667, 490] on icon at bounding box center [668, 489] width 4 height 5
click at [682, 491] on icon at bounding box center [684, 488] width 4 height 4
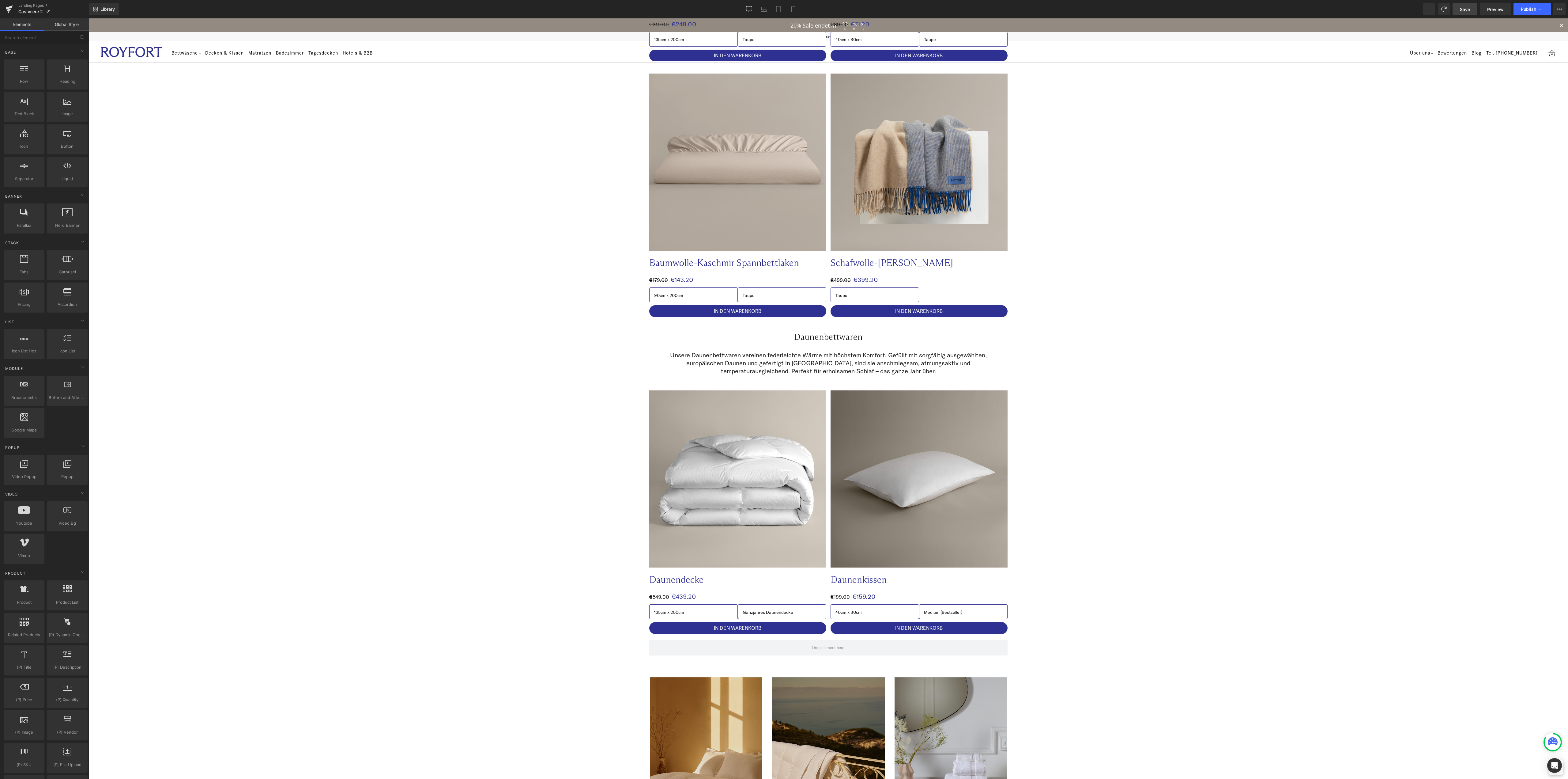
scroll to position [499, 0]
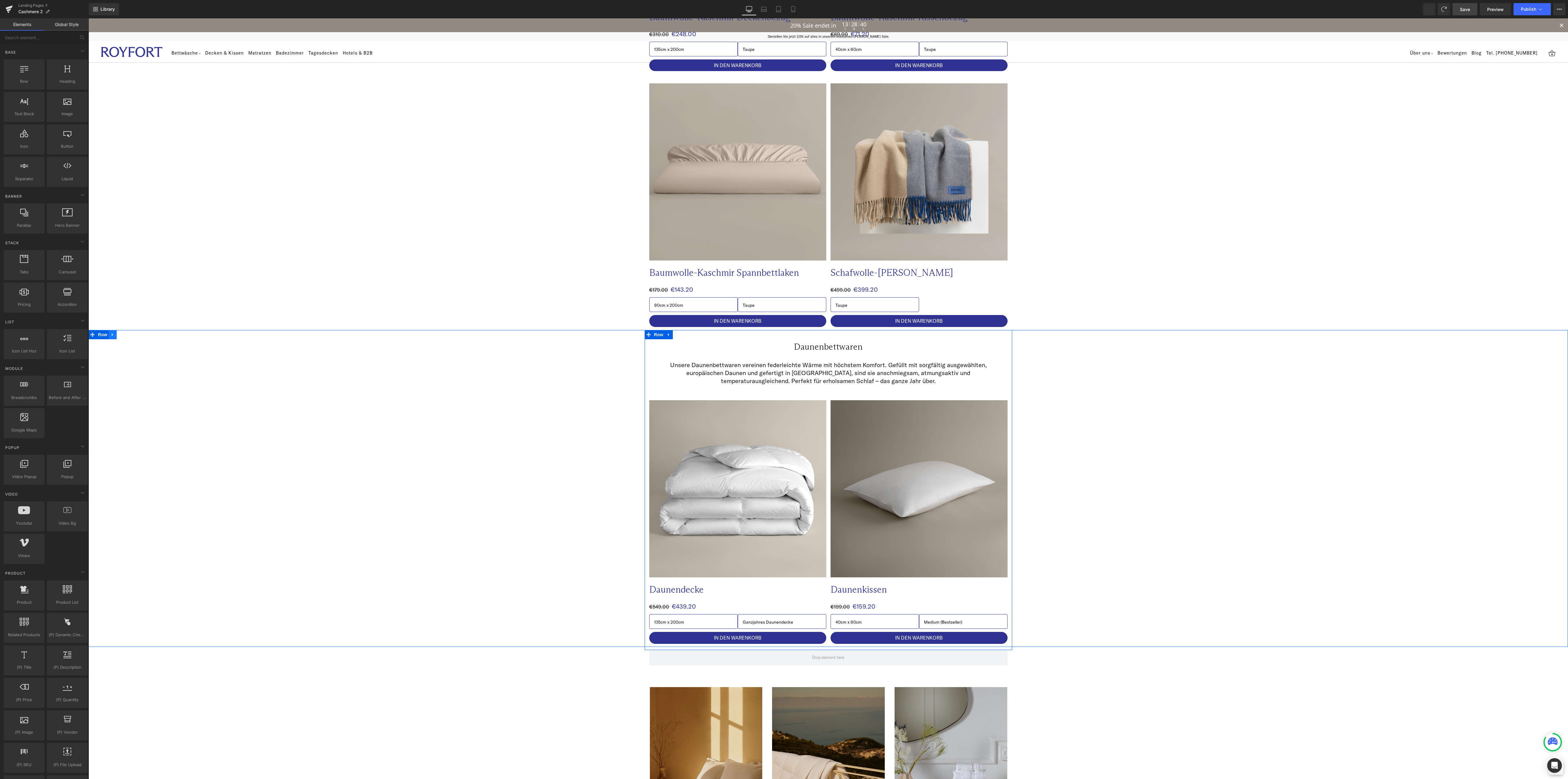
click at [111, 335] on icon at bounding box center [113, 334] width 4 height 5
click at [127, 334] on icon at bounding box center [128, 334] width 4 height 4
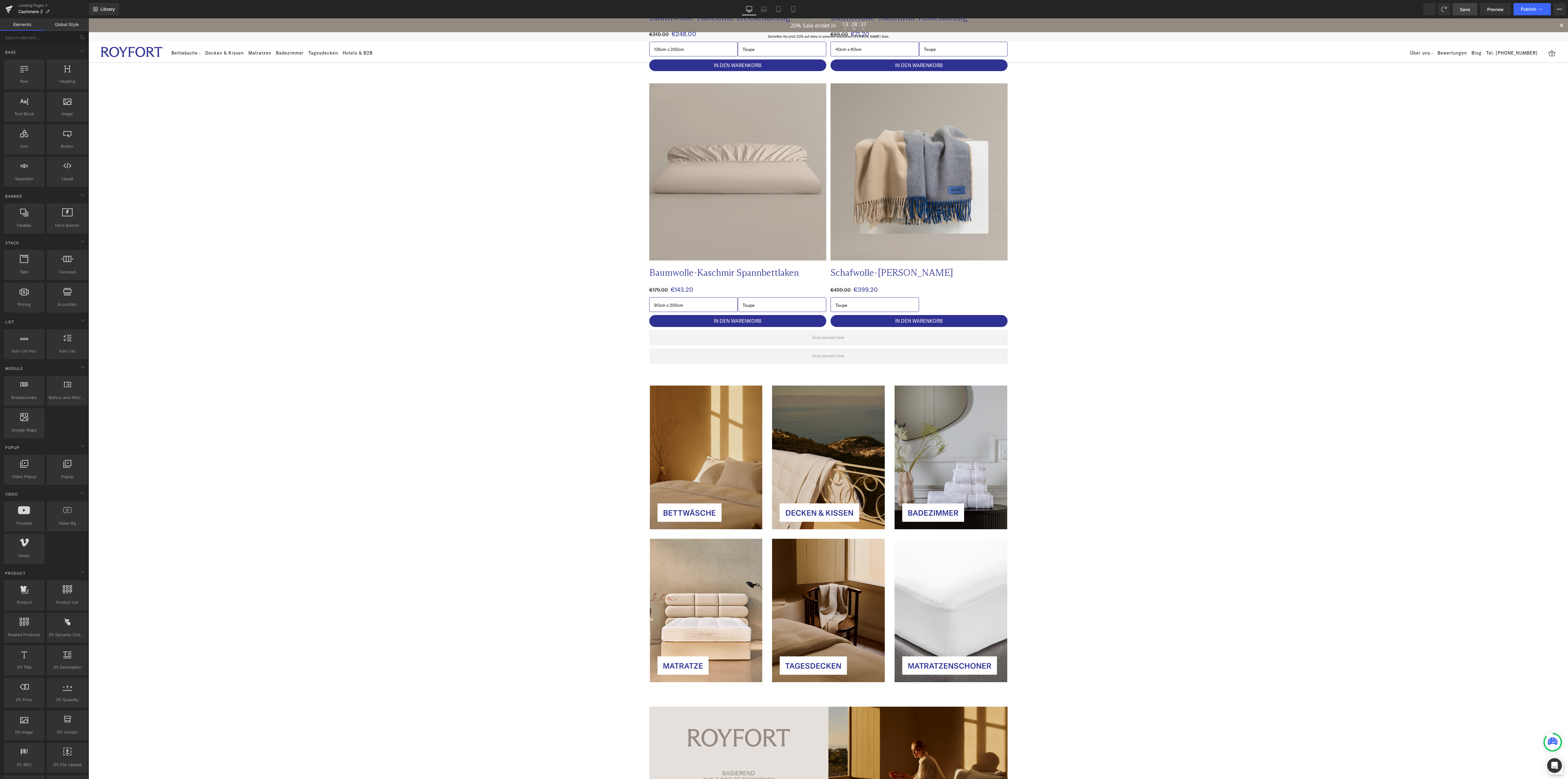
click at [475, 384] on div "Image Image Row Kaschmir – luxuriöse Wärme für die kühle Jahreszeit Heading Row…" at bounding box center [828, 276] width 1480 height 1448
click at [786, 337] on span at bounding box center [828, 337] width 359 height 15
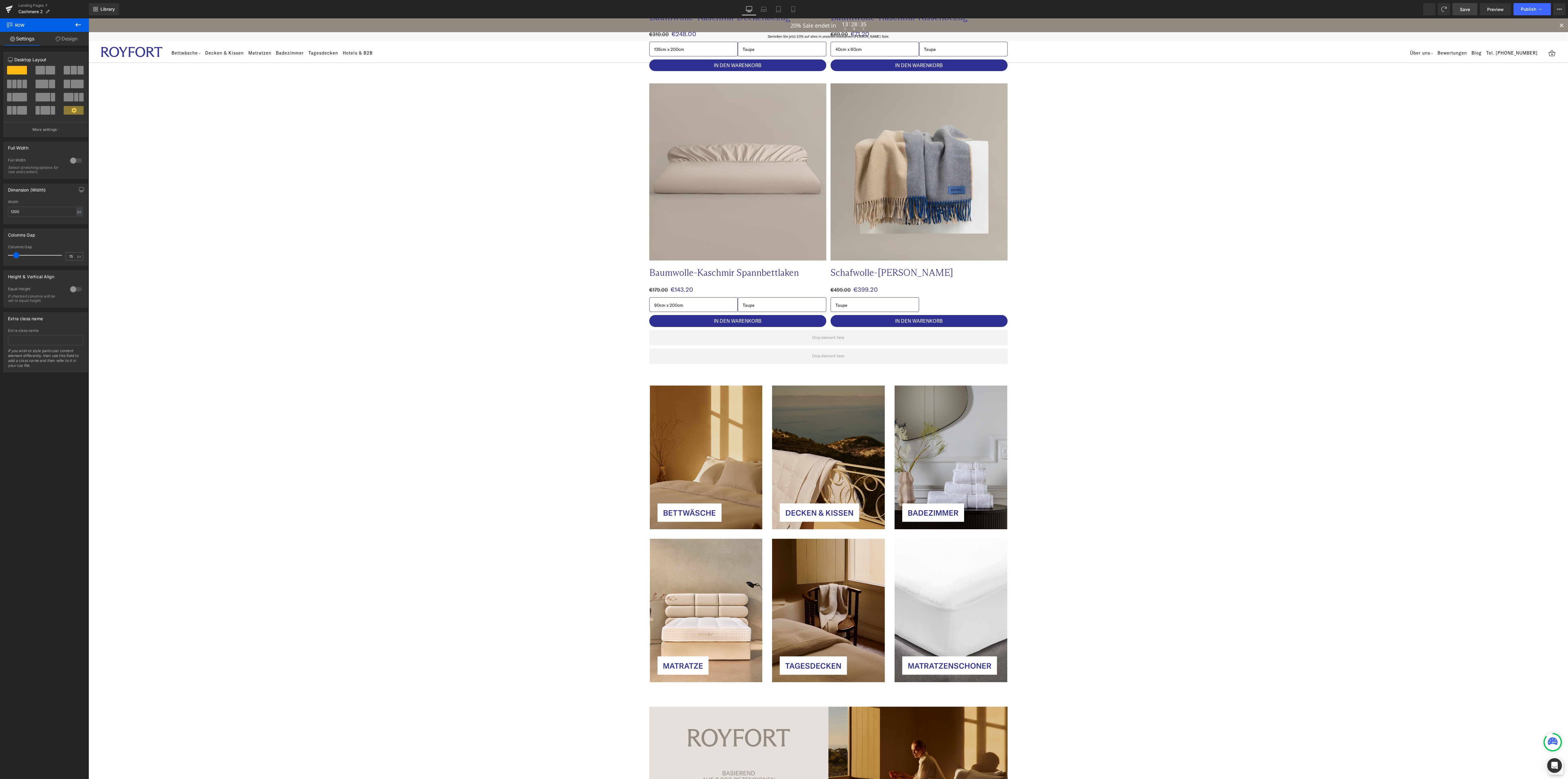
click at [83, 23] on button at bounding box center [78, 25] width 21 height 13
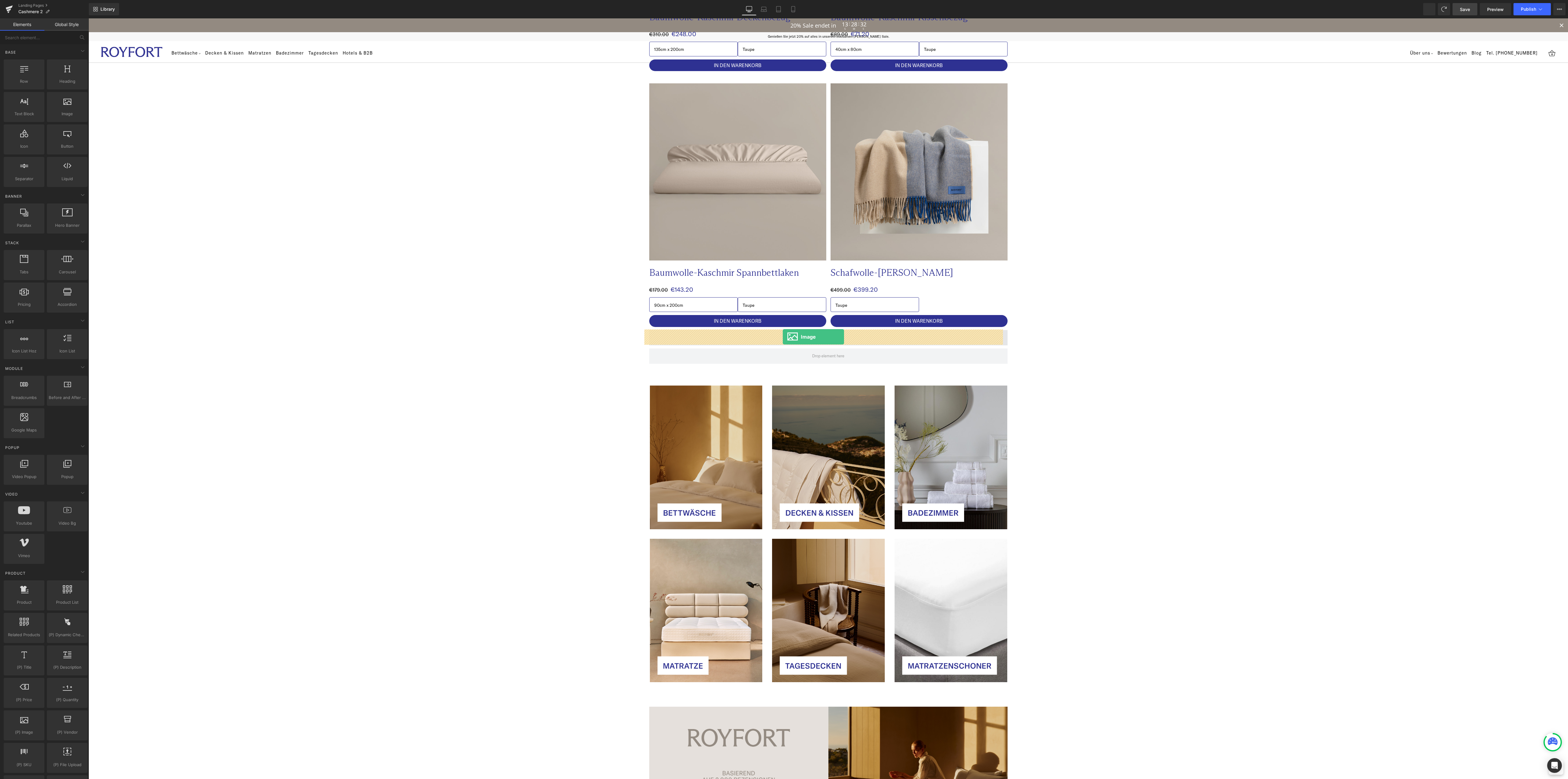
drag, startPoint x: 158, startPoint y: 131, endPoint x: 783, endPoint y: 336, distance: 657.8
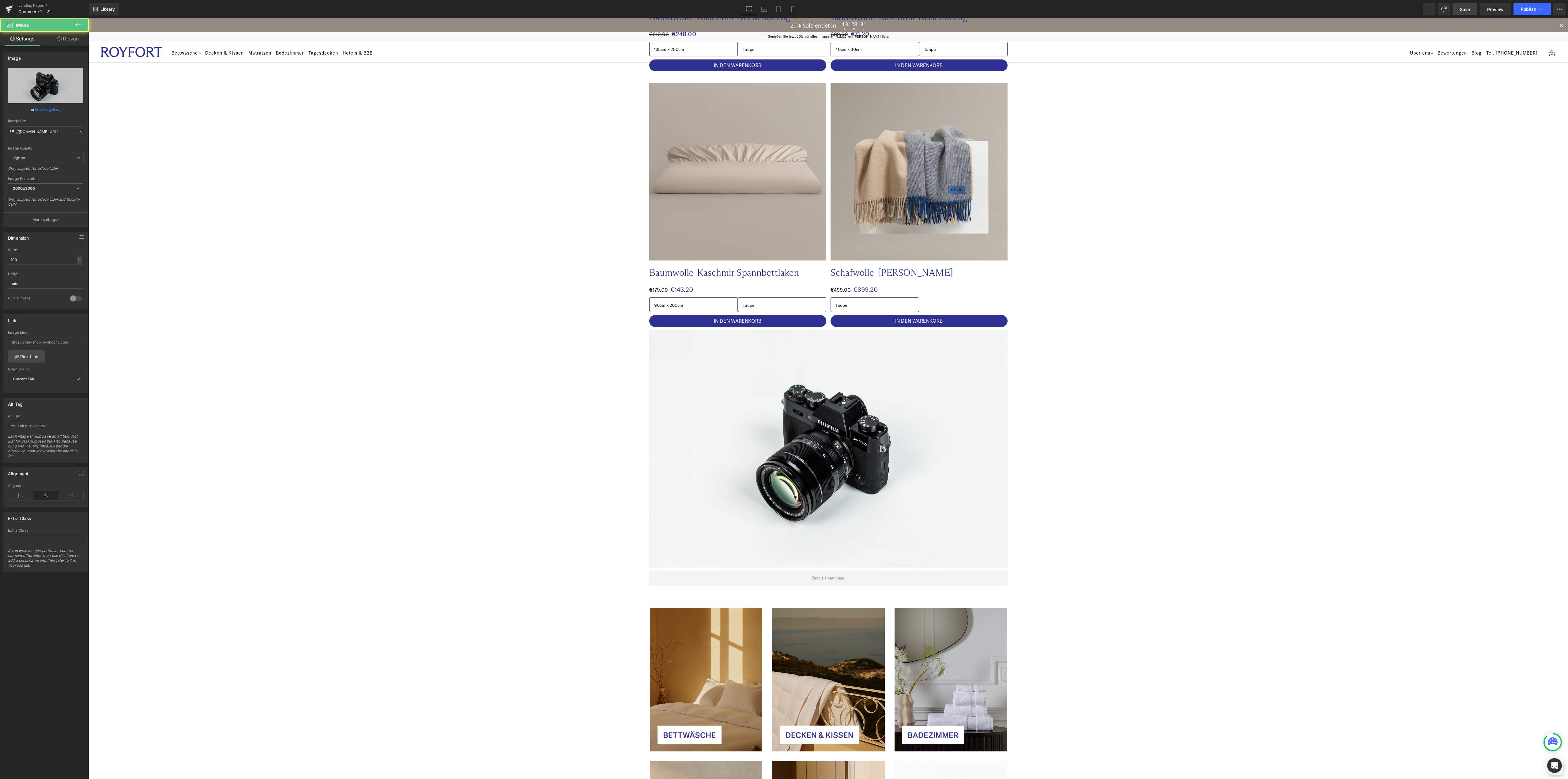
click at [1465, 11] on span "Save" at bounding box center [1465, 9] width 10 height 7
click at [47, 88] on icon "Replace Image" at bounding box center [46, 85] width 49 height 8
type input "C:\fakepath\25-08-Royfort-0171.jpg"
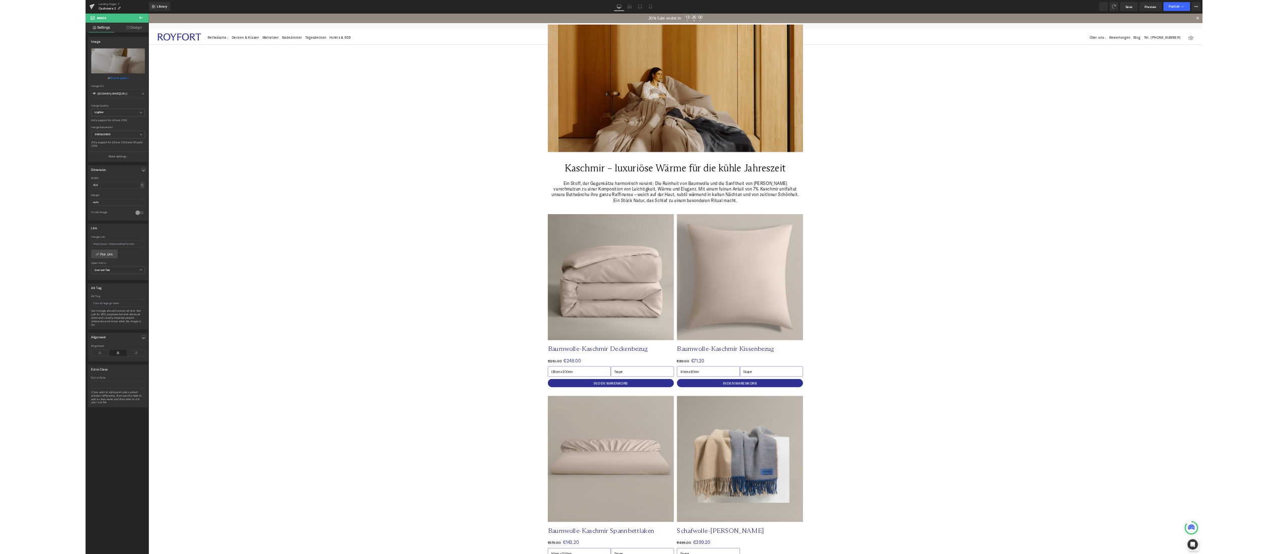
scroll to position [0, 0]
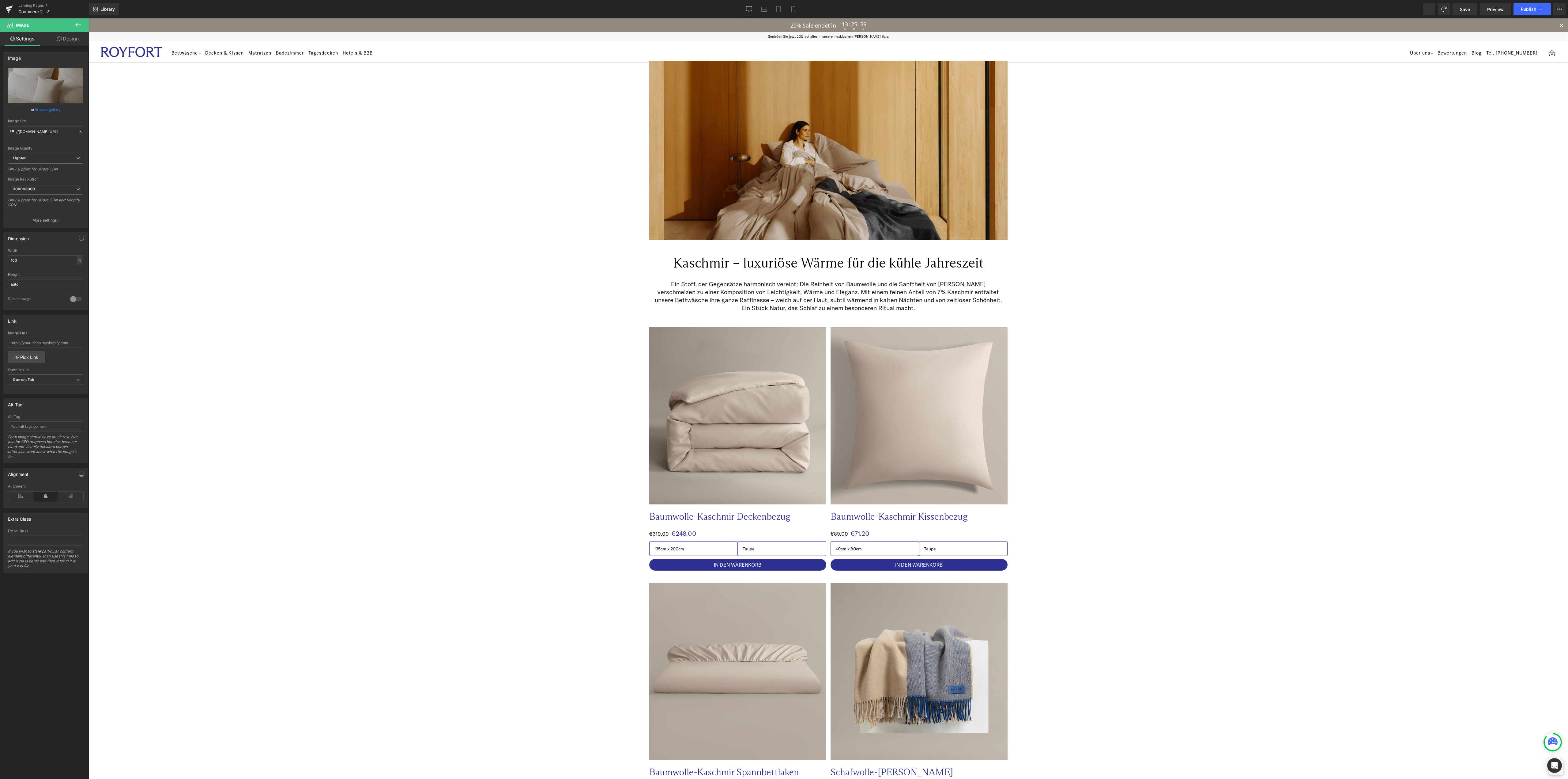
click at [1465, 10] on span "Save" at bounding box center [1465, 9] width 10 height 7
click at [1188, 11] on div "Library Desktop Desktop Laptop Tablet Mobile Saving . . . Preview Publish Sched…" at bounding box center [828, 9] width 1479 height 12
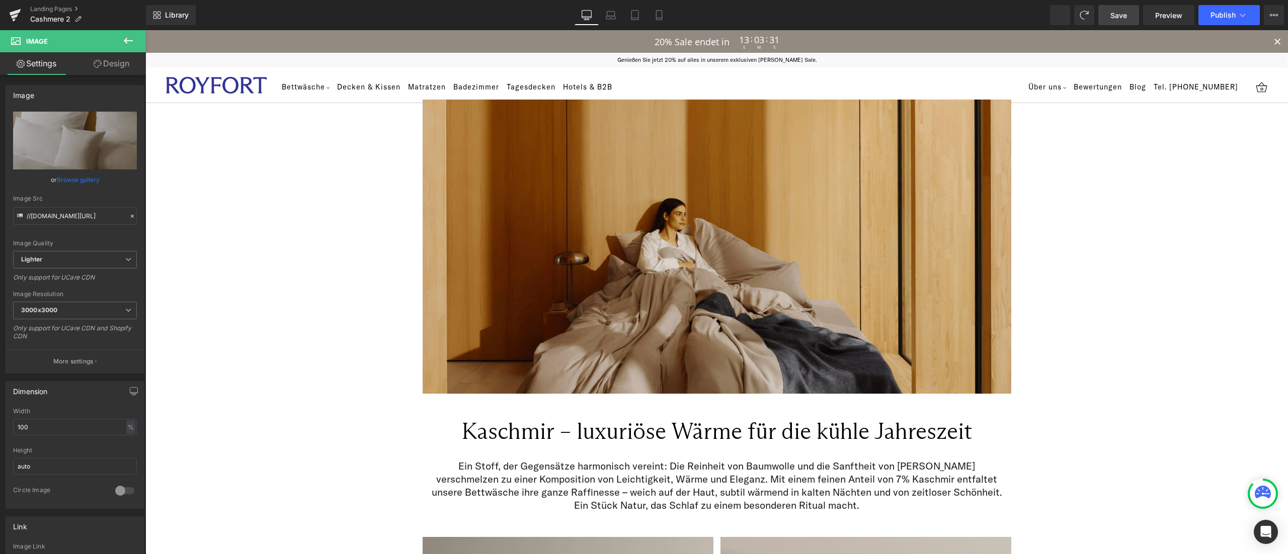
click at [1118, 16] on span "Save" at bounding box center [1118, 15] width 17 height 11
